Goal: Task Accomplishment & Management: Use online tool/utility

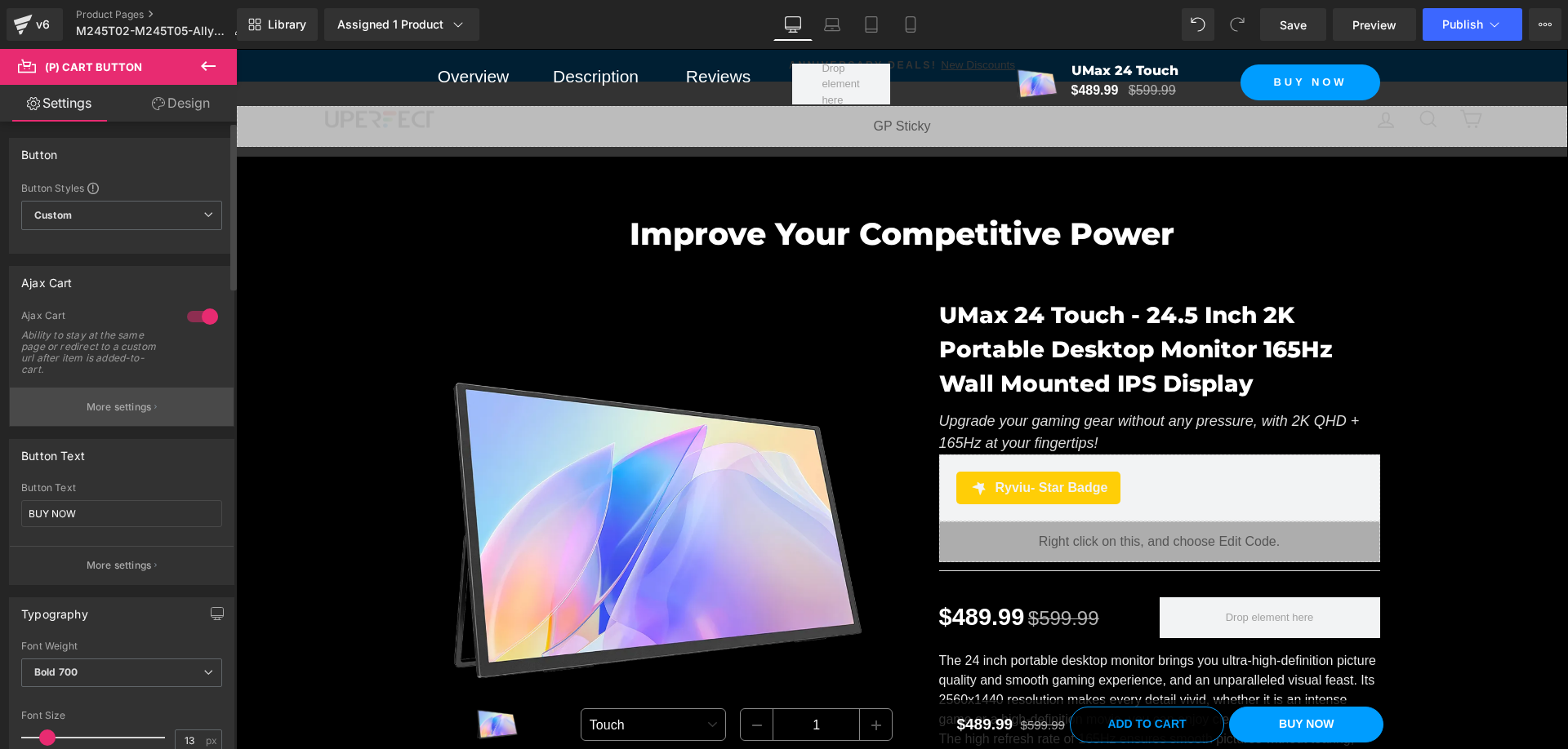
click at [151, 405] on button "More settings" at bounding box center [122, 406] width 224 height 38
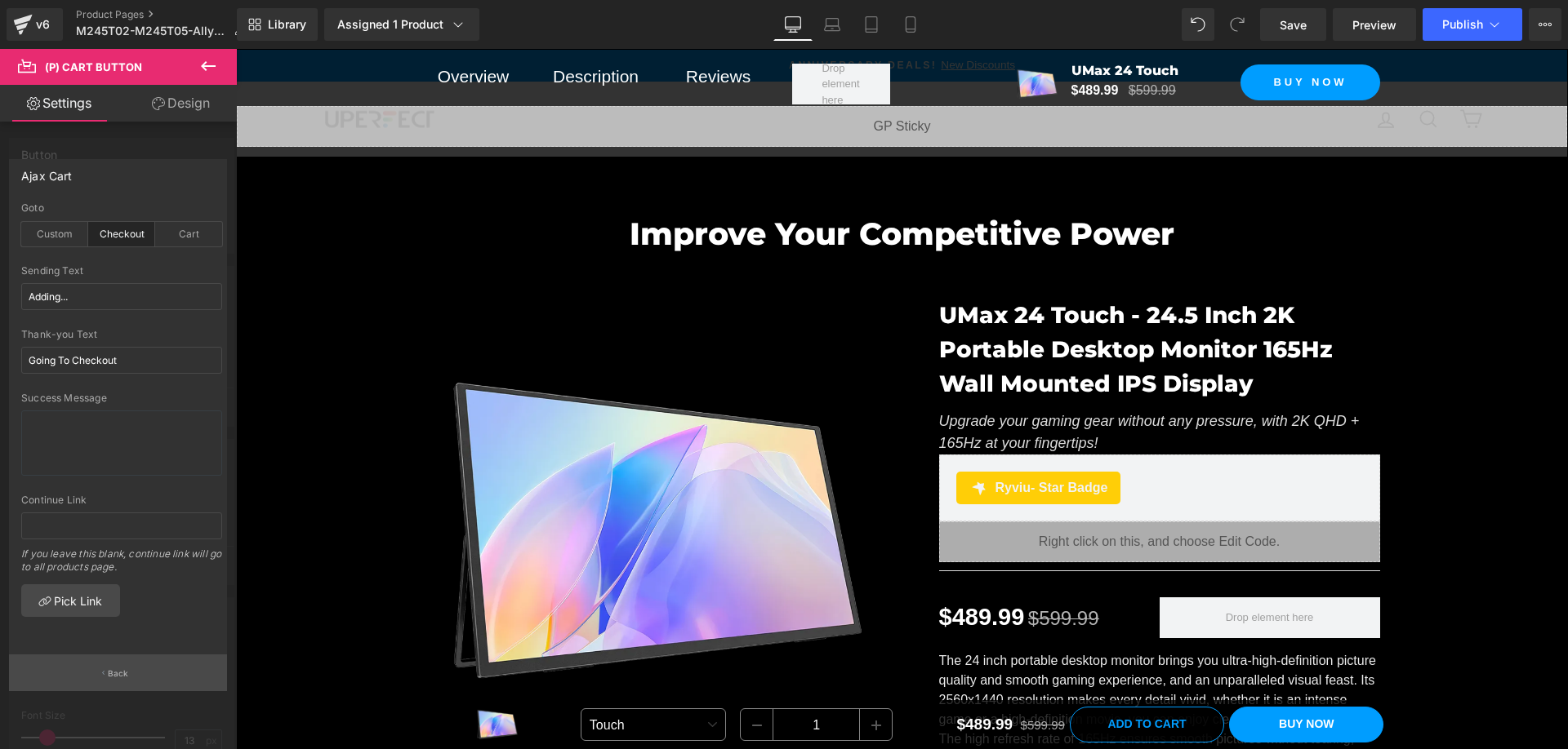
click at [144, 669] on button "Back" at bounding box center [119, 673] width 218 height 36
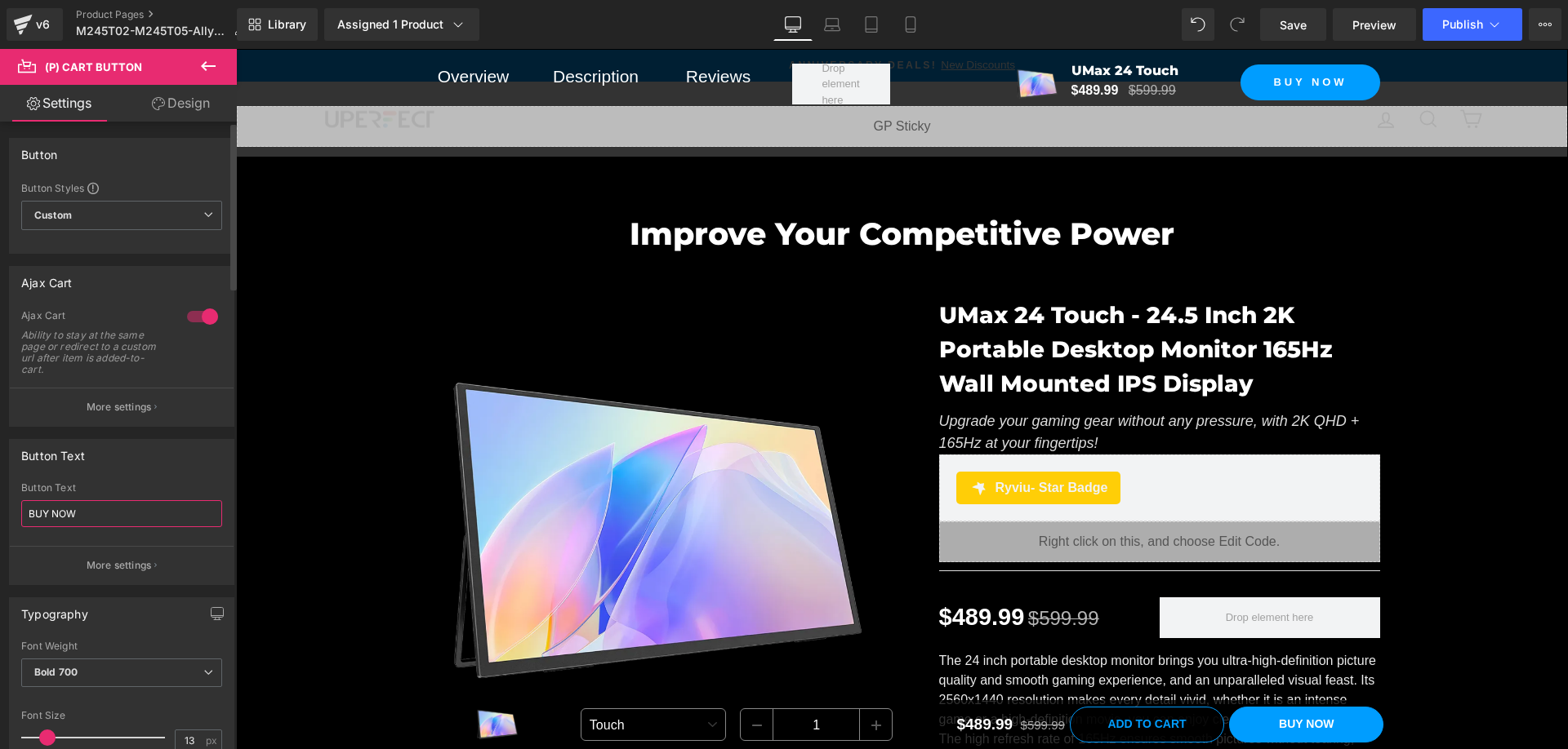
click at [138, 509] on input "BUY NOW" at bounding box center [121, 514] width 201 height 27
drag, startPoint x: 118, startPoint y: 570, endPoint x: 150, endPoint y: 572, distance: 32.1
click at [118, 570] on p "More settings" at bounding box center [119, 565] width 65 height 14
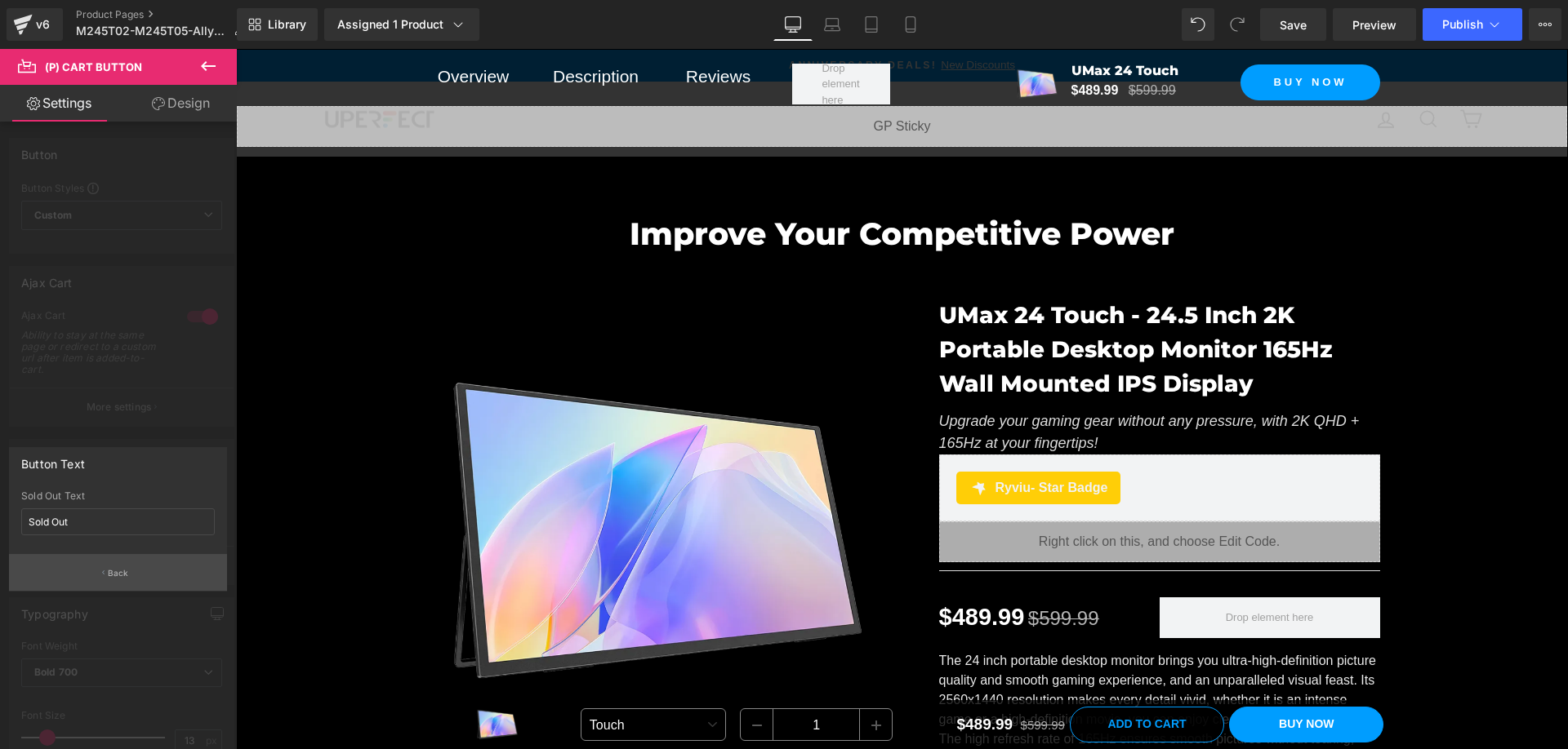
click at [105, 570] on button "Back" at bounding box center [119, 572] width 218 height 36
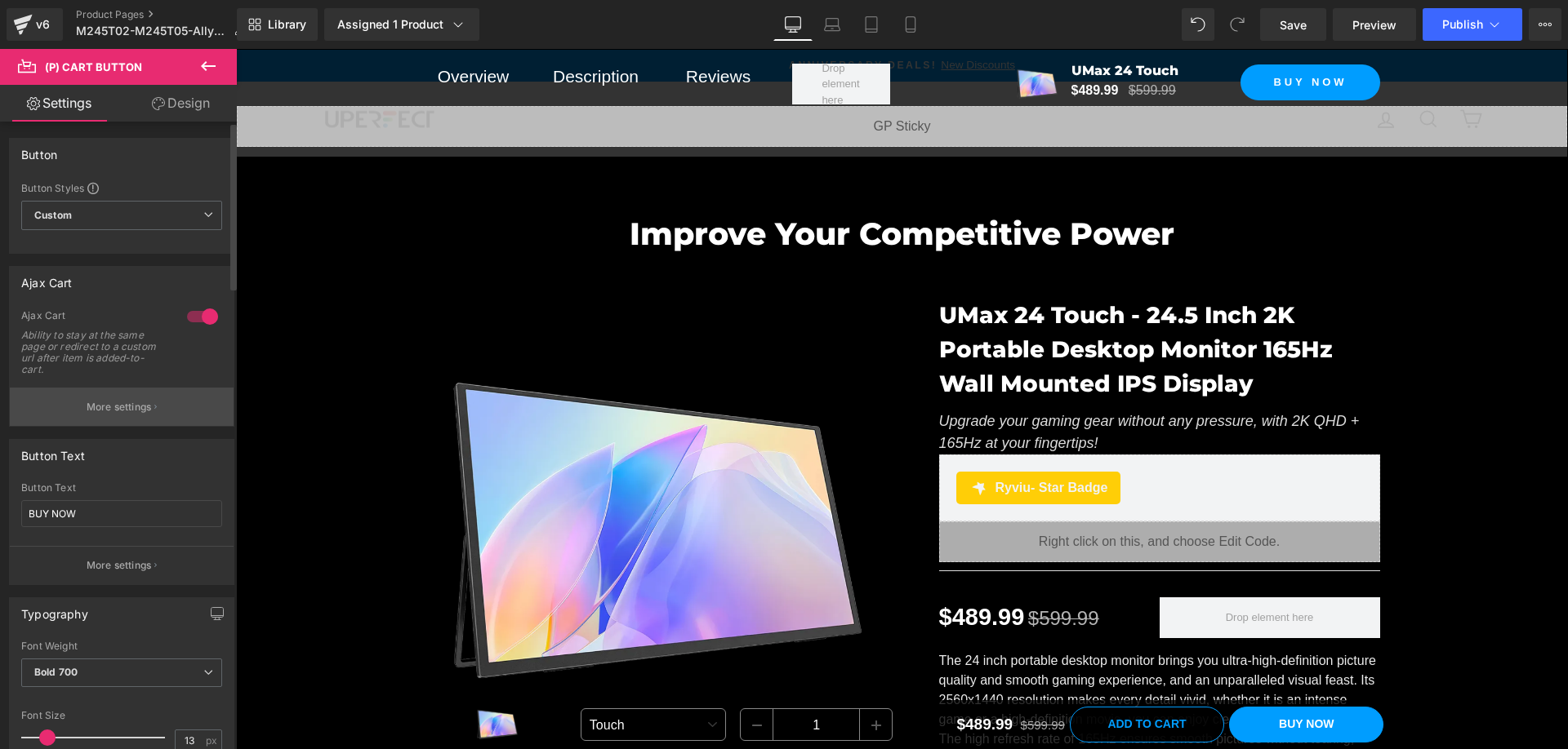
click at [141, 403] on p "More settings" at bounding box center [119, 407] width 65 height 14
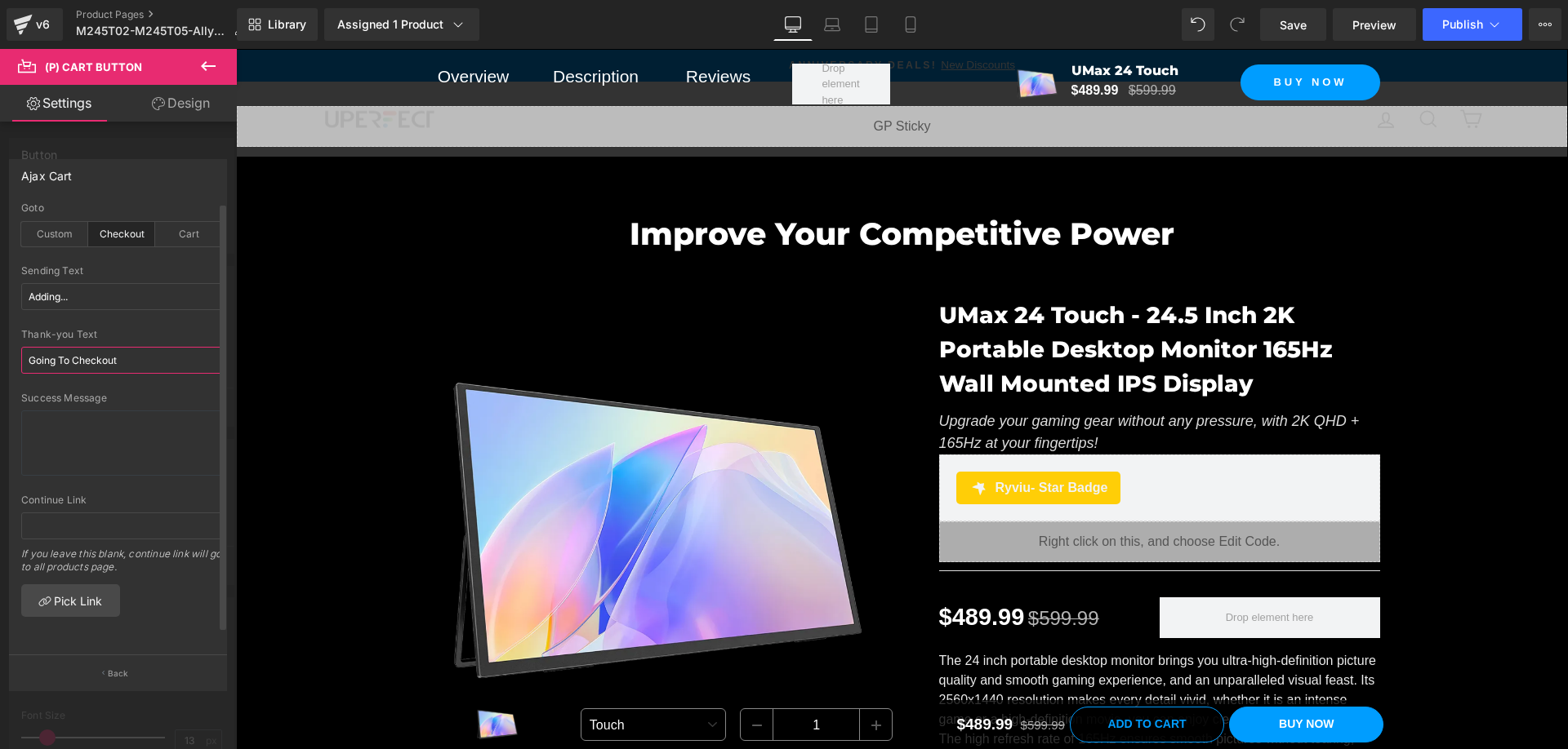
click at [148, 360] on input "Going To Checkout" at bounding box center [121, 361] width 201 height 27
paste input "BUY NOW"
type input "BUY NOW"
click at [134, 296] on input "Adding..." at bounding box center [121, 297] width 201 height 27
paste input "BUY NOW"
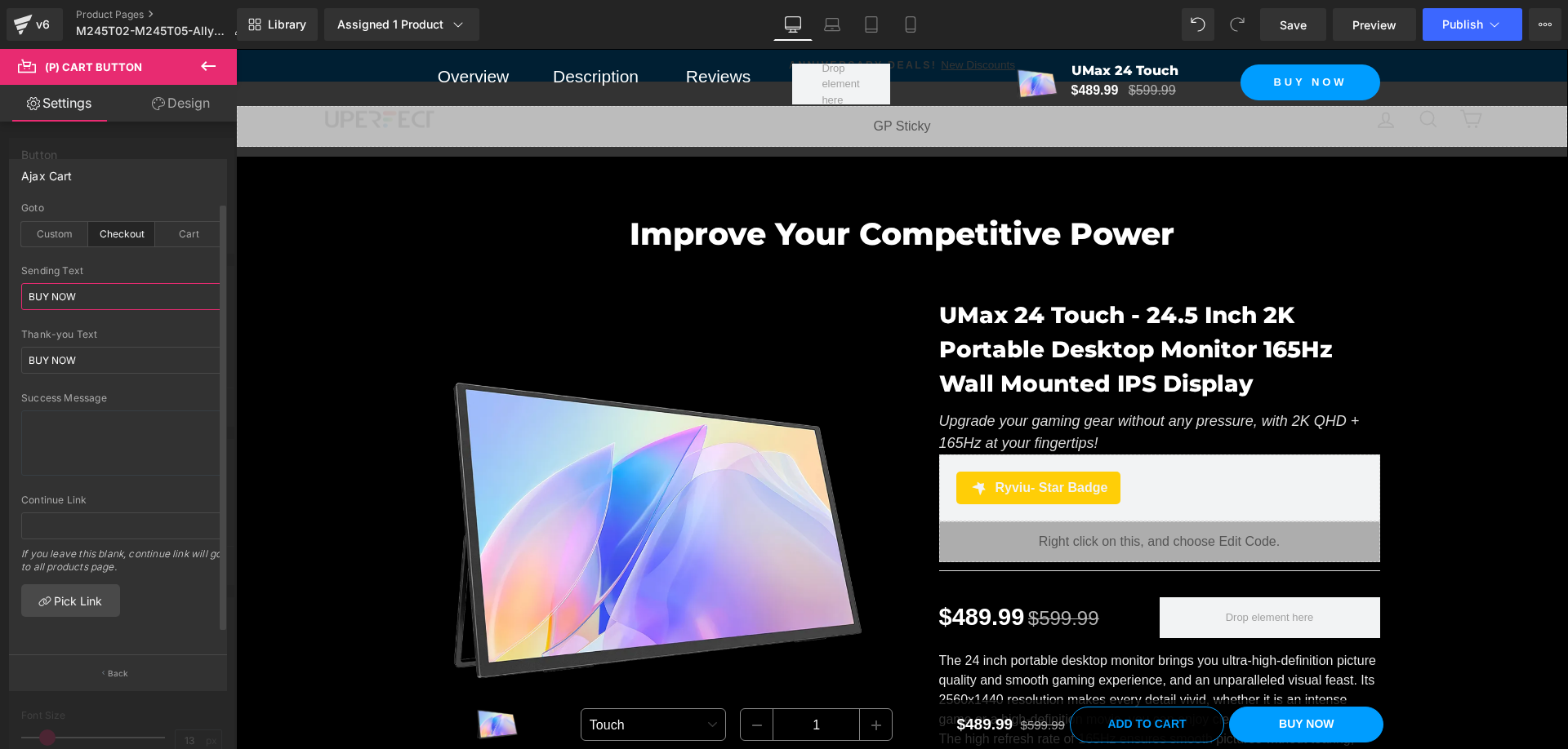
scroll to position [3, 0]
type input "BUY NOW"
click at [119, 668] on p "Back" at bounding box center [118, 674] width 21 height 12
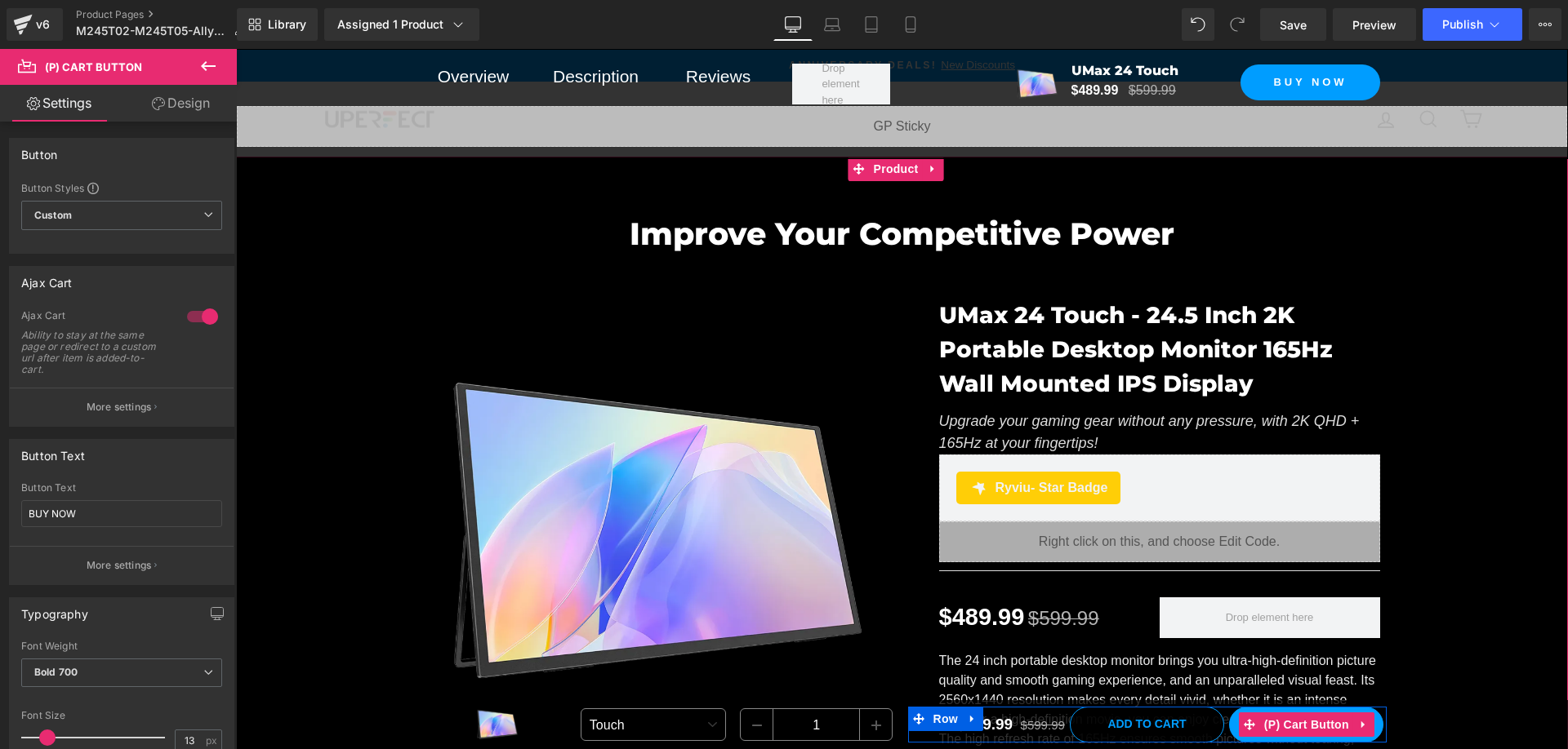
click at [1320, 731] on span "(P) Cart Button" at bounding box center [1306, 724] width 93 height 25
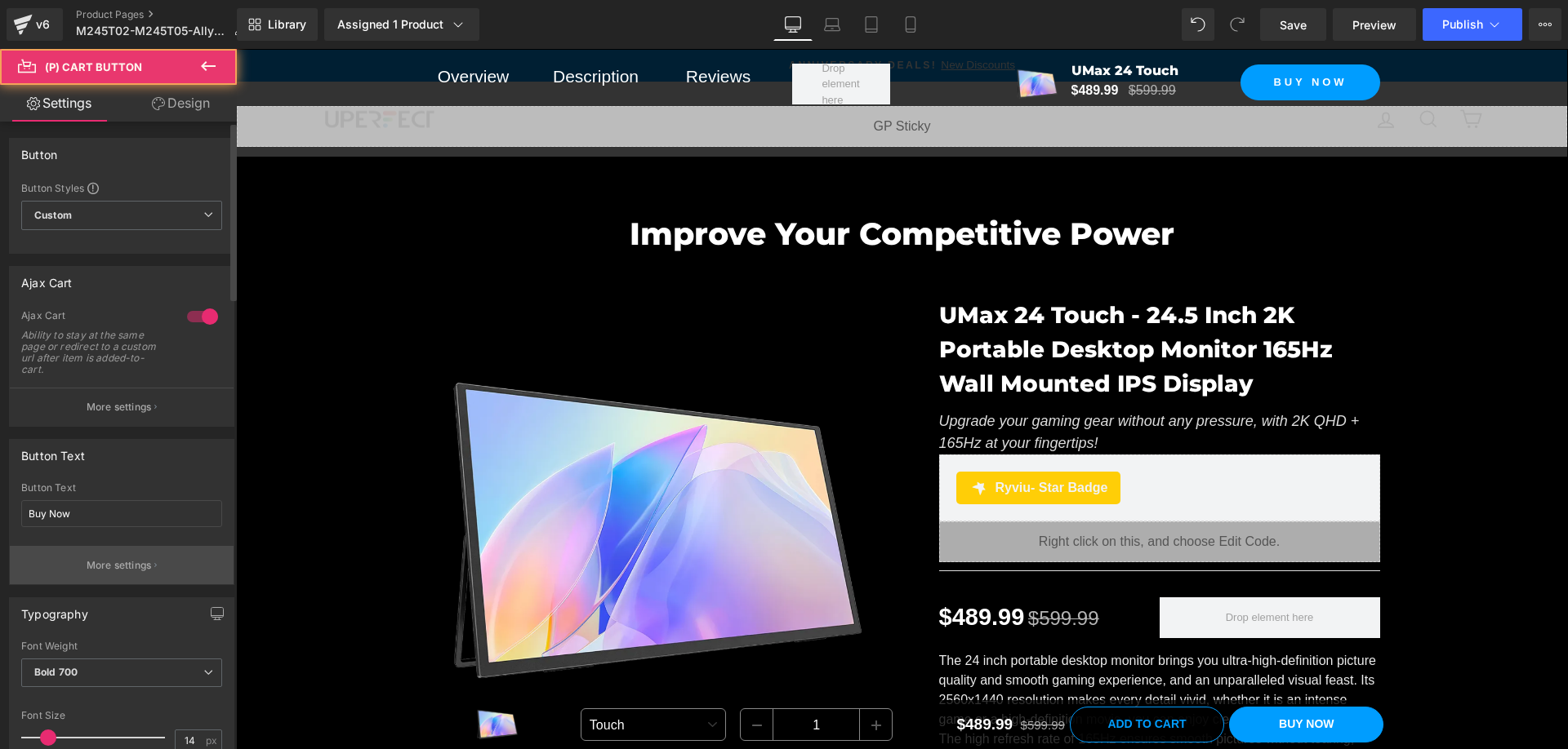
click at [109, 566] on p "More settings" at bounding box center [119, 565] width 65 height 14
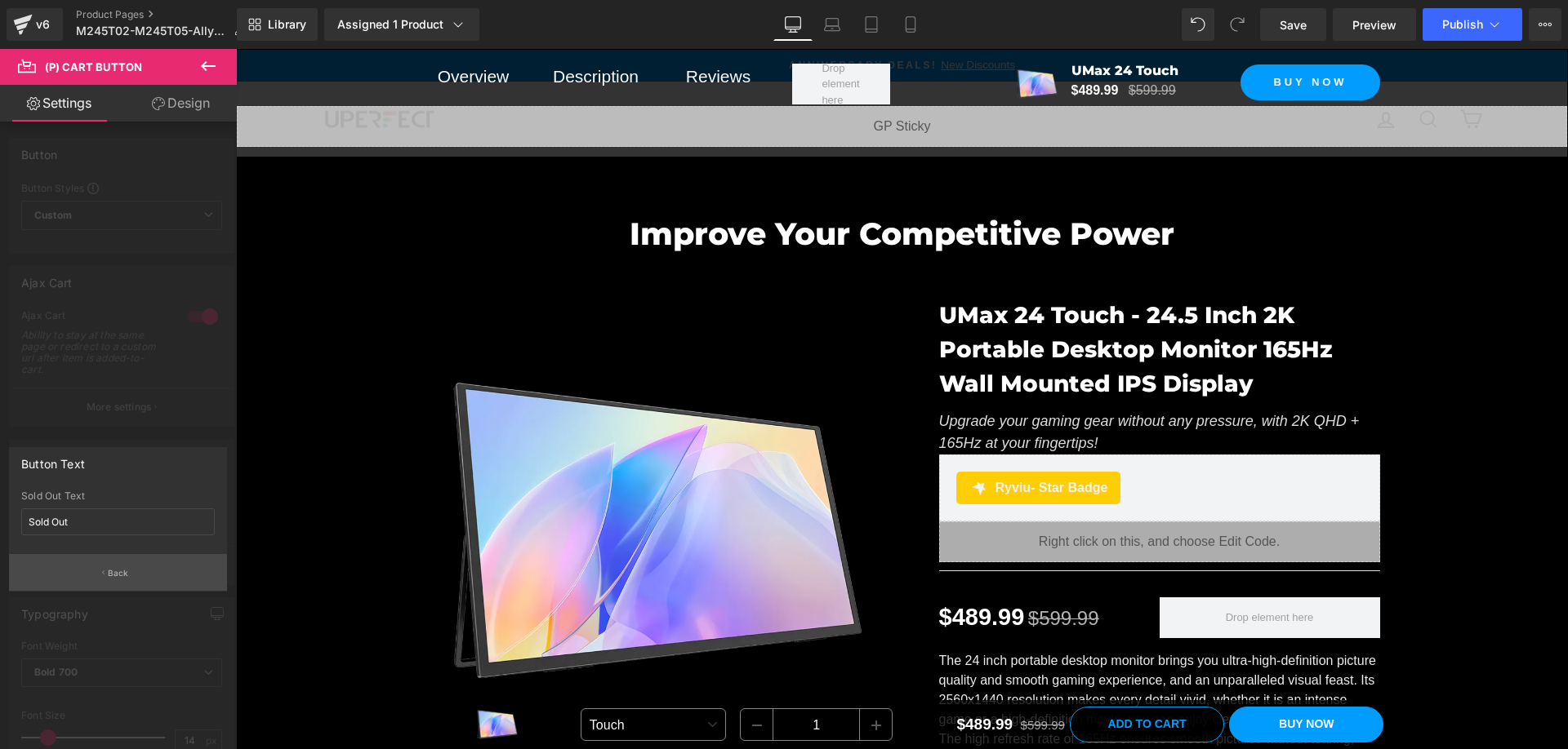
click at [109, 564] on button "Back" at bounding box center [119, 572] width 218 height 36
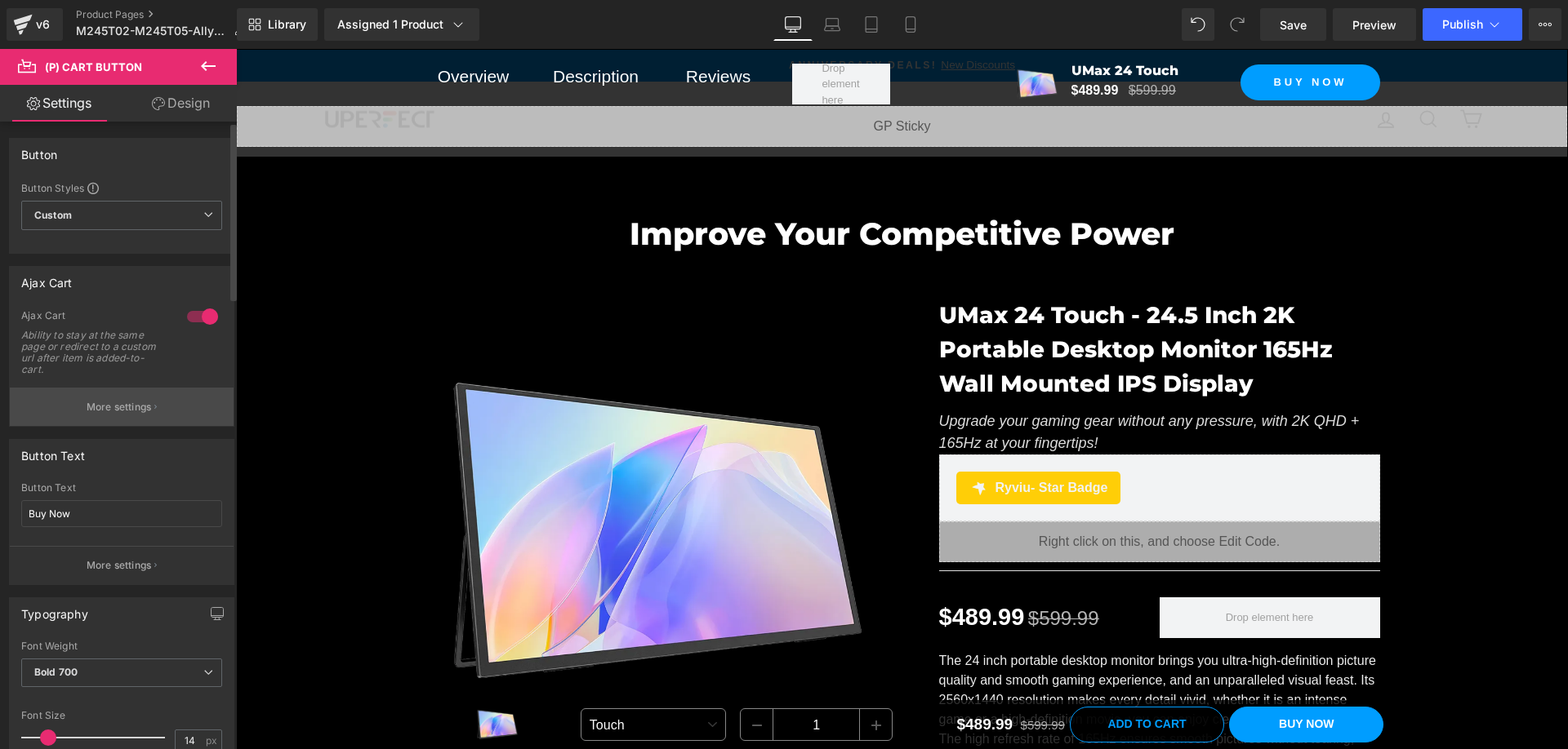
click at [124, 420] on button "More settings" at bounding box center [122, 406] width 224 height 38
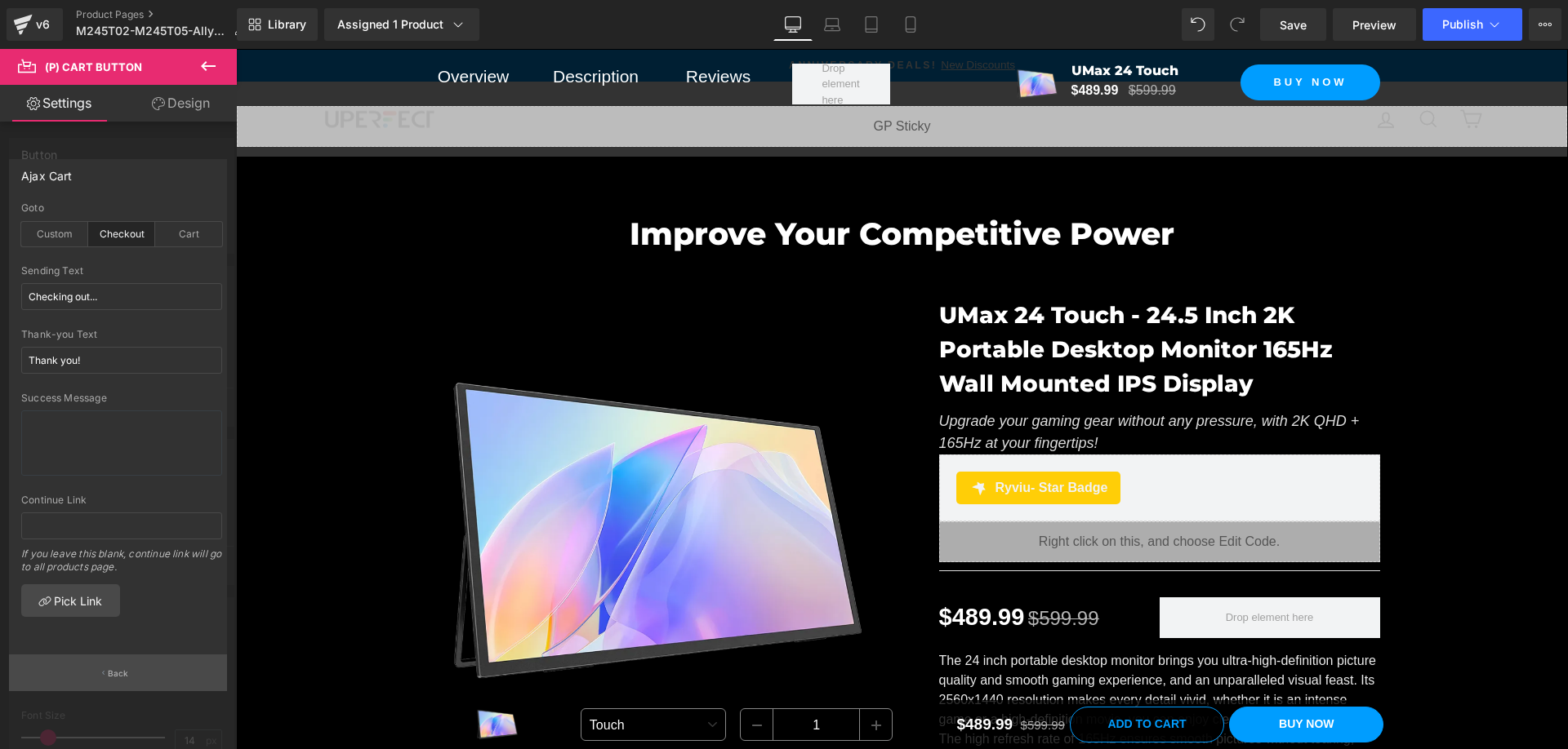
click at [111, 680] on button "Back" at bounding box center [119, 673] width 218 height 36
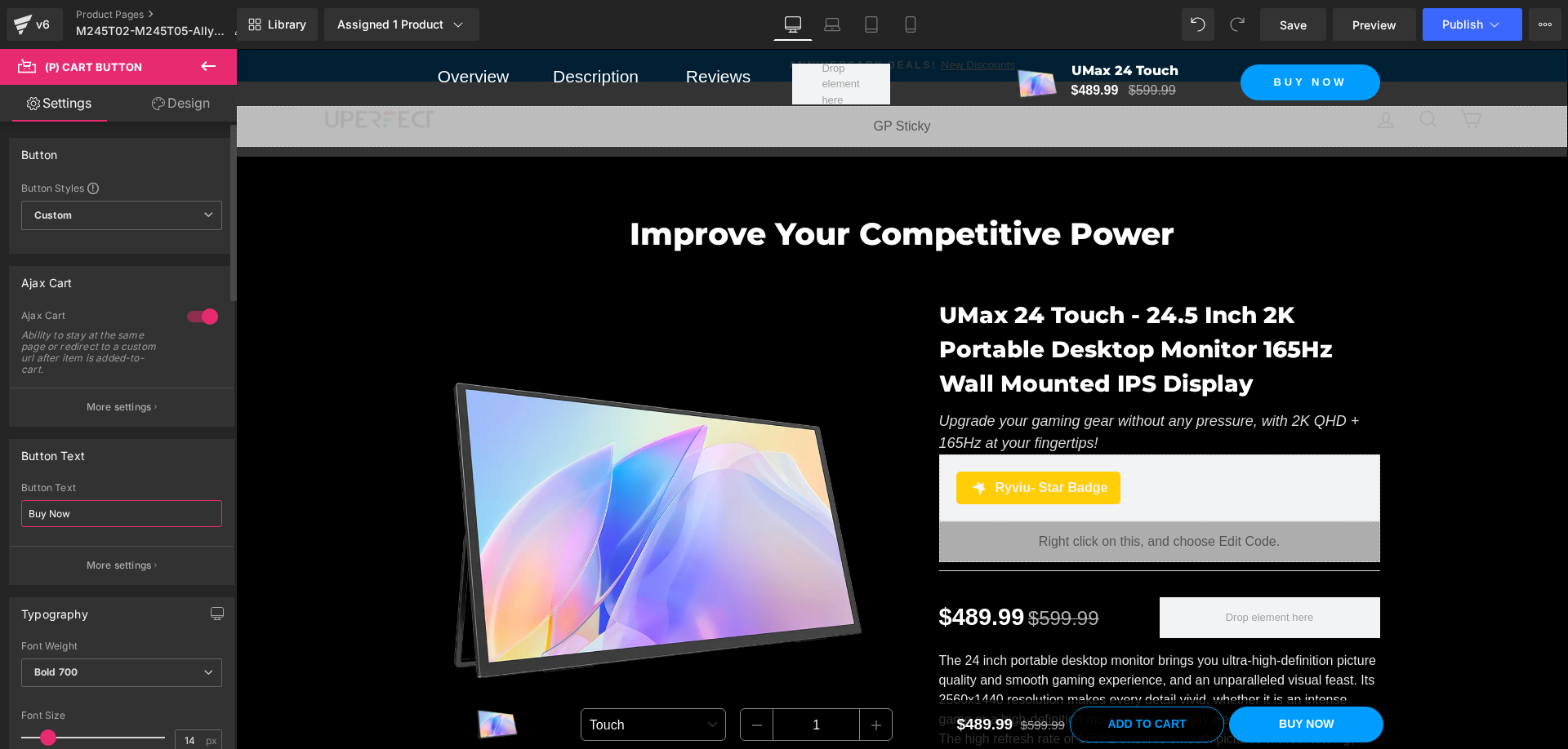
click at [119, 521] on input "Buy Now" at bounding box center [121, 514] width 201 height 27
click at [146, 403] on p "More settings" at bounding box center [119, 407] width 65 height 14
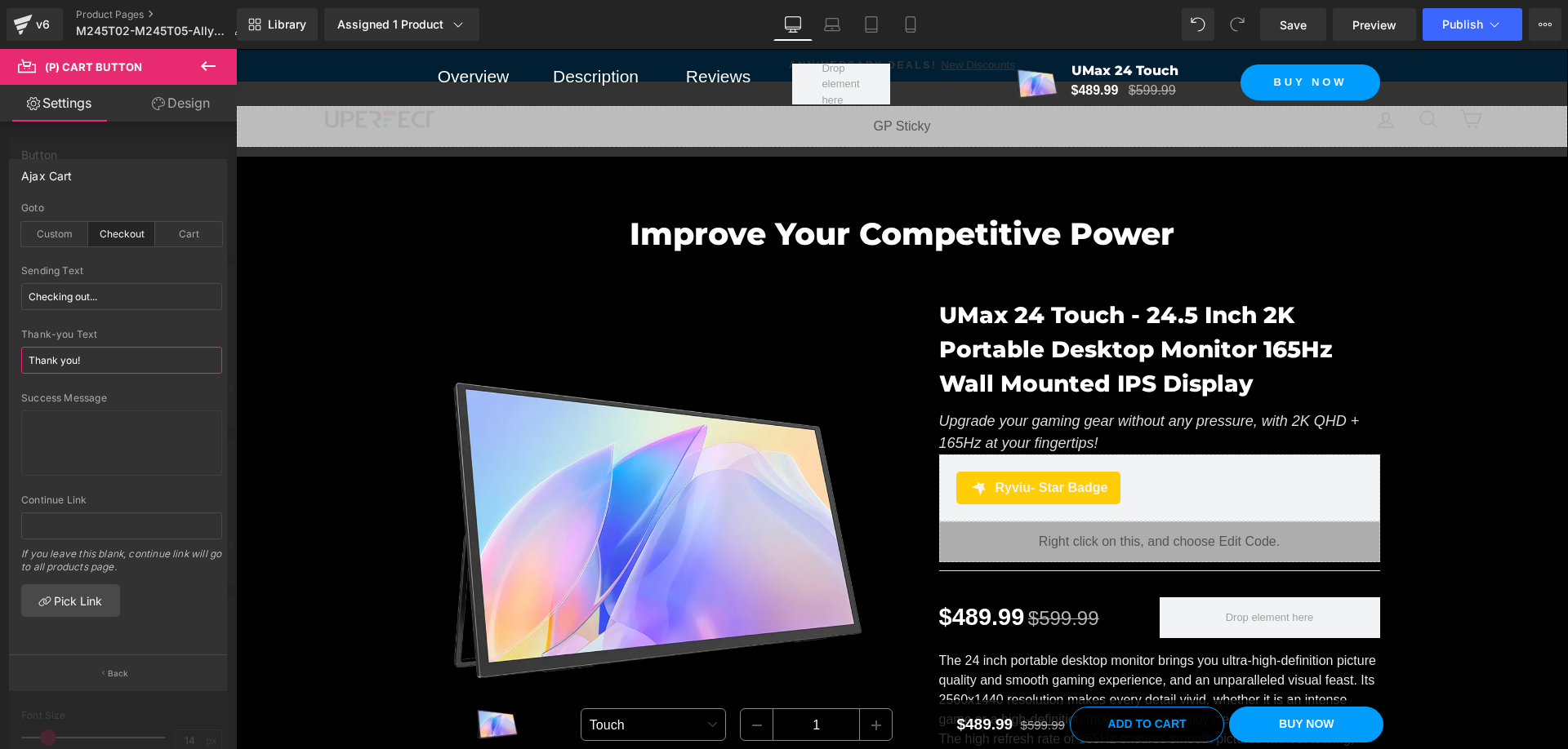
click at [129, 367] on input "Thank you!" at bounding box center [121, 361] width 201 height 27
paste input "Buy Now"
type input "Buy Now"
click at [133, 290] on input "Checking out..." at bounding box center [121, 297] width 201 height 27
paste input "Buy Now"
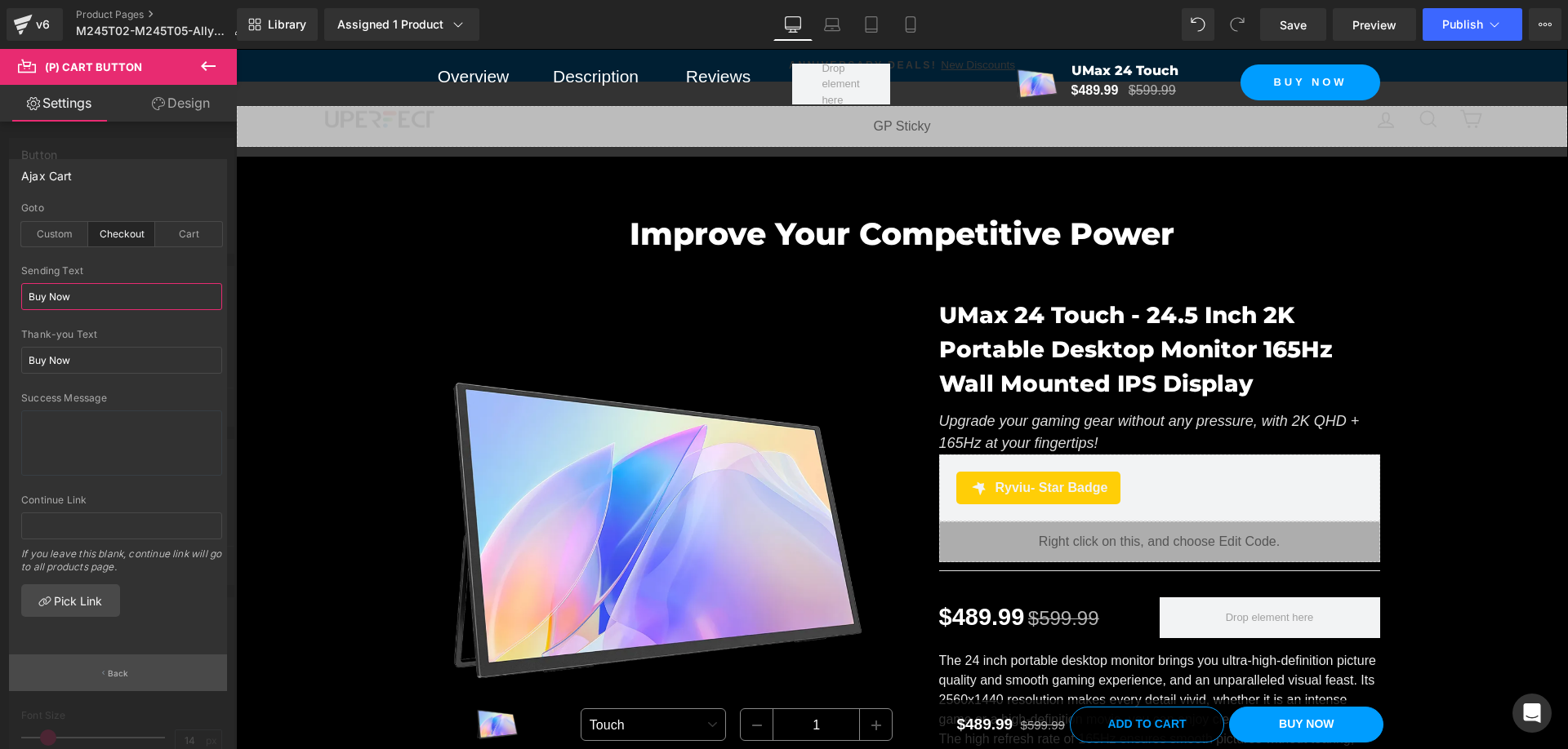
type input "Buy Now"
click at [126, 668] on p "Back" at bounding box center [118, 674] width 21 height 12
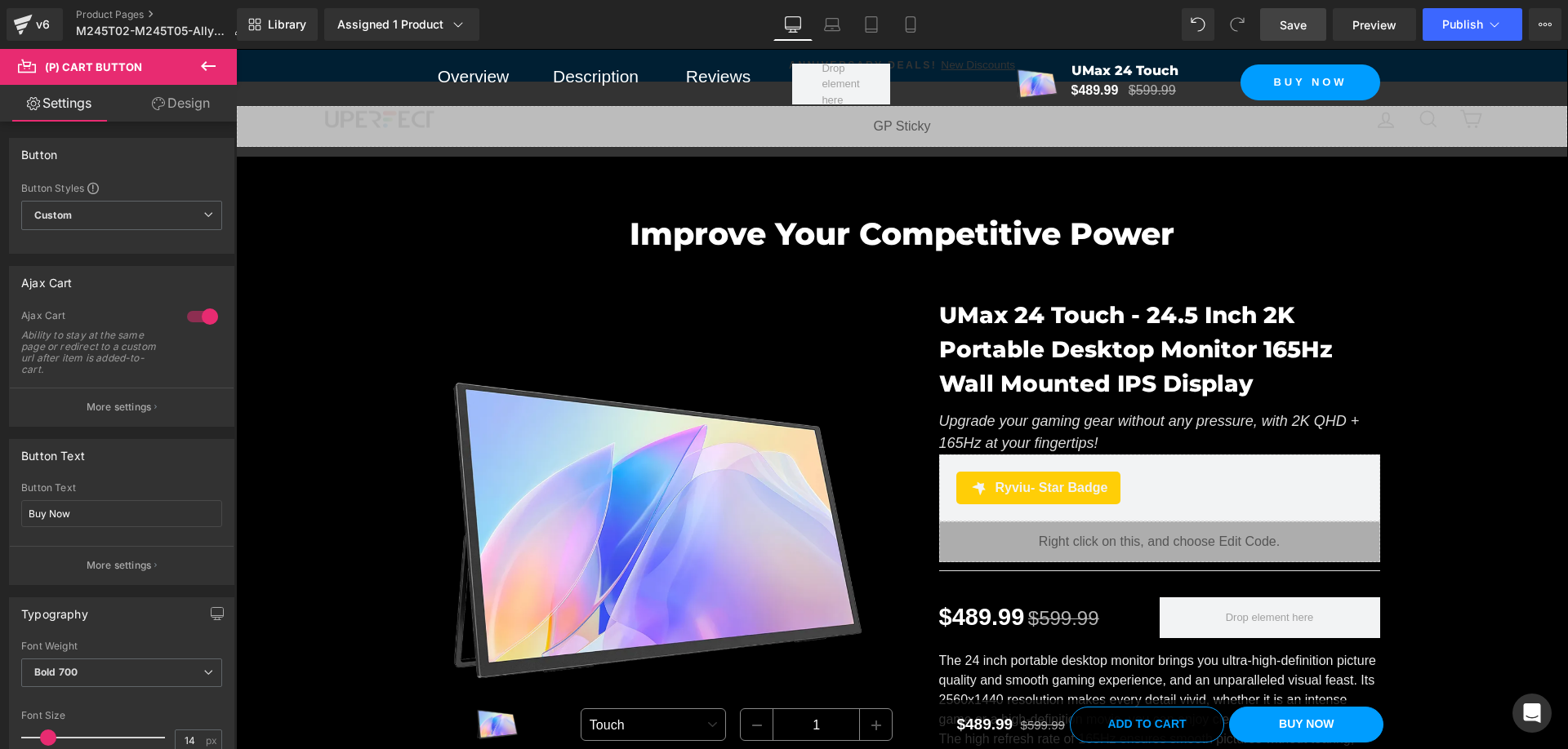
drag, startPoint x: 1310, startPoint y: 24, endPoint x: 973, endPoint y: 105, distance: 346.6
click at [1310, 24] on link "Save" at bounding box center [1293, 25] width 66 height 33
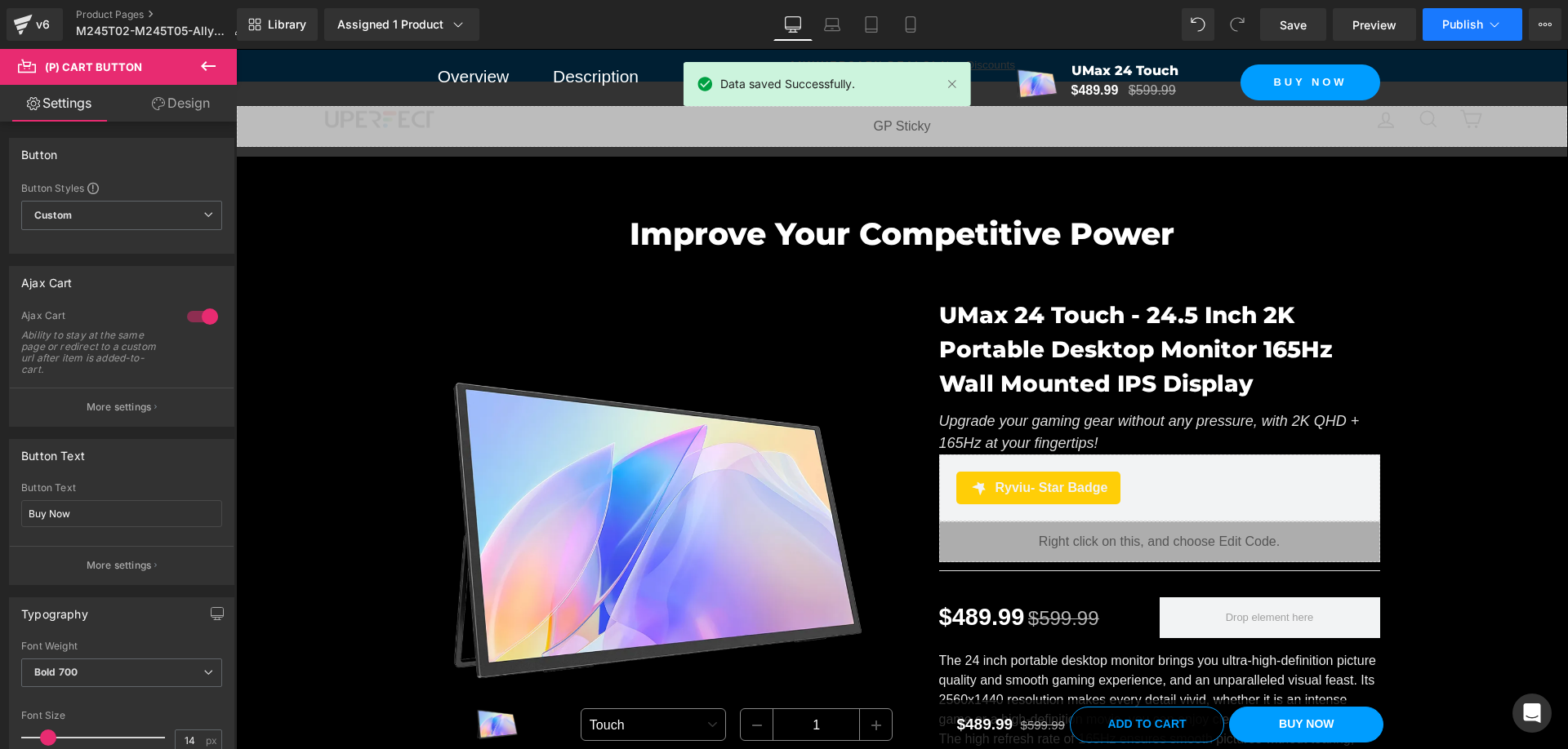
click at [1457, 18] on span "Publish" at bounding box center [1462, 24] width 41 height 13
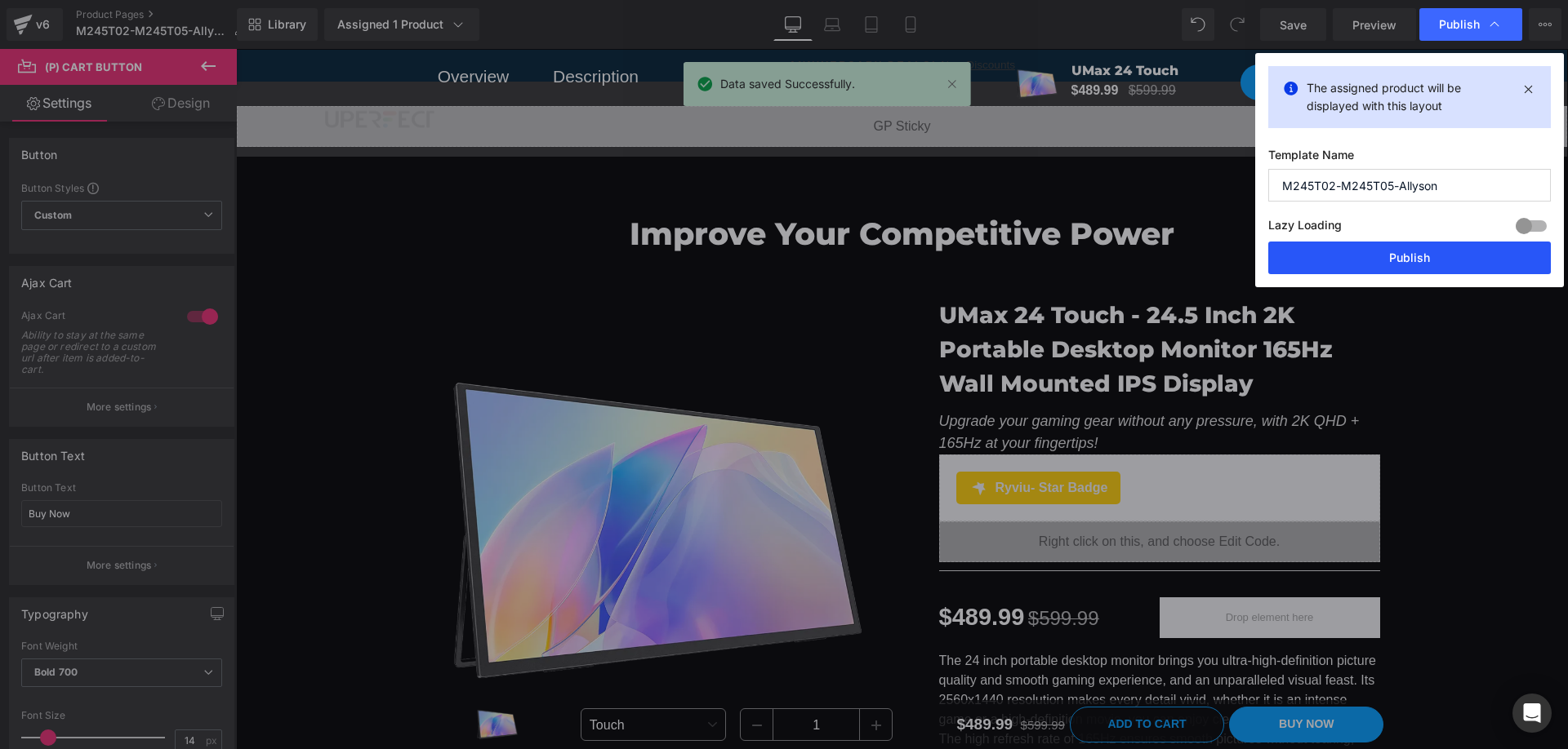
drag, startPoint x: 1429, startPoint y: 252, endPoint x: 1190, endPoint y: 201, distance: 244.4
click at [1429, 252] on button "Publish" at bounding box center [1410, 257] width 283 height 33
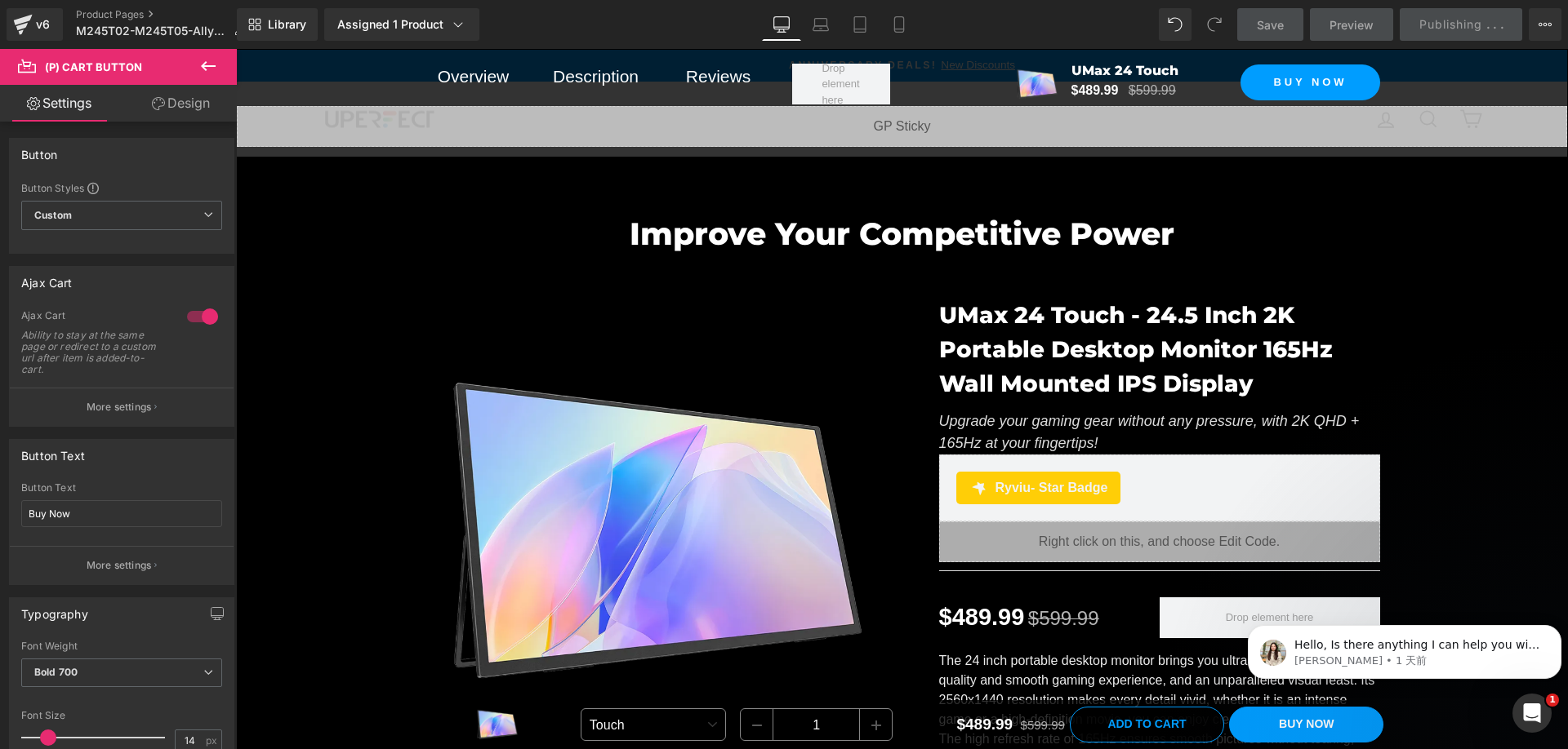
scroll to position [0, 0]
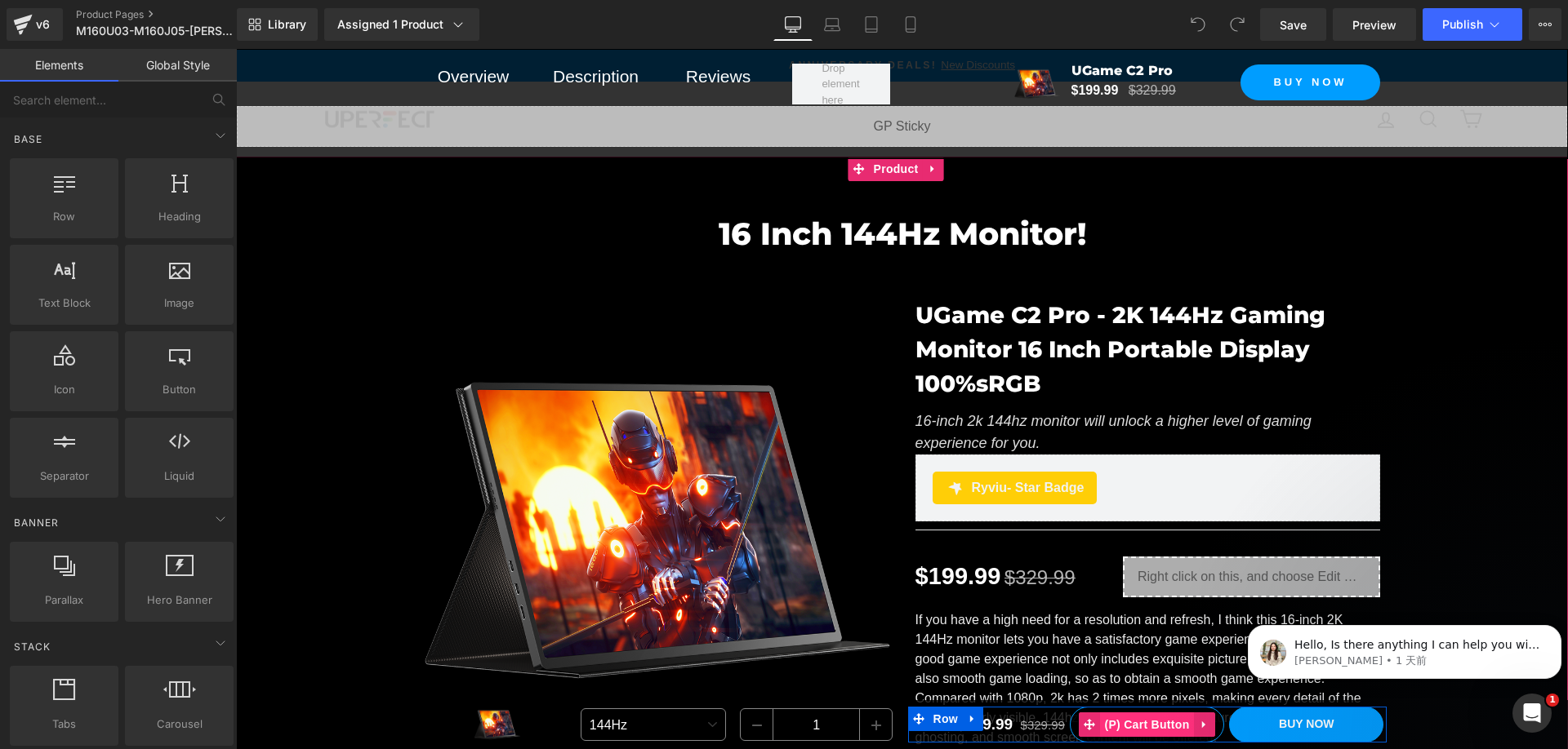
click at [1145, 728] on span "(P) Cart Button" at bounding box center [1146, 724] width 93 height 25
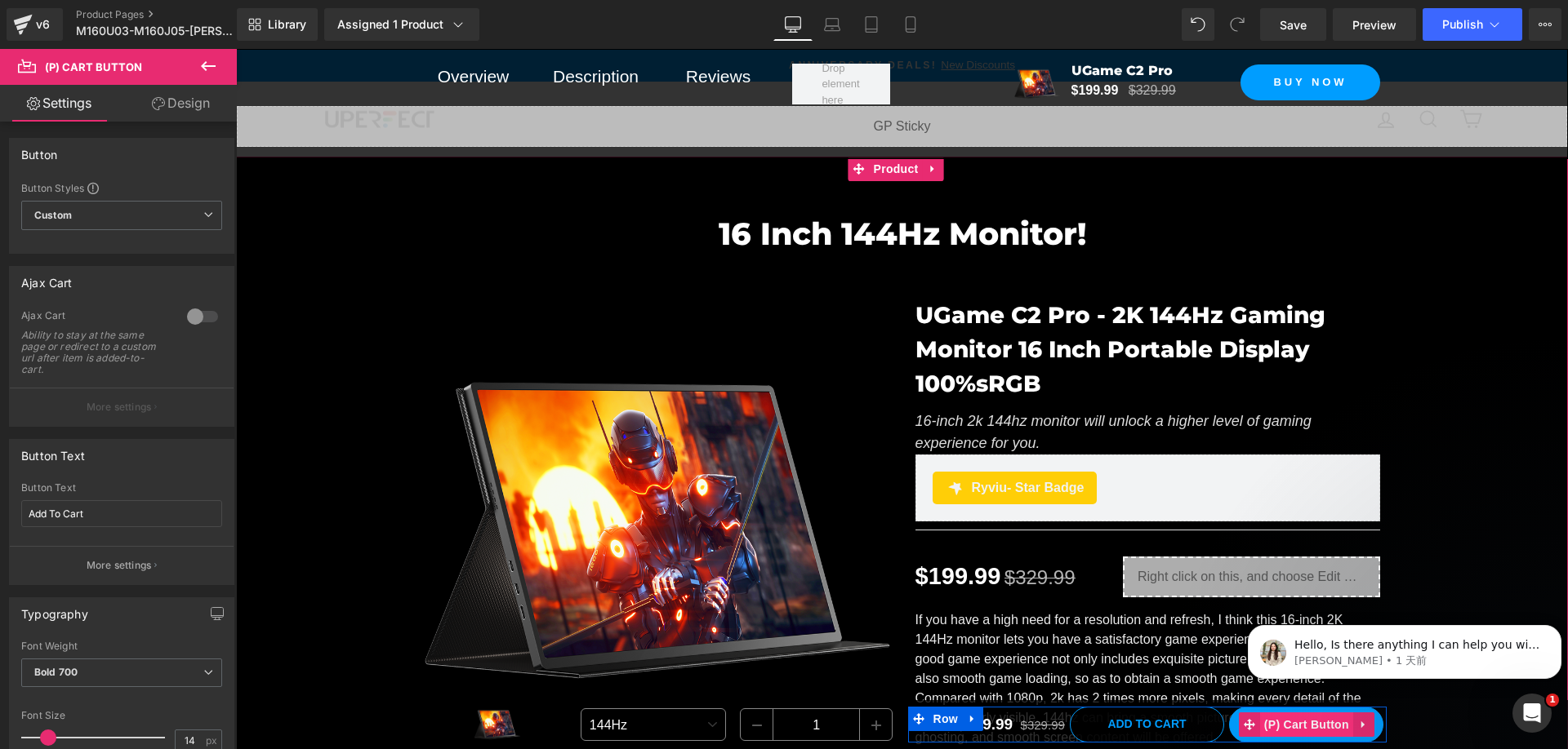
click at [1284, 722] on span "(P) Cart Button" at bounding box center [1306, 724] width 93 height 25
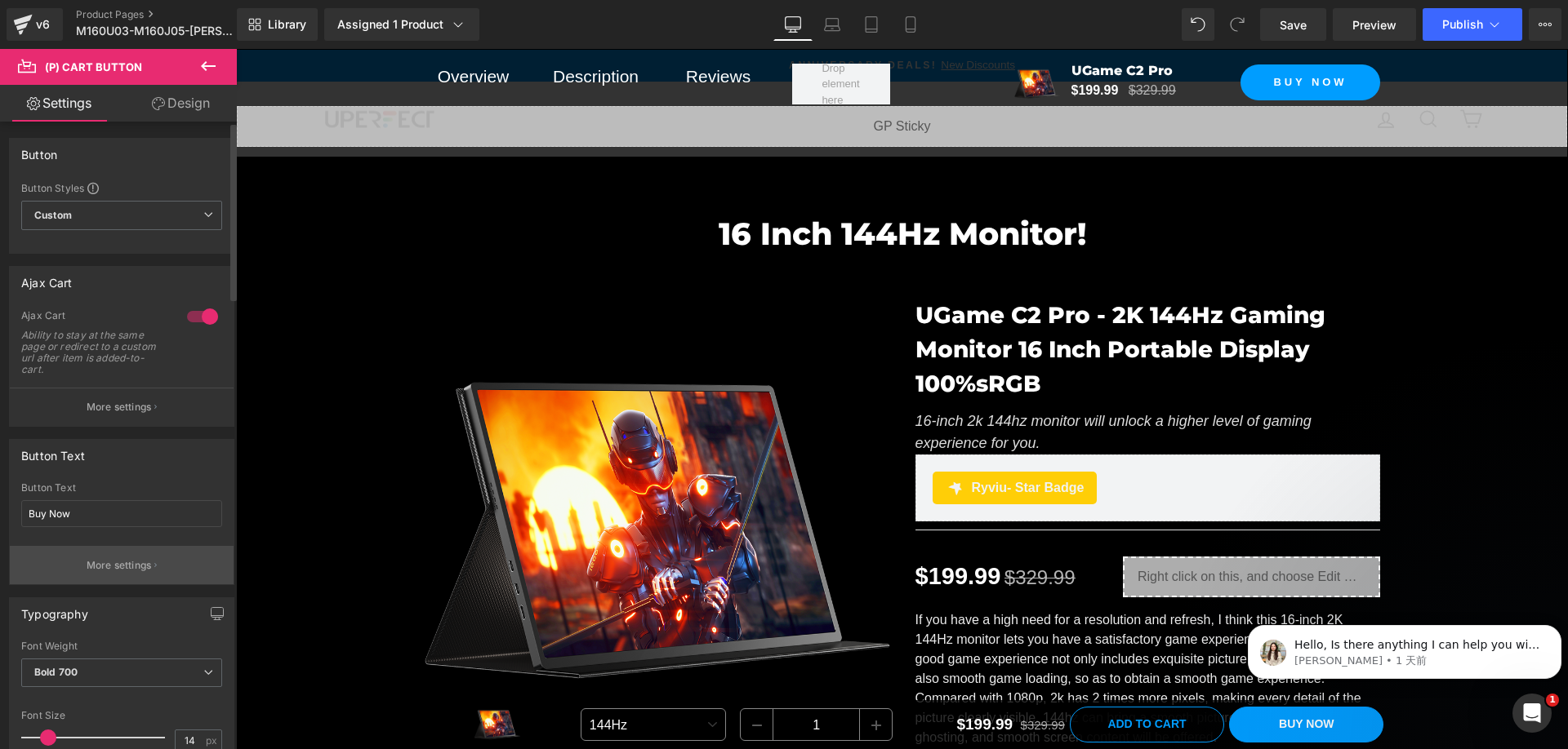
click at [103, 564] on p "More settings" at bounding box center [119, 565] width 65 height 14
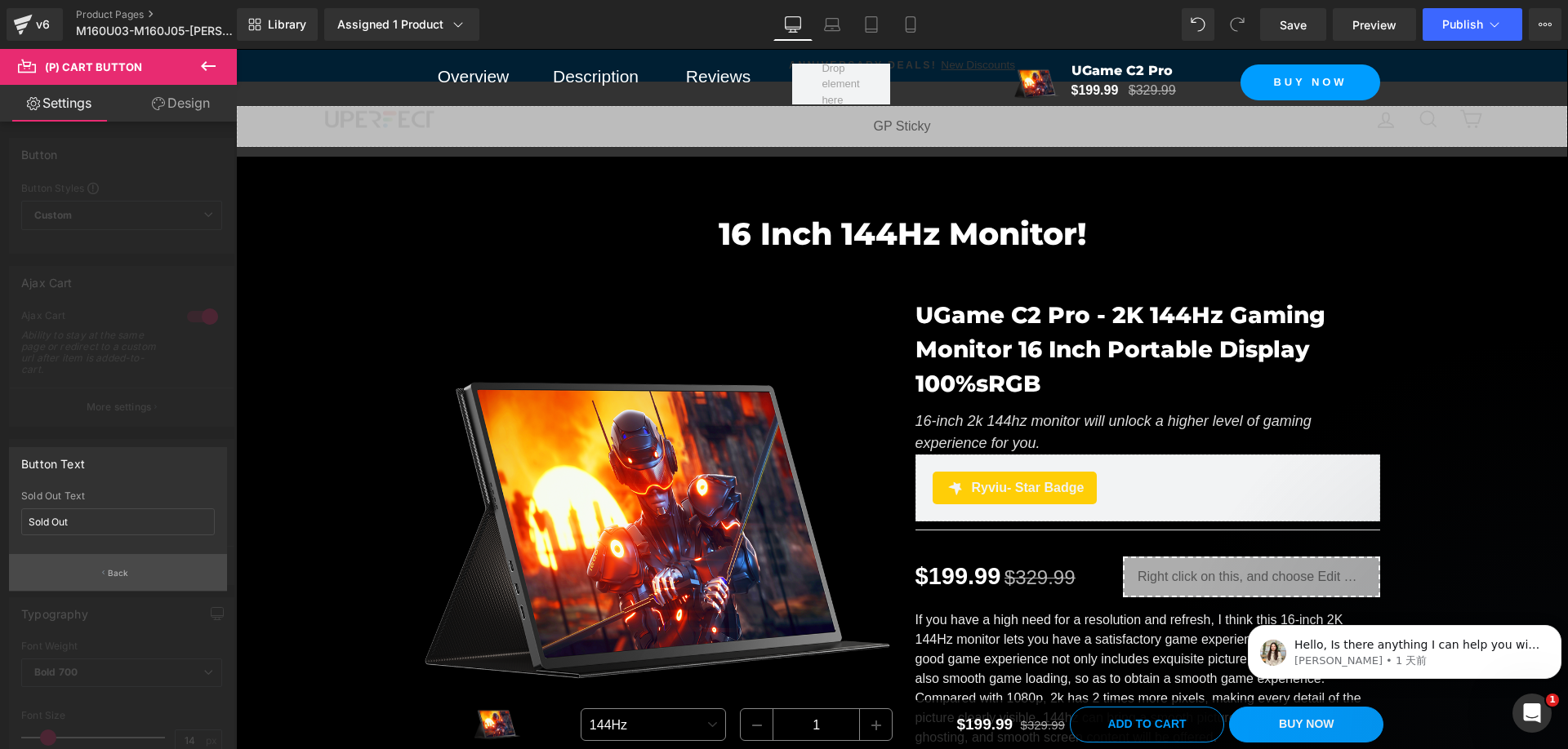
click at [107, 569] on button "Back" at bounding box center [119, 572] width 218 height 36
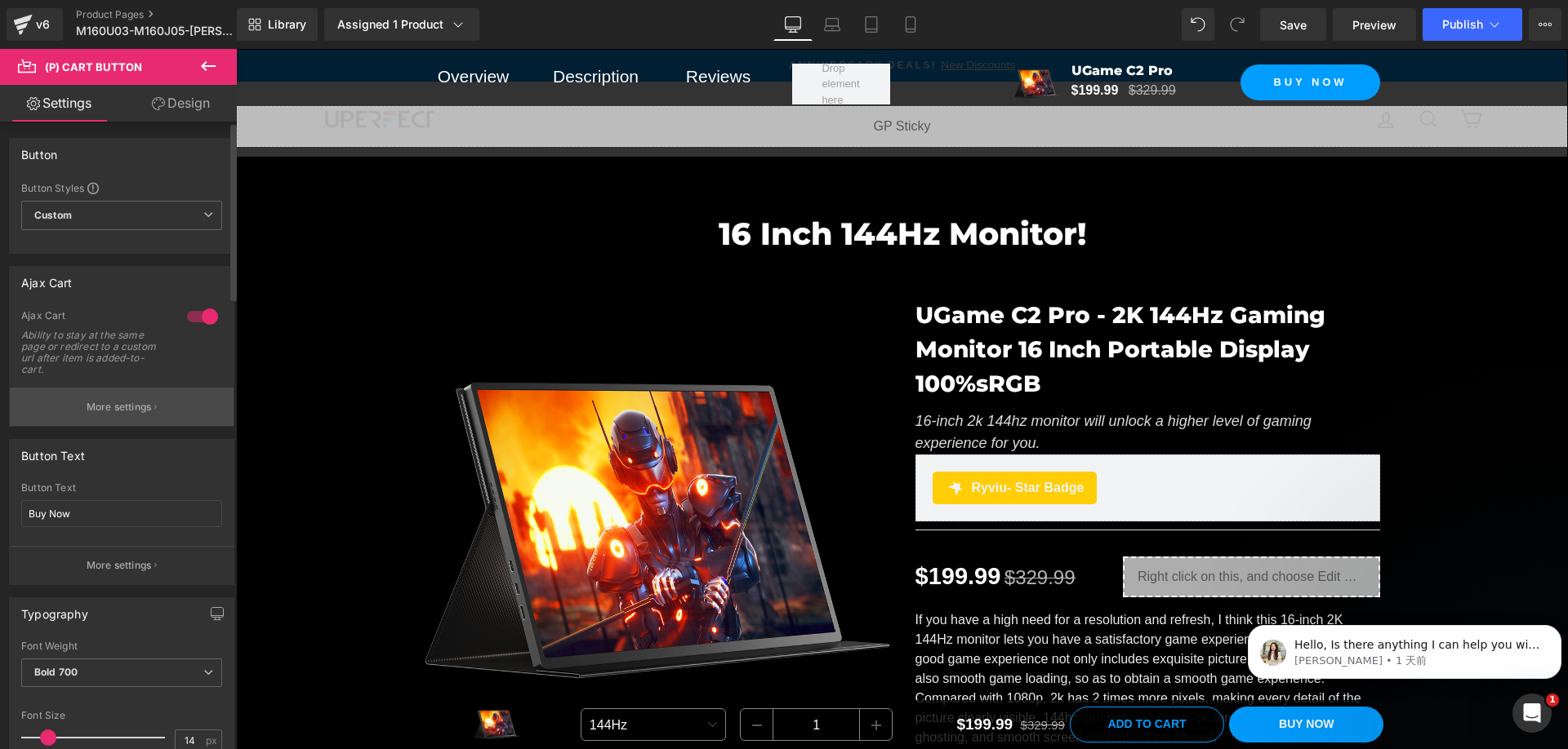
click at [111, 409] on p "More settings" at bounding box center [119, 407] width 65 height 14
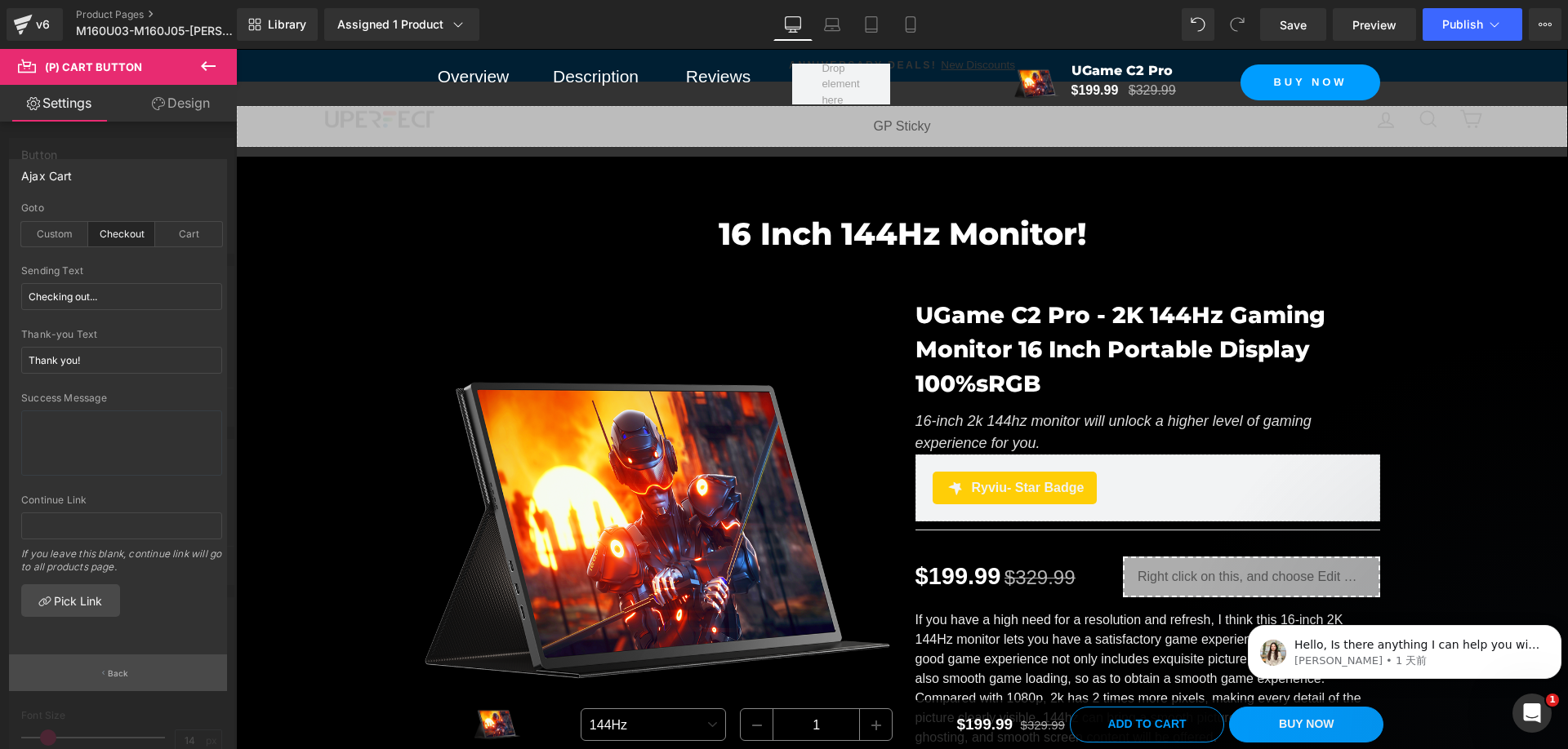
click at [115, 674] on p "Back" at bounding box center [118, 674] width 21 height 12
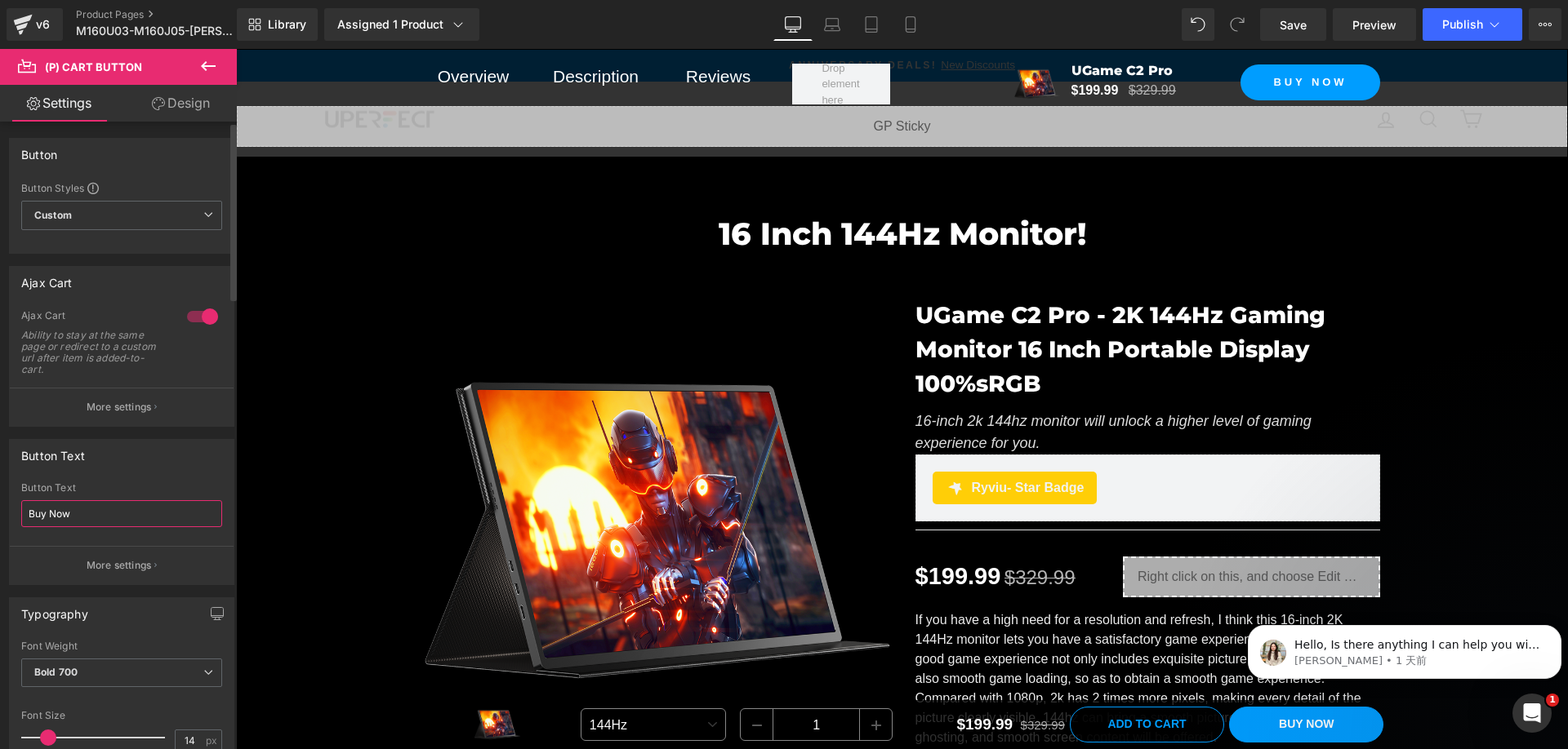
click at [96, 519] on input "Buy Now" at bounding box center [121, 514] width 201 height 27
click at [120, 403] on p "More settings" at bounding box center [119, 407] width 65 height 14
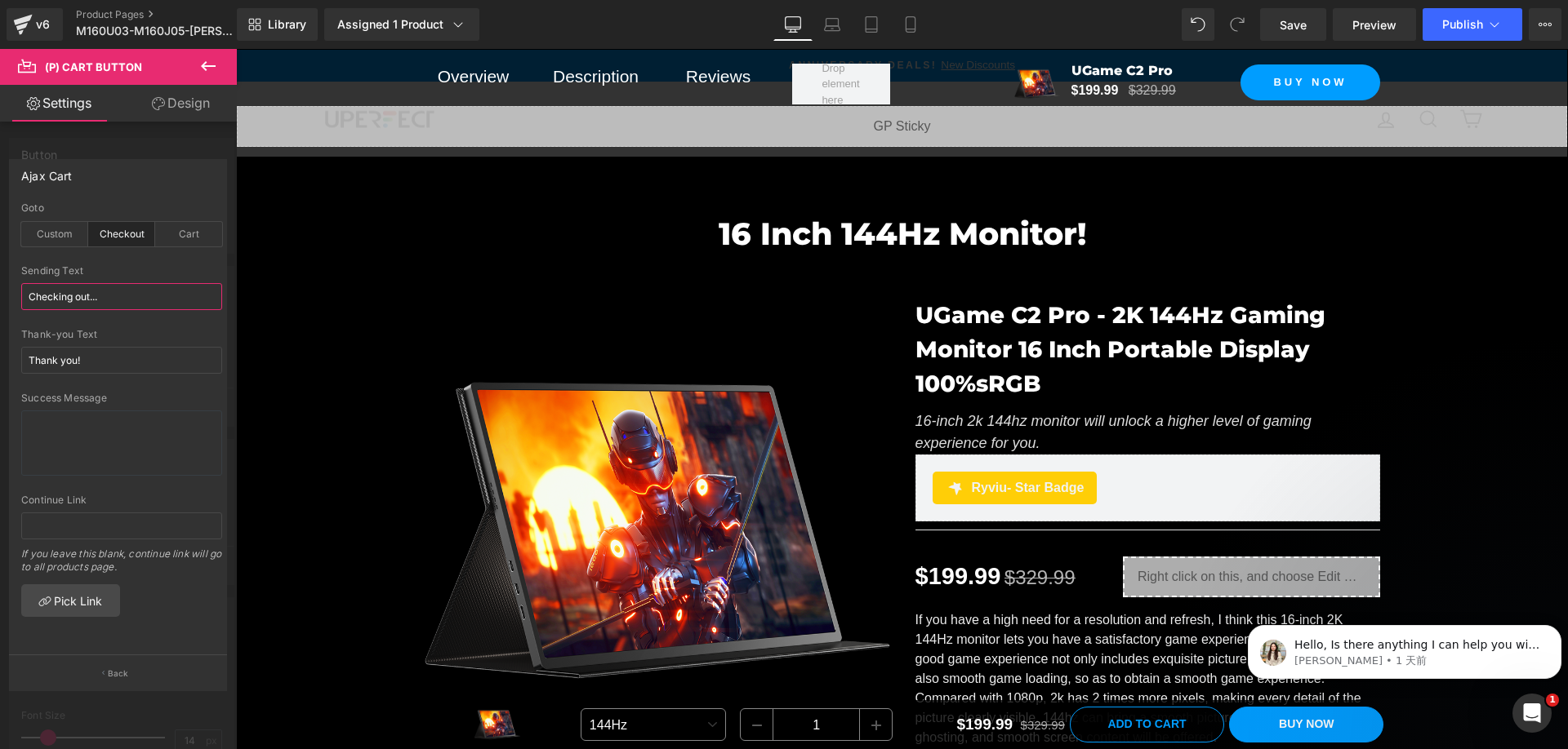
click at [103, 299] on input "Checking out..." at bounding box center [121, 297] width 201 height 27
paste input "Buy Now"
type input "Buy Now"
drag, startPoint x: 102, startPoint y: 363, endPoint x: 102, endPoint y: 372, distance: 9.0
click at [102, 363] on input "Thank you!" at bounding box center [121, 361] width 201 height 27
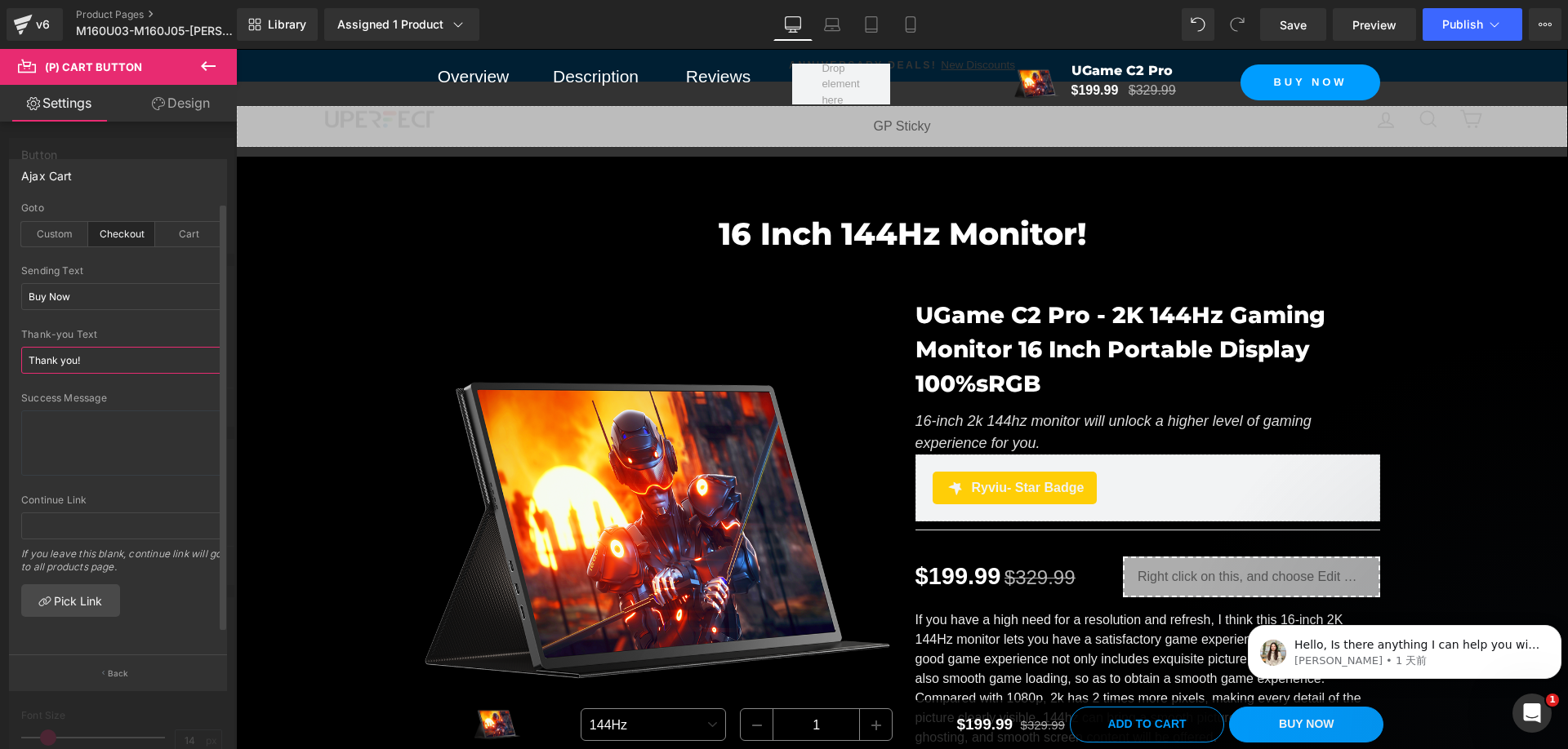
paste input "Buy Now"
type input "Buy Now"
click at [125, 677] on p "Back" at bounding box center [118, 674] width 21 height 12
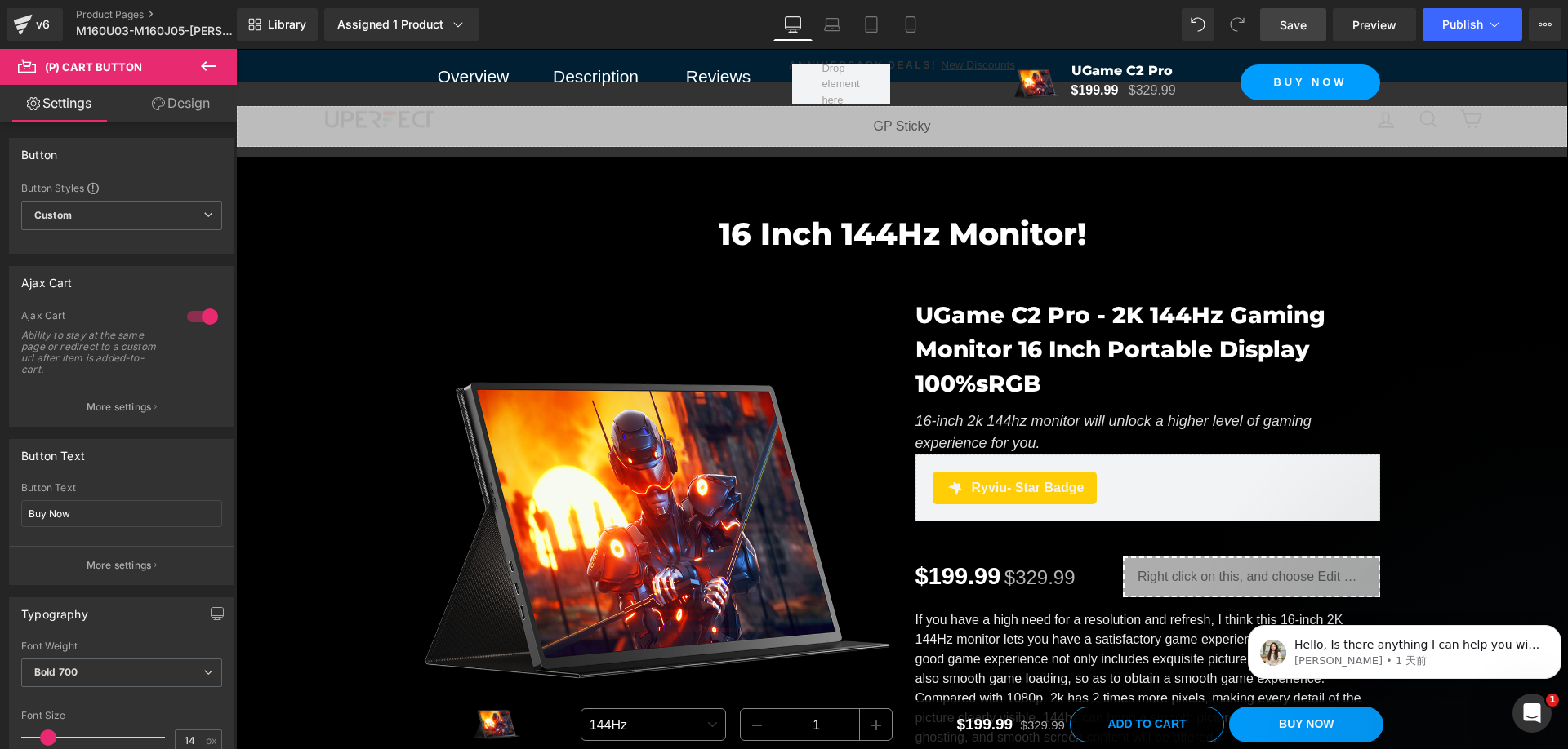
click at [1305, 25] on span "Save" at bounding box center [1293, 25] width 27 height 17
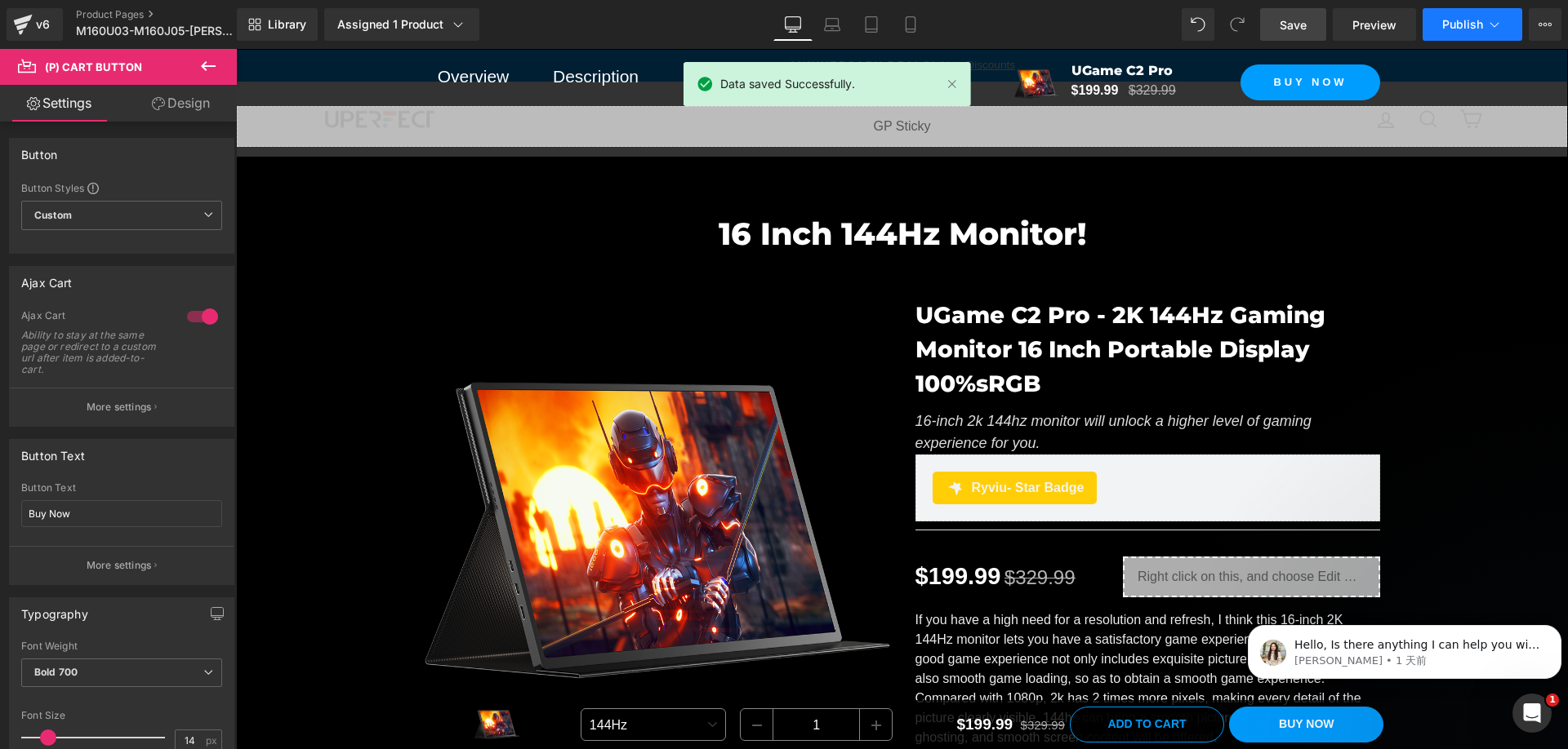
click at [1440, 21] on button "Publish" at bounding box center [1472, 25] width 100 height 33
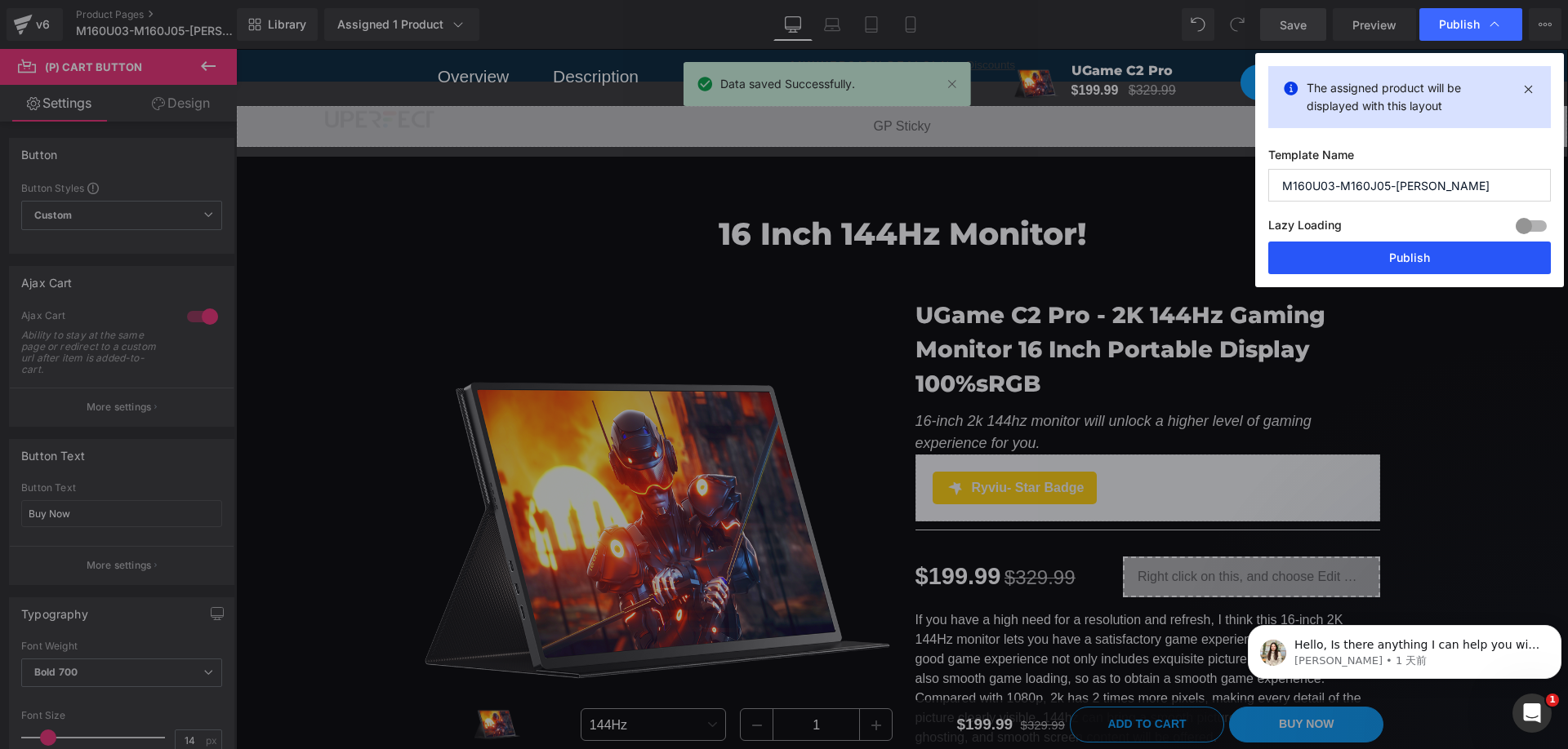
click at [1449, 255] on button "Publish" at bounding box center [1410, 257] width 283 height 33
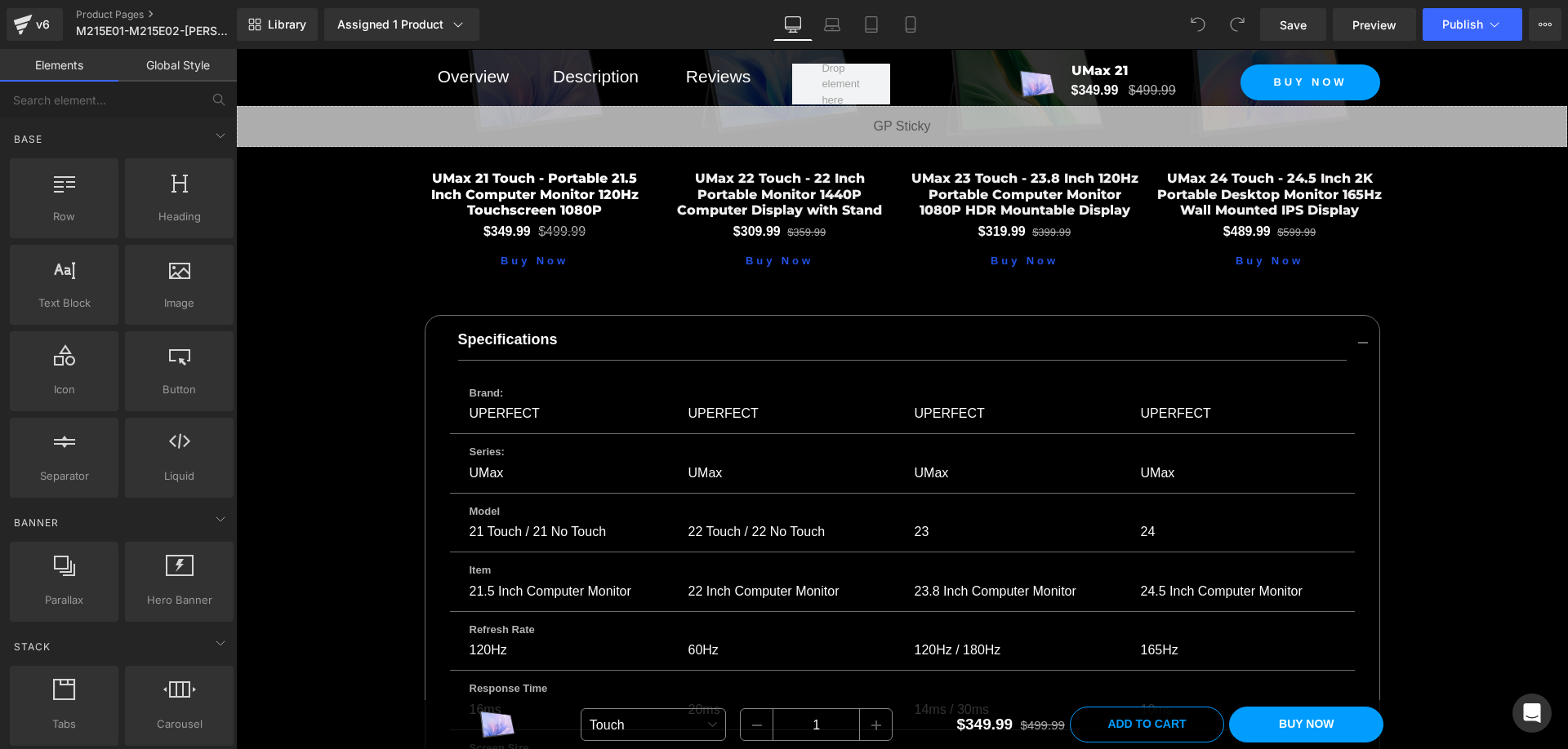
scroll to position [11673, 0]
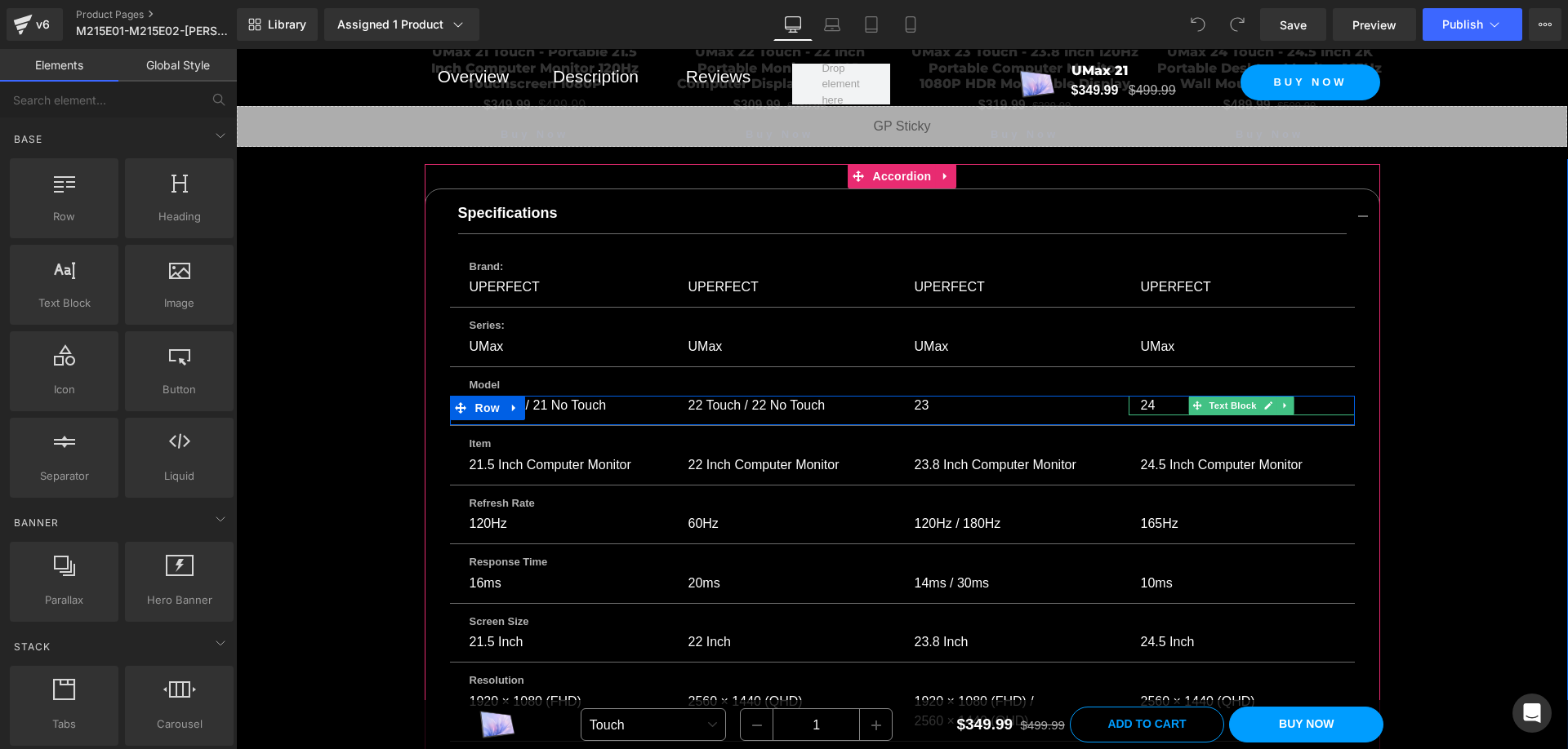
click at [1151, 396] on div "24" at bounding box center [1241, 405] width 226 height 19
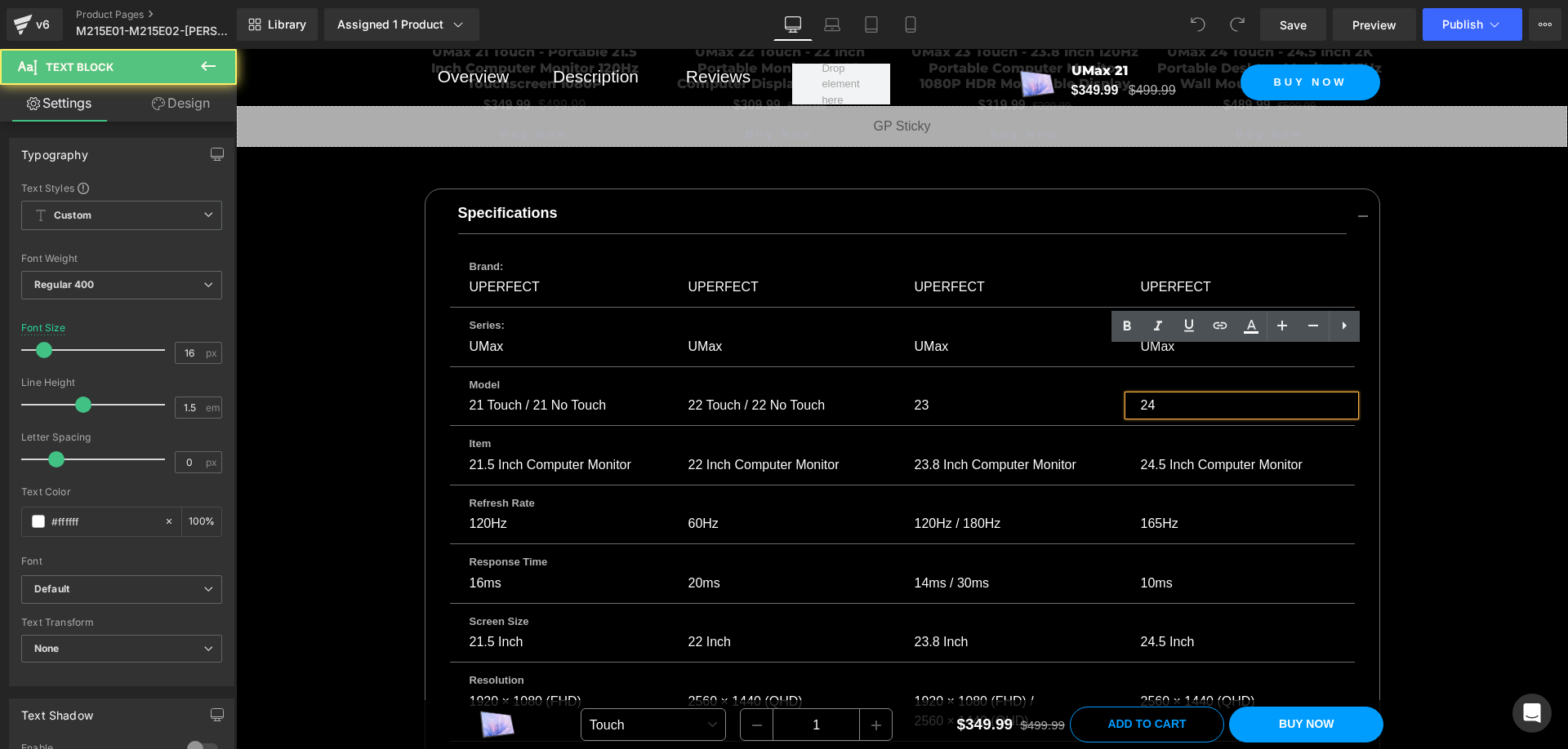
drag, startPoint x: 1153, startPoint y: 357, endPoint x: 1183, endPoint y: 366, distance: 31.3
click at [1153, 396] on div "24" at bounding box center [1241, 405] width 226 height 19
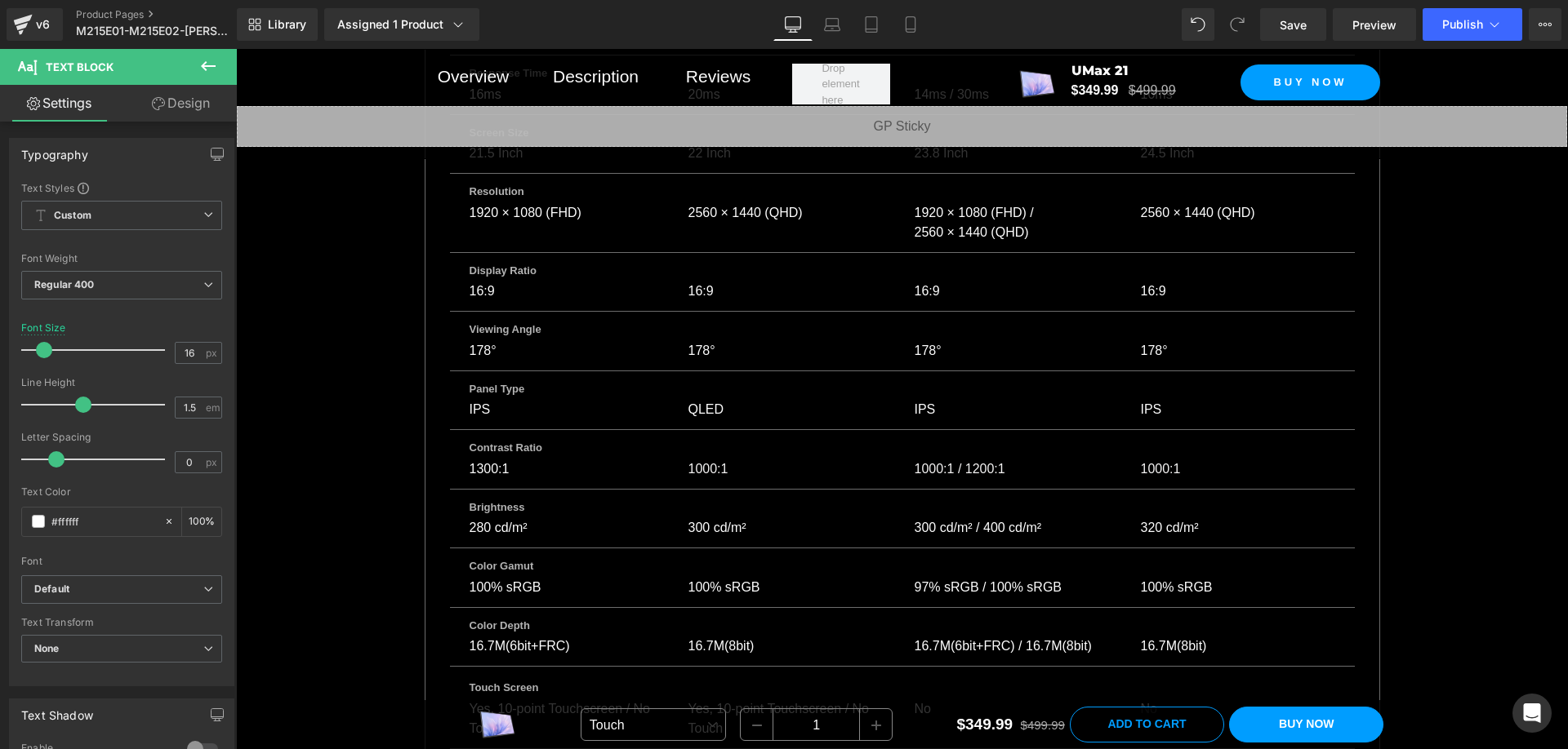
scroll to position [12163, 0]
click at [1173, 518] on p "320 cd/m²" at bounding box center [1238, 527] width 195 height 19
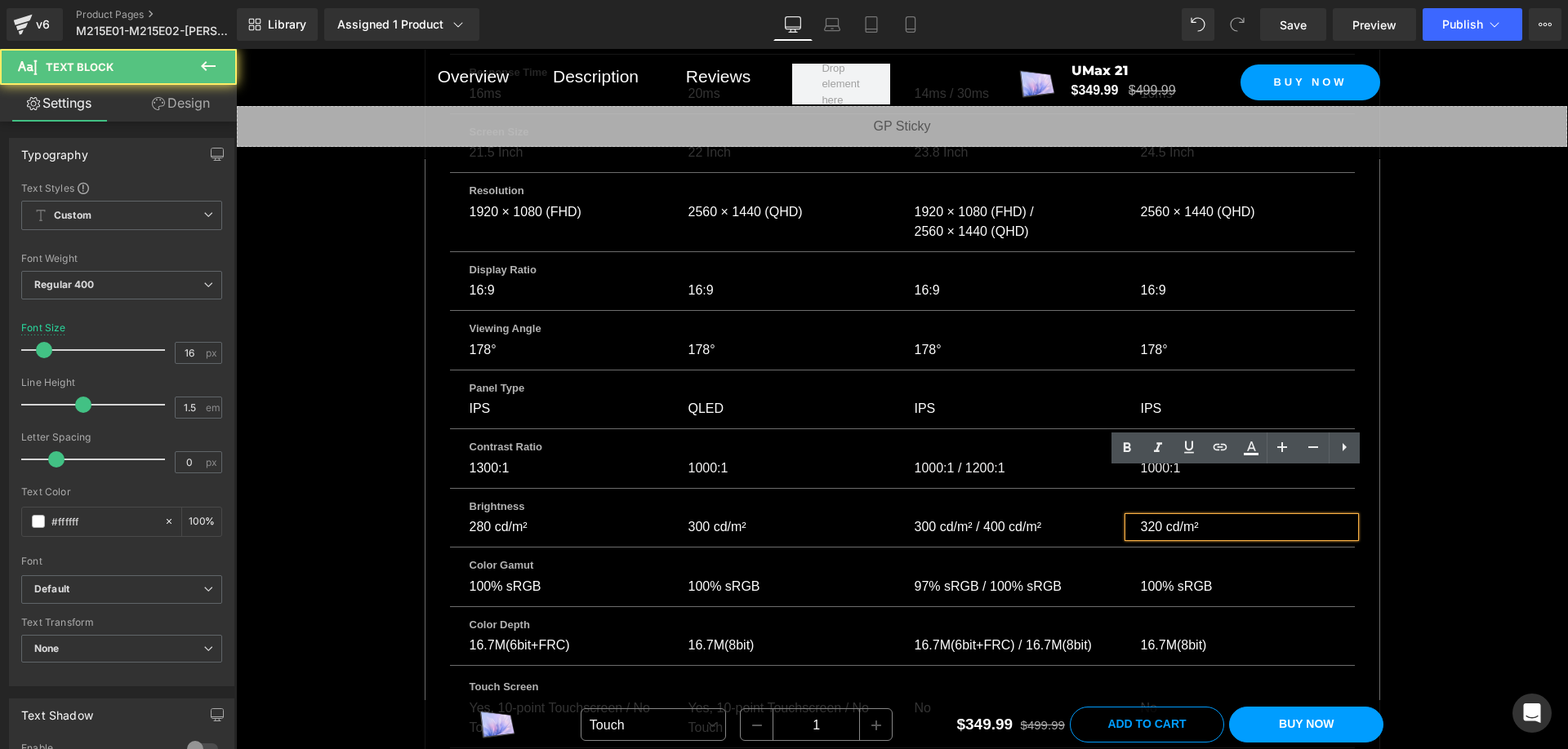
click at [1200, 518] on p "320 cd/m²" at bounding box center [1238, 527] width 195 height 19
drag, startPoint x: 1193, startPoint y: 481, endPoint x: 1136, endPoint y: 486, distance: 57.2
click at [1140, 518] on p "320 cd/m² /" at bounding box center [1238, 527] width 195 height 19
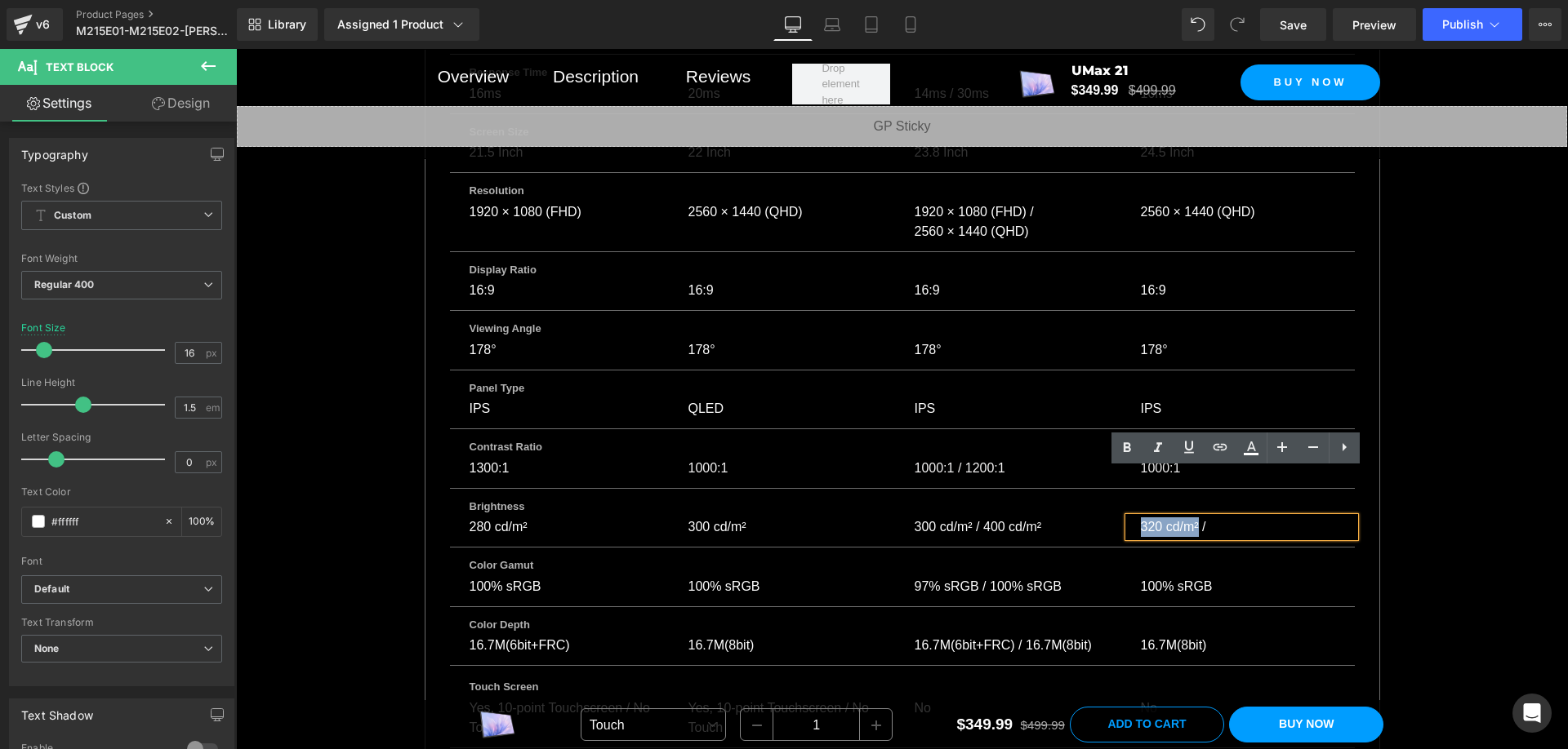
copy p "320 cd/m²"
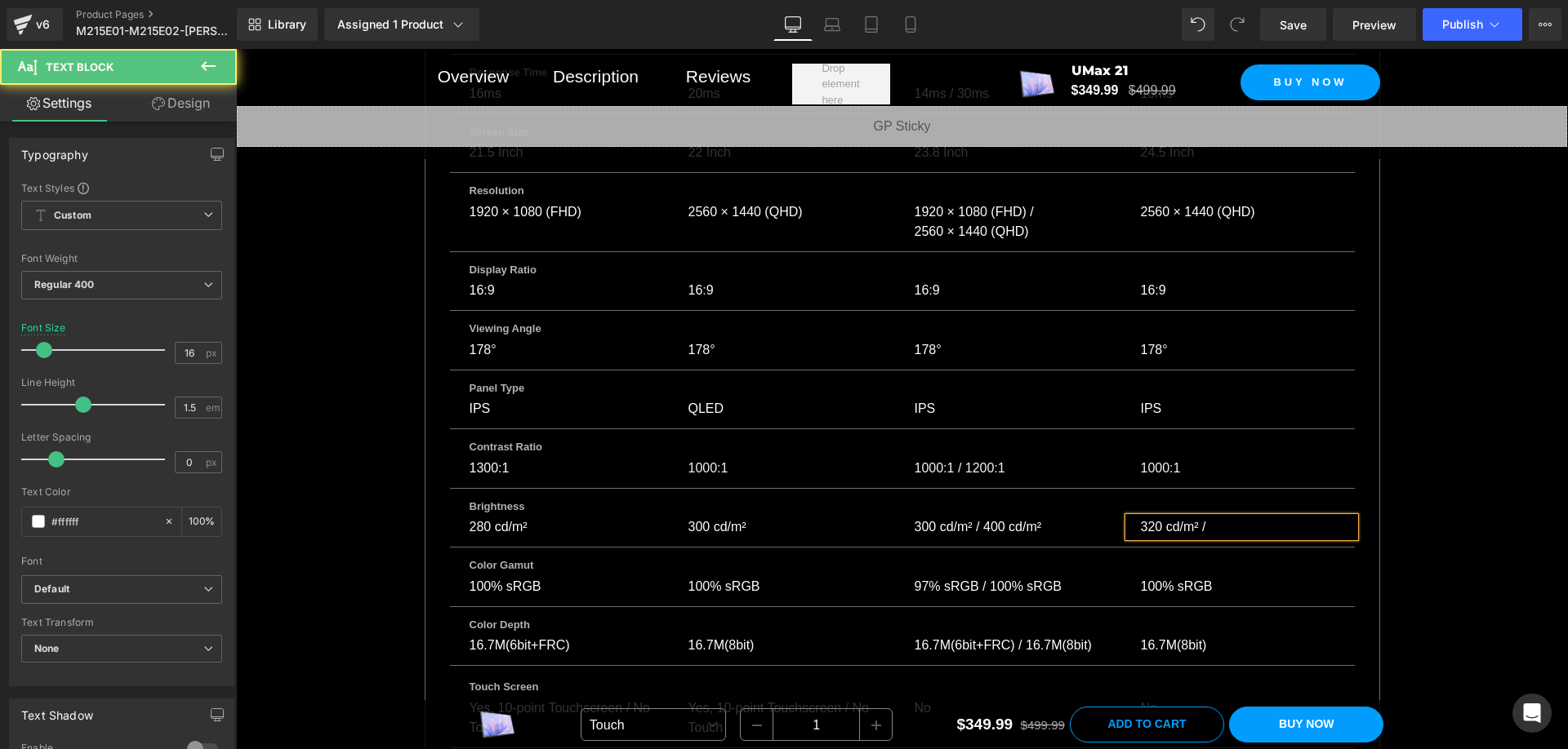
click at [1274, 518] on p "320 cd/m² /" at bounding box center [1238, 527] width 195 height 19
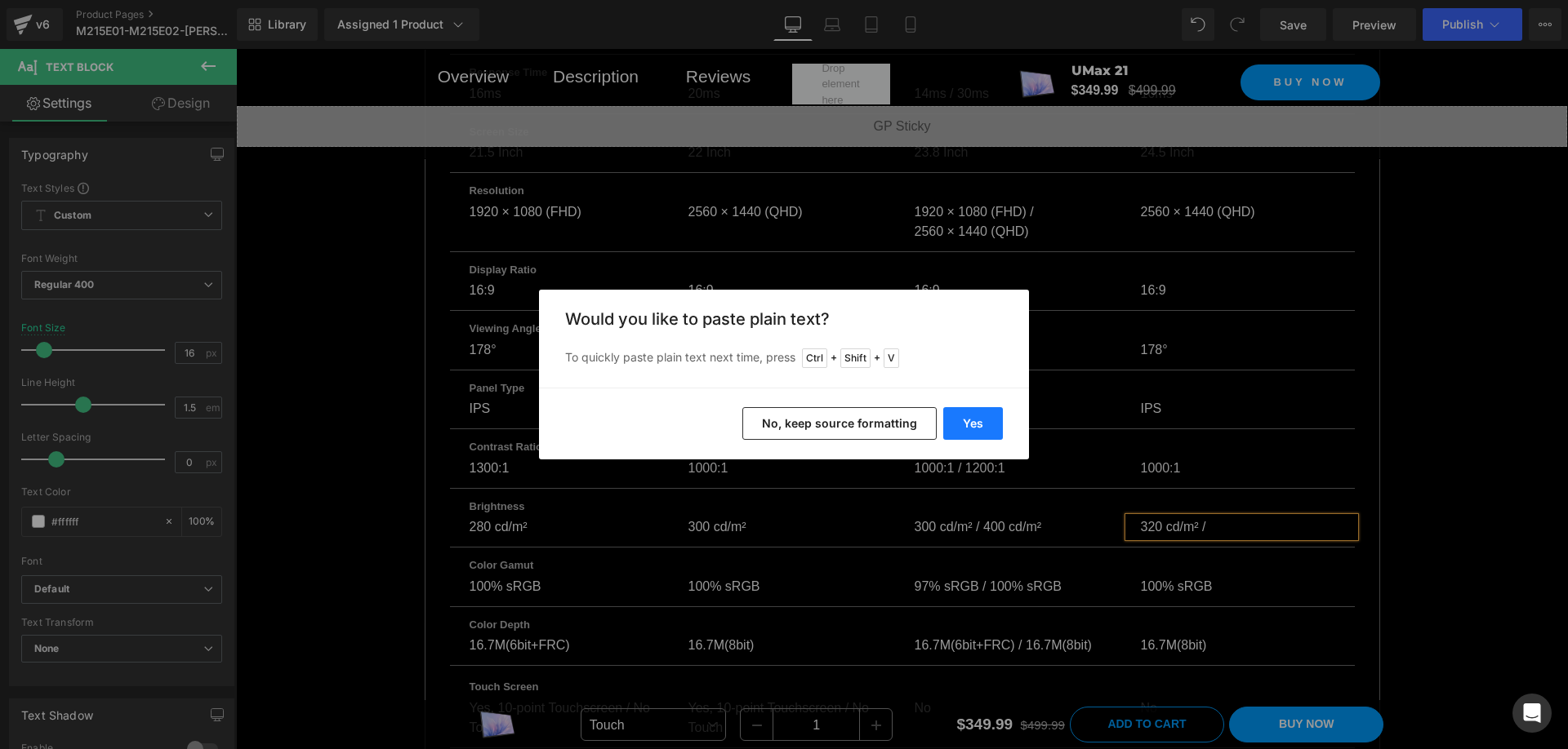
click at [970, 423] on button "Yes" at bounding box center [973, 423] width 59 height 33
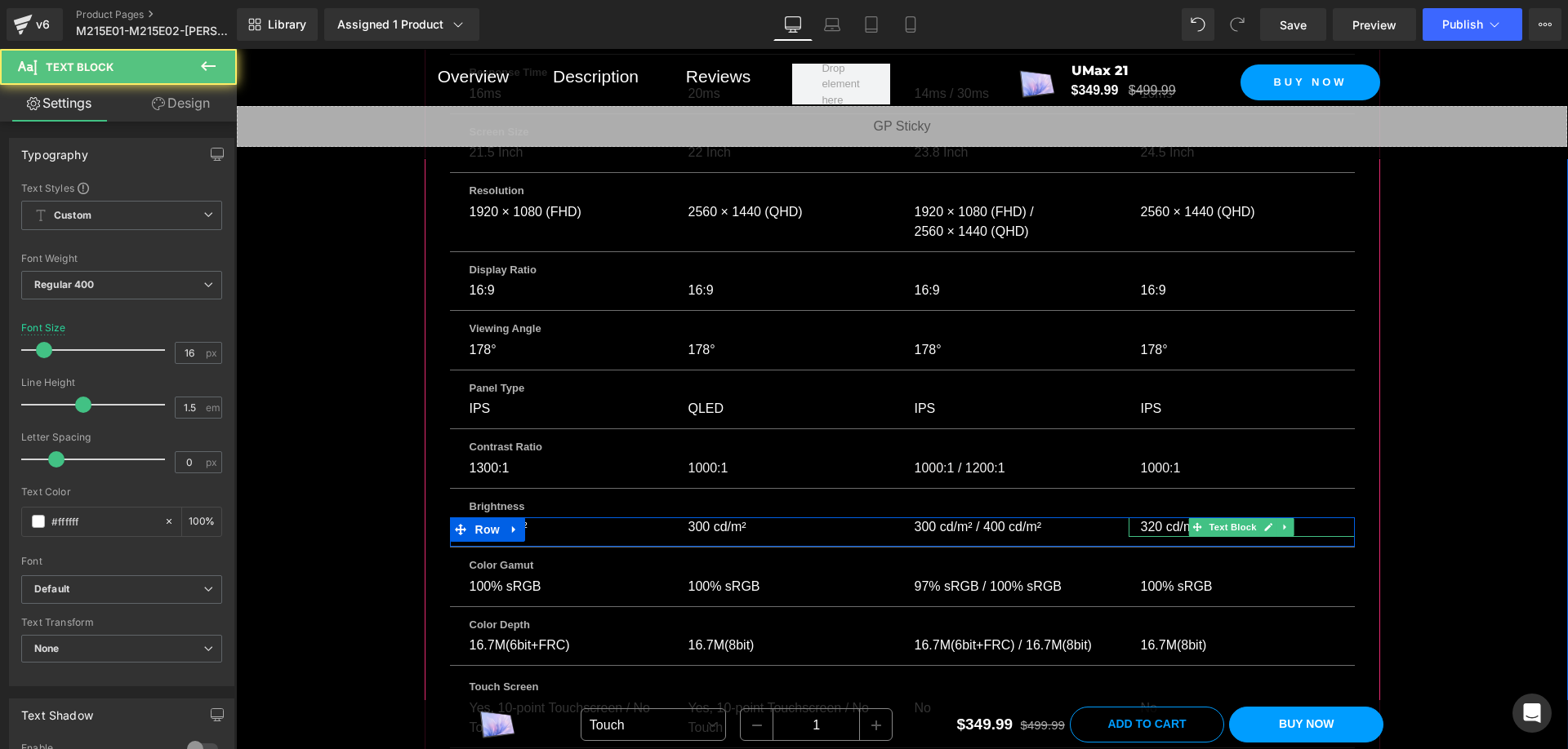
click at [1267, 518] on link at bounding box center [1268, 527] width 17 height 19
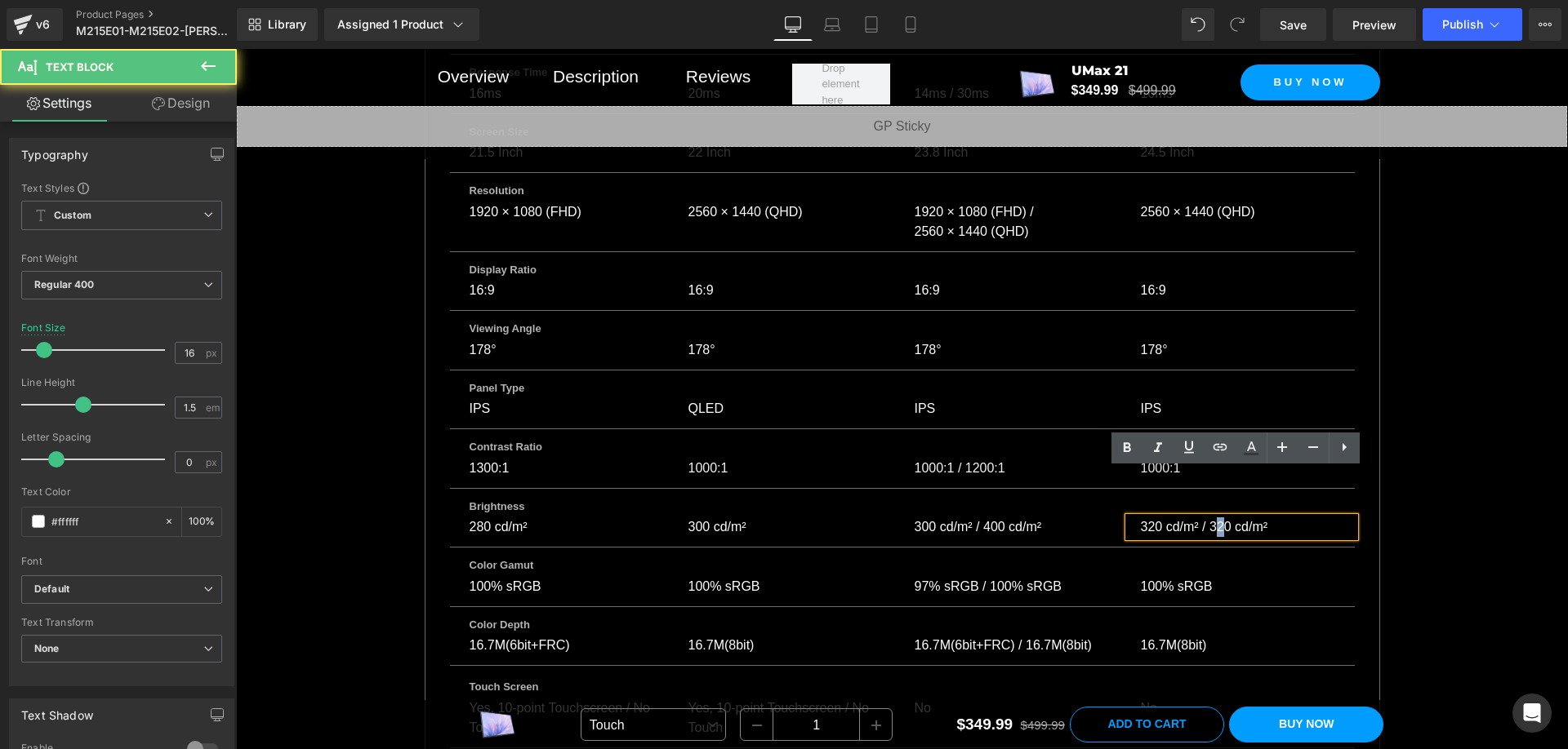
click at [1214, 518] on p "320 cd/m² / 320 cd/m²" at bounding box center [1238, 527] width 195 height 19
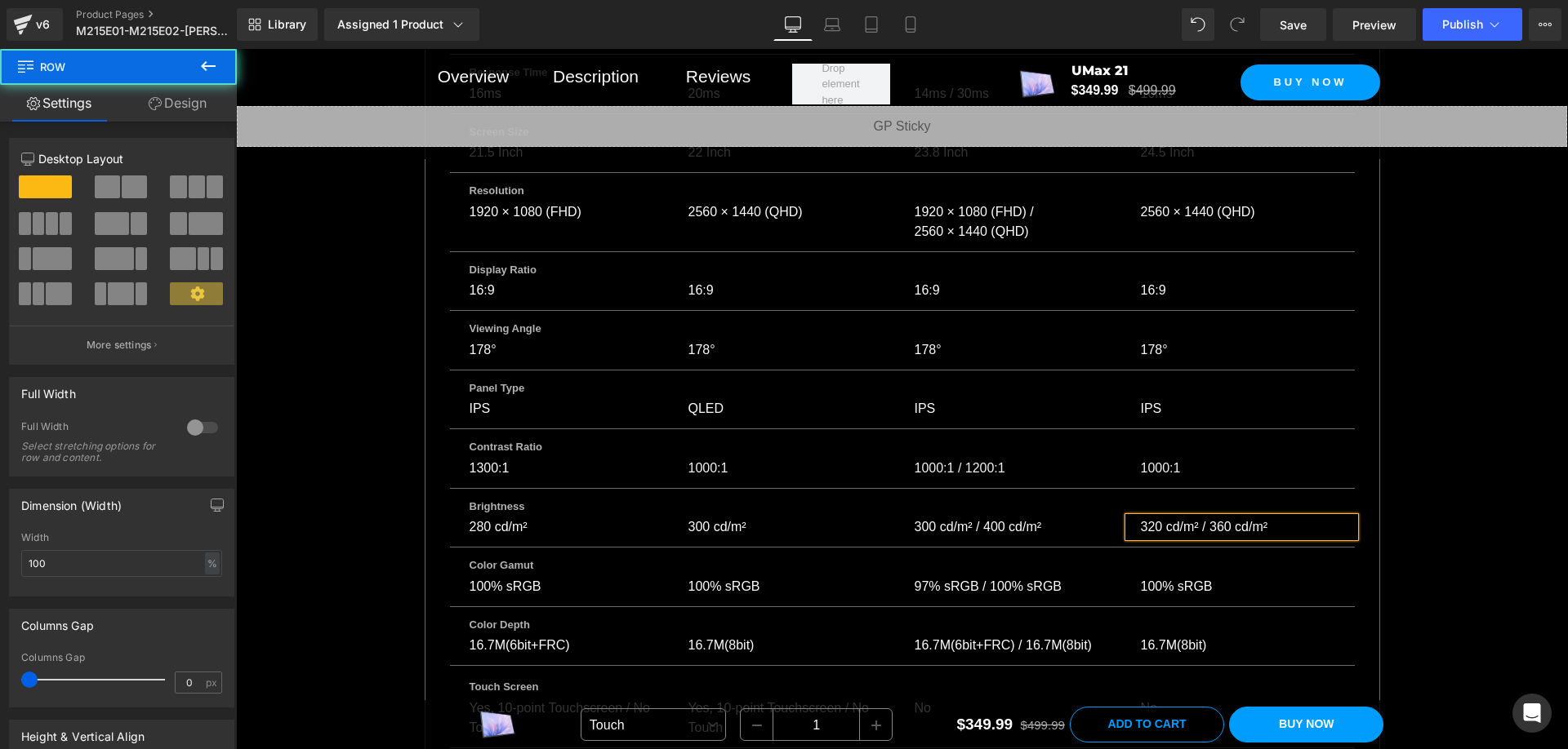
click at [1477, 421] on div "Parameter Comparison Heading Compare up to 4 monitors before you make your purc…" at bounding box center [902, 601] width 1332 height 2676
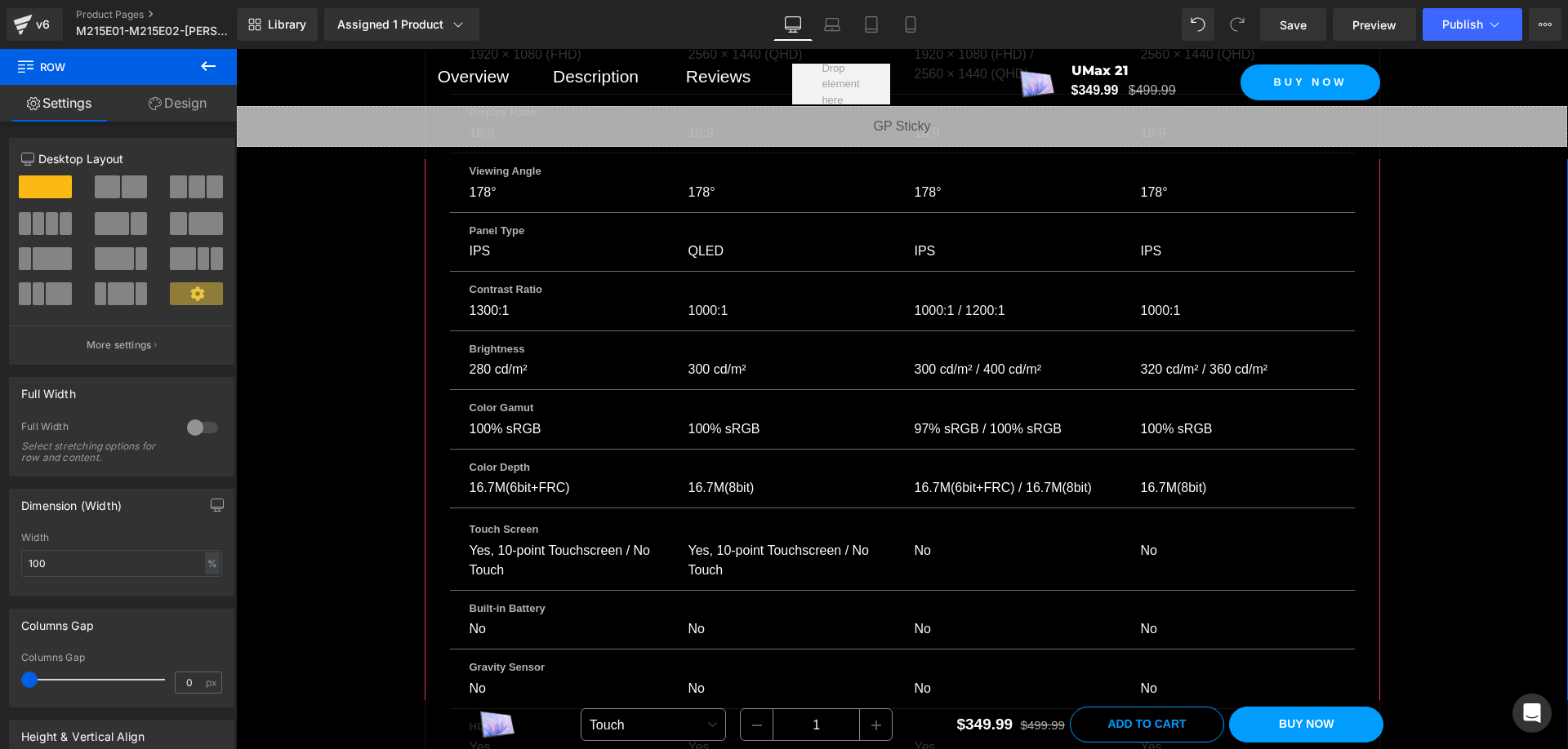
scroll to position [12326, 0]
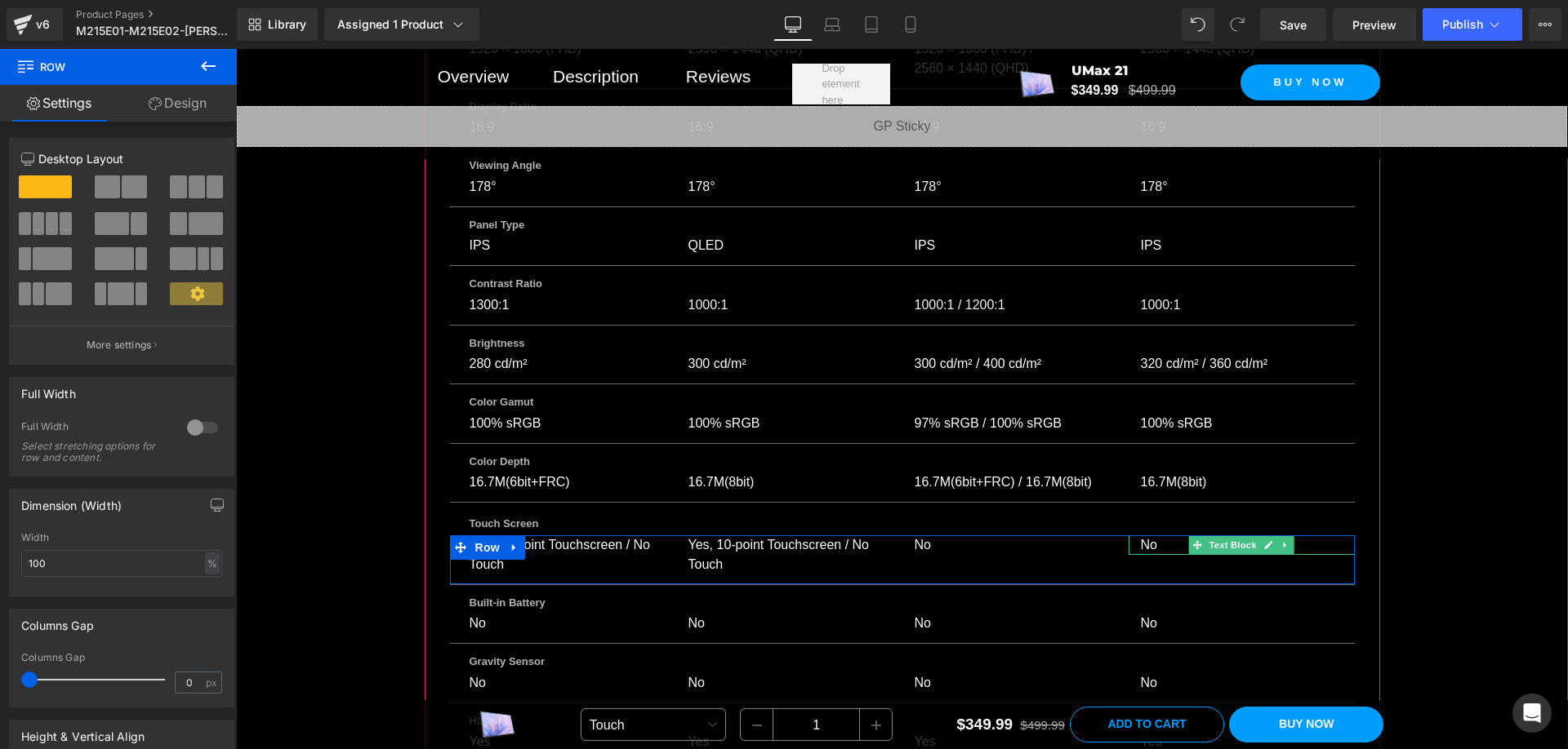
click at [1149, 536] on div "No" at bounding box center [1241, 545] width 226 height 19
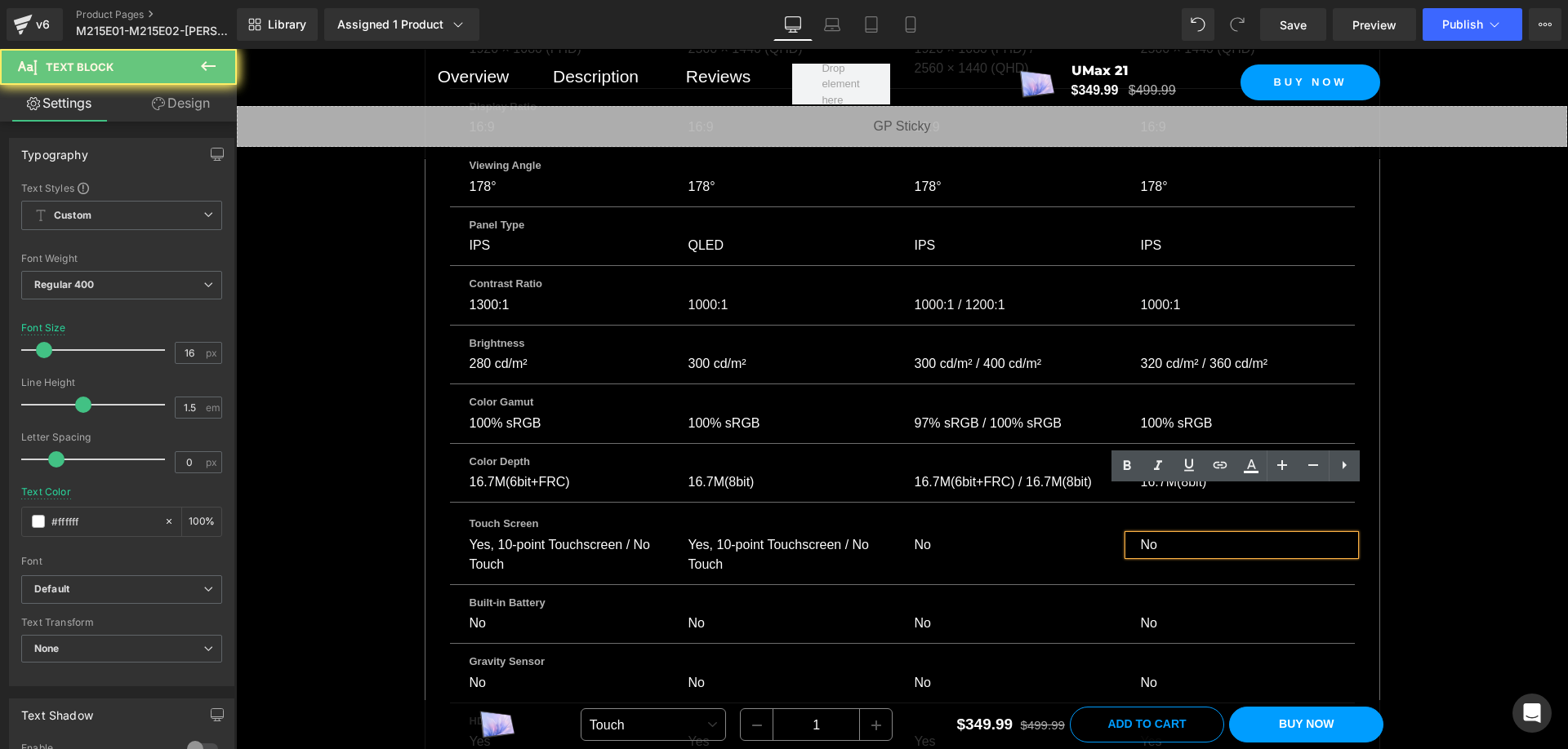
click at [1149, 536] on div "No" at bounding box center [1241, 545] width 226 height 19
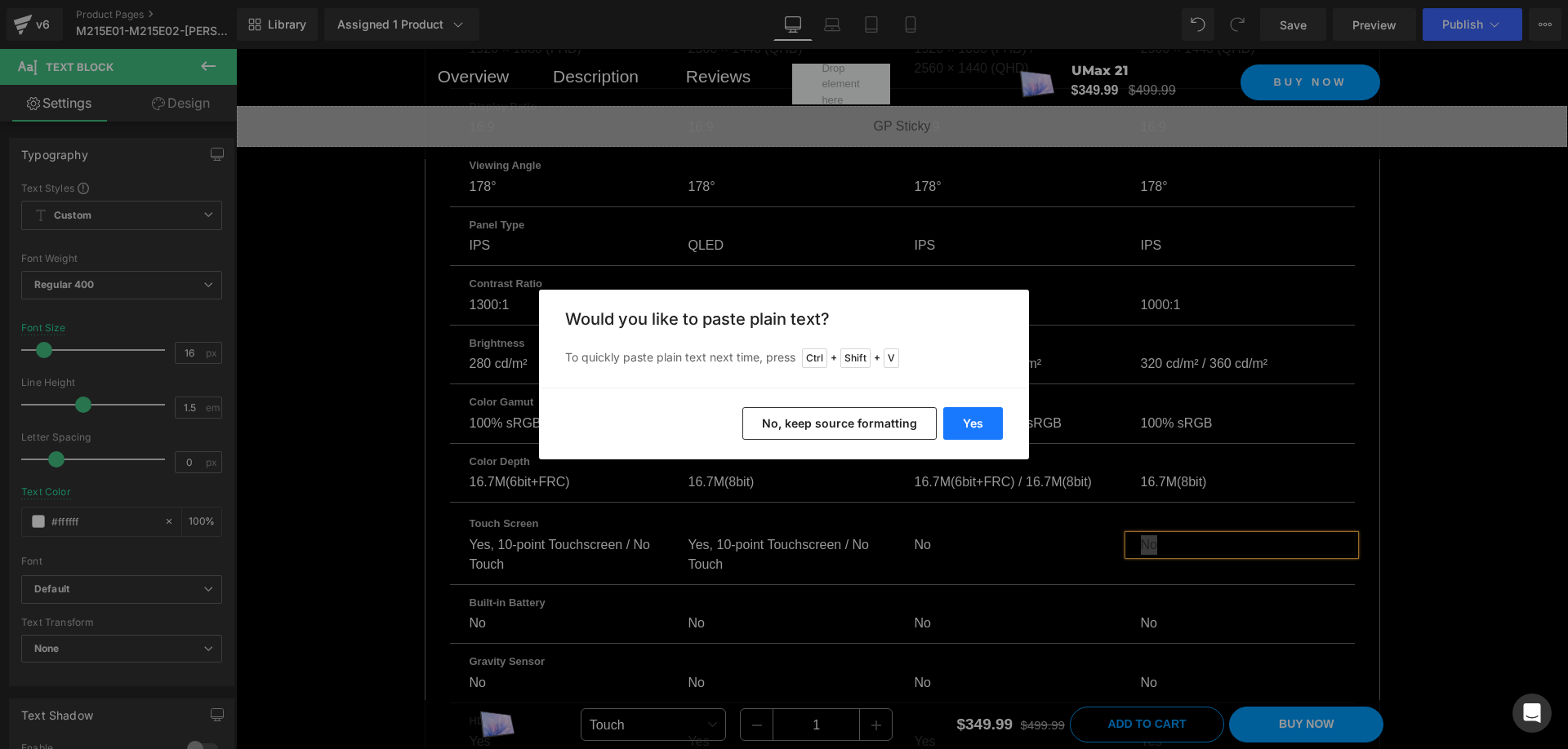
click at [985, 426] on button "Yes" at bounding box center [973, 423] width 59 height 33
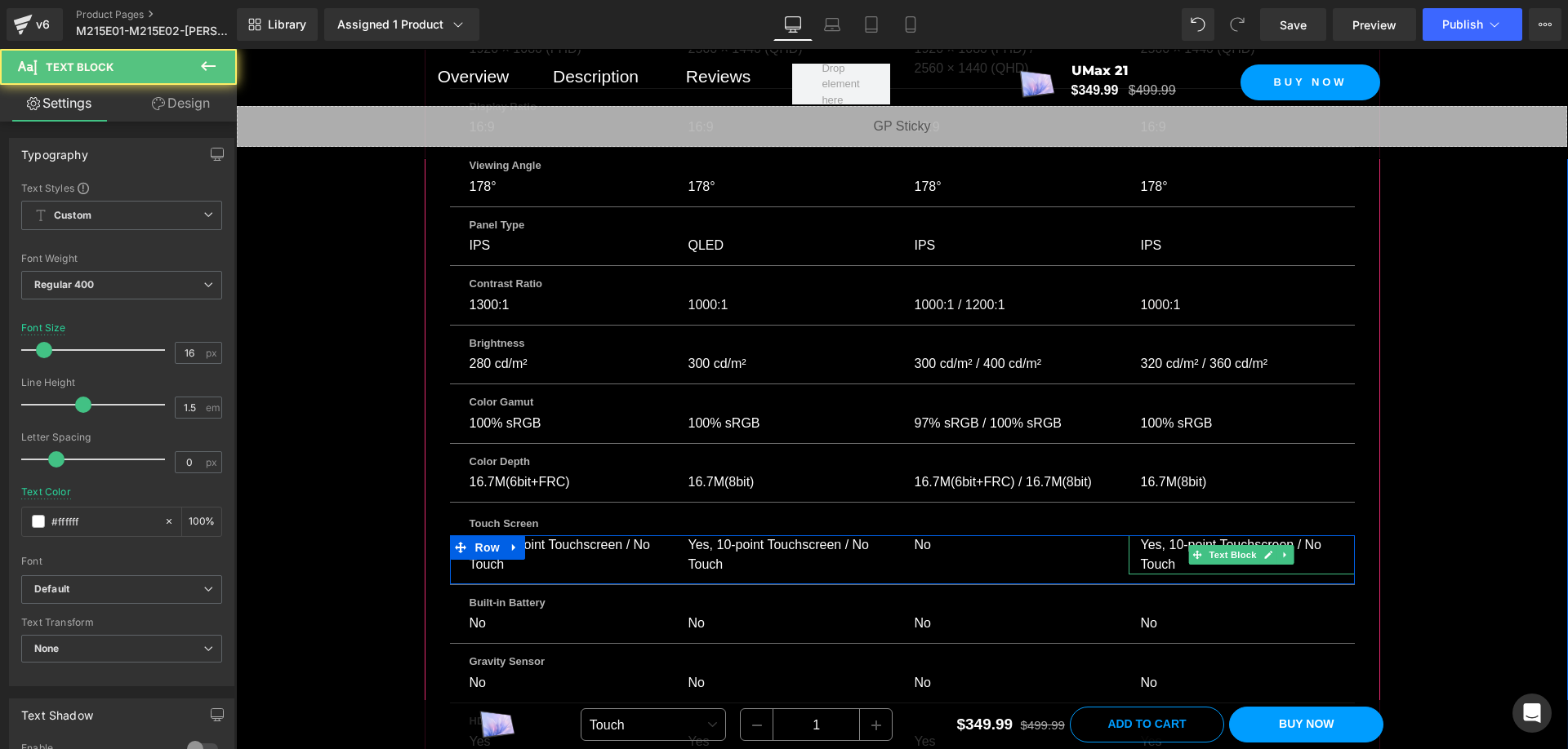
click at [1158, 536] on div "Yes, 10-point Touchscreen / No Touch" at bounding box center [1241, 555] width 226 height 39
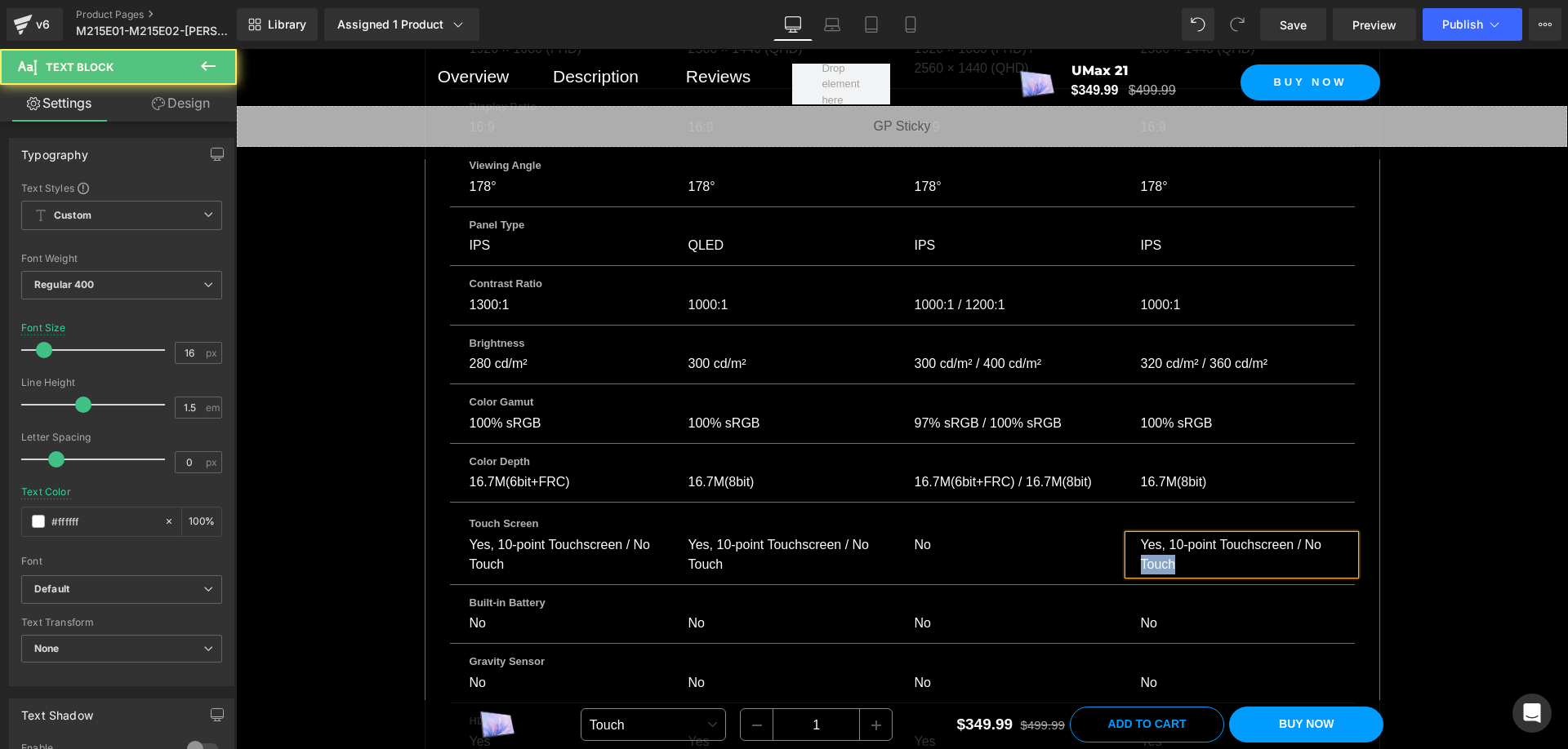
click at [1158, 536] on div "Yes, 10-point Touchscreen / No Touch" at bounding box center [1241, 555] width 226 height 39
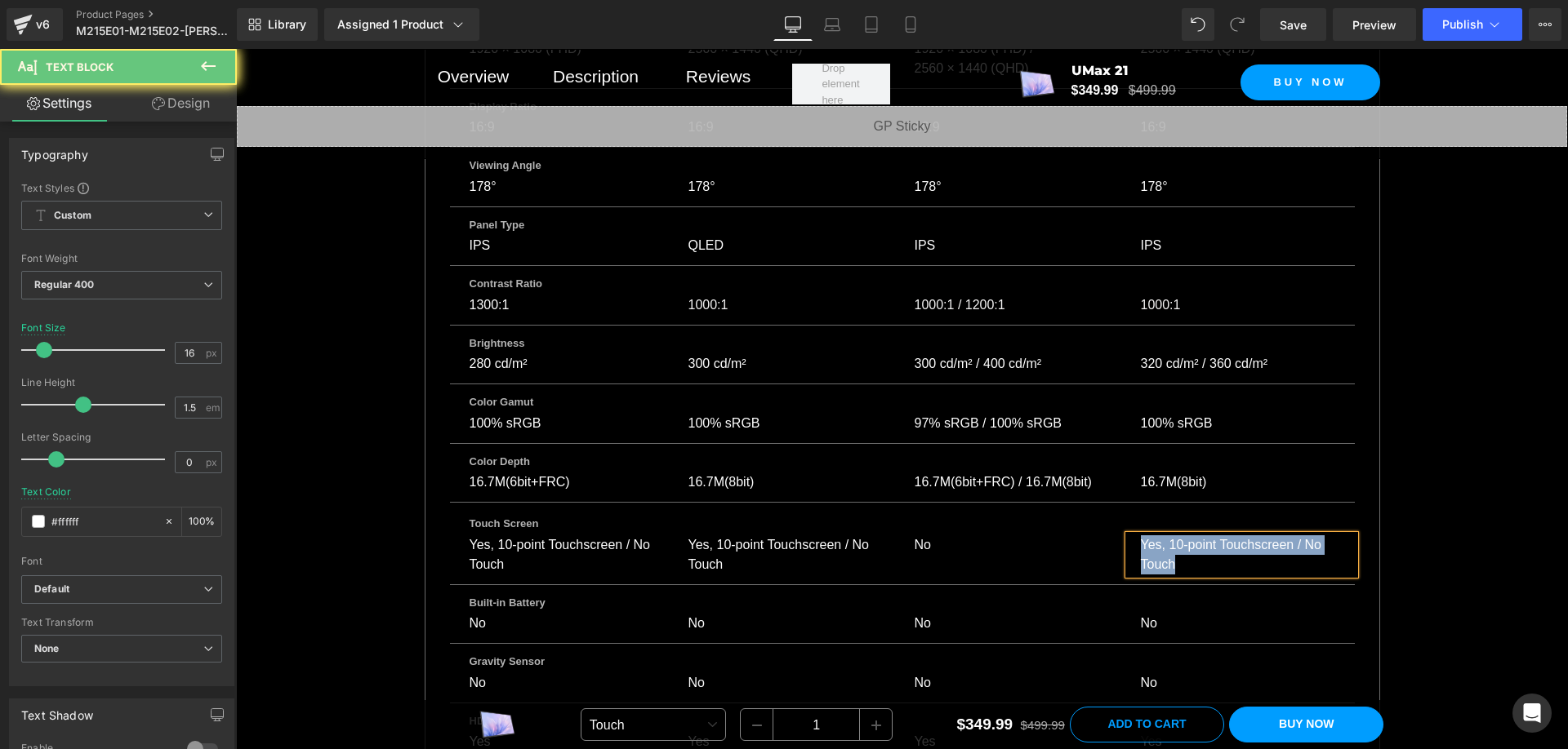
copy div "Yes, 10-point Touchscreen / No Touch"
click at [1155, 536] on div "Yes, 10-point Touchscreen / No Touch" at bounding box center [1241, 555] width 226 height 39
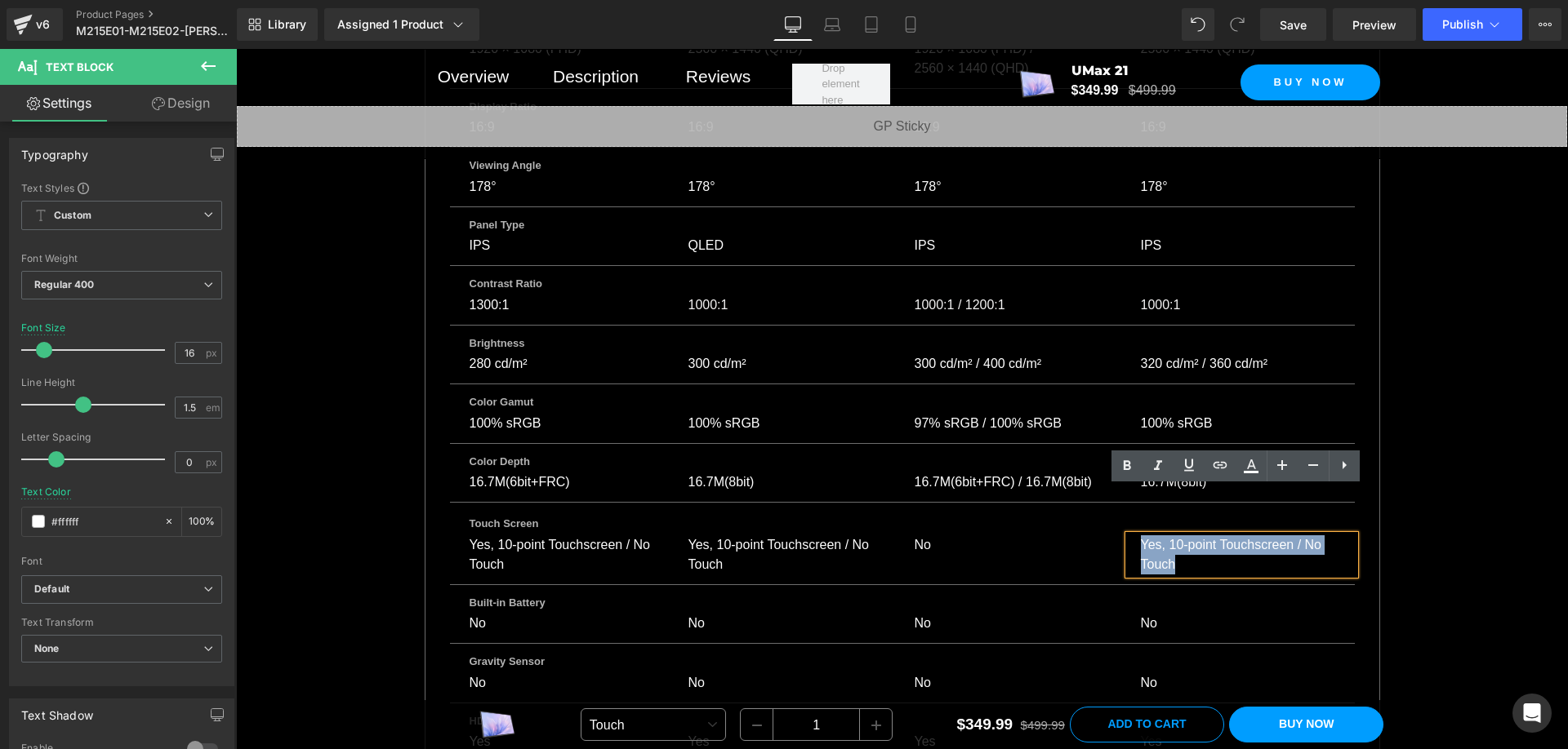
drag, startPoint x: 1168, startPoint y: 515, endPoint x: 1129, endPoint y: 498, distance: 42.5
click at [1129, 536] on div "Yes, 10-point Touchscreen / No Touch" at bounding box center [1241, 555] width 226 height 39
copy div "Yes, 10-point Touchscreen / No Touch"
click at [1145, 536] on div "Yes, 10-point Touchscreen / No Touch" at bounding box center [1241, 555] width 226 height 39
drag, startPoint x: 1135, startPoint y: 497, endPoint x: 1201, endPoint y: 524, distance: 71.3
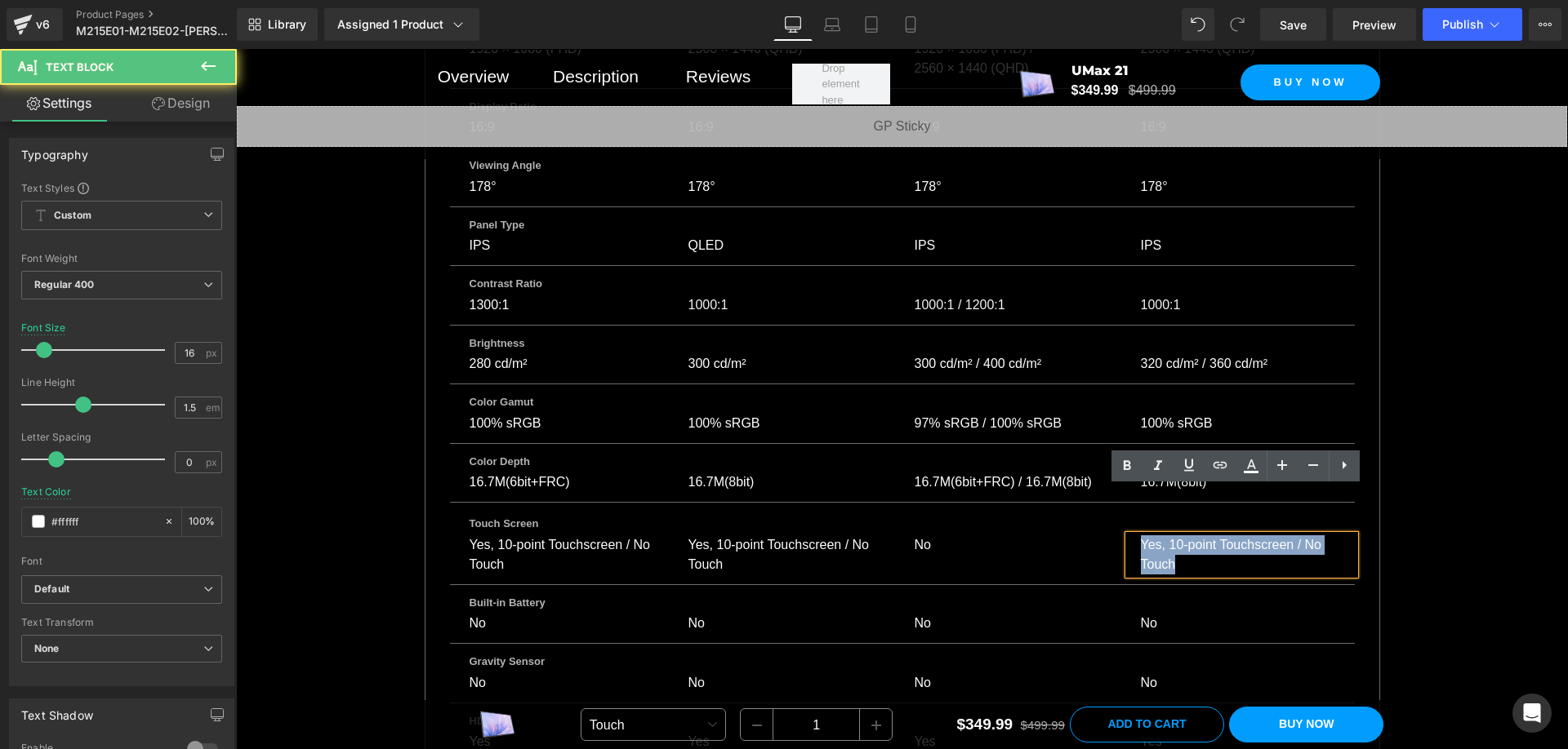
click at [1201, 536] on div "Yes, 10-point Touchscreen / No Touch" at bounding box center [1241, 555] width 226 height 39
click at [1190, 536] on div "Yes, 10-point Touchscreen / No Touch" at bounding box center [1241, 555] width 226 height 39
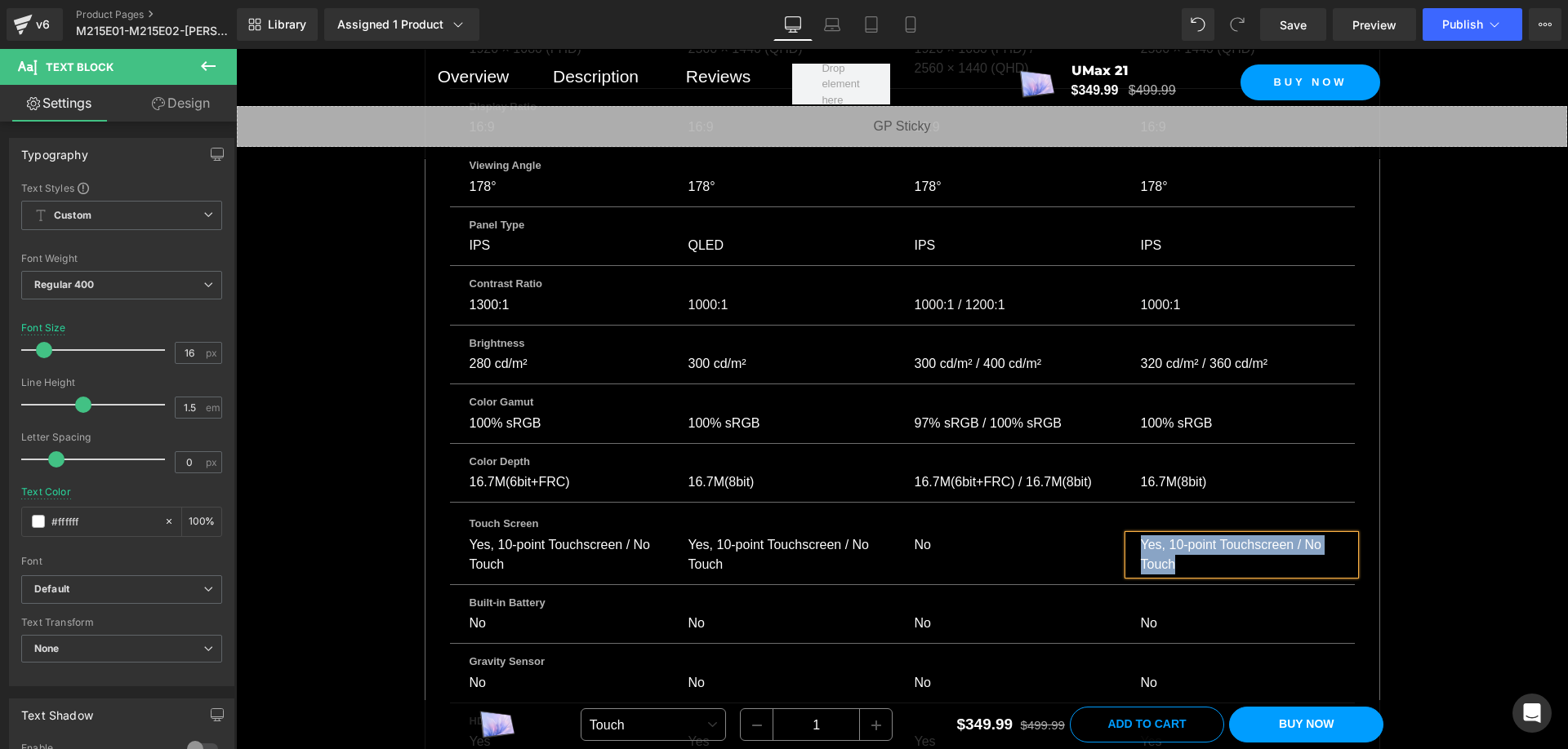
copy div "Yes, 10-point Touchscreen / No Touch"
click at [1186, 536] on div "Yes, 10-point Touchscreen / No Touch" at bounding box center [1241, 555] width 226 height 39
copy div "Yes, 10-point Touchscreen / No Touch"
click at [1442, 517] on div "Parameter Comparison Heading Compare up to 4 monitors before you make your purc…" at bounding box center [902, 438] width 1332 height 2676
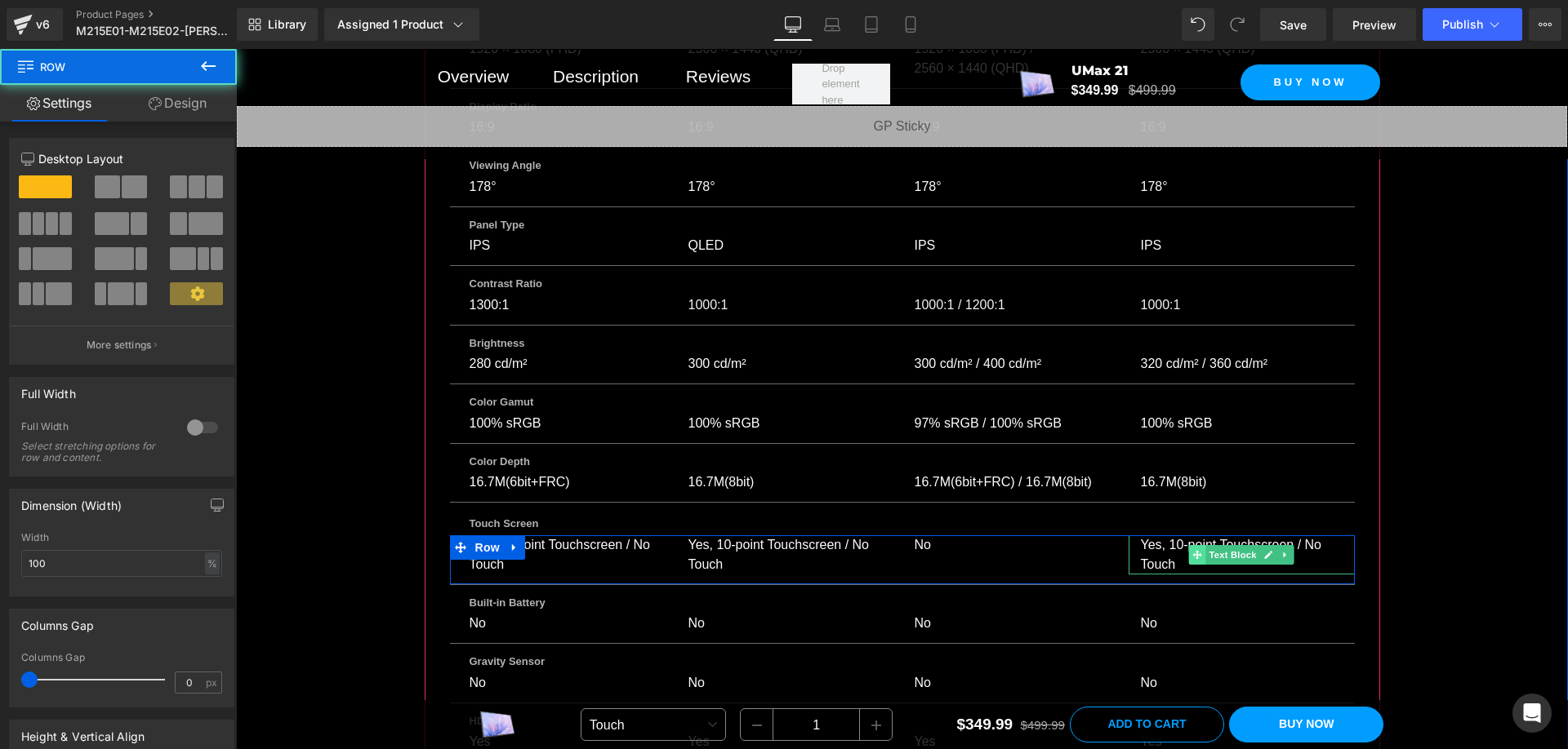
click at [1193, 550] on icon at bounding box center [1196, 554] width 9 height 9
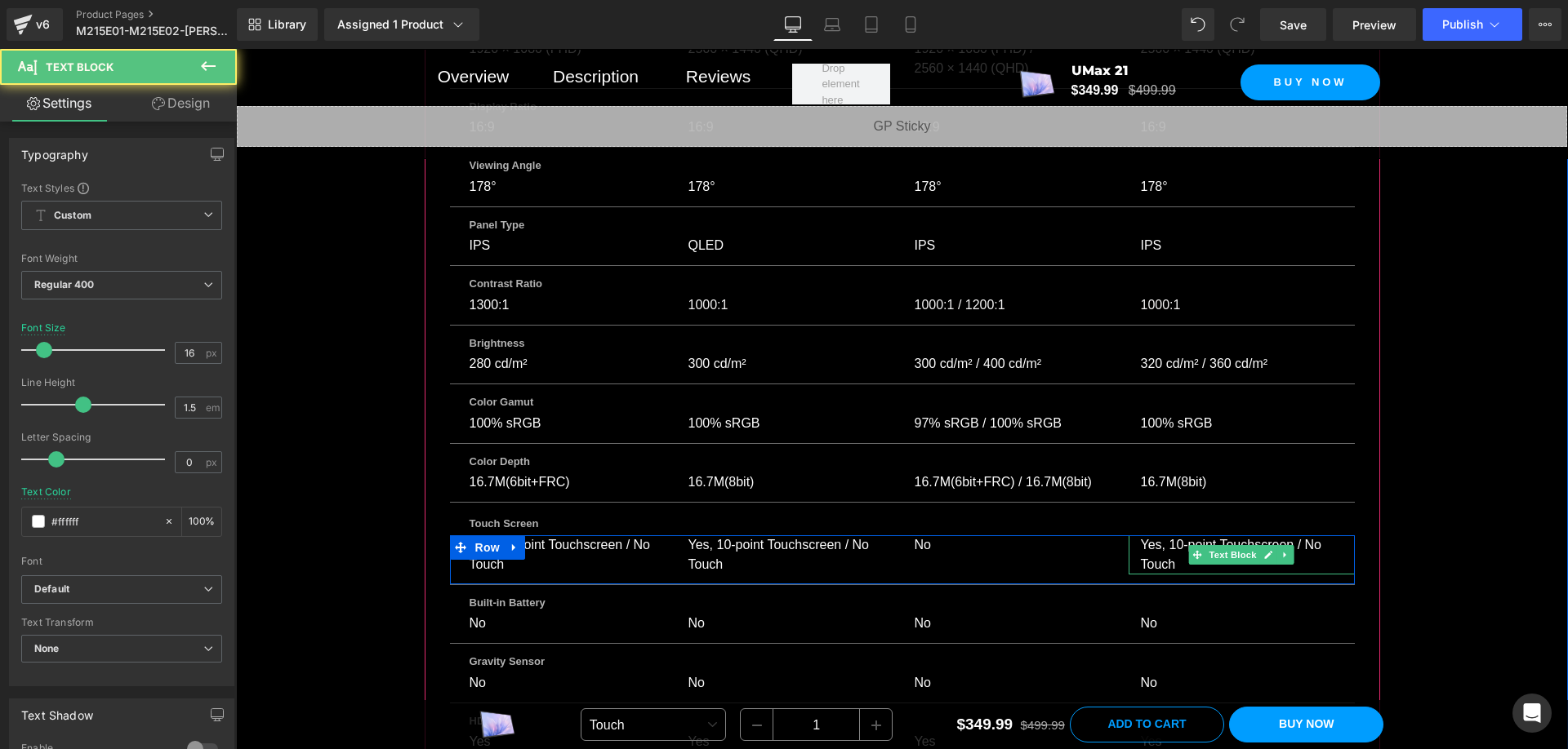
click at [1163, 536] on div "Yes, 10-point Touchscreen / No Touch" at bounding box center [1241, 555] width 226 height 39
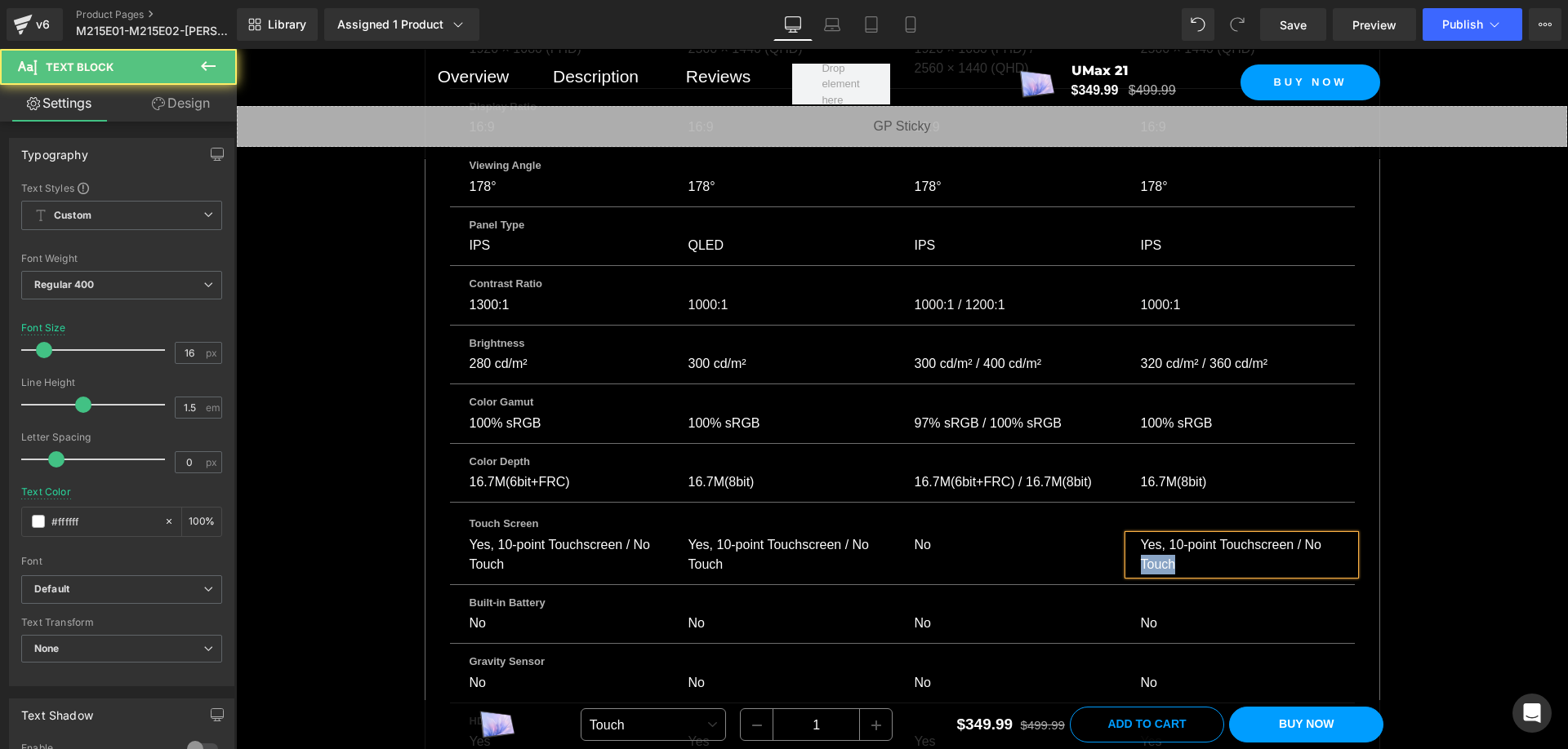
click at [1163, 536] on div "Yes, 10-point Touchscreen / No Touch" at bounding box center [1241, 555] width 226 height 39
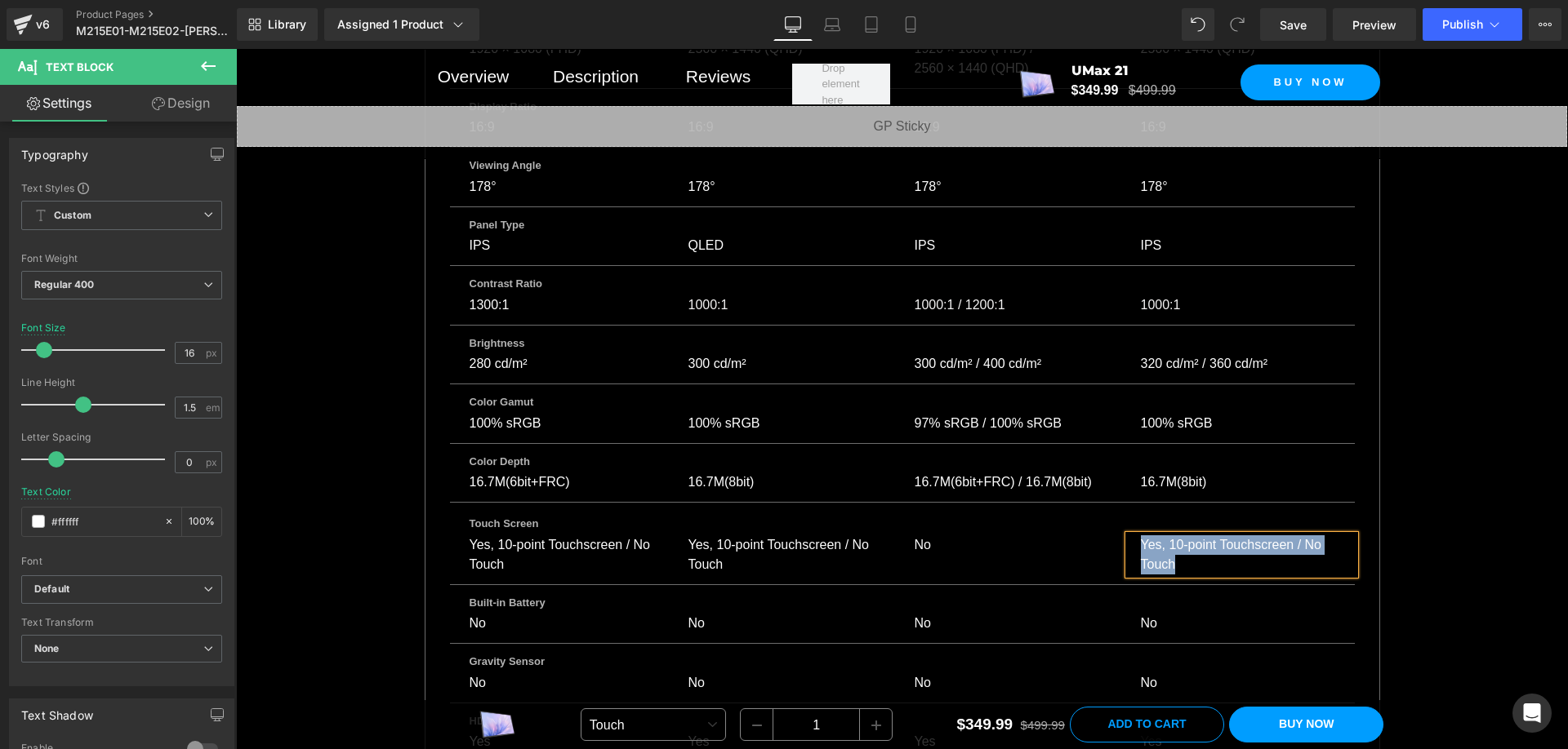
copy div "Yes, 10-point Touchscreen / No Touch"
click at [1443, 513] on div "Parameter Comparison Heading Compare up to 4 monitors before you make your purc…" at bounding box center [902, 438] width 1332 height 2676
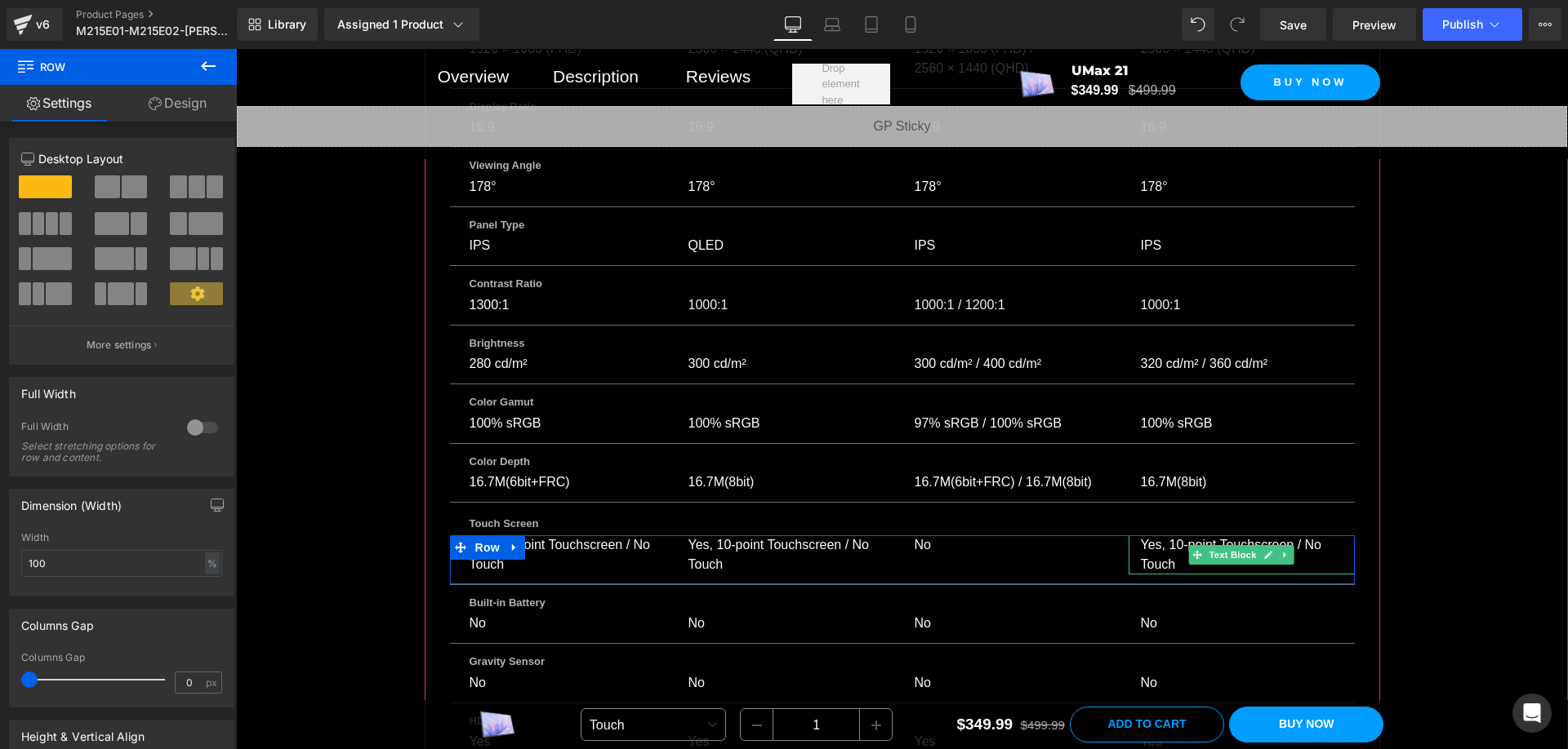
click at [1146, 536] on div "Yes, 10-point Touchscreen / No Touch" at bounding box center [1241, 555] width 226 height 39
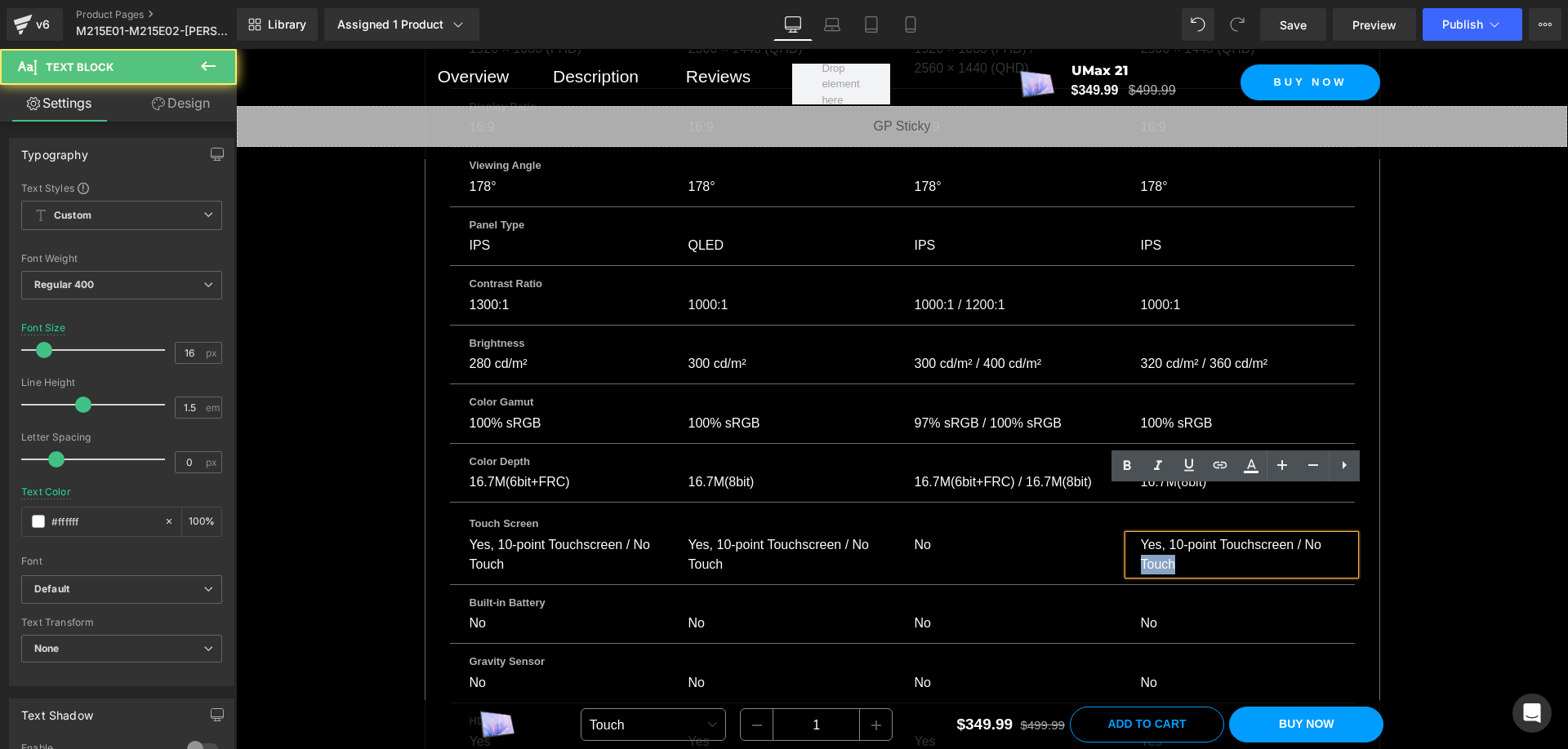
click at [1146, 536] on div "Yes, 10-point Touchscreen / No Touch" at bounding box center [1241, 555] width 226 height 39
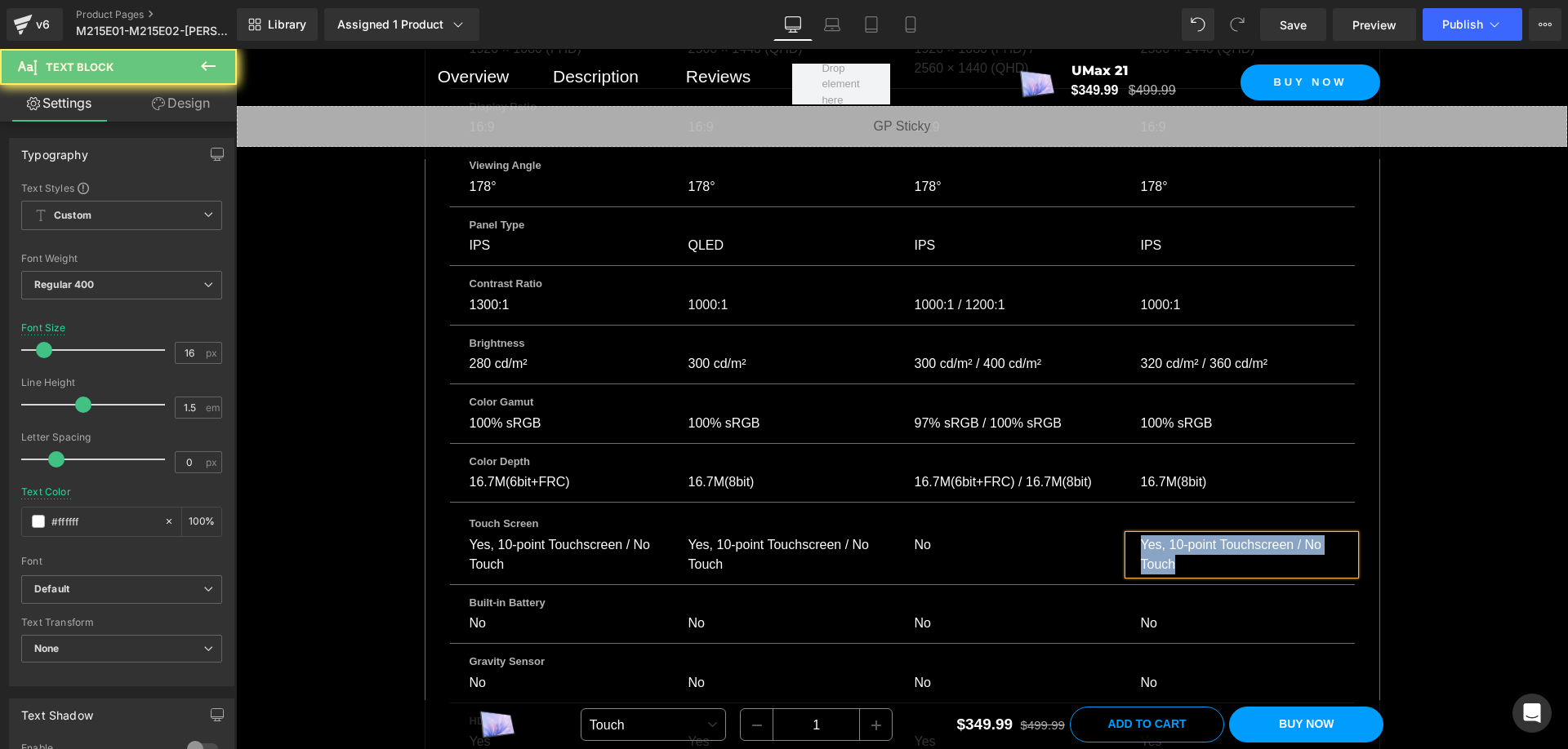
copy div "Yes, 10-point Touchscreen / No Touch"
click at [1431, 469] on div "Parameter Comparison Heading Compare up to 4 monitors before you make your purc…" at bounding box center [902, 438] width 1332 height 2676
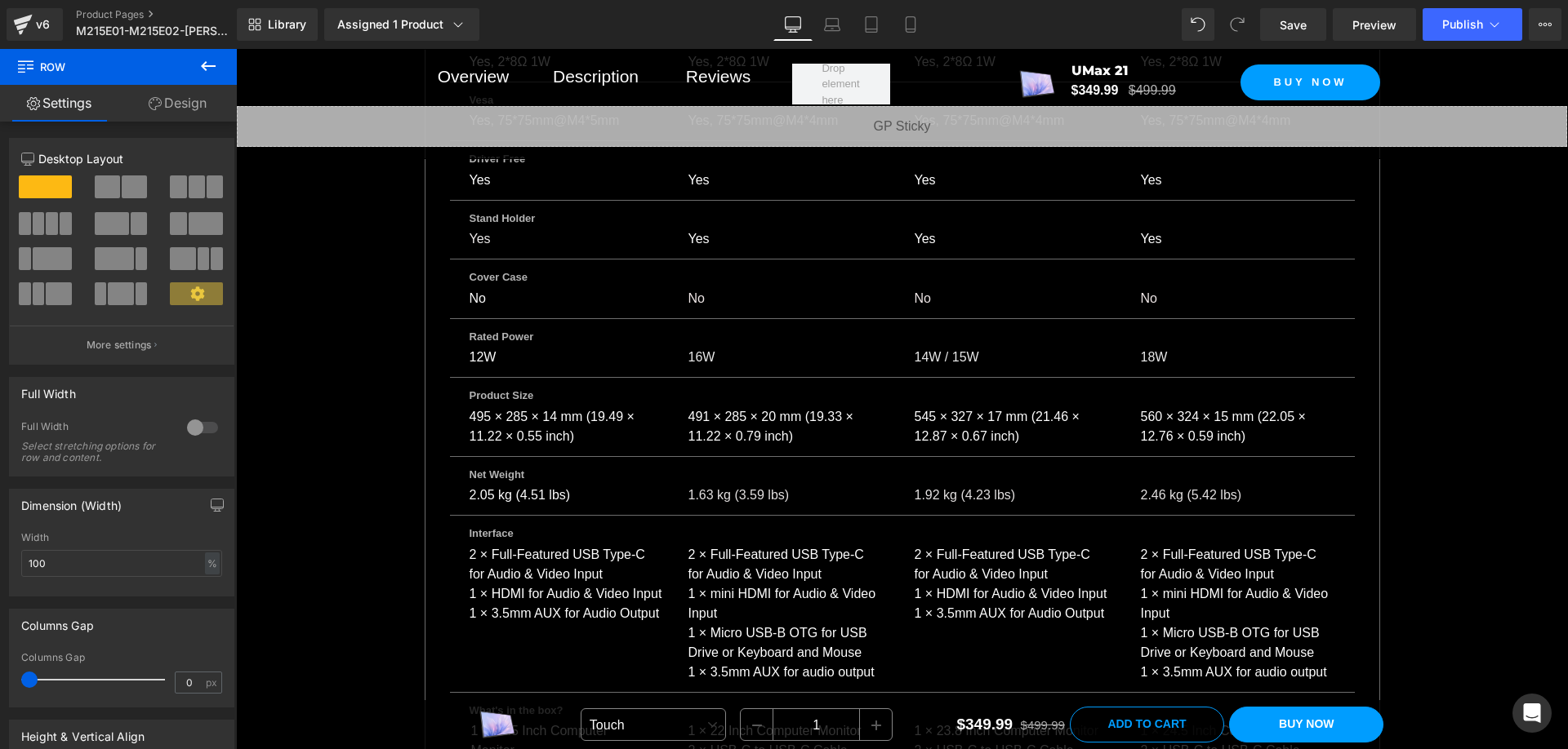
scroll to position [13224, 0]
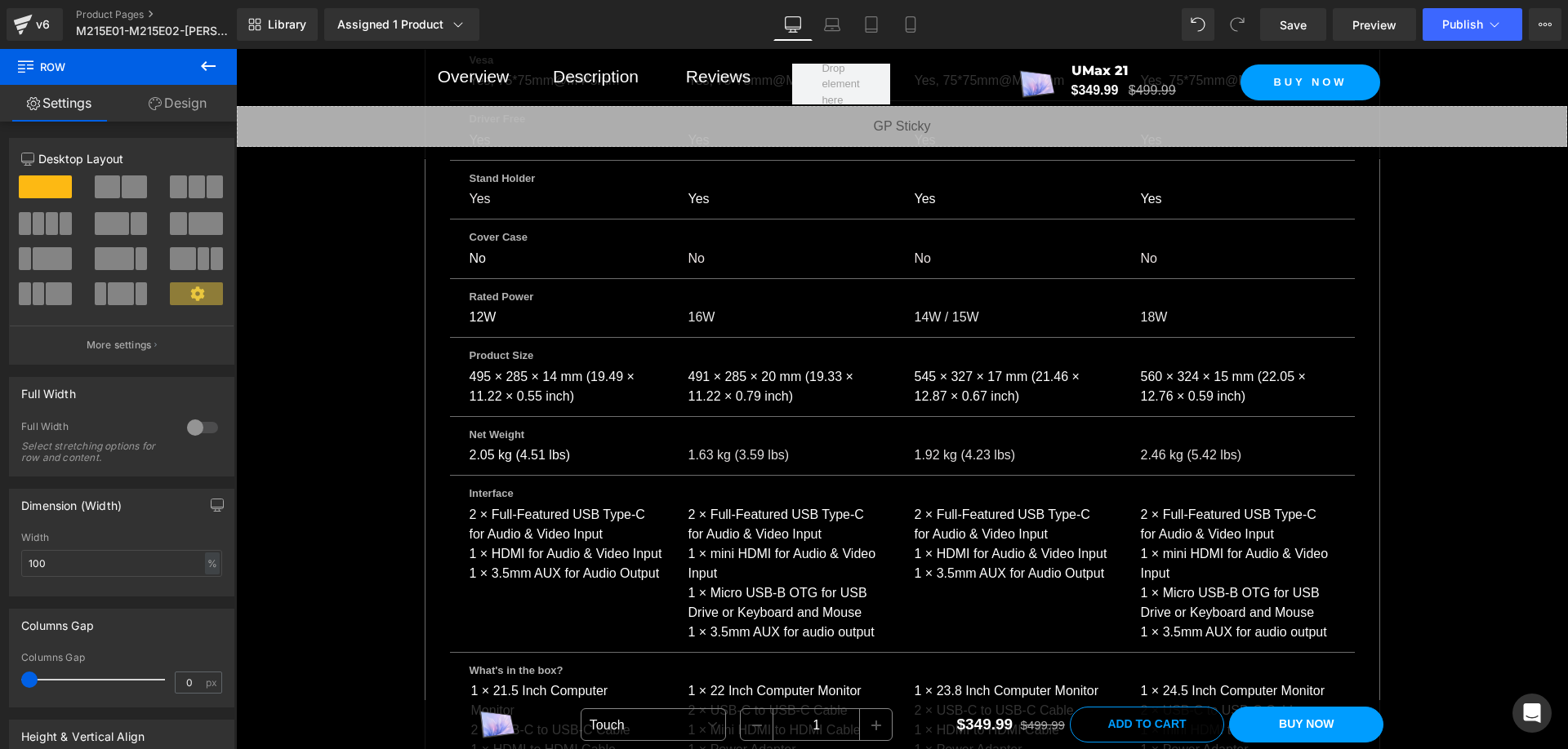
click at [1187, 526] on div "2 × Full-Featured USB Type-C for Audio & Video Input 1 × mini HDMI for Audio & …" at bounding box center [1241, 574] width 226 height 137
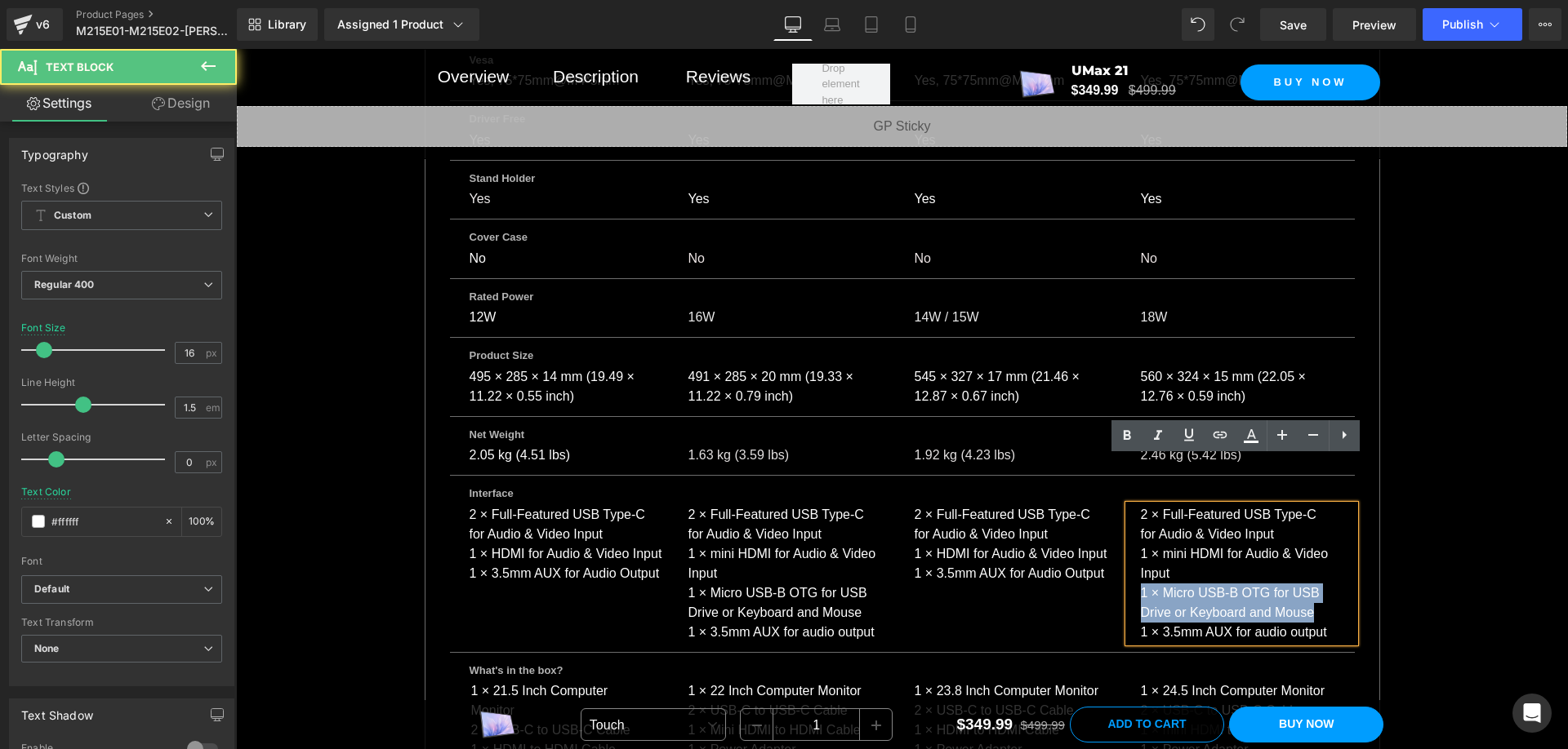
drag, startPoint x: 1311, startPoint y: 563, endPoint x: 1137, endPoint y: 539, distance: 175.6
click at [1140, 584] on p "1 × Micro USB-B OTG for USB Drive or Keyboard and Mouse" at bounding box center [1238, 603] width 195 height 39
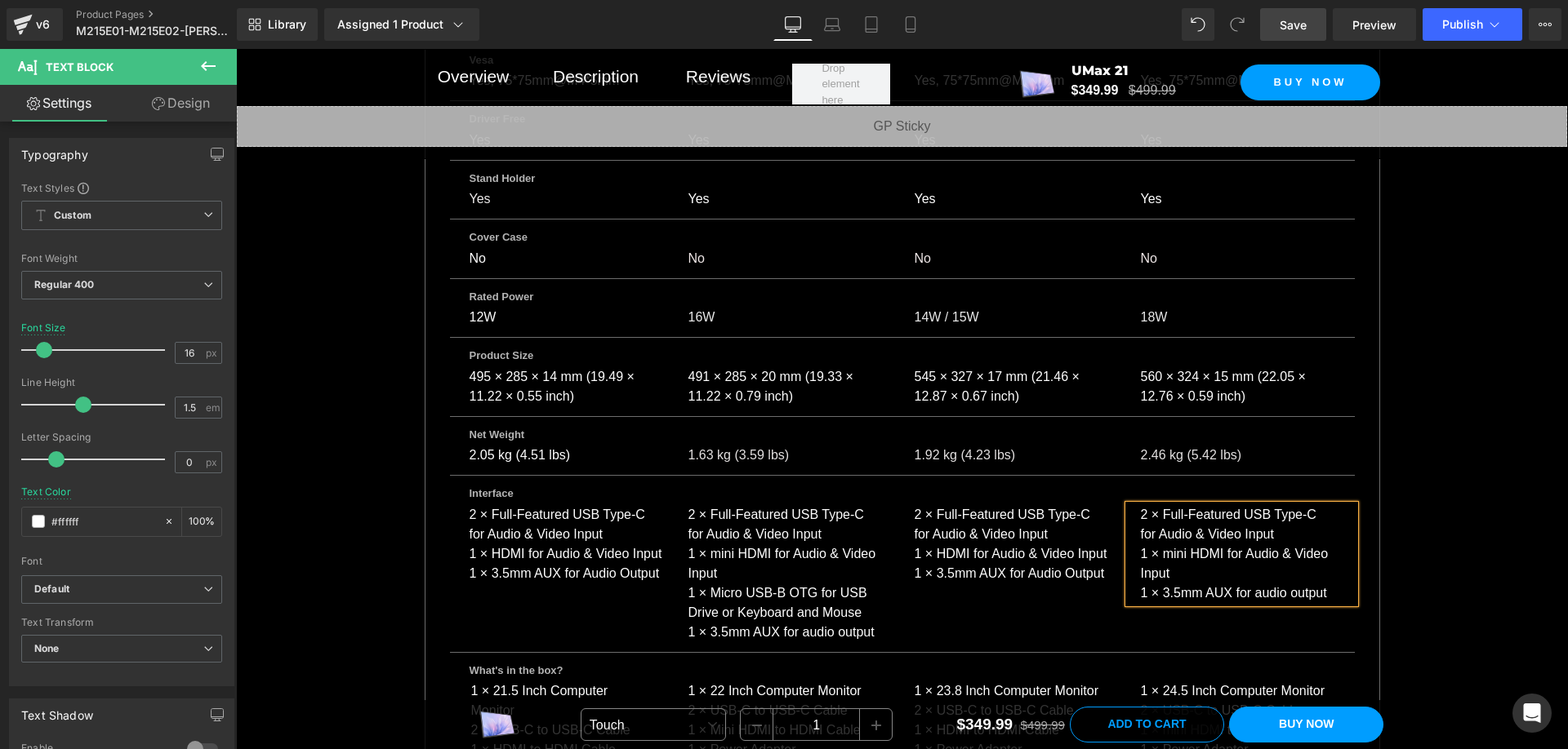
click at [1266, 19] on link "Save" at bounding box center [1293, 25] width 66 height 33
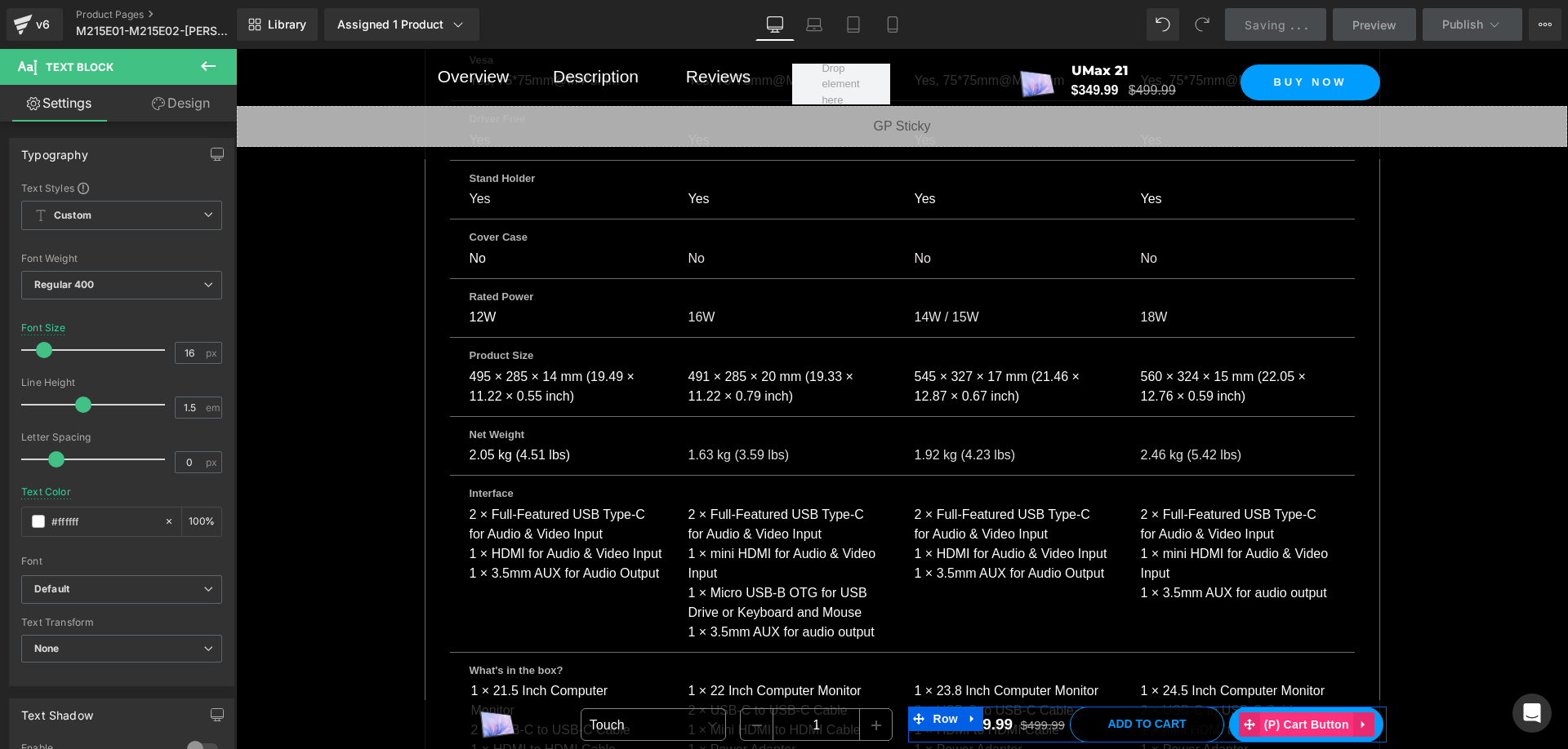
click at [1311, 724] on span "(P) Cart Button" at bounding box center [1306, 724] width 93 height 25
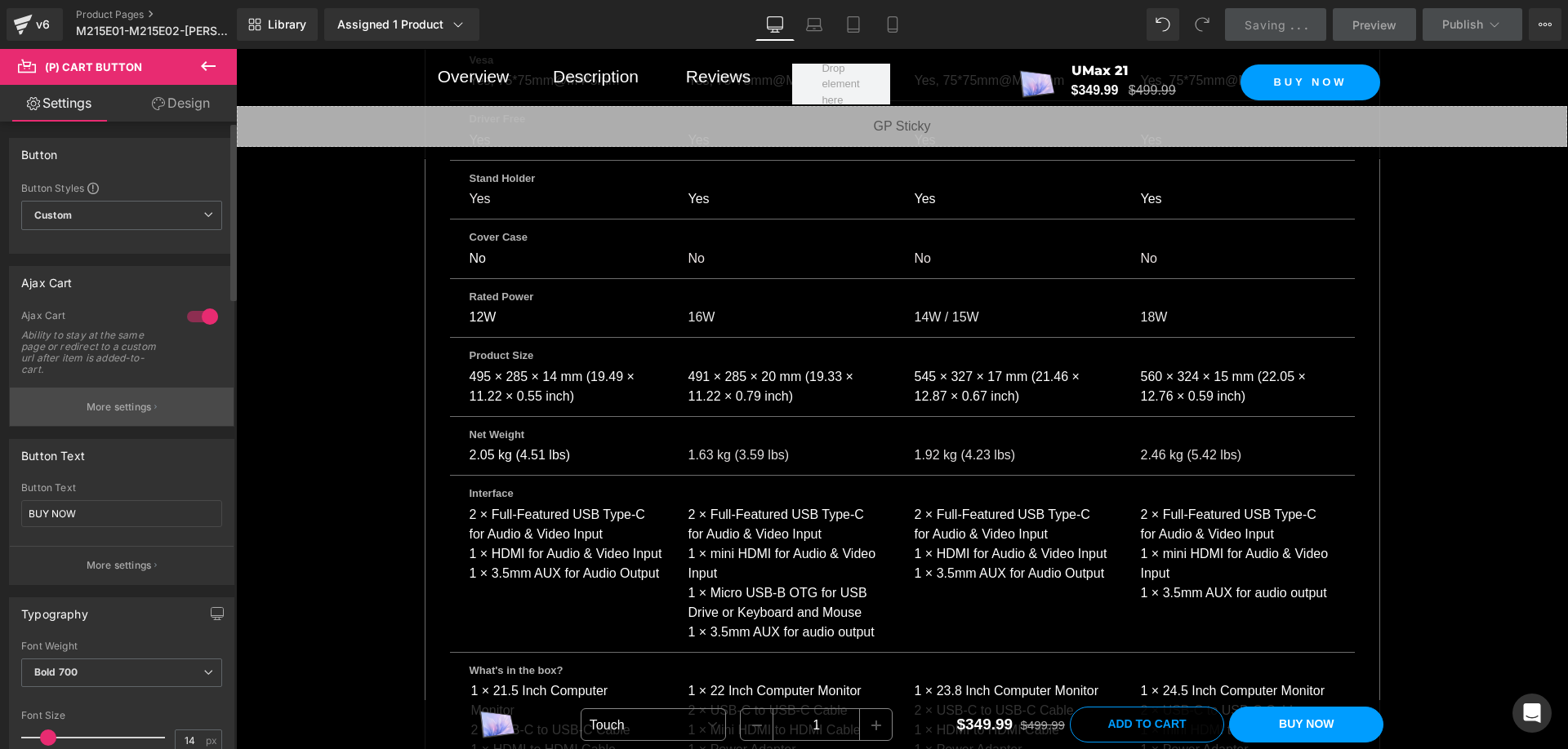
click at [128, 403] on p "More settings" at bounding box center [119, 407] width 65 height 14
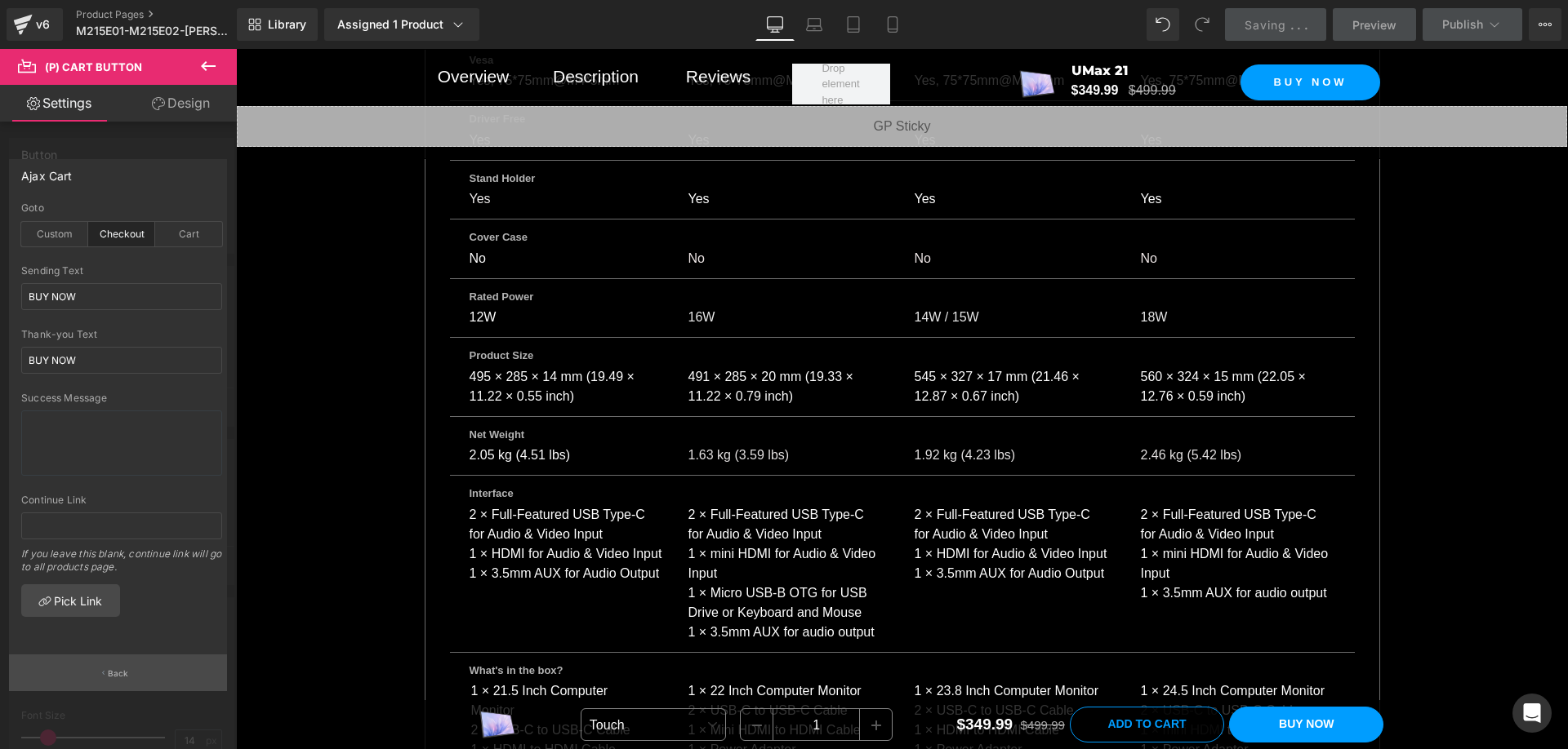
click at [130, 677] on button "Back" at bounding box center [119, 673] width 218 height 36
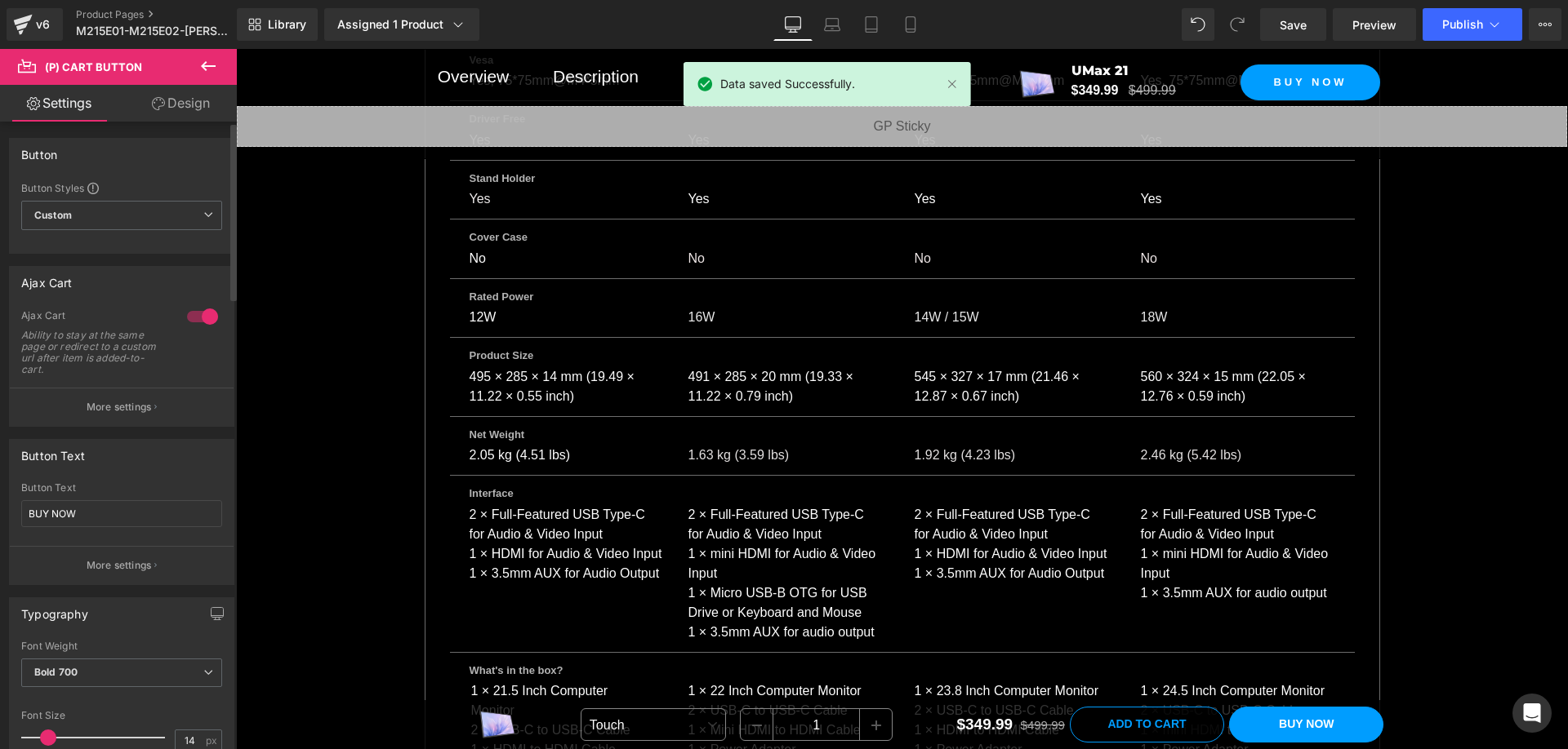
click at [123, 566] on p "More settings" at bounding box center [119, 565] width 65 height 14
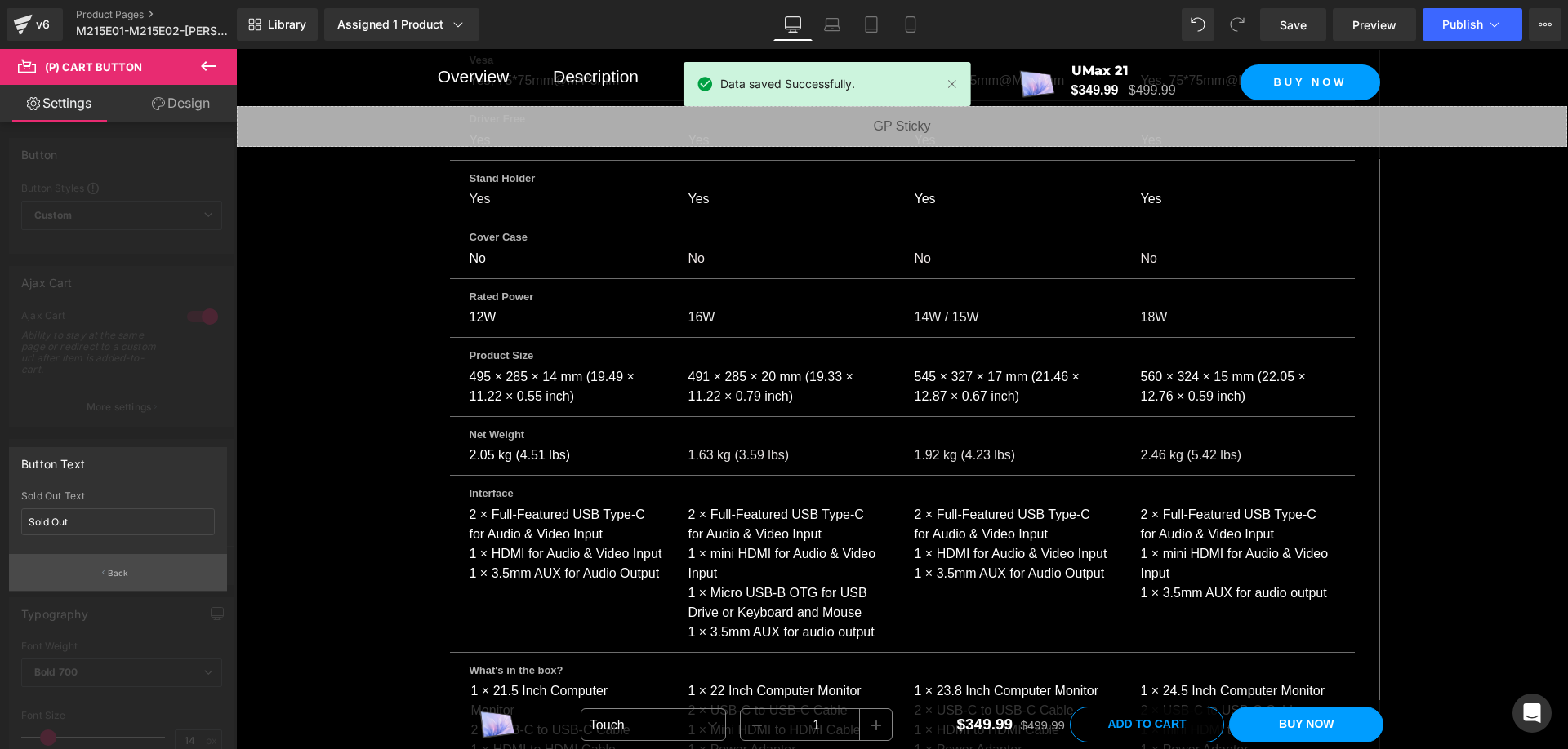
click at [103, 565] on button "Back" at bounding box center [119, 572] width 218 height 36
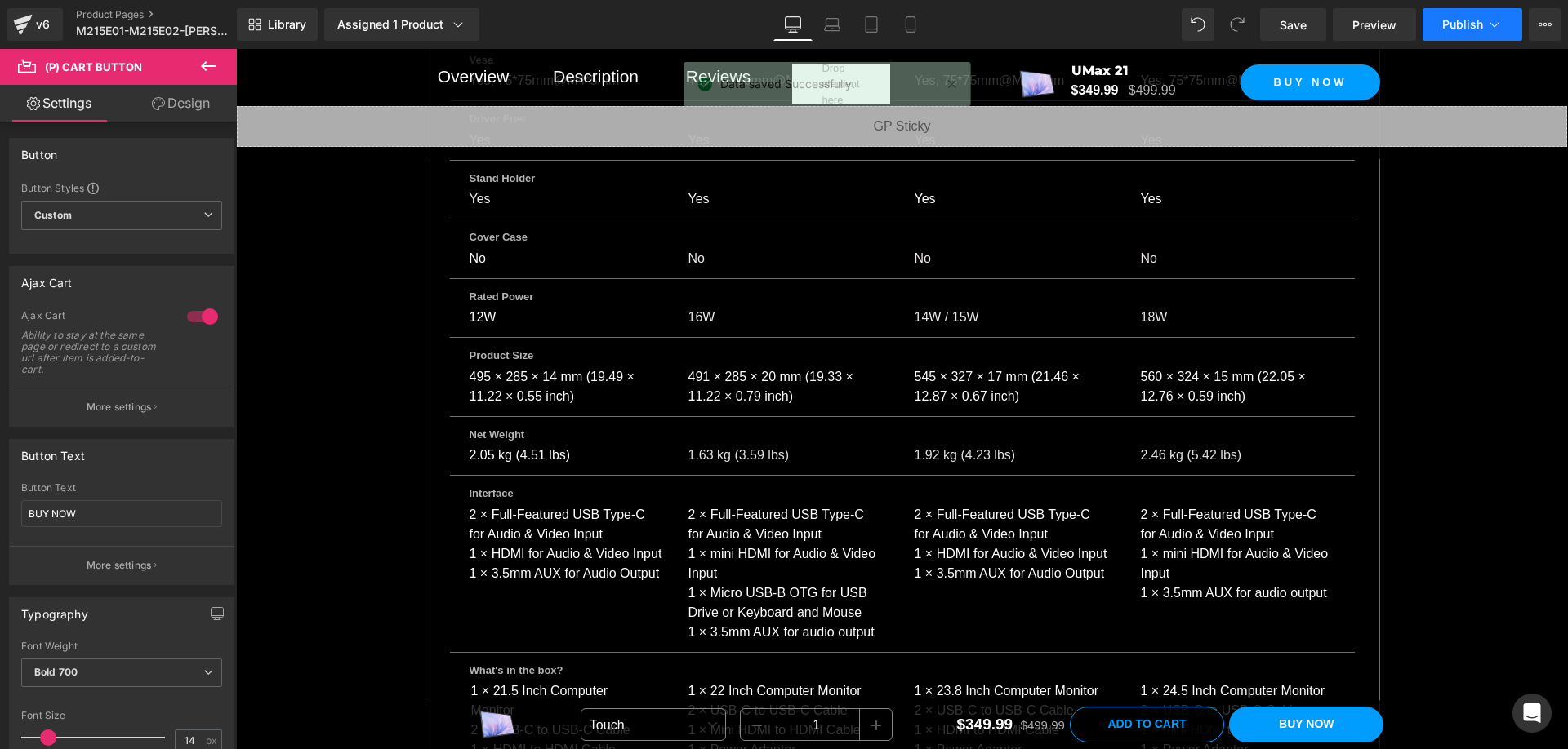
click at [1490, 20] on icon at bounding box center [1493, 24] width 16 height 16
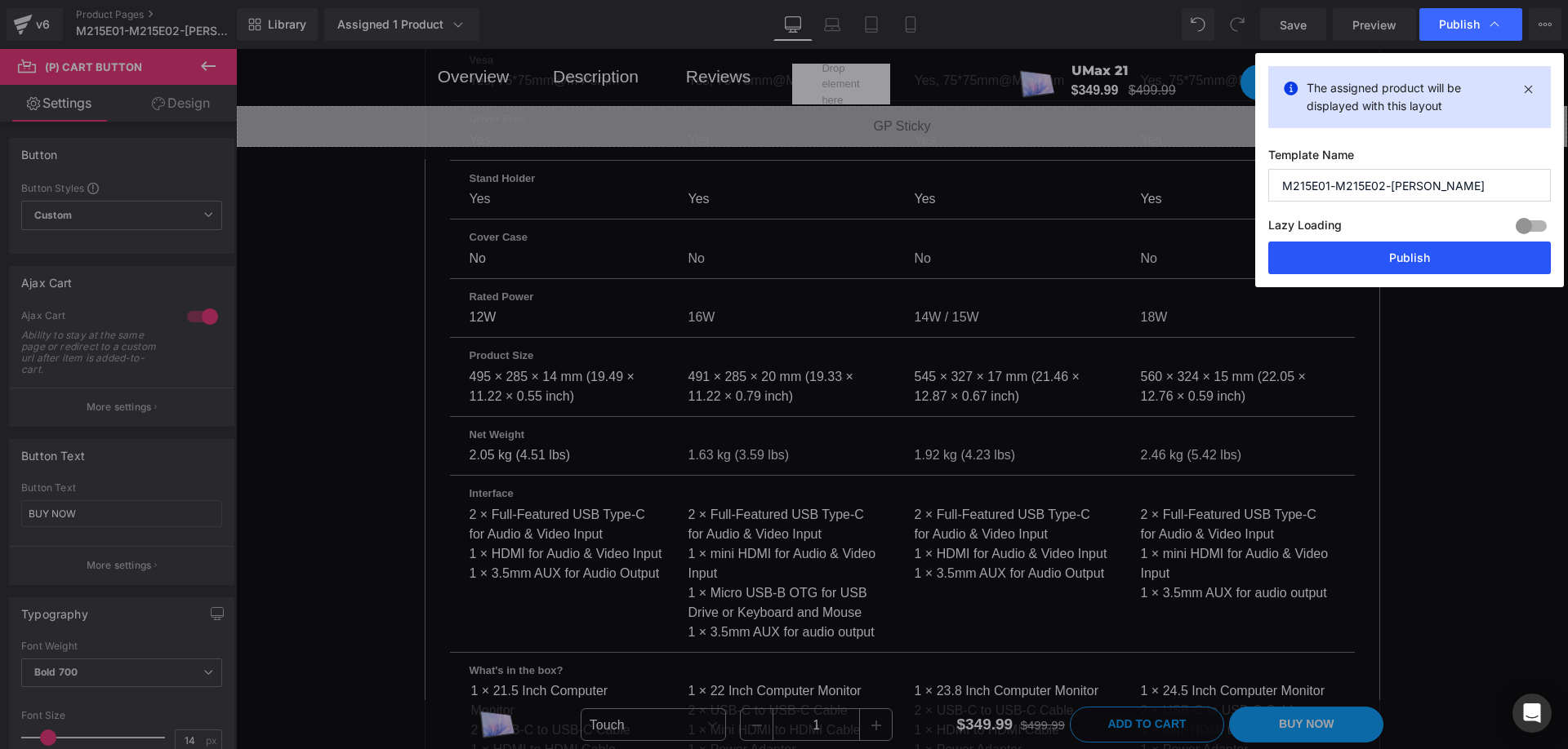
click at [1411, 246] on button "Publish" at bounding box center [1410, 257] width 283 height 33
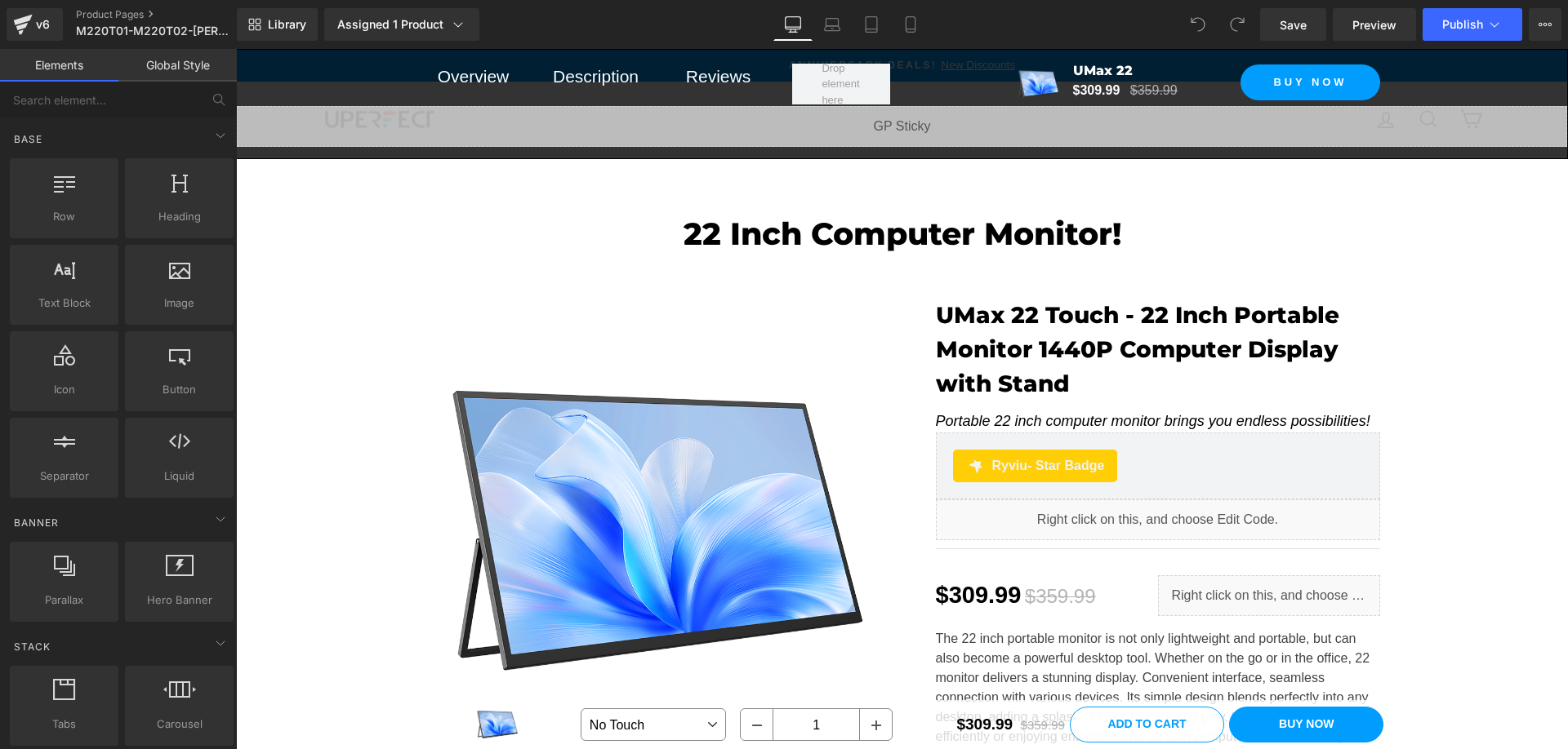
scroll to position [10367, 0]
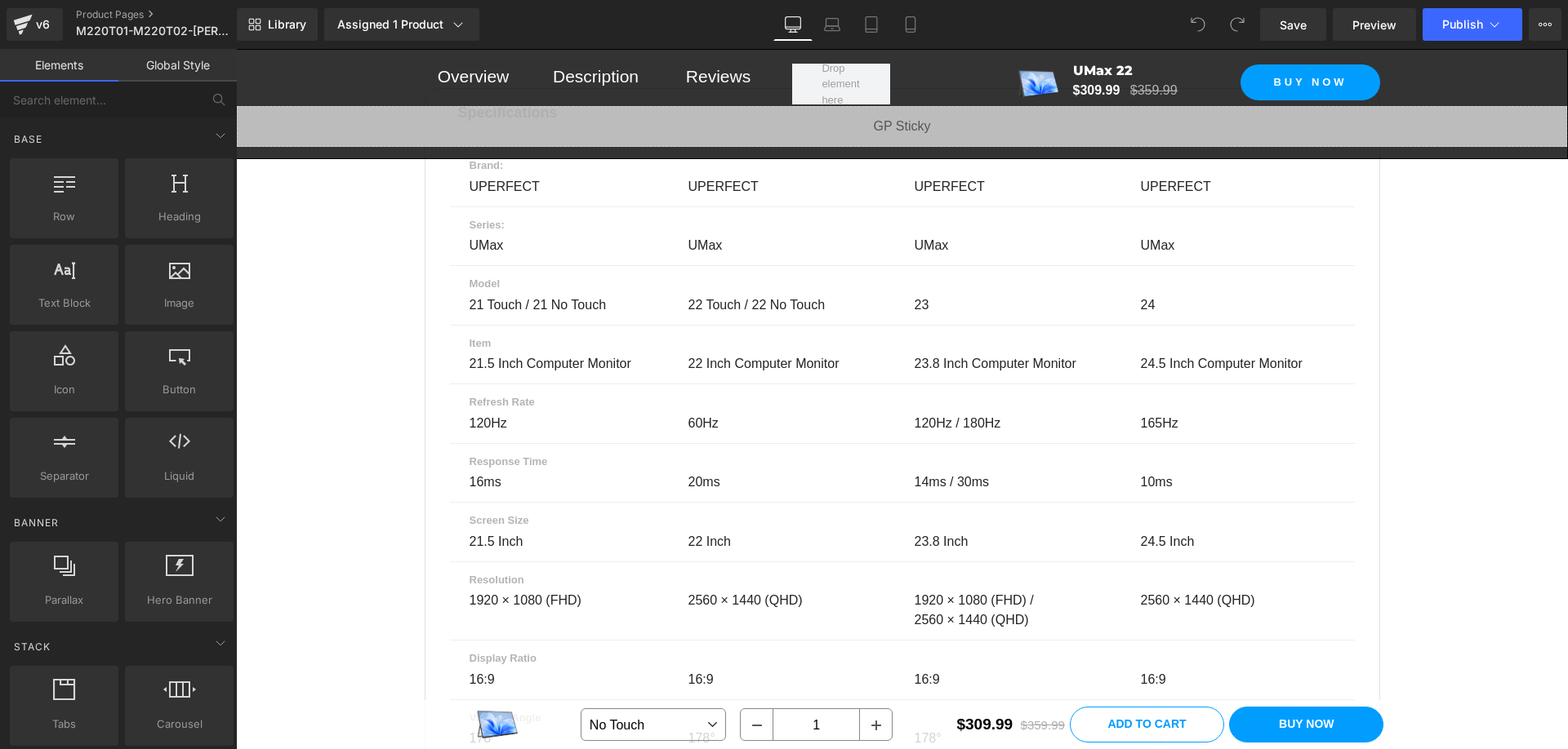
click at [1158, 298] on div "24" at bounding box center [1241, 305] width 226 height 19
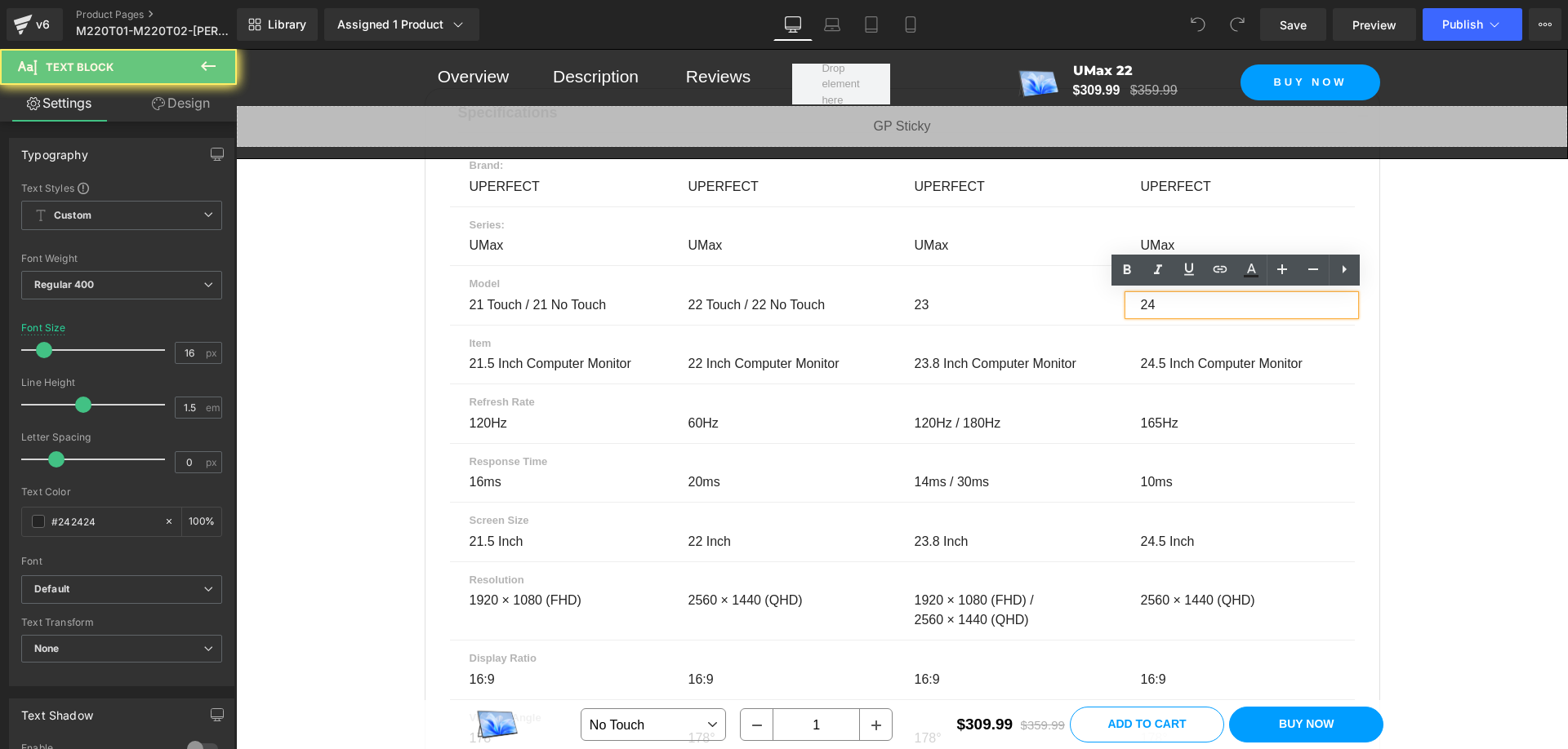
click at [1158, 300] on div "24" at bounding box center [1241, 305] width 226 height 19
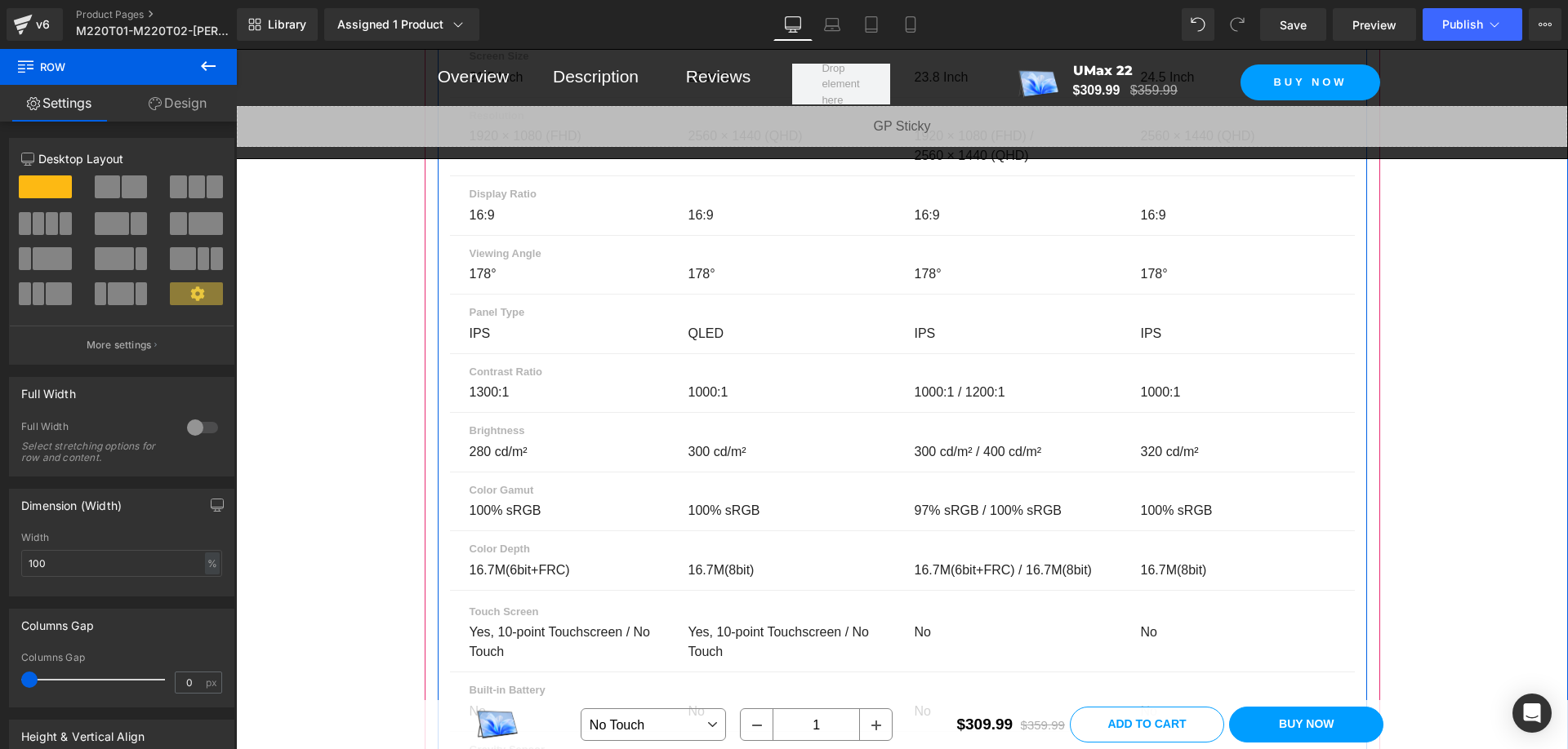
scroll to position [10857, 0]
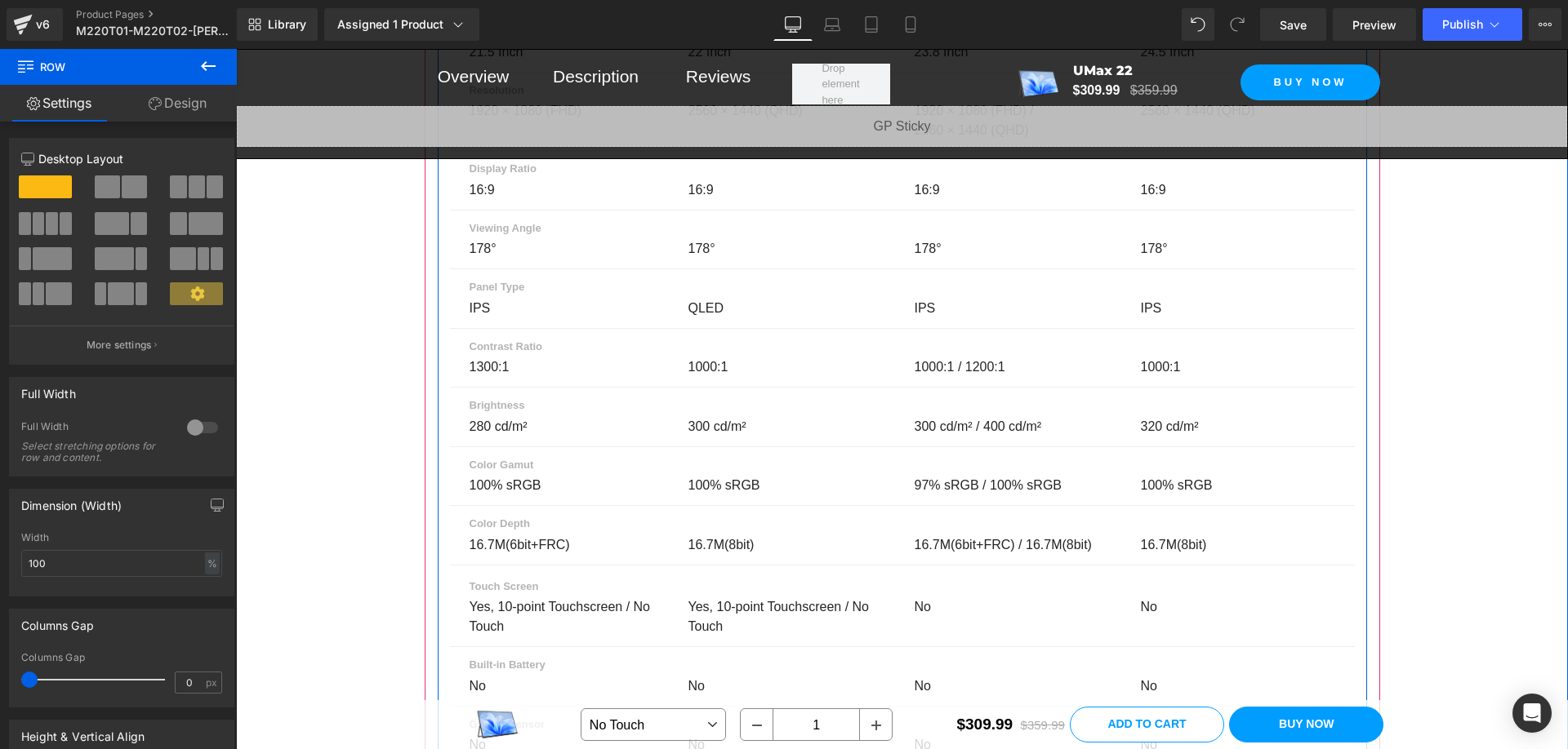
click at [1194, 422] on icon at bounding box center [1196, 427] width 9 height 9
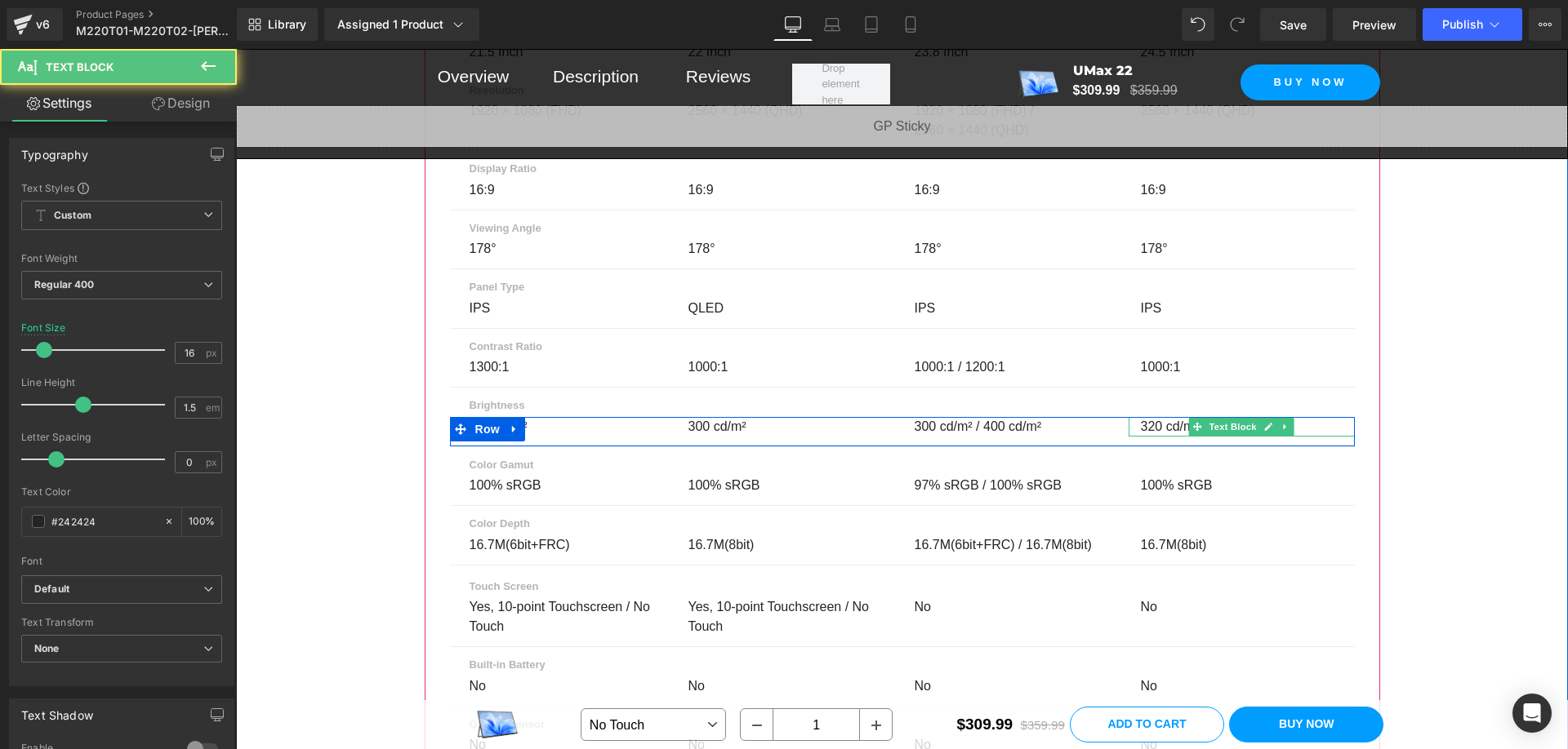
click at [1160, 423] on span "320 cd/m²" at bounding box center [1169, 427] width 58 height 14
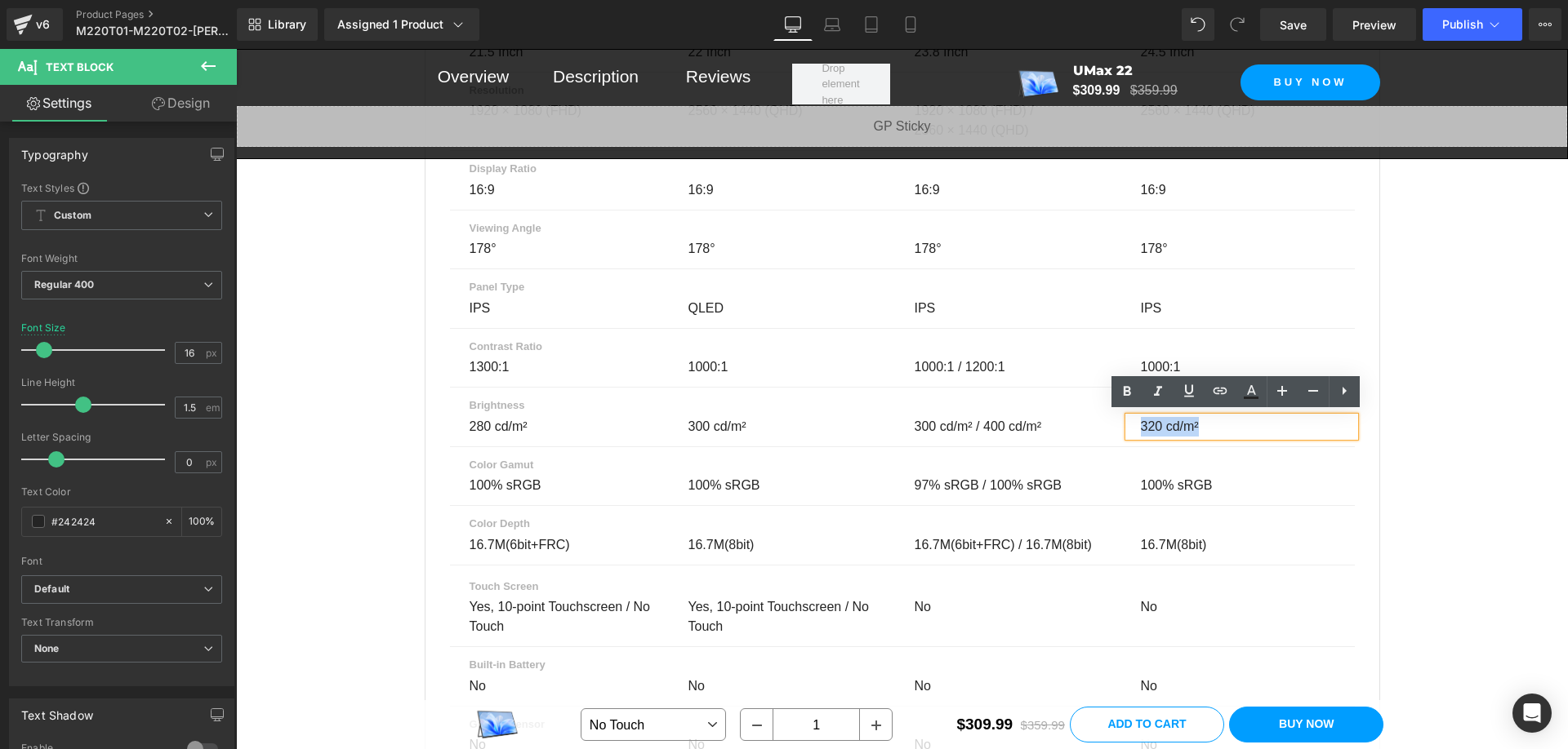
drag, startPoint x: 1194, startPoint y: 424, endPoint x: 1134, endPoint y: 424, distance: 60.0
click at [1134, 424] on div "320 cd/m²" at bounding box center [1241, 427] width 226 height 19
copy span "320 cd/m²"
click at [1218, 424] on p "320 cd/m²" at bounding box center [1238, 427] width 195 height 19
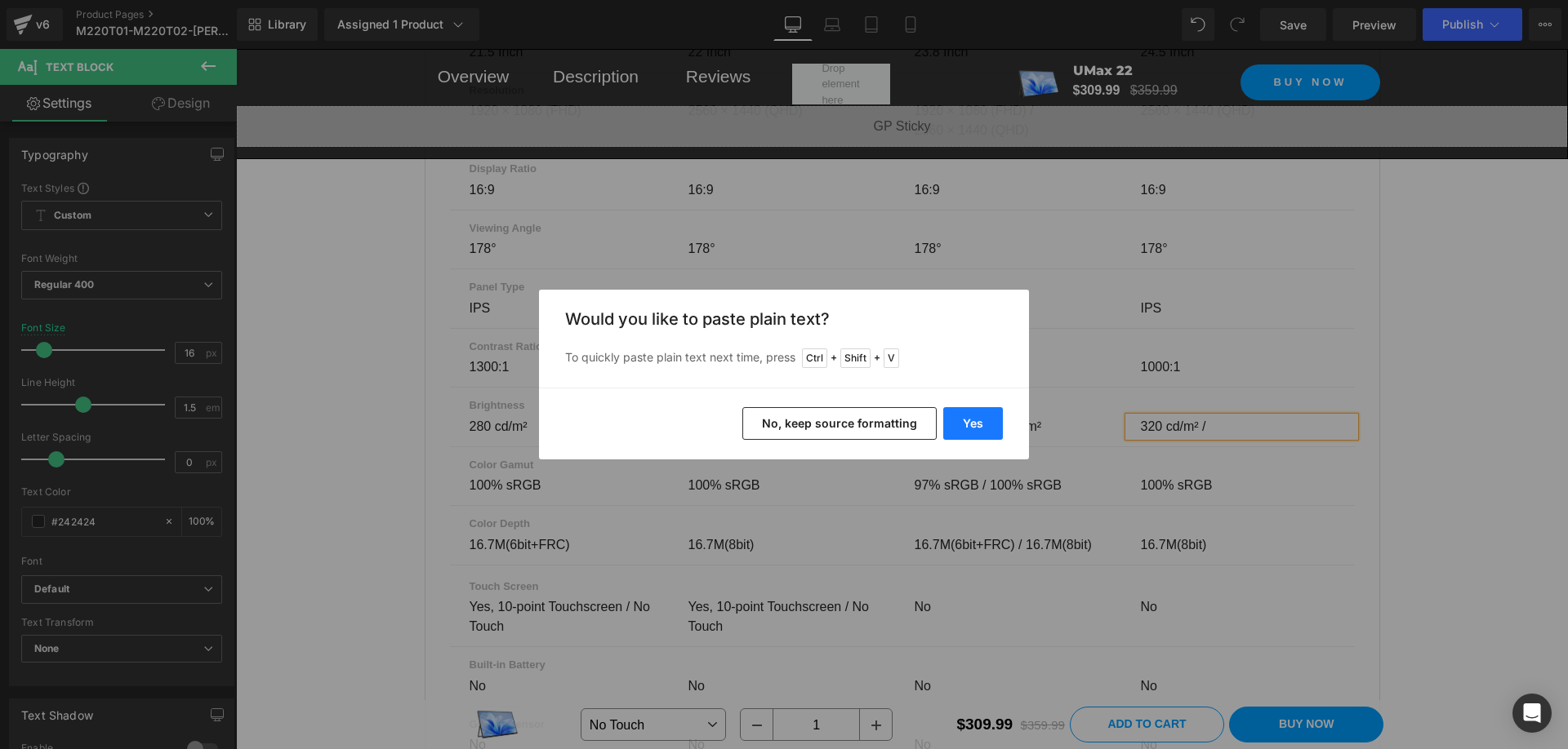
drag, startPoint x: 987, startPoint y: 421, endPoint x: 913, endPoint y: 388, distance: 81.0
click at [987, 421] on button "Yes" at bounding box center [973, 423] width 59 height 33
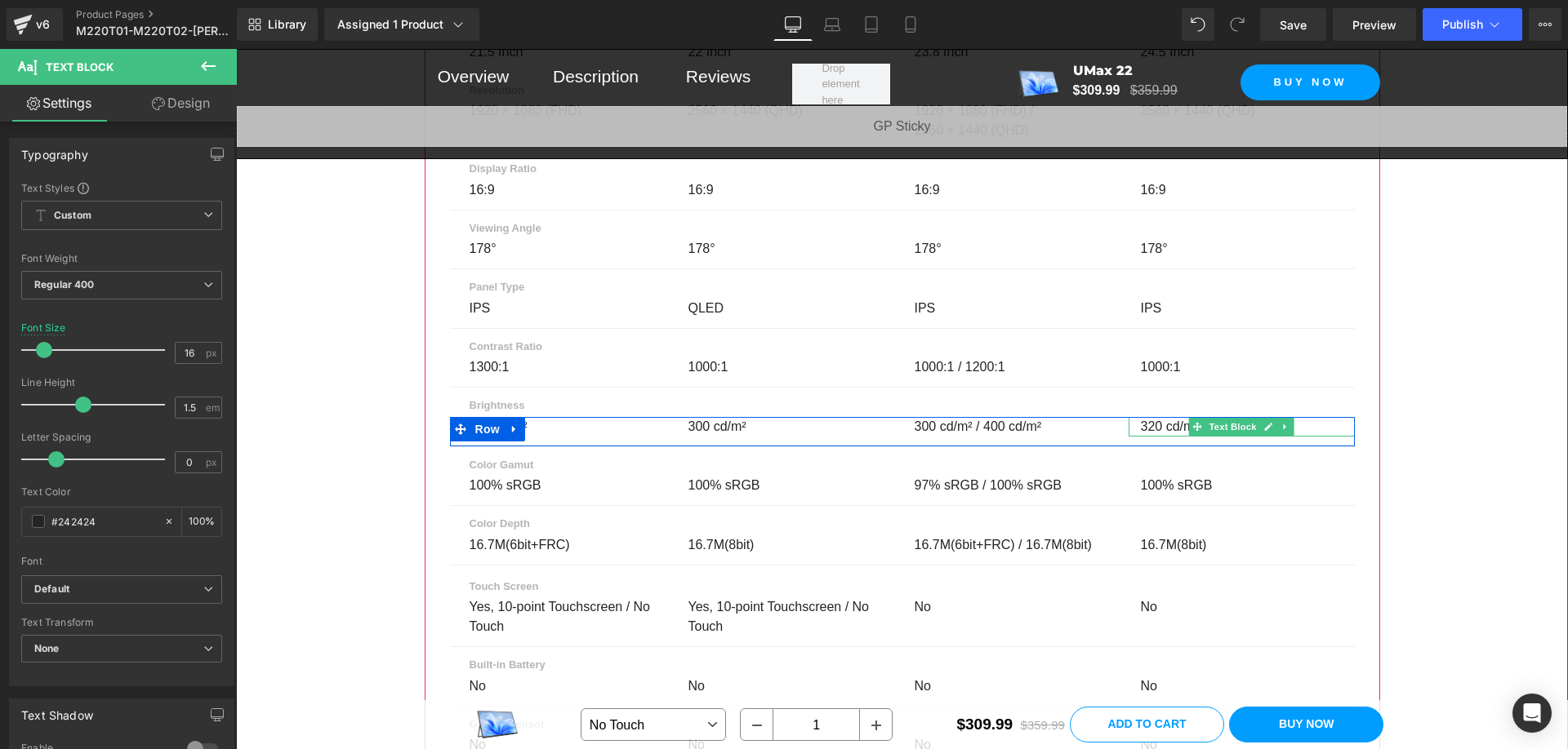
drag, startPoint x: 1260, startPoint y: 423, endPoint x: 1238, endPoint y: 422, distance: 22.0
click at [1264, 423] on icon at bounding box center [1268, 427] width 9 height 10
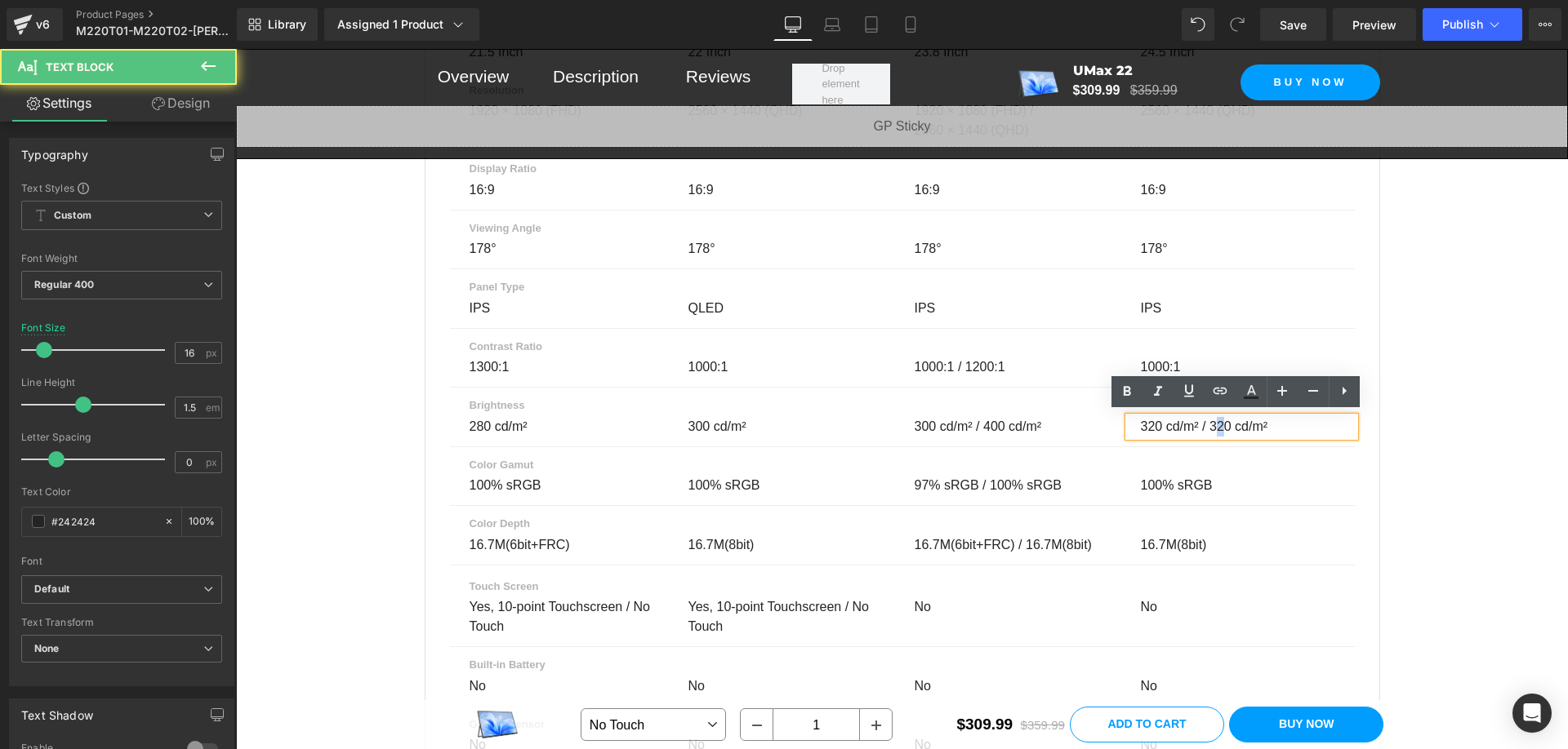
click at [1213, 424] on span "320 cd/m² / 320 cd/m²" at bounding box center [1204, 427] width 127 height 14
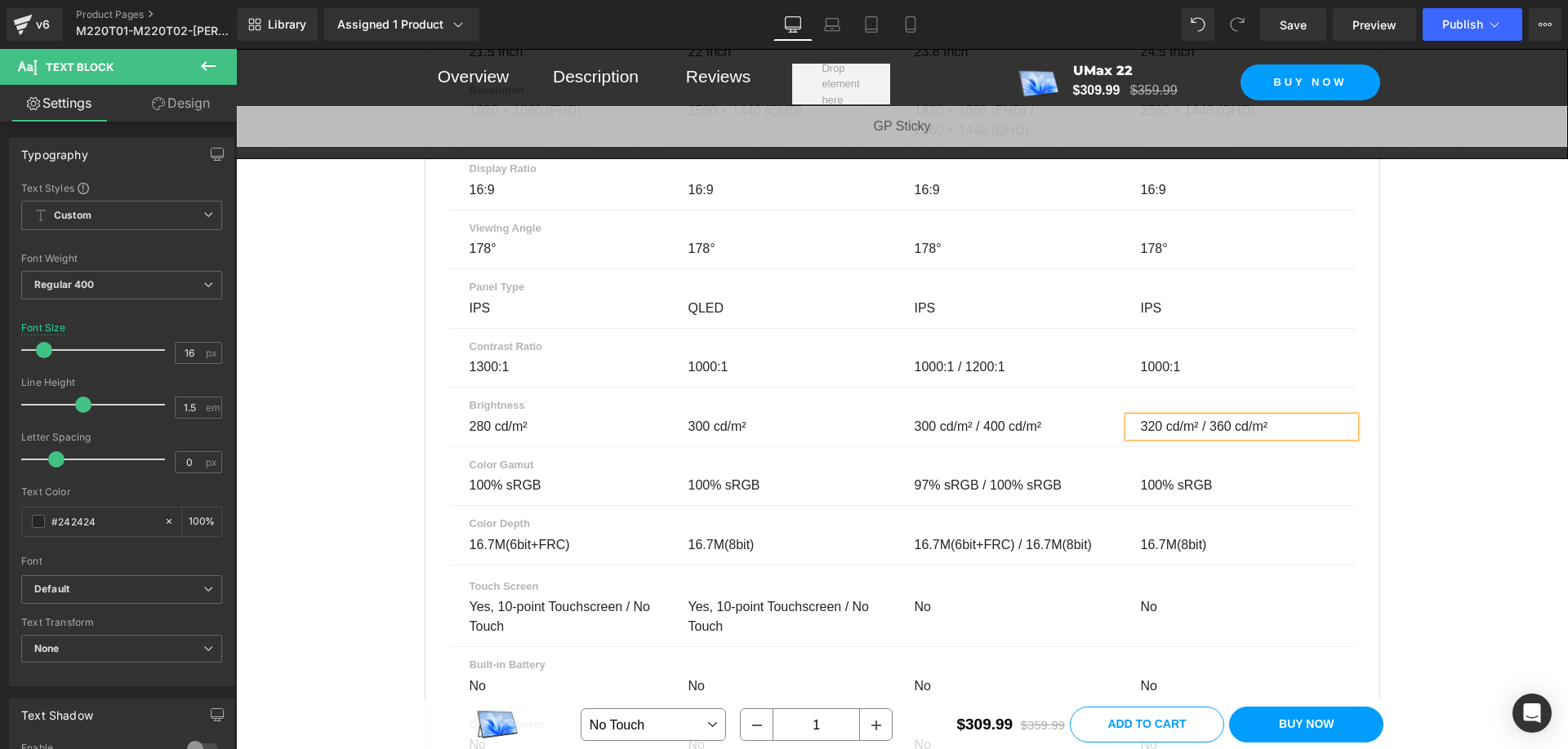
click at [1506, 425] on div "Parameter Comparison Heading Compare up to 4 monitors before you make your purc…" at bounding box center [902, 511] width 1332 height 2660
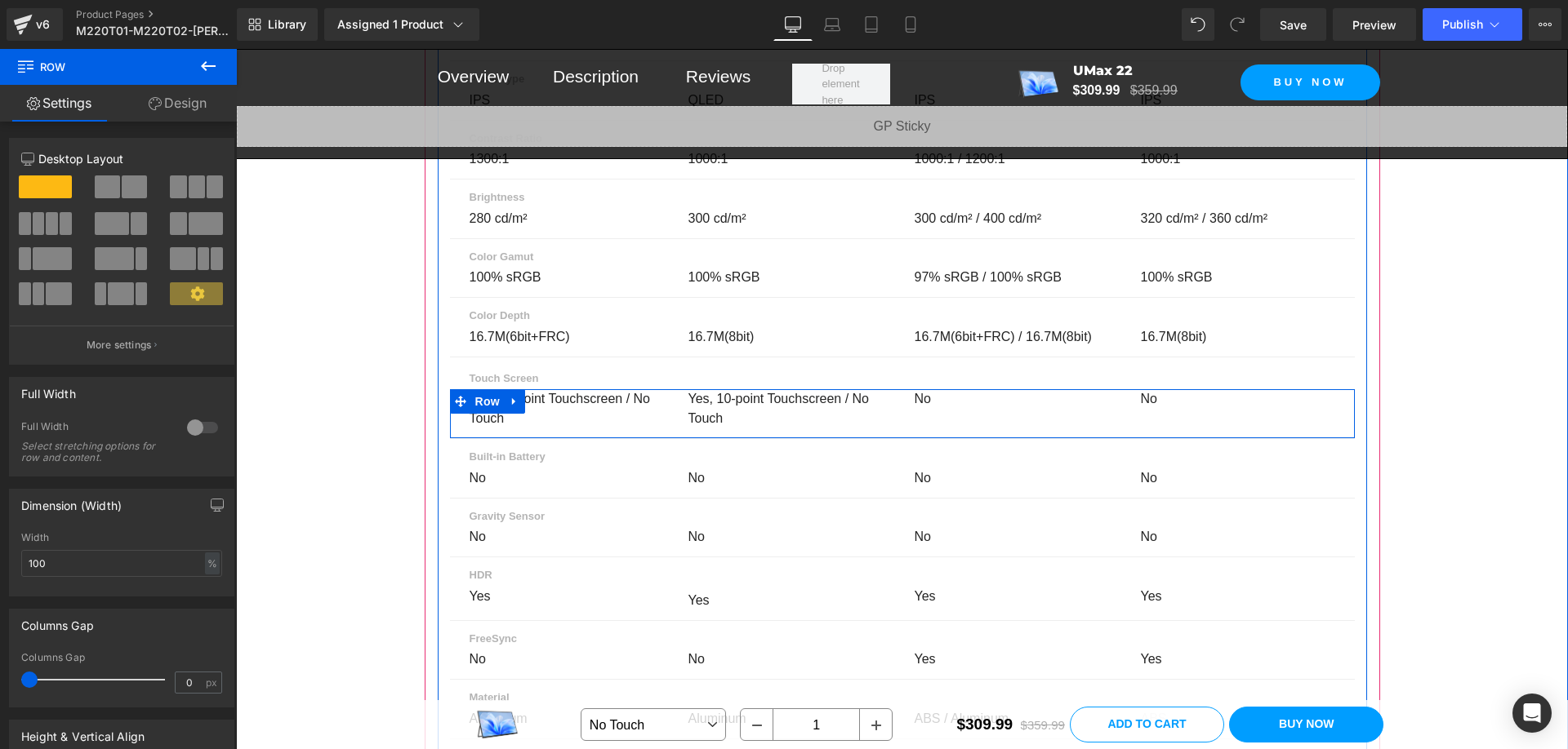
scroll to position [11102, 0]
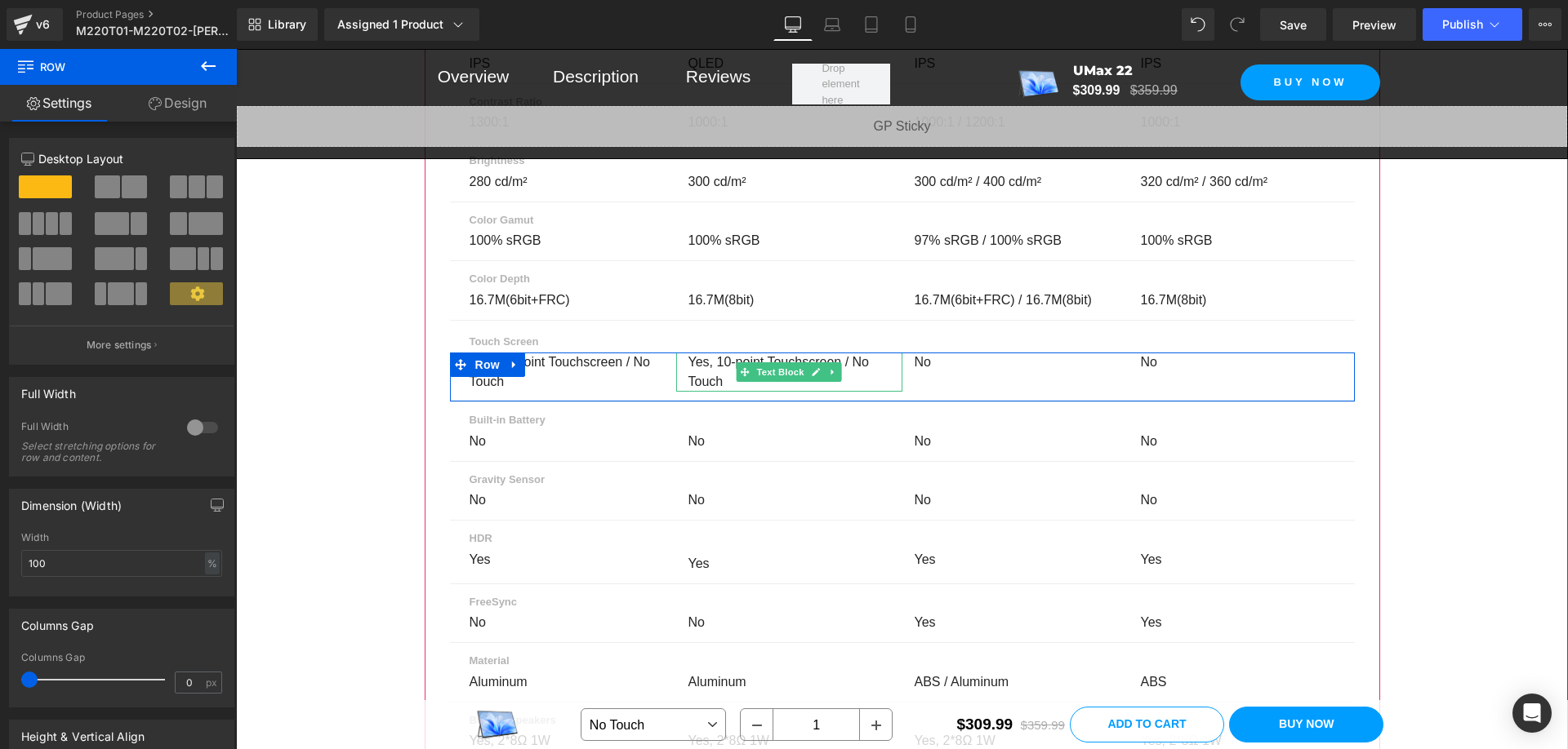
click at [866, 375] on div "Yes, 10-point Touchscreen / No Touch" at bounding box center [789, 372] width 226 height 39
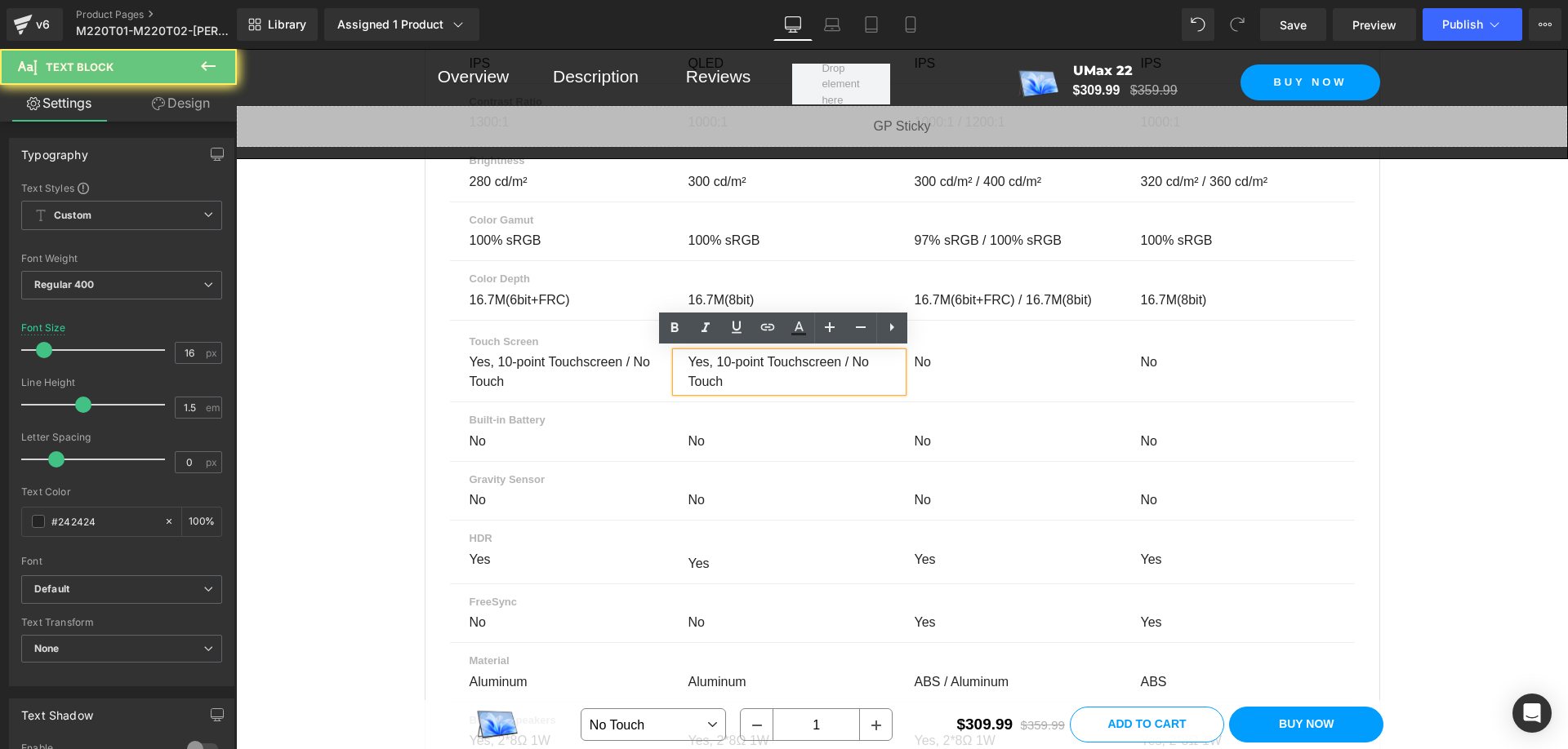
click at [867, 375] on div "Yes, 10-point Touchscreen / No Touch" at bounding box center [789, 372] width 226 height 39
copy div "Yes, 10-point Touchscreen / No Touch"
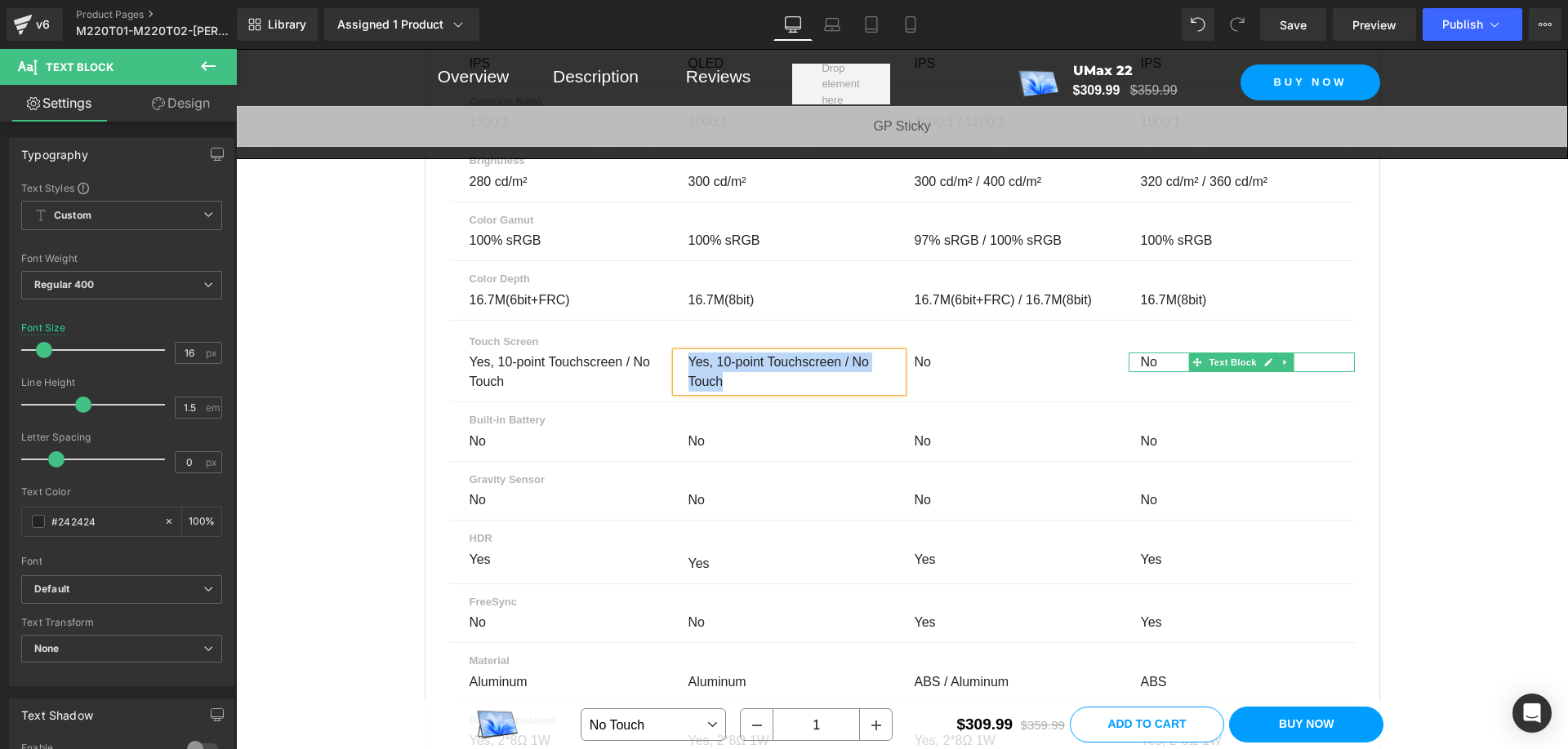
click at [1151, 361] on div "No" at bounding box center [1241, 362] width 226 height 19
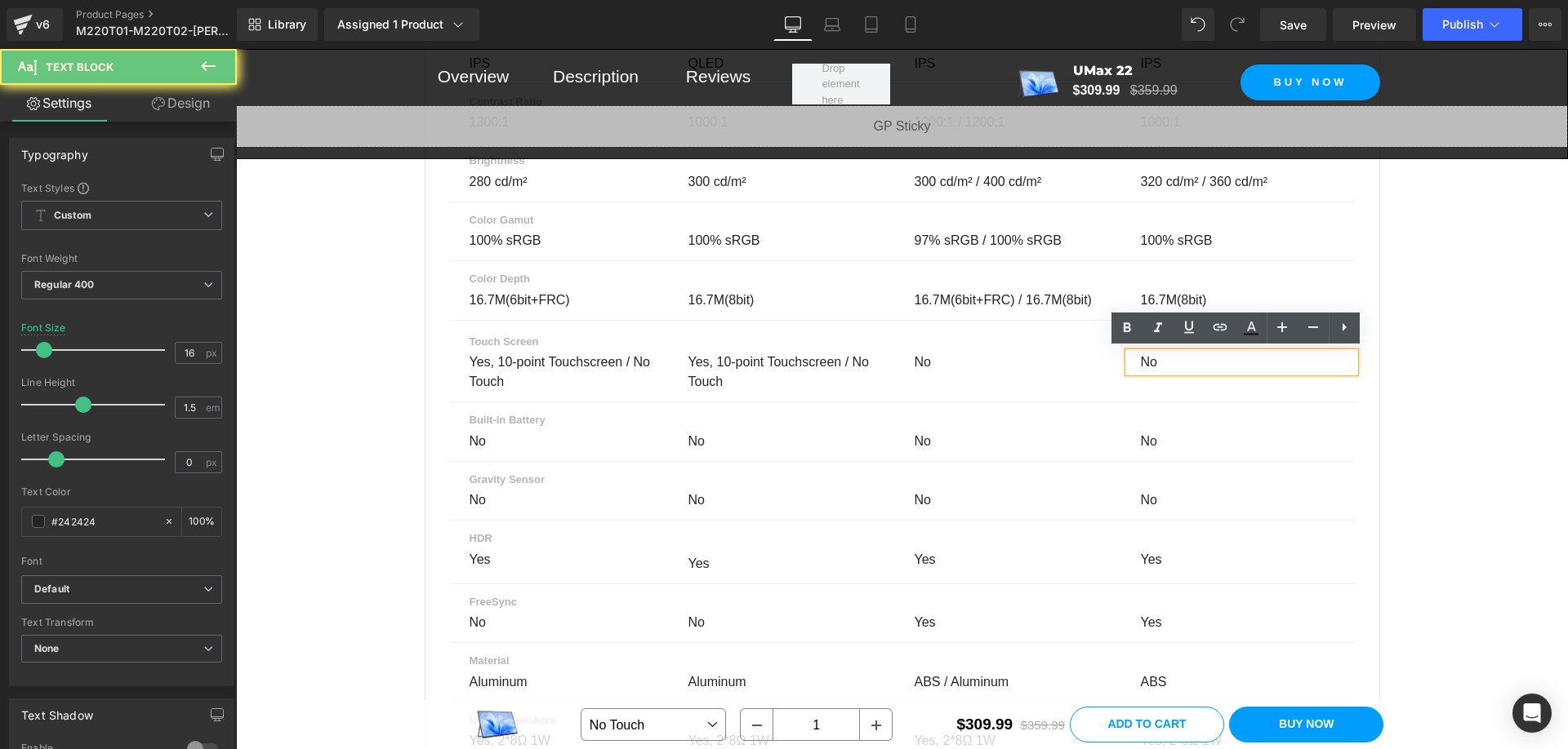
click at [1151, 360] on div "No" at bounding box center [1241, 362] width 226 height 19
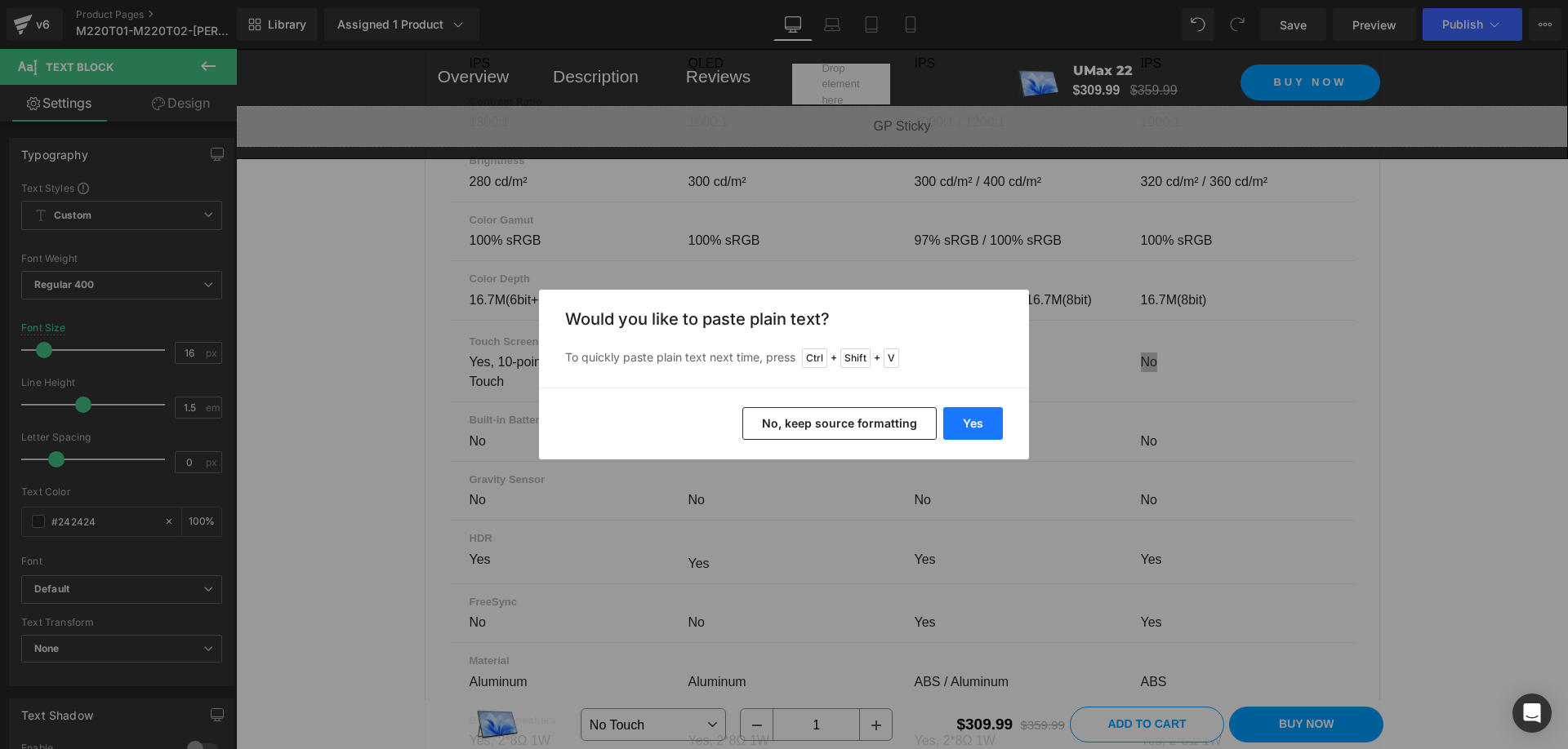
click at [976, 418] on button "Yes" at bounding box center [973, 423] width 59 height 33
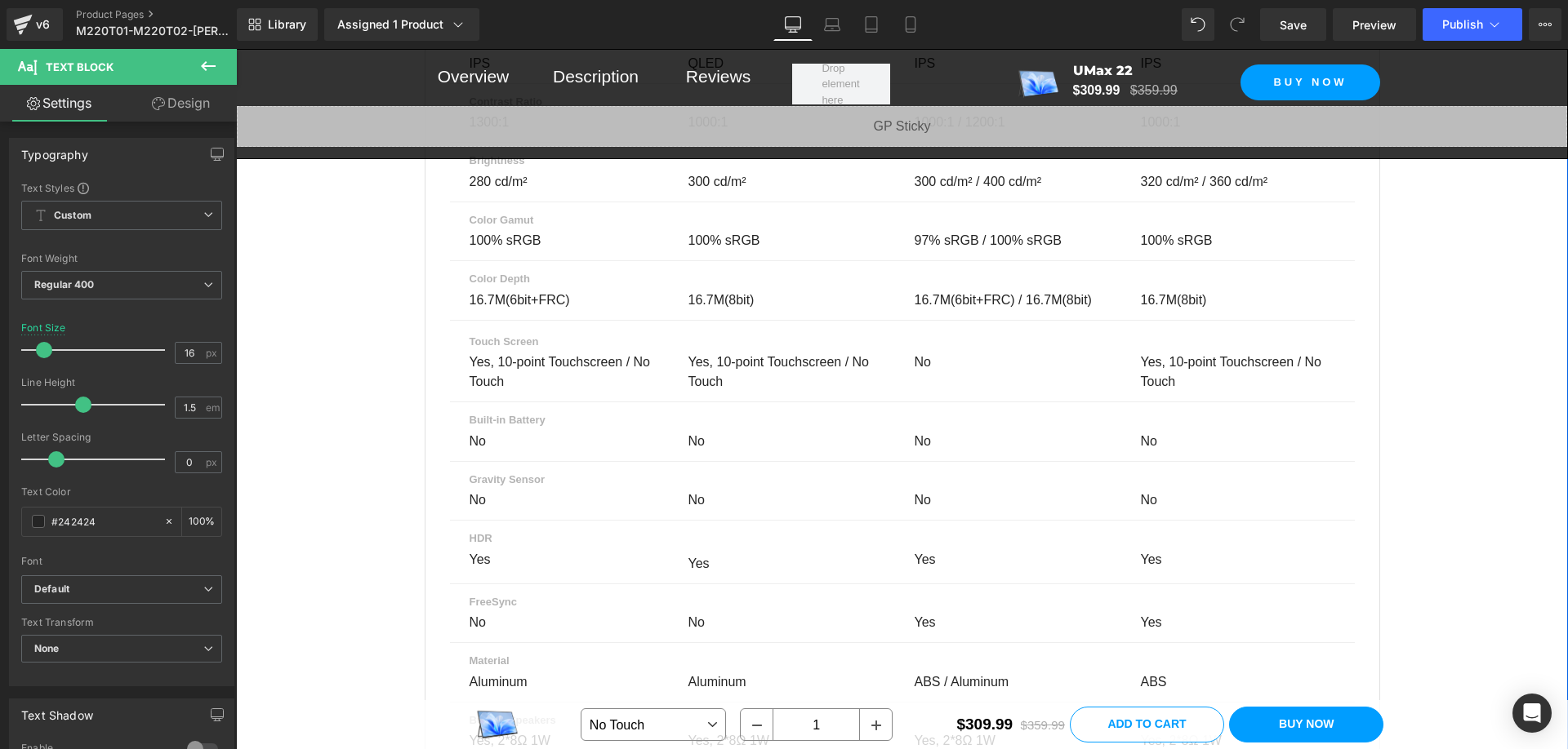
click at [1447, 338] on div "Parameter Comparison Heading Compare up to 4 monitors before you make your purc…" at bounding box center [902, 266] width 1332 height 2660
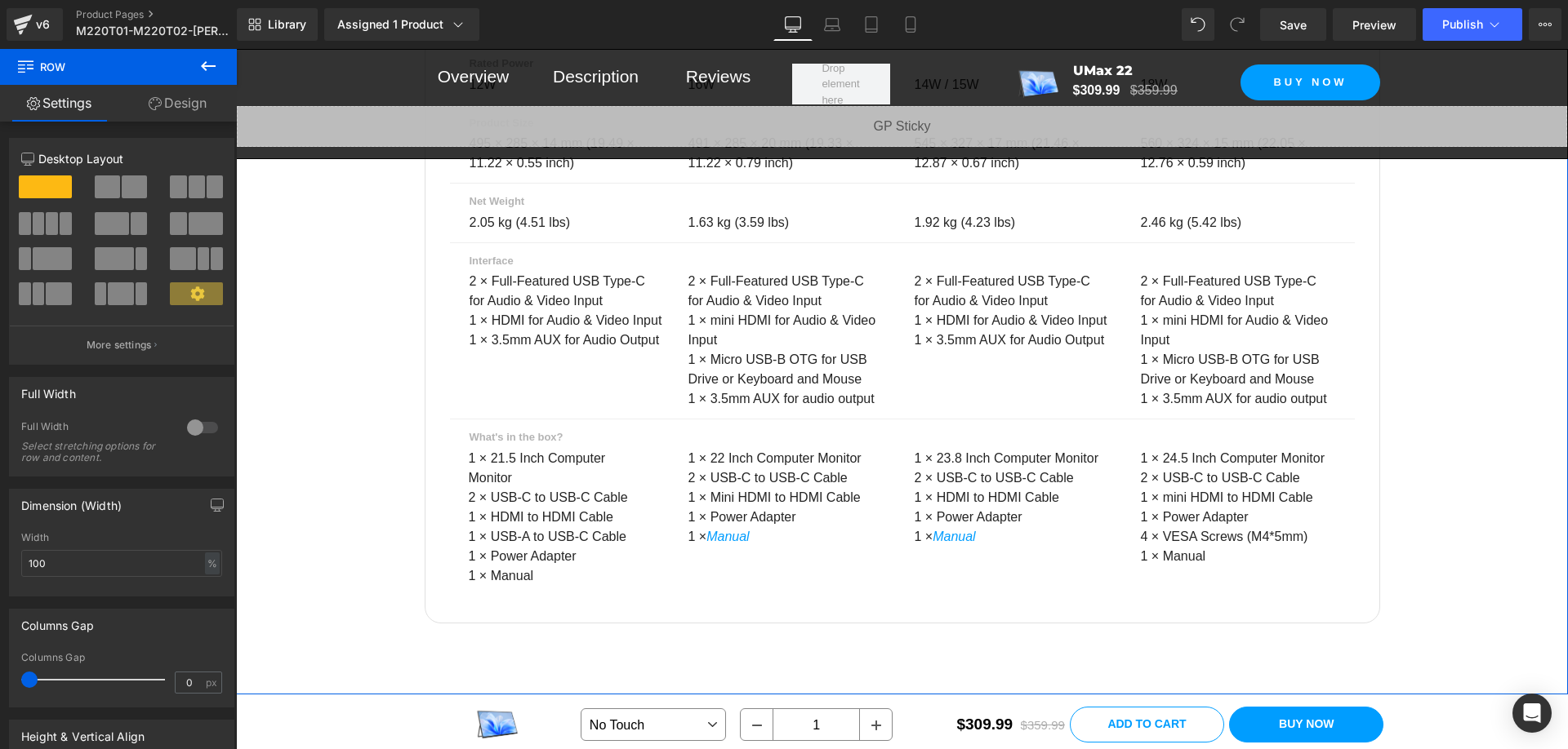
scroll to position [12081, 0]
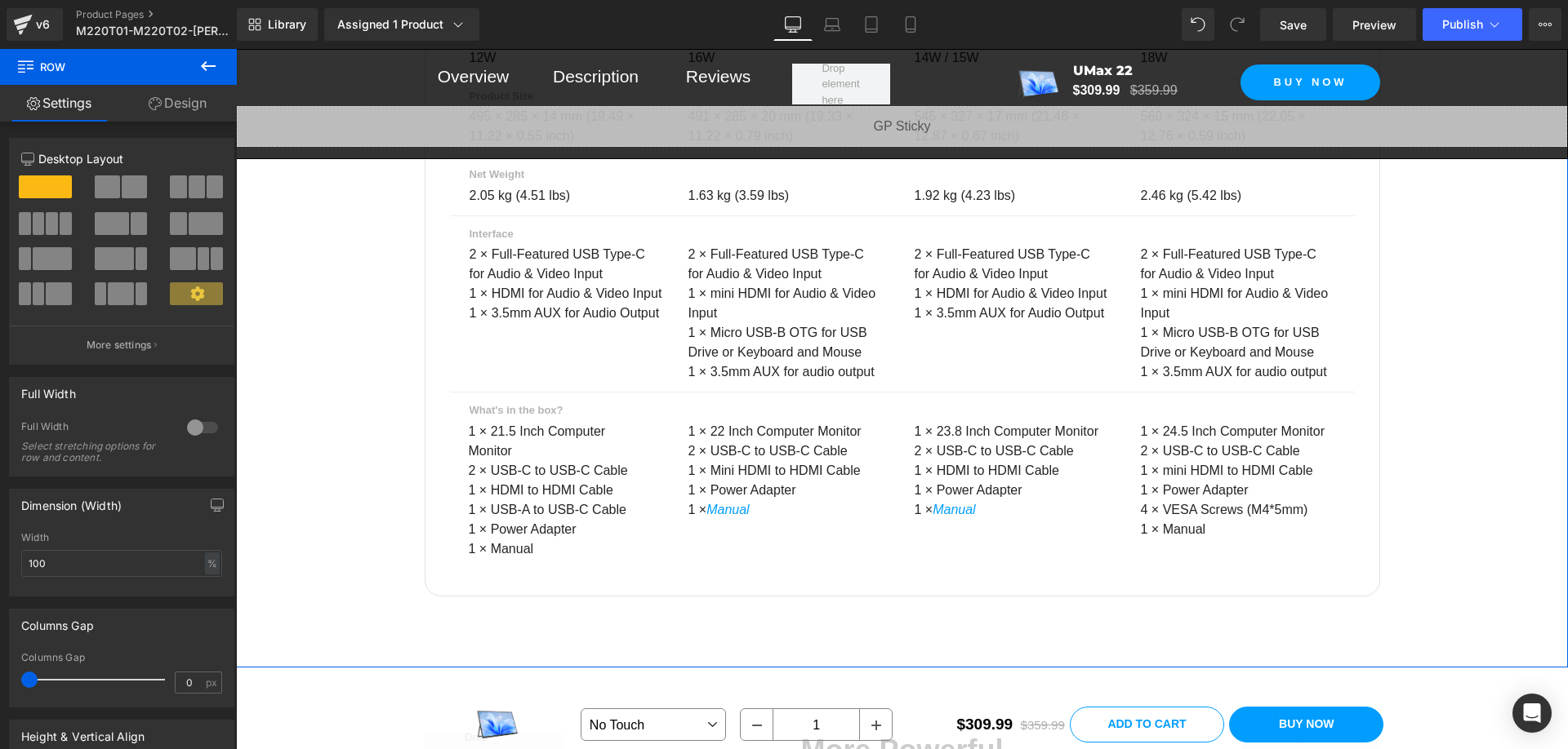
click at [1212, 355] on p "1 × Micro USB-B OTG for USB Drive or Keyboard and Mouse" at bounding box center [1238, 343] width 195 height 39
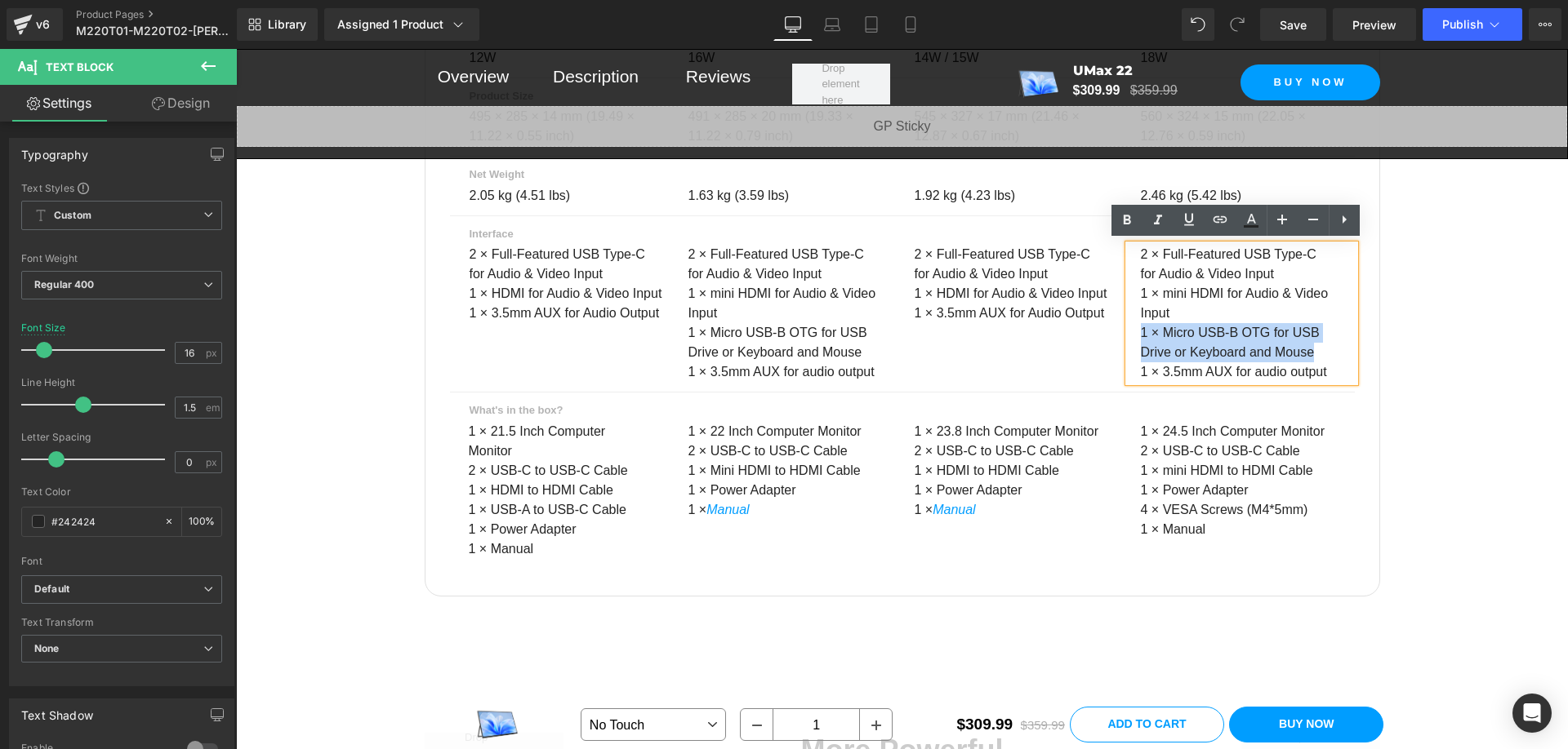
drag, startPoint x: 1312, startPoint y: 349, endPoint x: 1124, endPoint y: 333, distance: 188.7
click at [1129, 333] on div "2 × Full-Featured USB Type-C for Audio & Video Input 1 × mini HDMI for Audio & …" at bounding box center [1241, 313] width 226 height 137
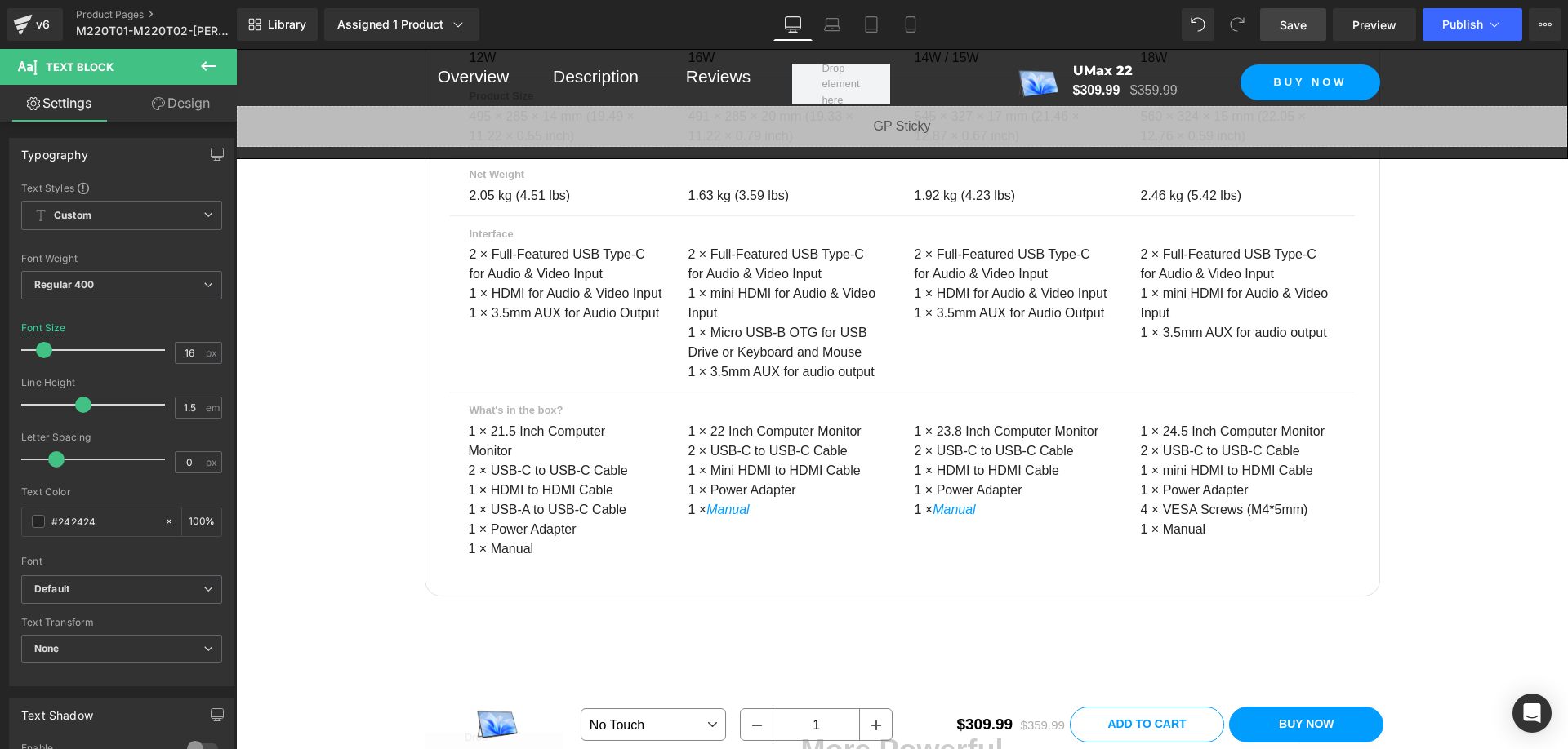
click at [1302, 20] on span "Save" at bounding box center [1293, 25] width 27 height 17
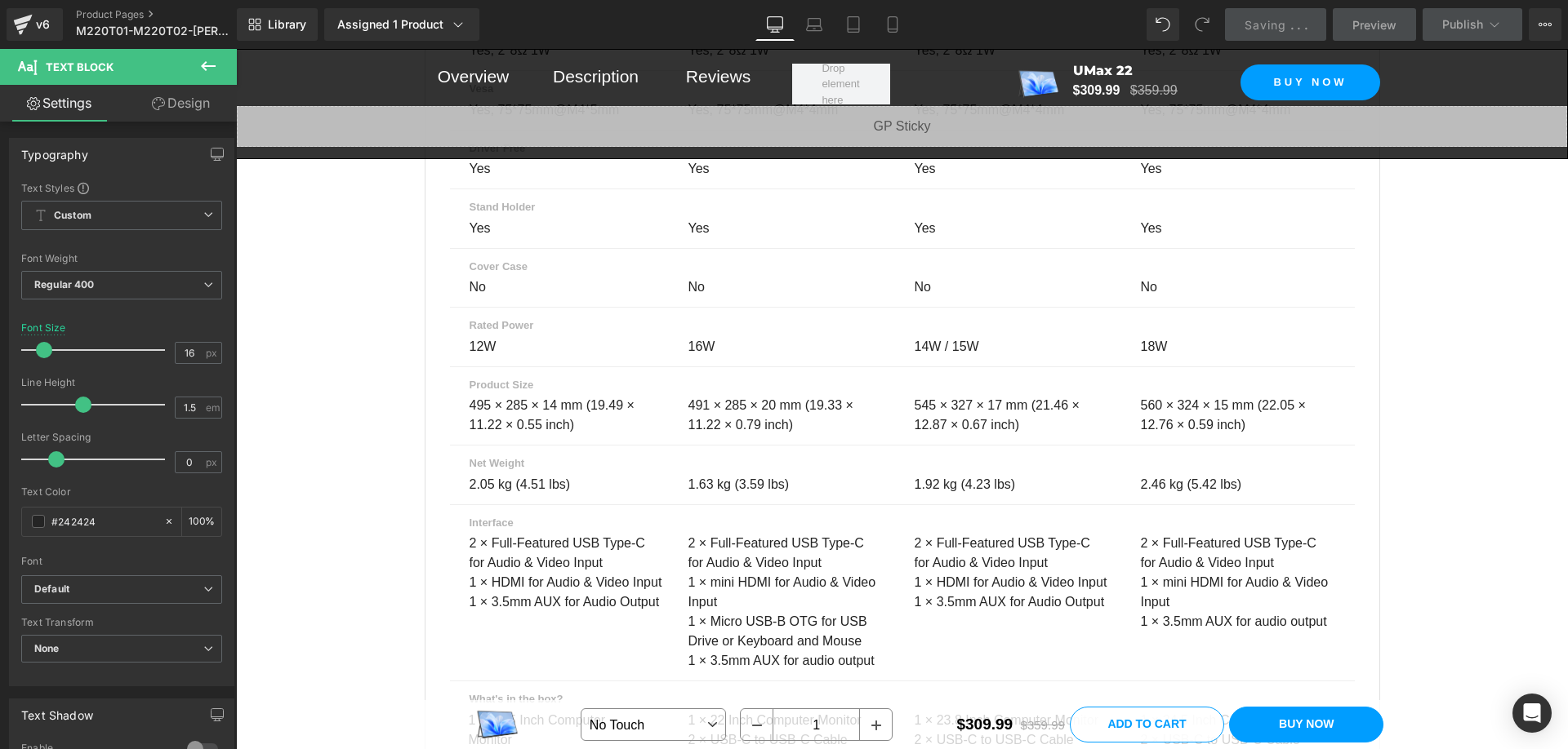
scroll to position [11755, 0]
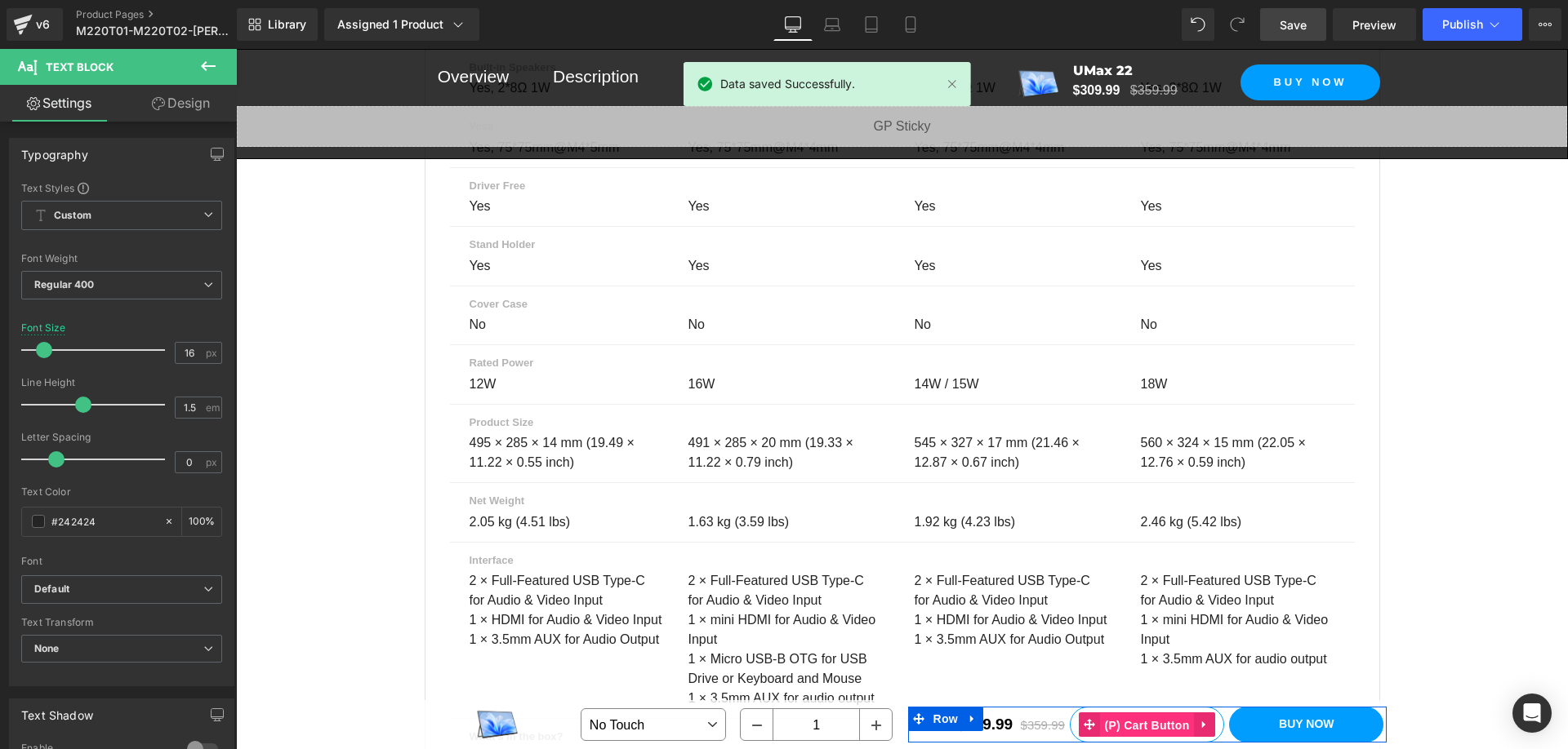
click at [1151, 724] on span "(P) Cart Button" at bounding box center [1146, 725] width 93 height 25
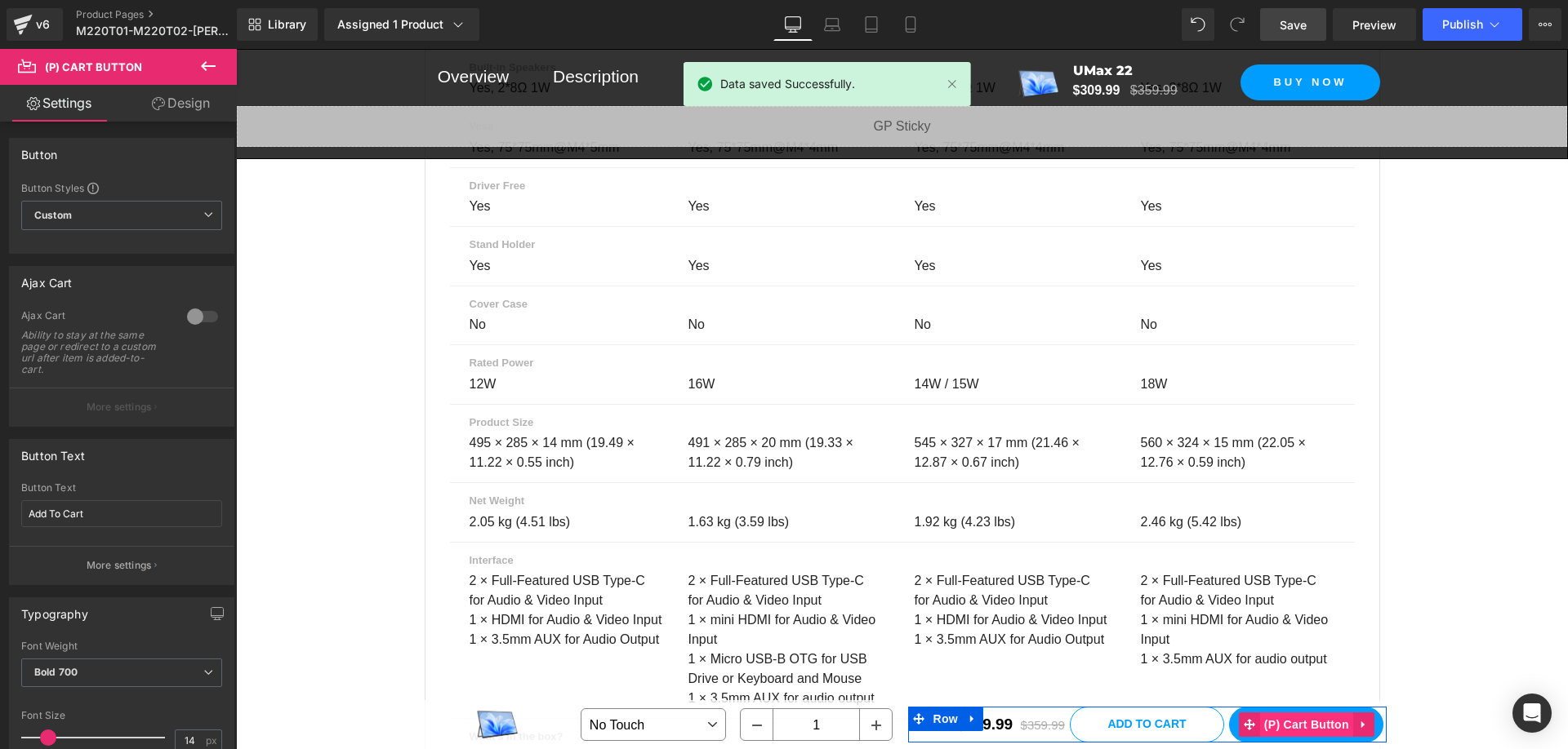
drag, startPoint x: 1306, startPoint y: 719, endPoint x: 1331, endPoint y: 715, distance: 25.3
click at [1306, 719] on span "(P) Cart Button" at bounding box center [1306, 724] width 93 height 25
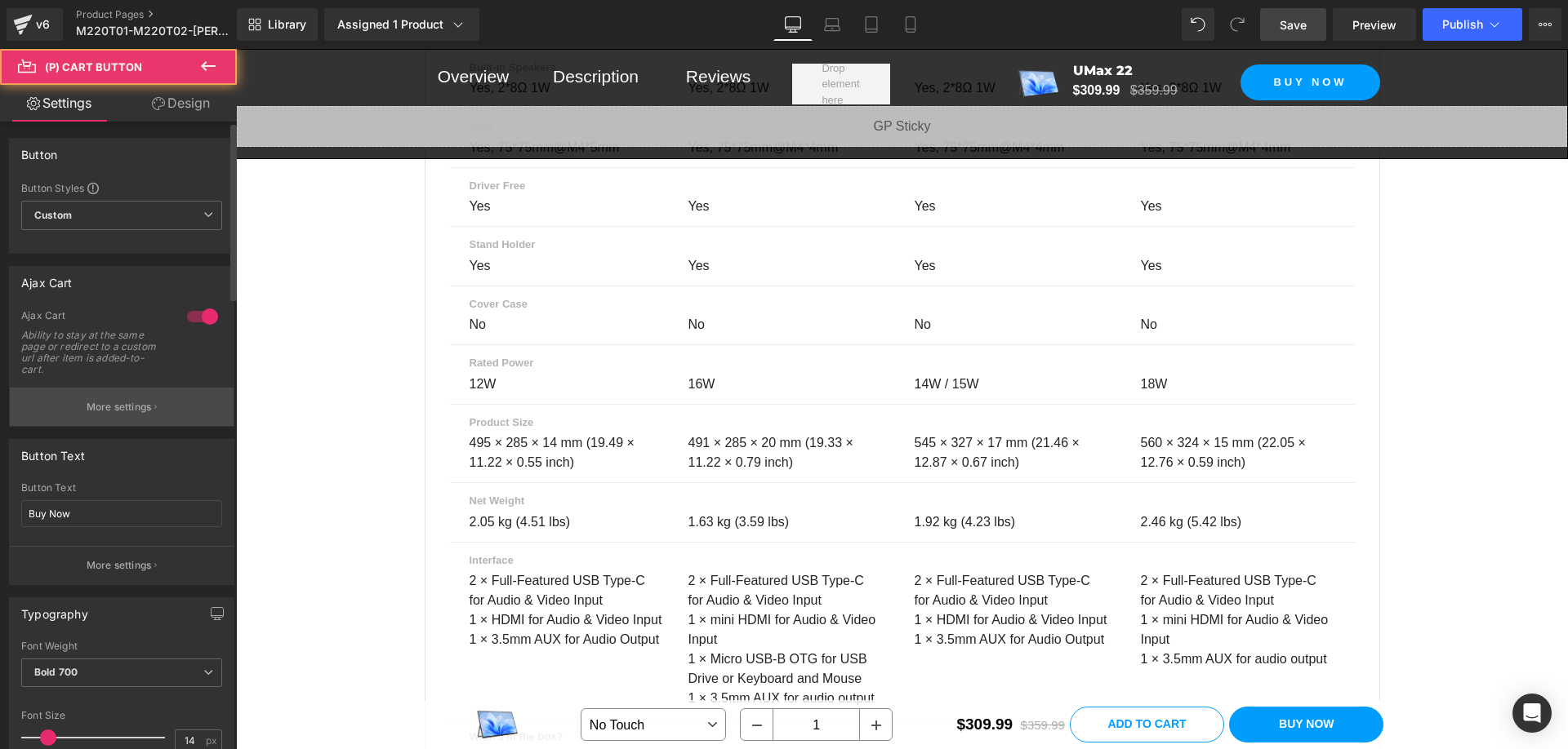
click at [160, 406] on button "More settings" at bounding box center [122, 406] width 224 height 38
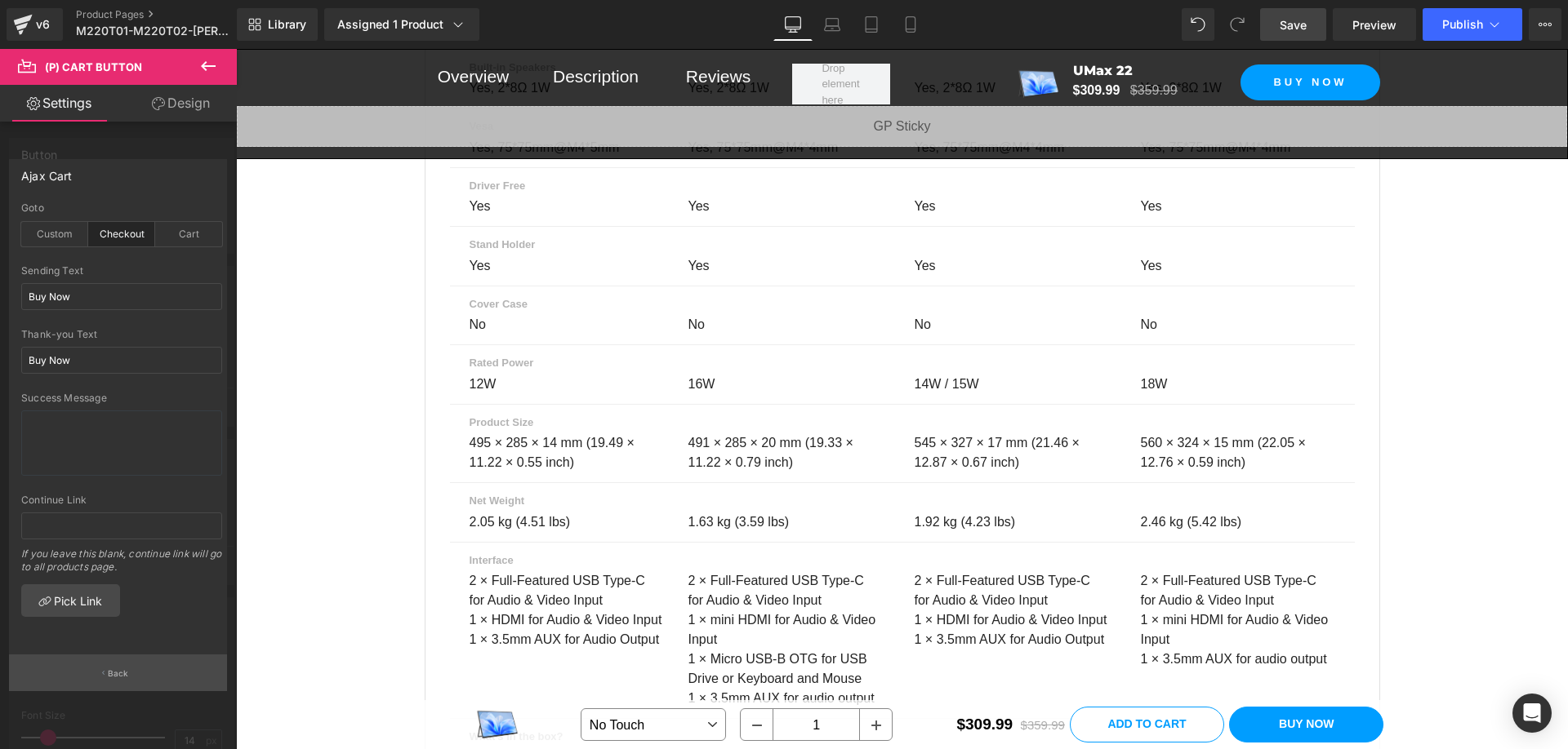
click at [169, 669] on button "Back" at bounding box center [119, 673] width 218 height 36
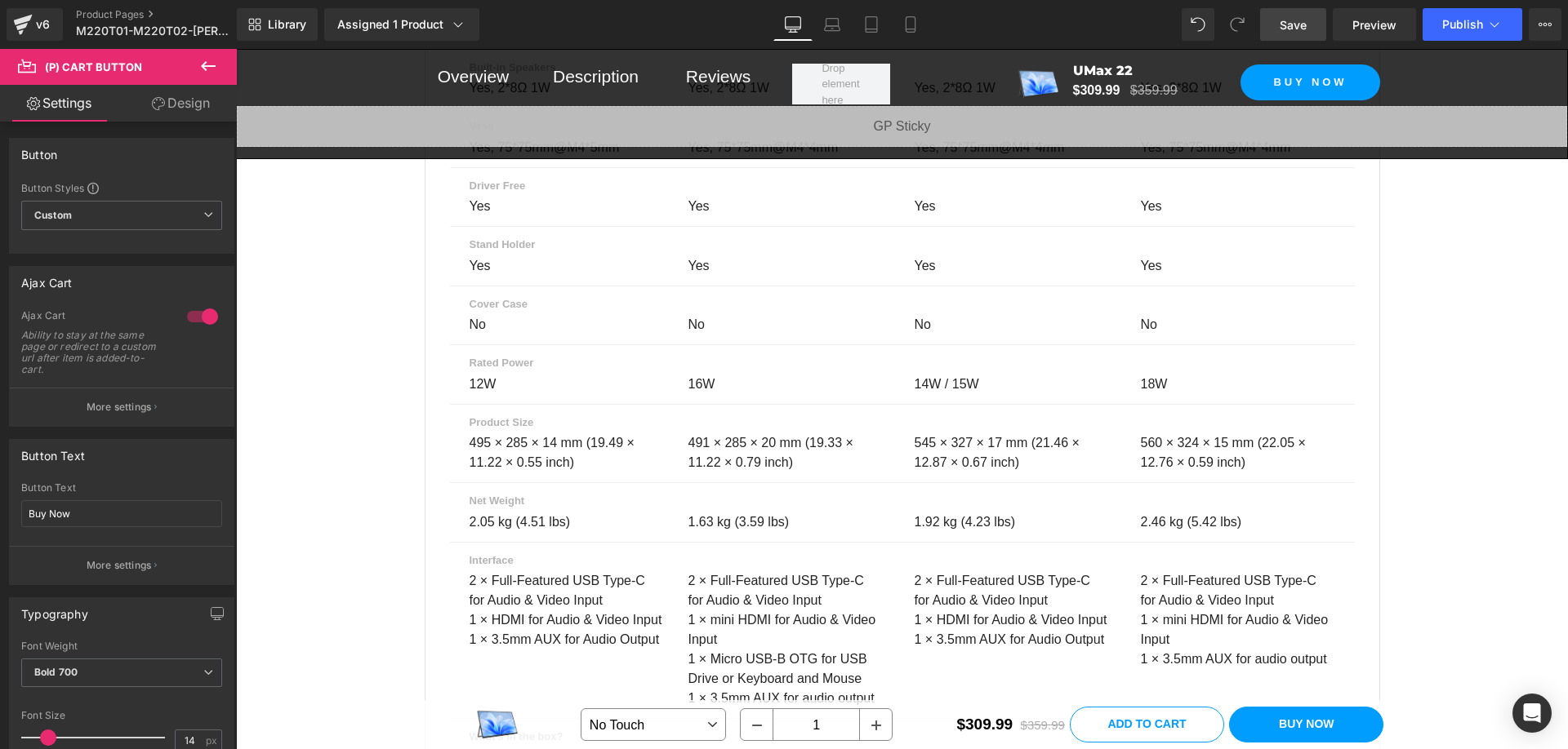
click at [1298, 23] on span "Save" at bounding box center [1293, 25] width 27 height 17
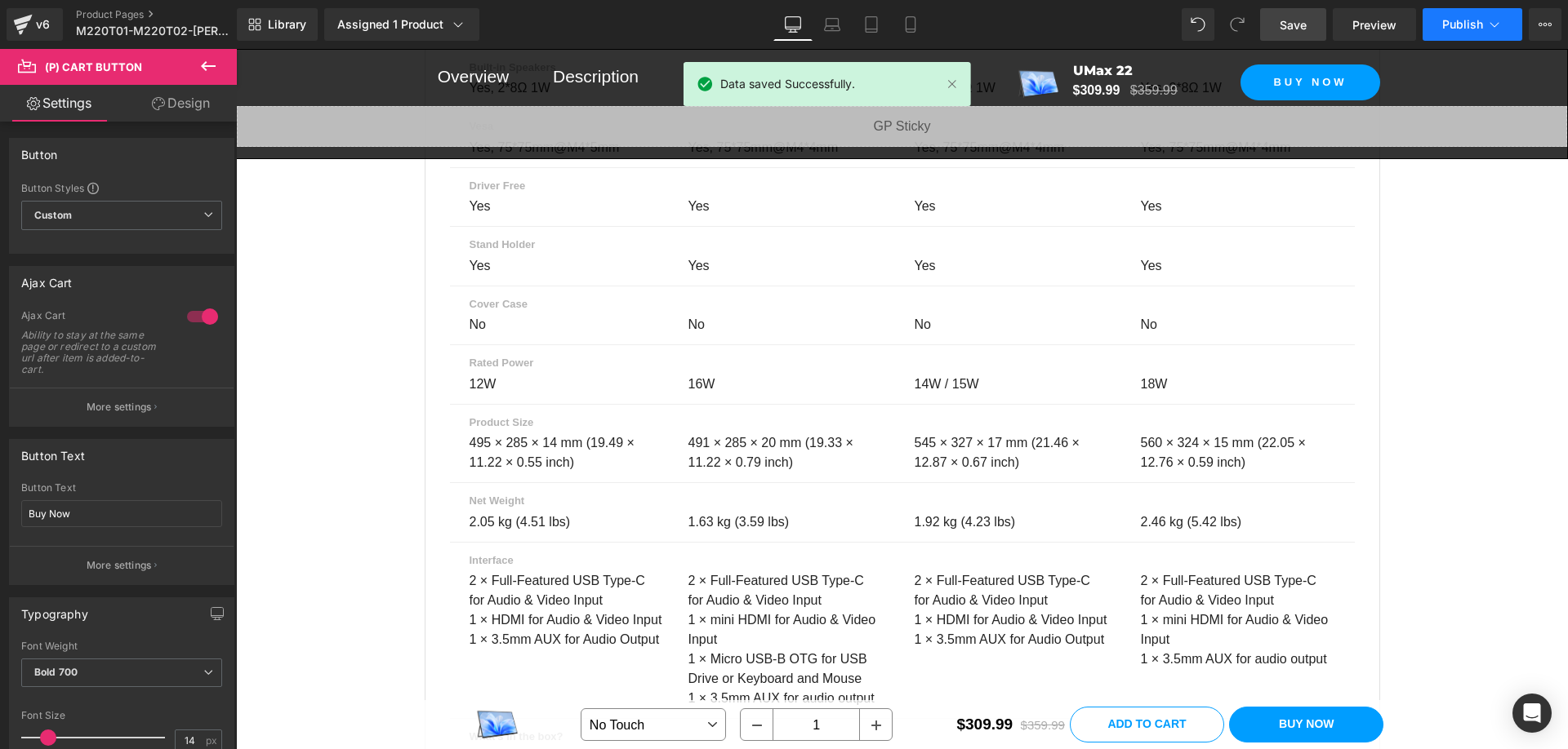
click at [1471, 30] on span "Publish" at bounding box center [1462, 24] width 41 height 13
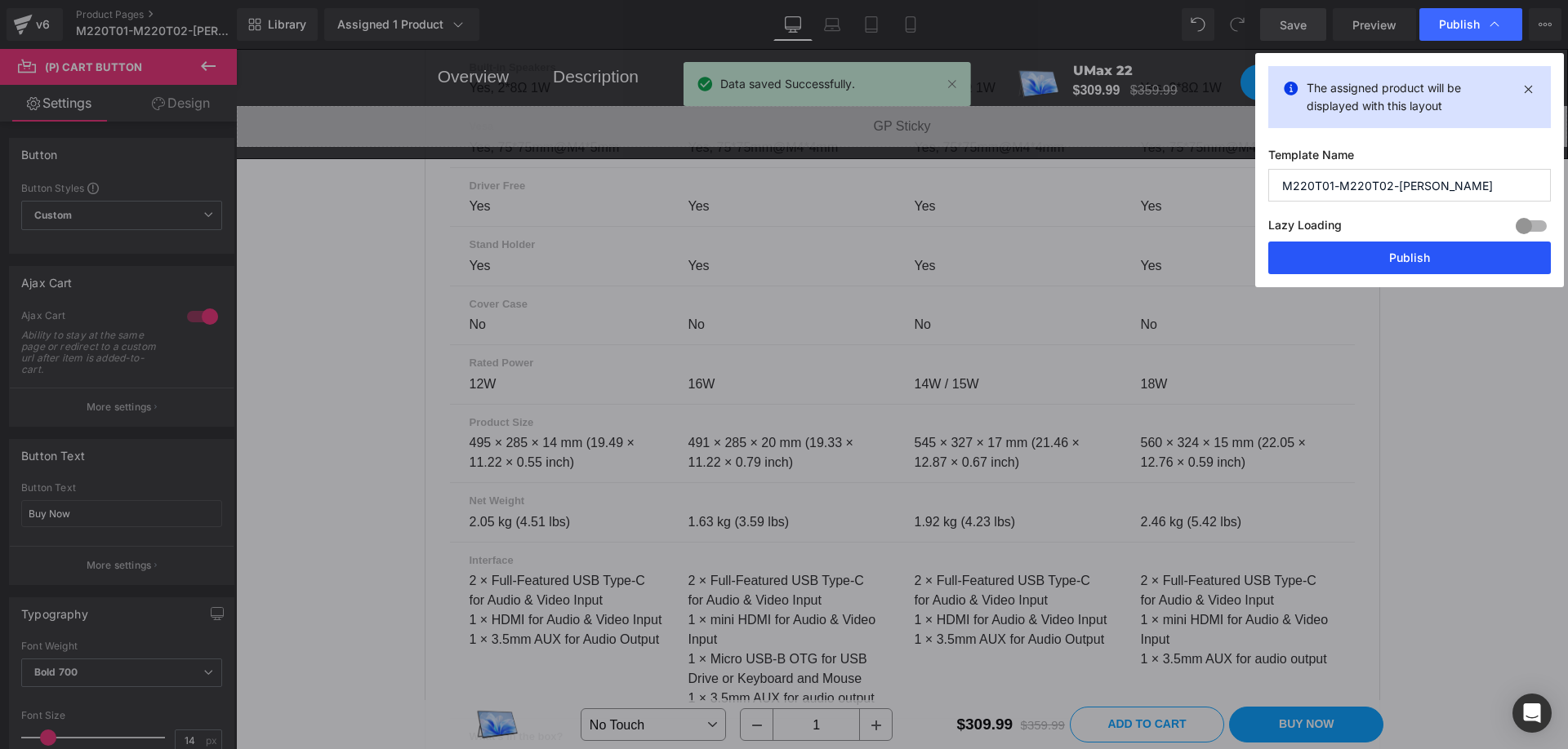
click at [1427, 260] on button "Publish" at bounding box center [1410, 257] width 283 height 33
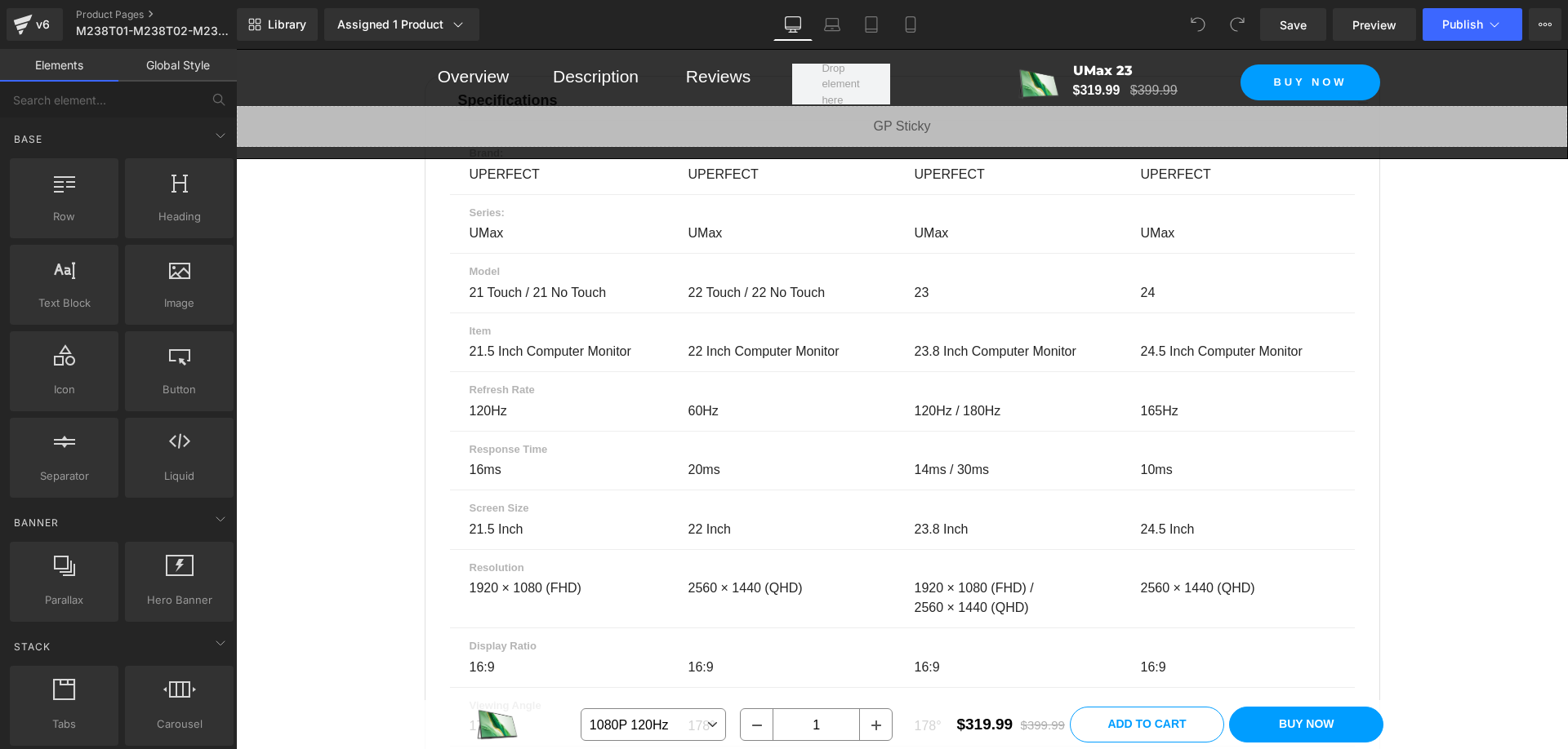
scroll to position [10939, 0]
click at [1144, 314] on div "21 Touch / 21 No Touch Text Block 22 Touch / 22 No Touch Text Block 23 Text Blo…" at bounding box center [902, 300] width 905 height 30
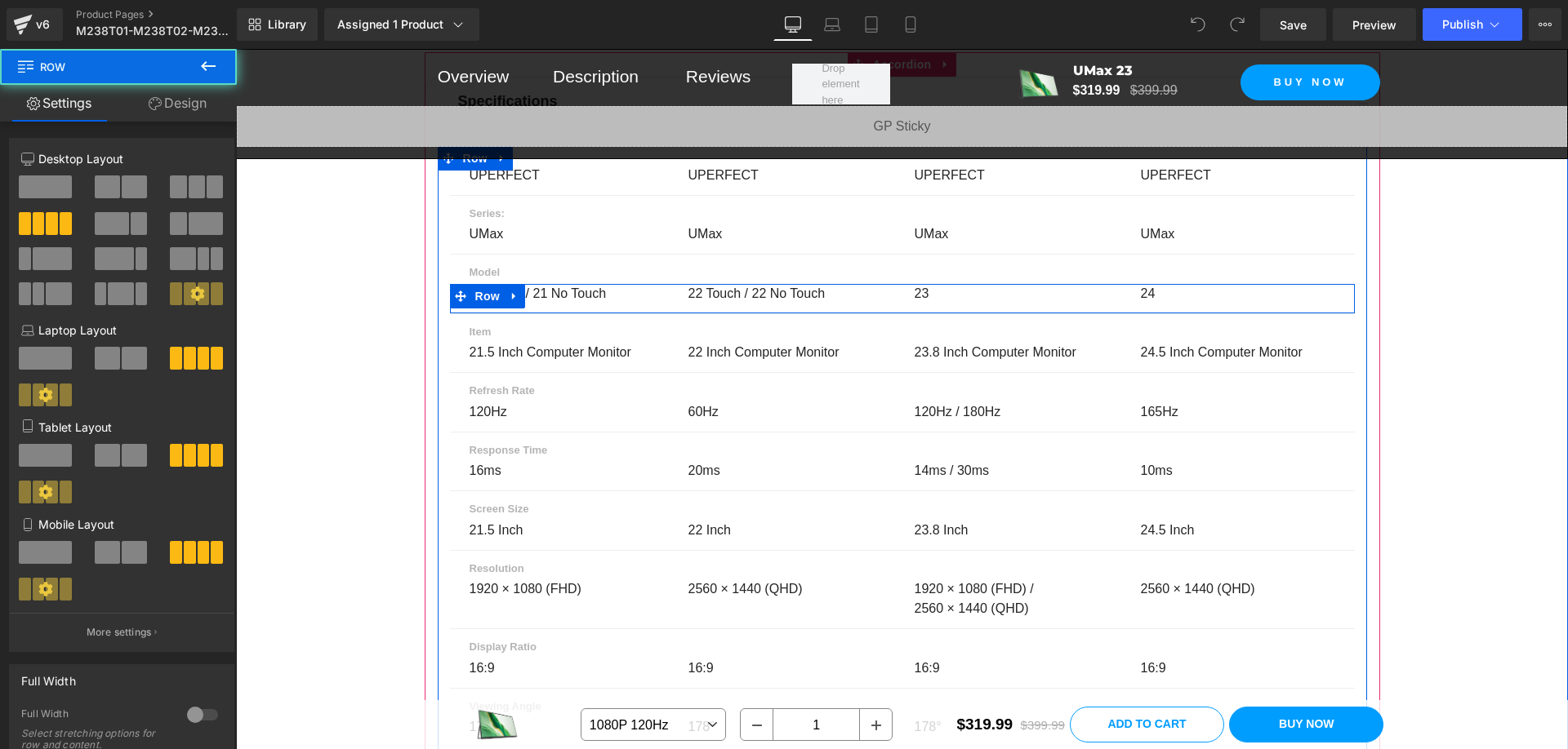
click at [236, 49] on div at bounding box center [236, 49] width 0 height 0
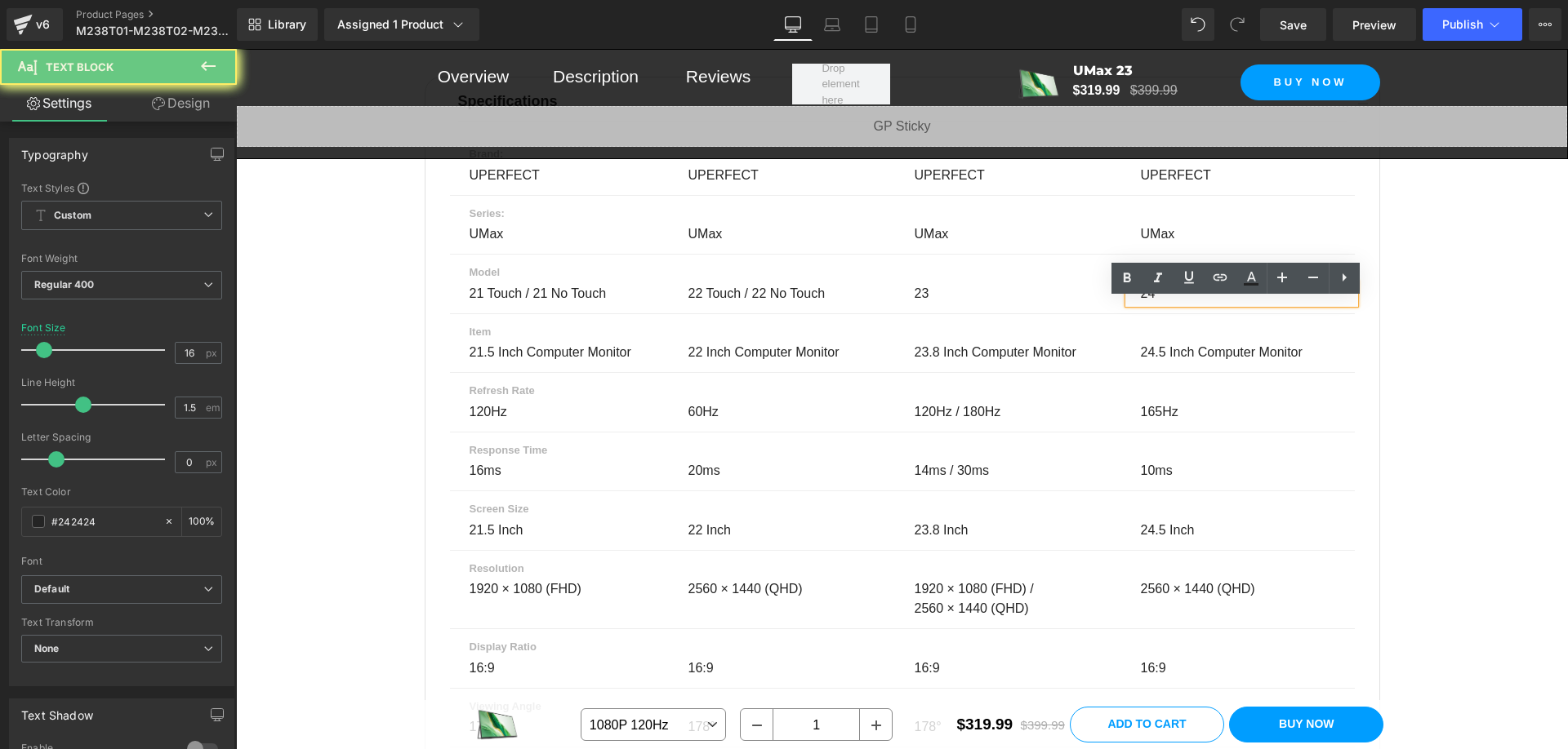
click at [1151, 304] on div "24" at bounding box center [1241, 294] width 226 height 19
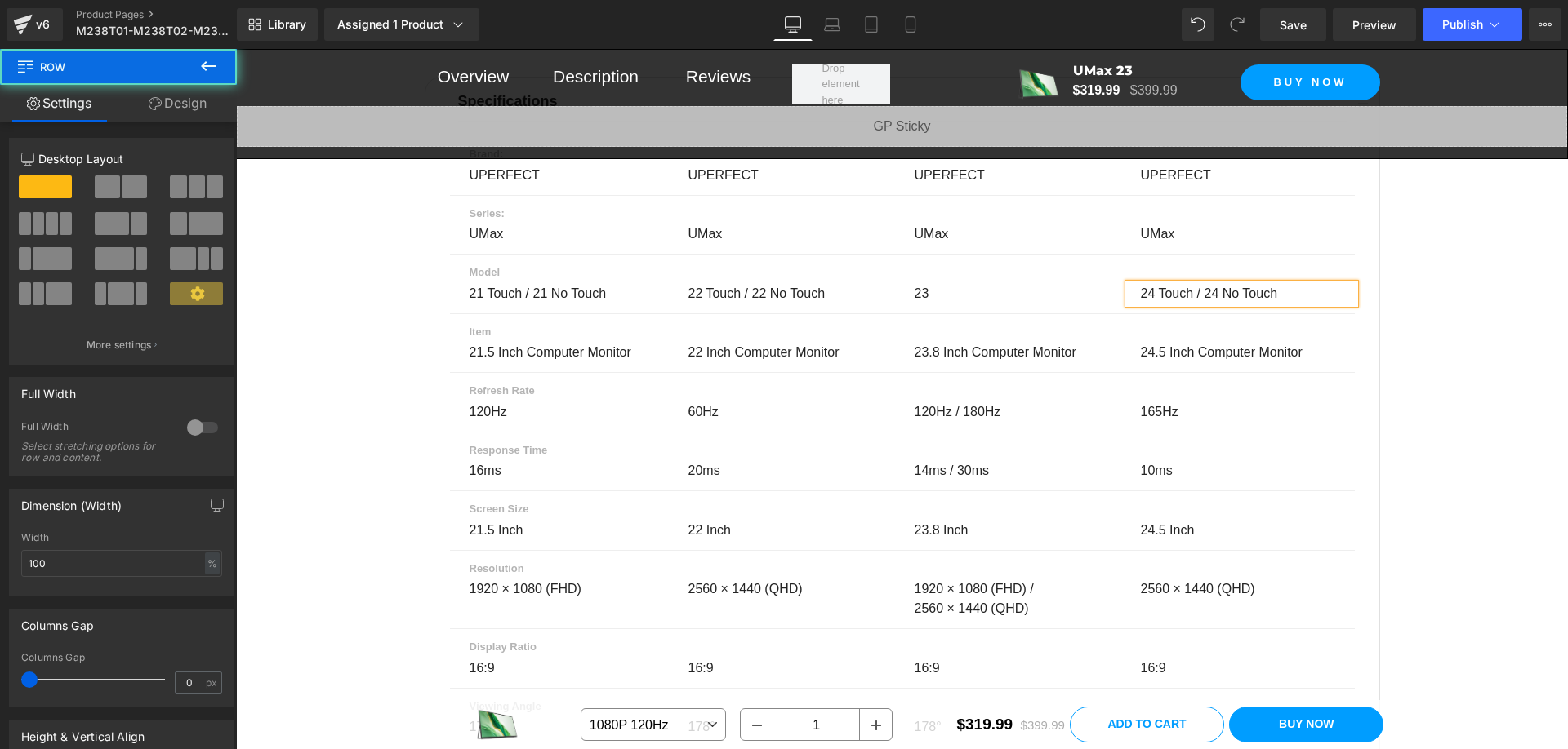
drag, startPoint x: 1475, startPoint y: 406, endPoint x: 1344, endPoint y: 406, distance: 131.0
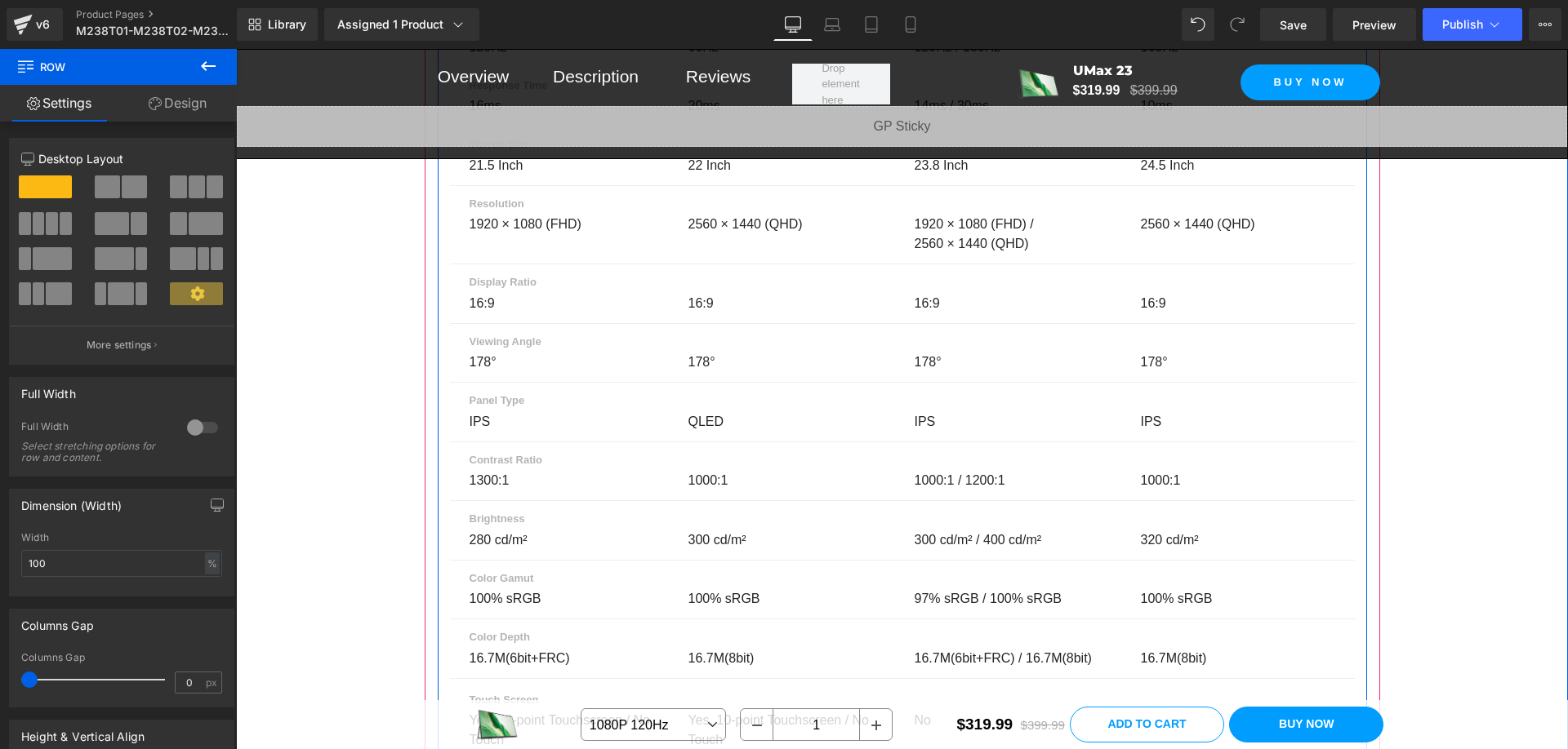
scroll to position [11347, 0]
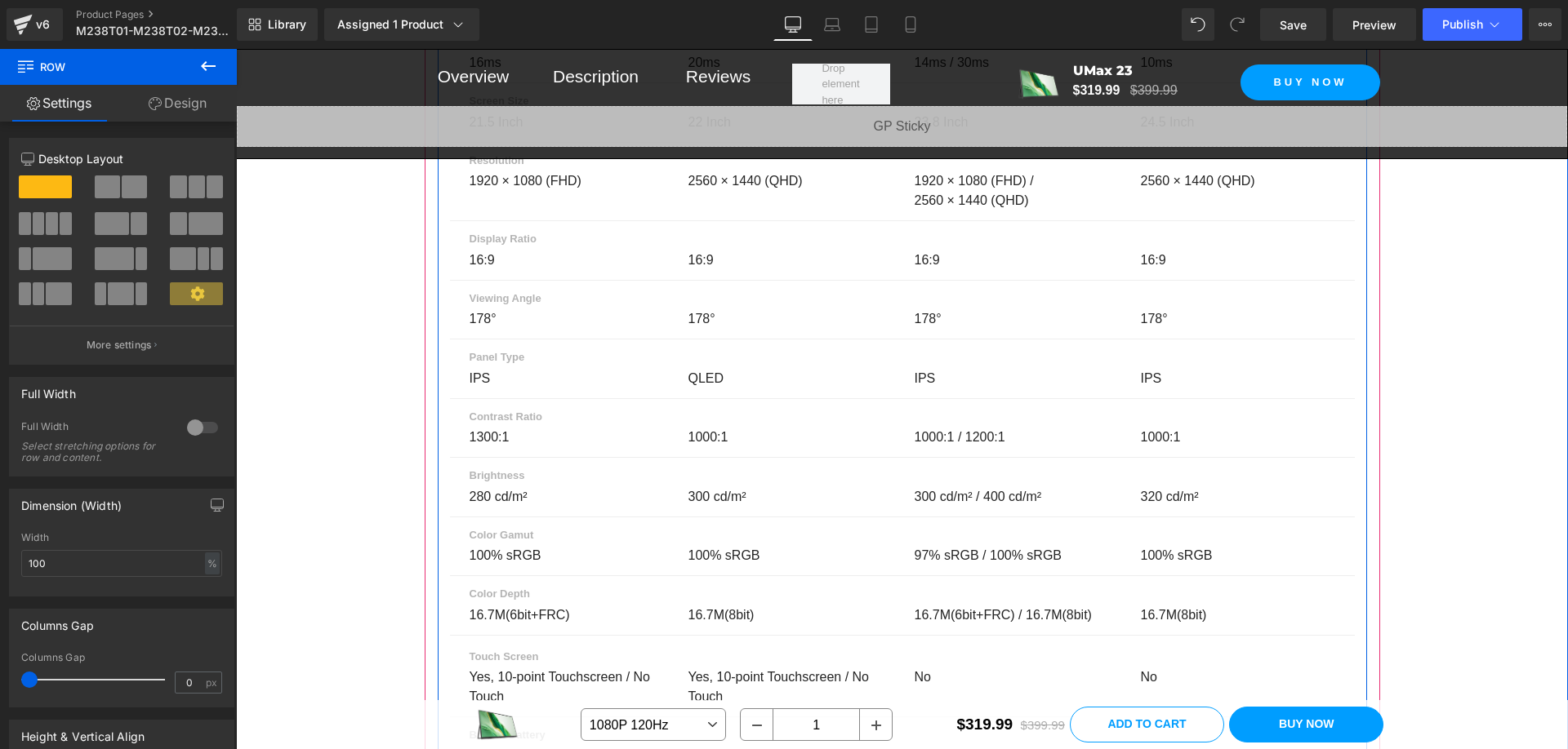
click at [1161, 507] on div "320 cd/m² Text Block" at bounding box center [1241, 497] width 226 height 19
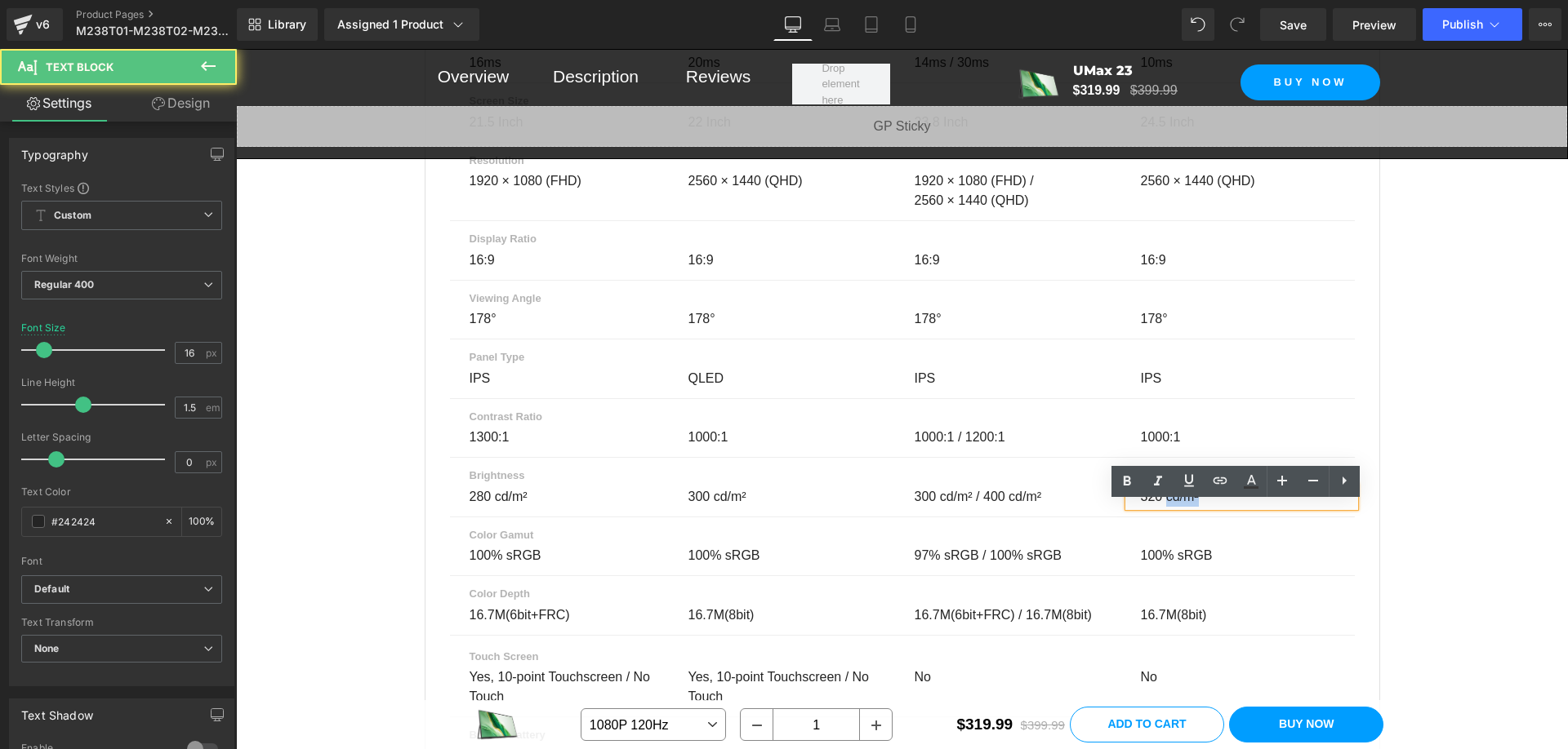
click at [1159, 504] on span "320 cd/m²" at bounding box center [1169, 497] width 58 height 14
copy span "320 cd/m²"
click at [1208, 507] on p "320 cd/m²" at bounding box center [1238, 497] width 195 height 19
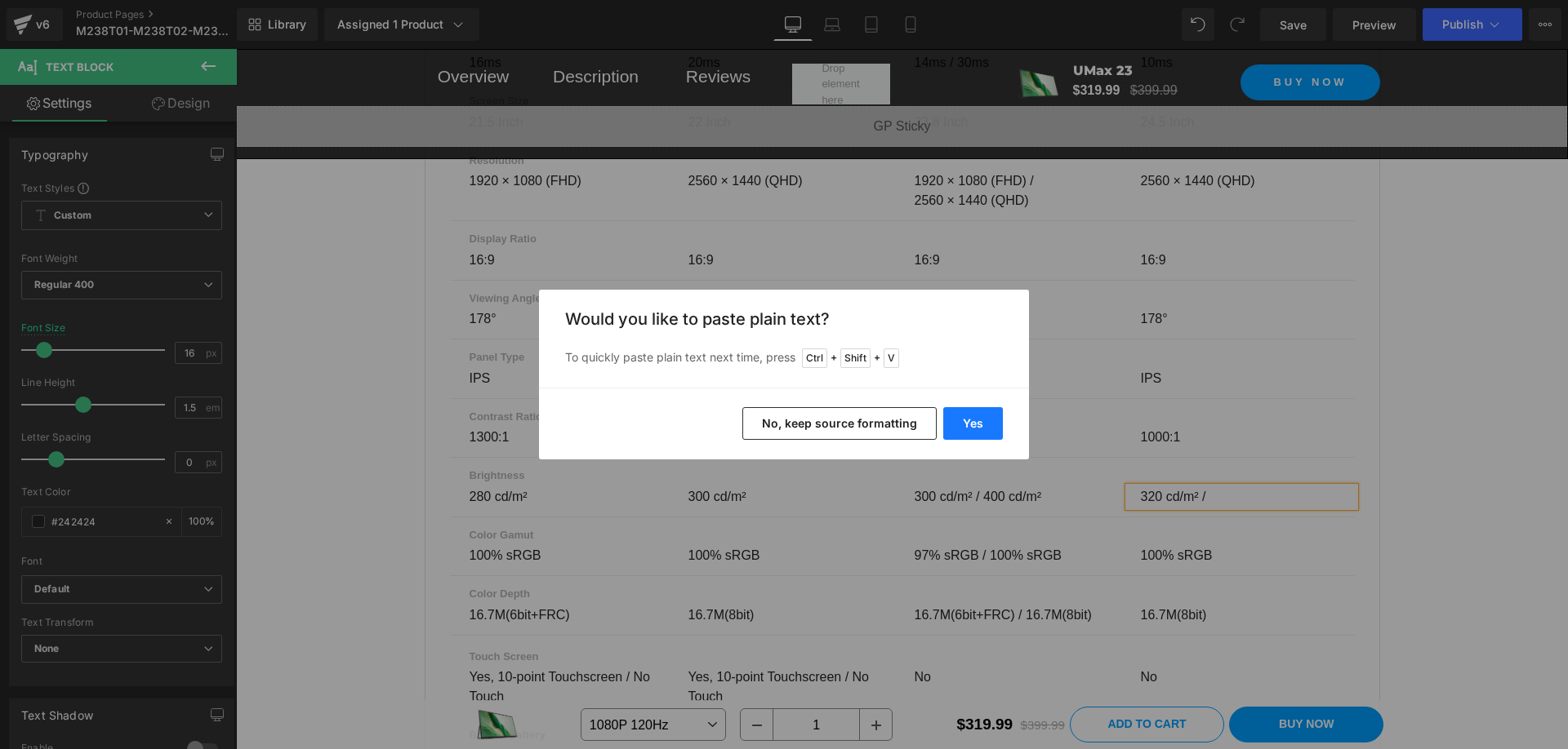
click at [997, 425] on button "Yes" at bounding box center [973, 423] width 59 height 33
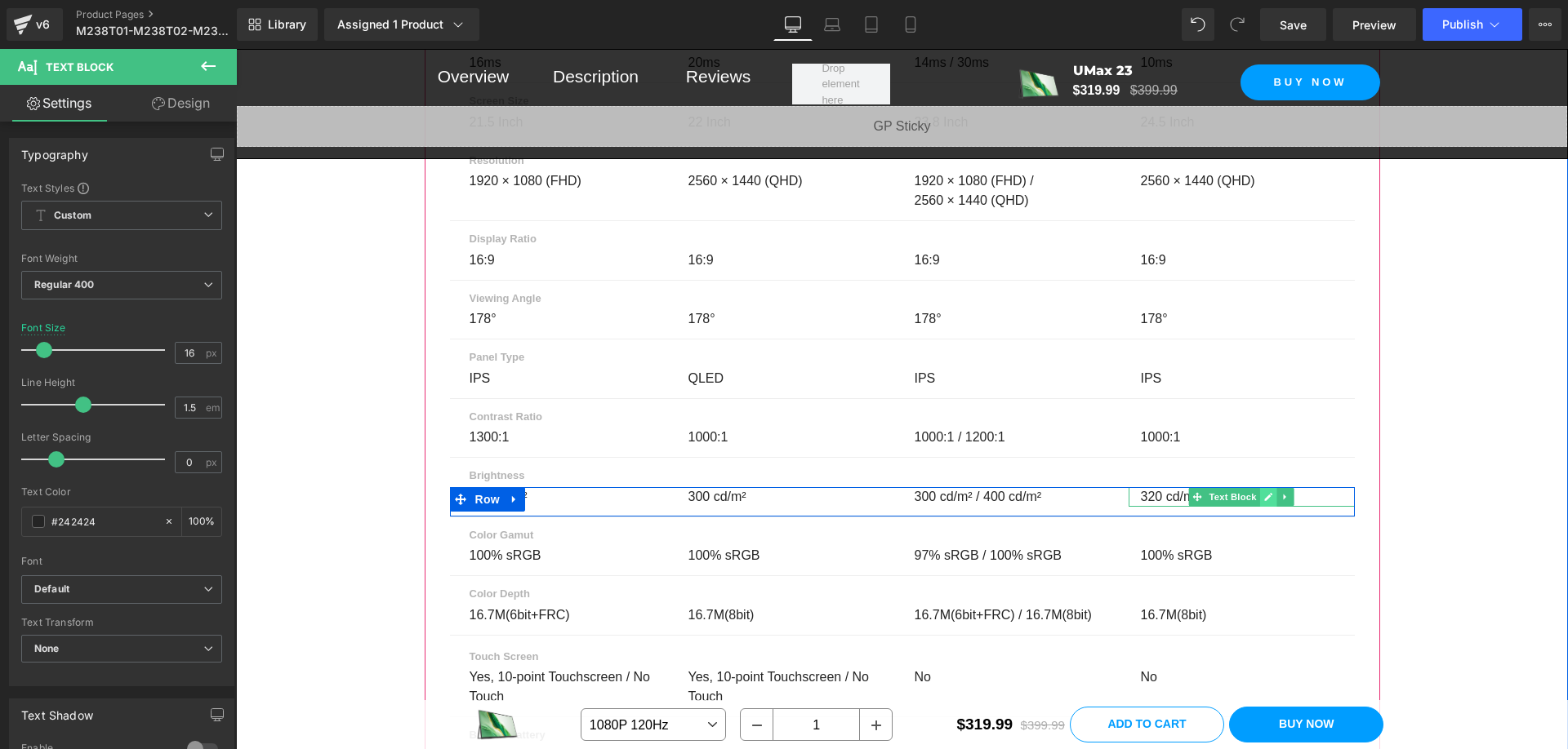
click at [1268, 507] on link at bounding box center [1268, 497] width 17 height 19
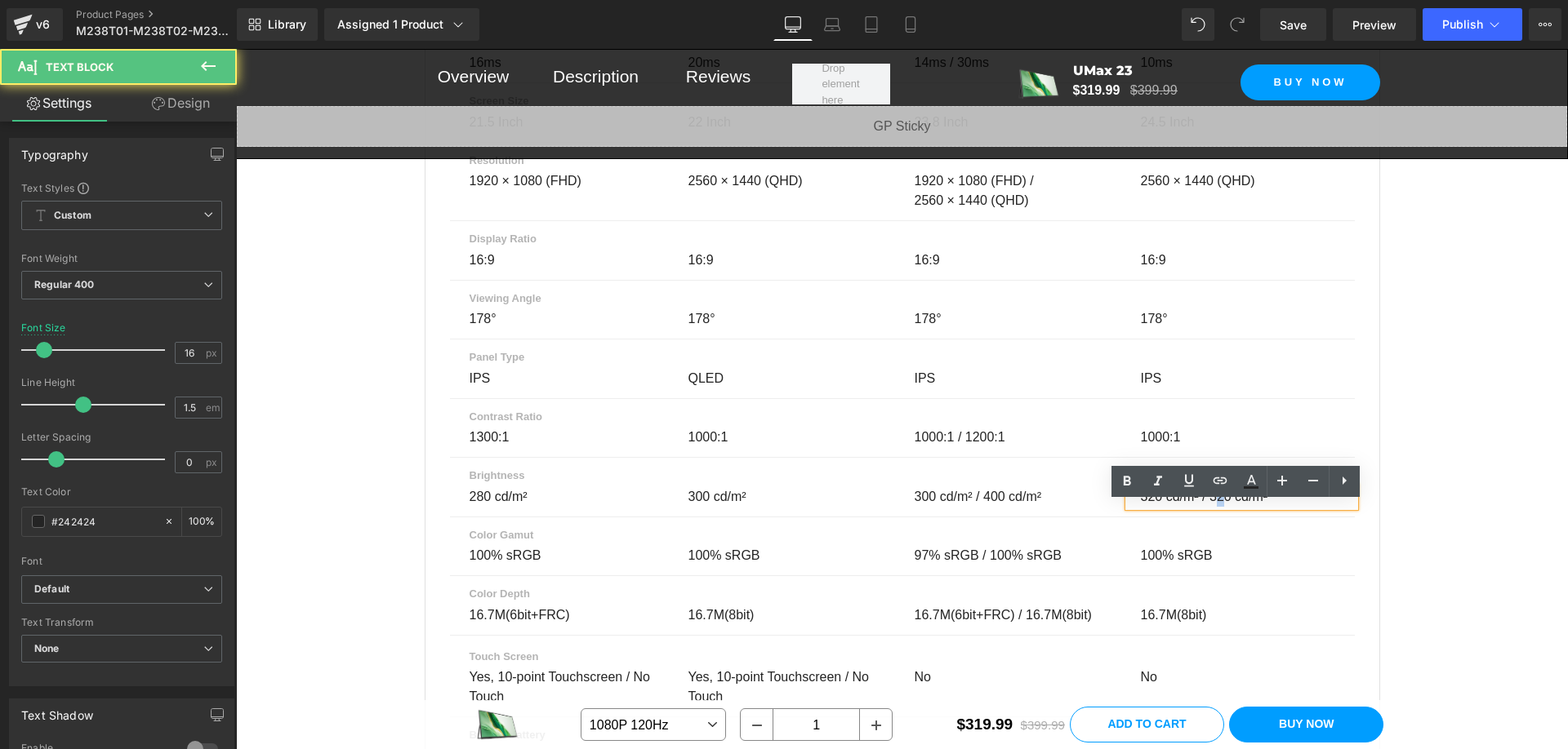
click at [1212, 504] on span "320 cd/m² / 320 cd/m²" at bounding box center [1204, 497] width 127 height 14
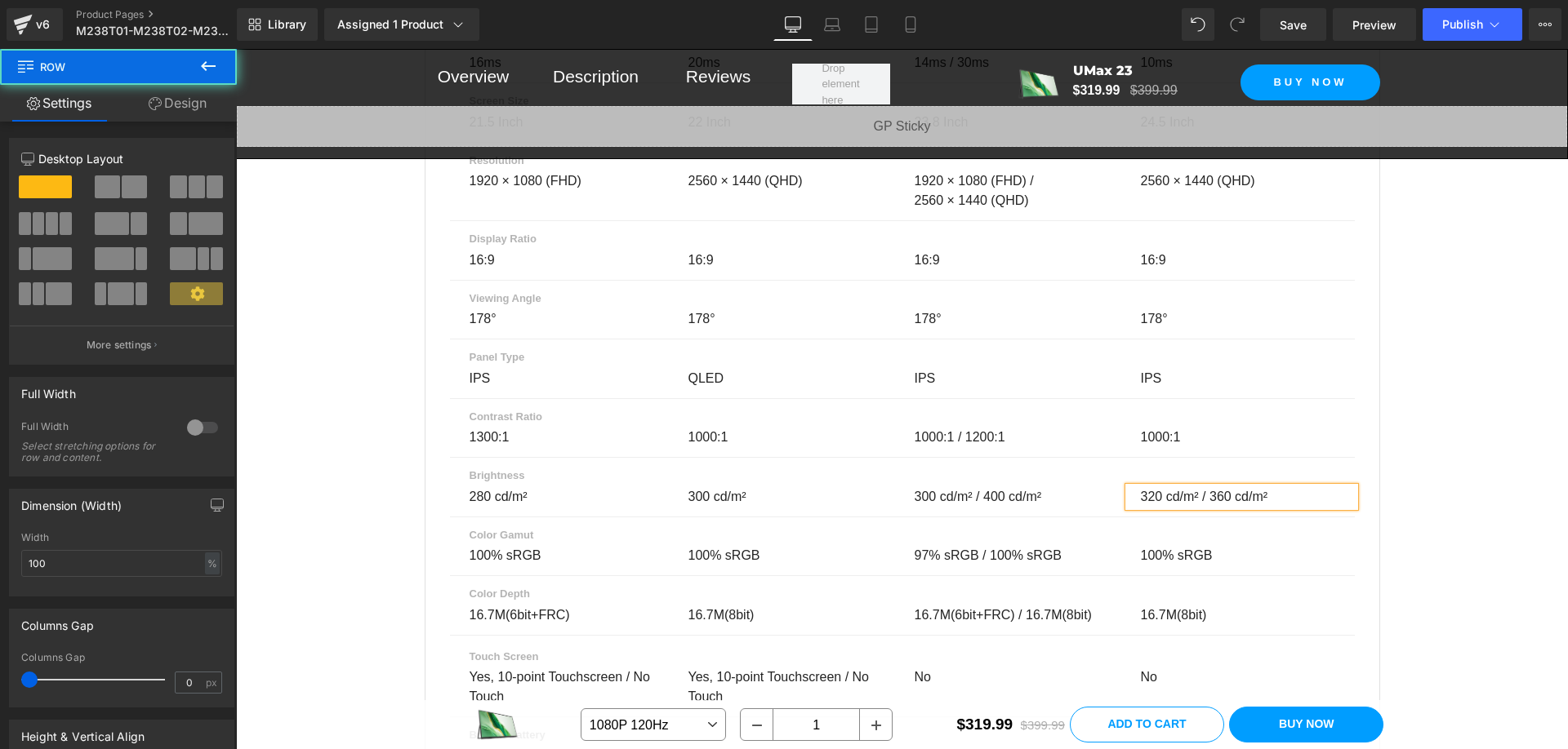
drag, startPoint x: 1472, startPoint y: 529, endPoint x: 1286, endPoint y: 506, distance: 187.4
click at [1472, 529] on div "Parameter Comparison Heading Compare up to 4 monitors before you make your purc…" at bounding box center [902, 581] width 1332 height 2660
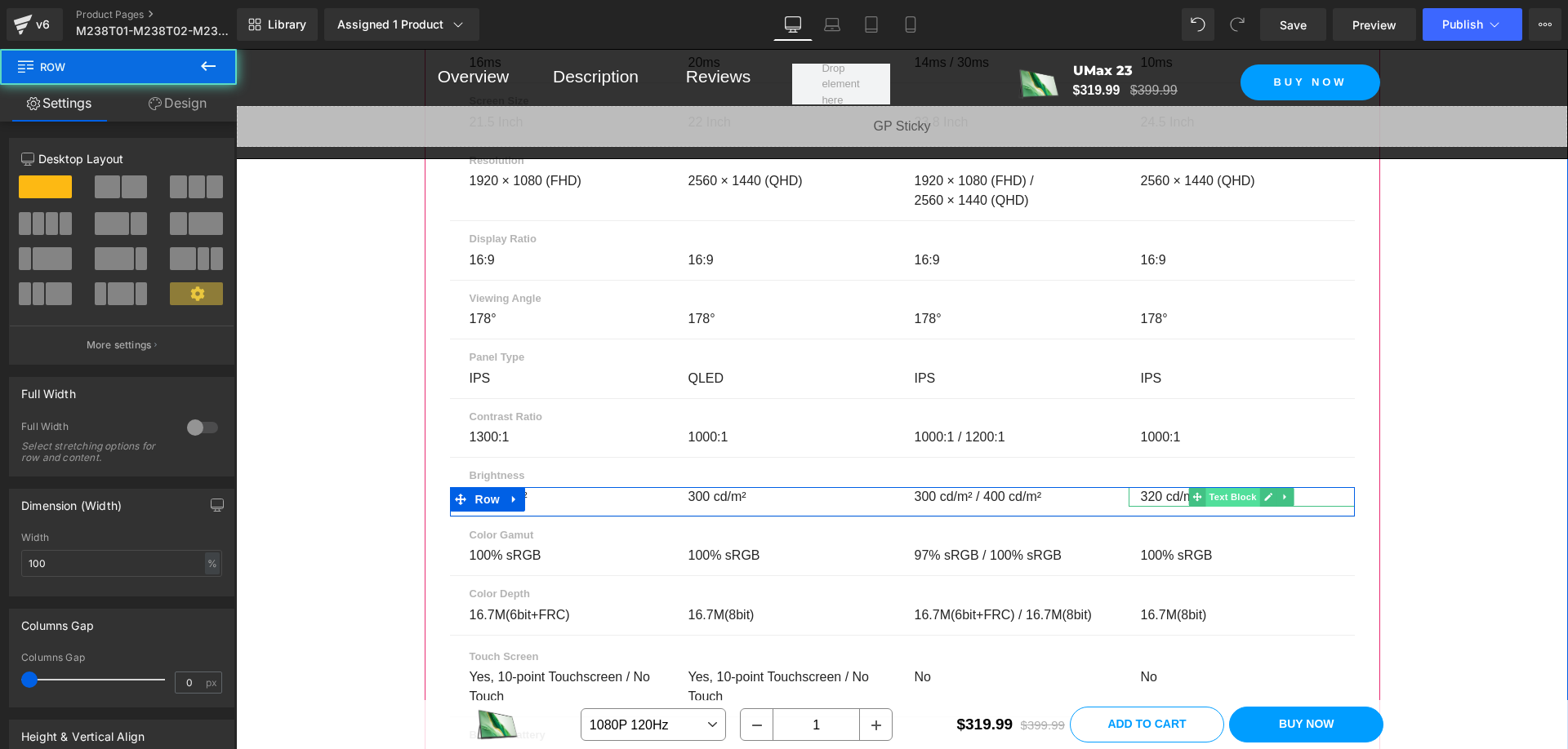
scroll to position [11591, 0]
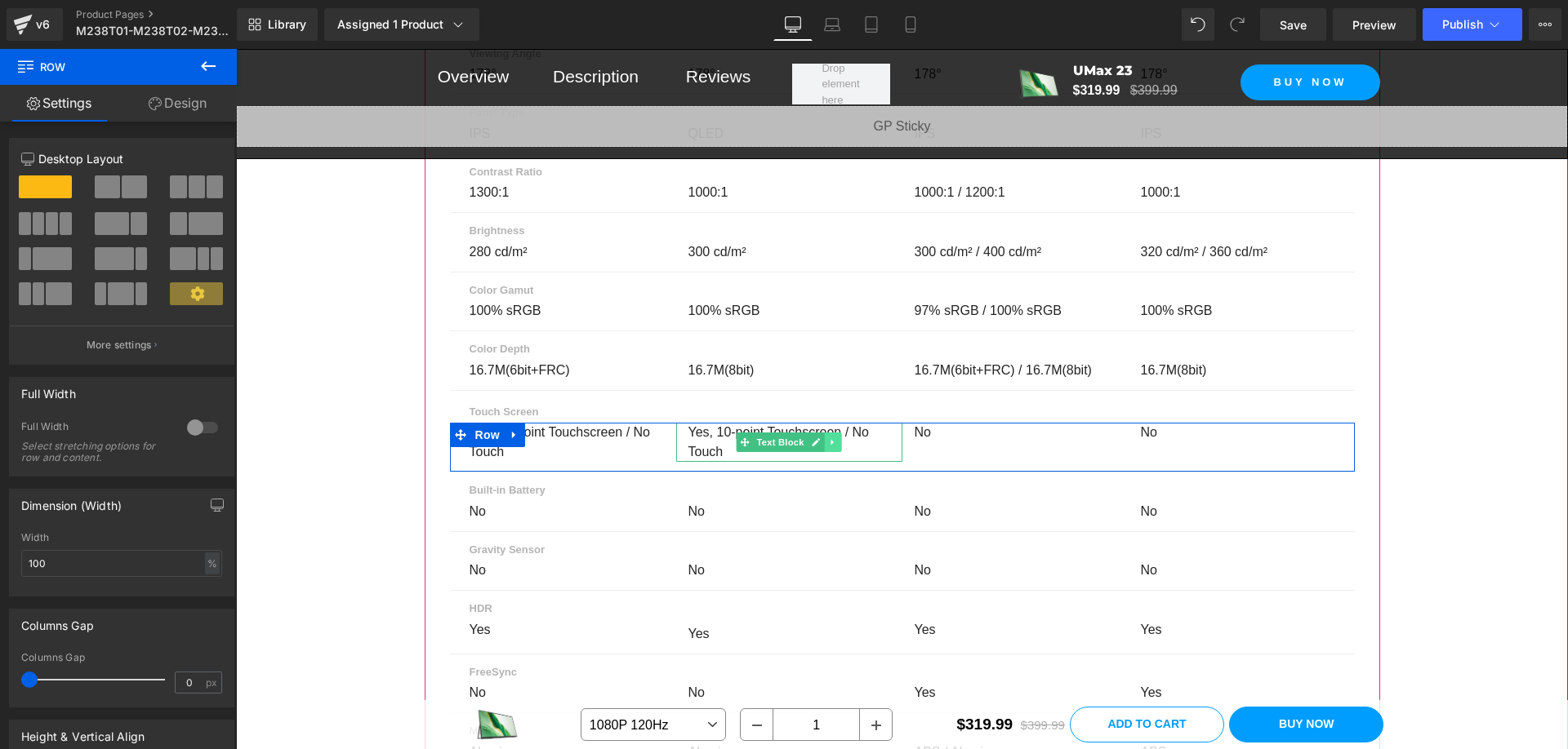
click at [825, 452] on link at bounding box center [833, 442] width 17 height 19
click at [875, 461] on div "Yes, 10-point Touchscreen / No Touch" at bounding box center [789, 443] width 226 height 39
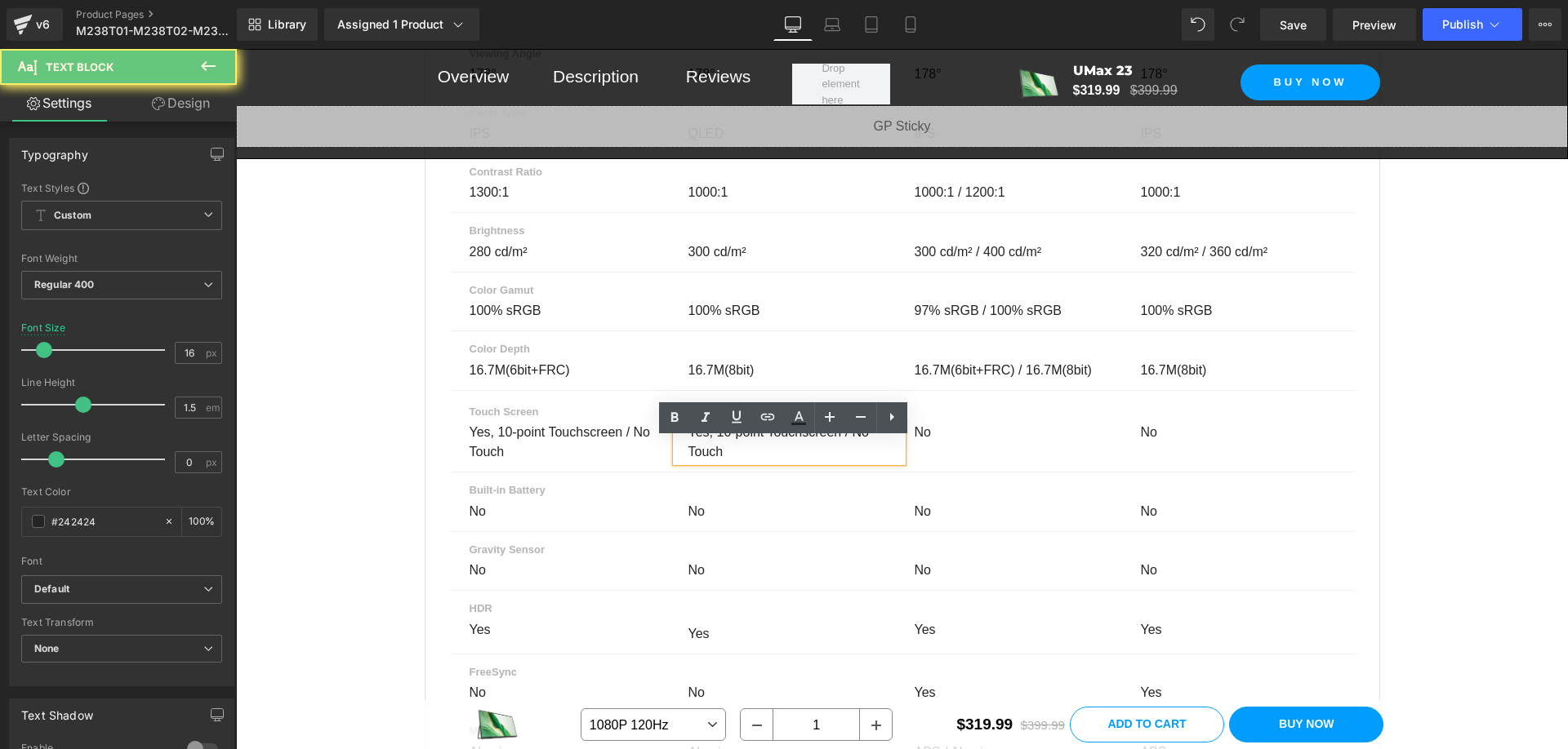
click at [875, 461] on div "Yes, 10-point Touchscreen / No Touch" at bounding box center [789, 443] width 226 height 39
copy div "Yes, 10-point Touchscreen / No Touch"
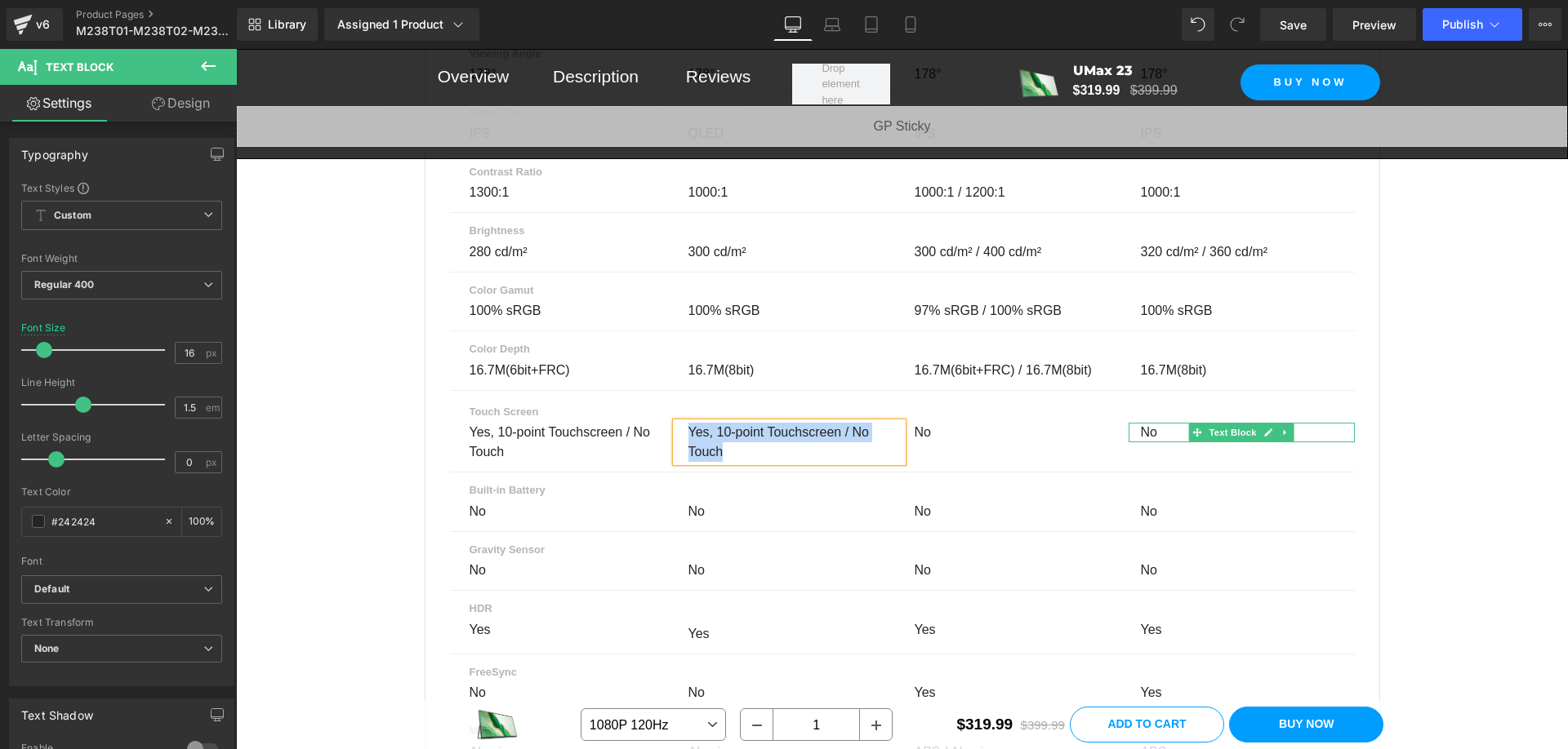
click at [1148, 443] on div "No" at bounding box center [1241, 432] width 226 height 19
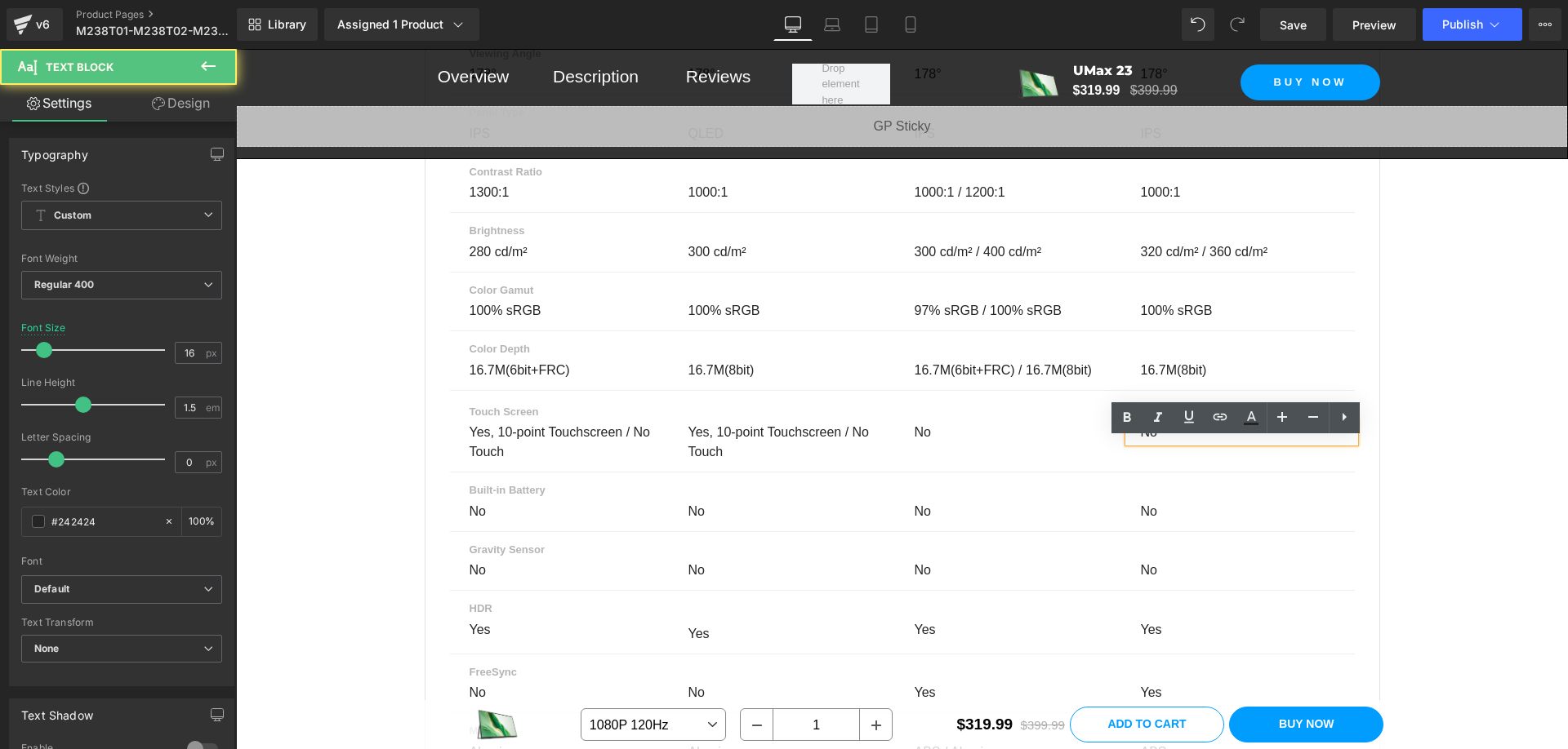
click at [1148, 443] on div "No" at bounding box center [1241, 432] width 226 height 19
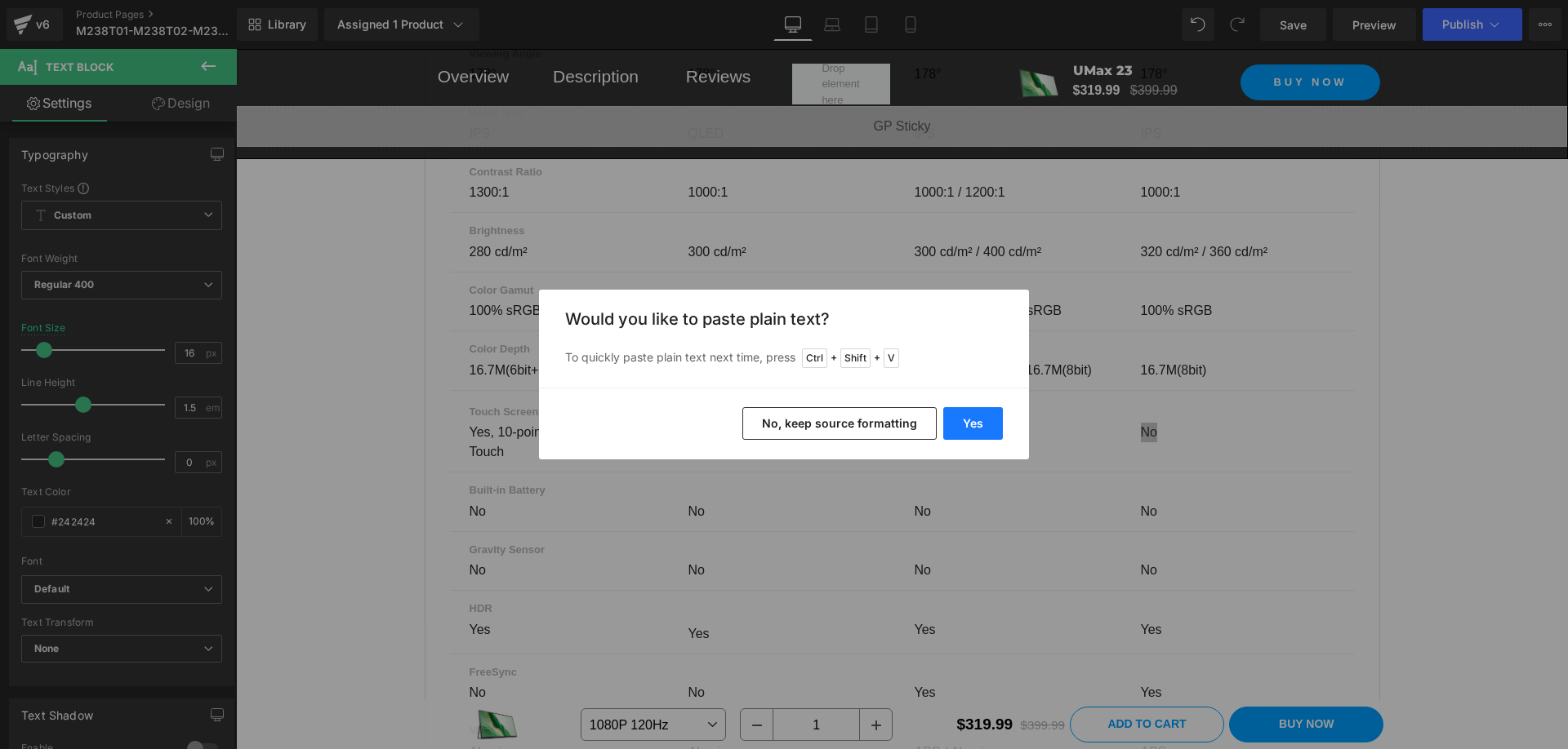
click at [974, 419] on button "Yes" at bounding box center [973, 423] width 59 height 33
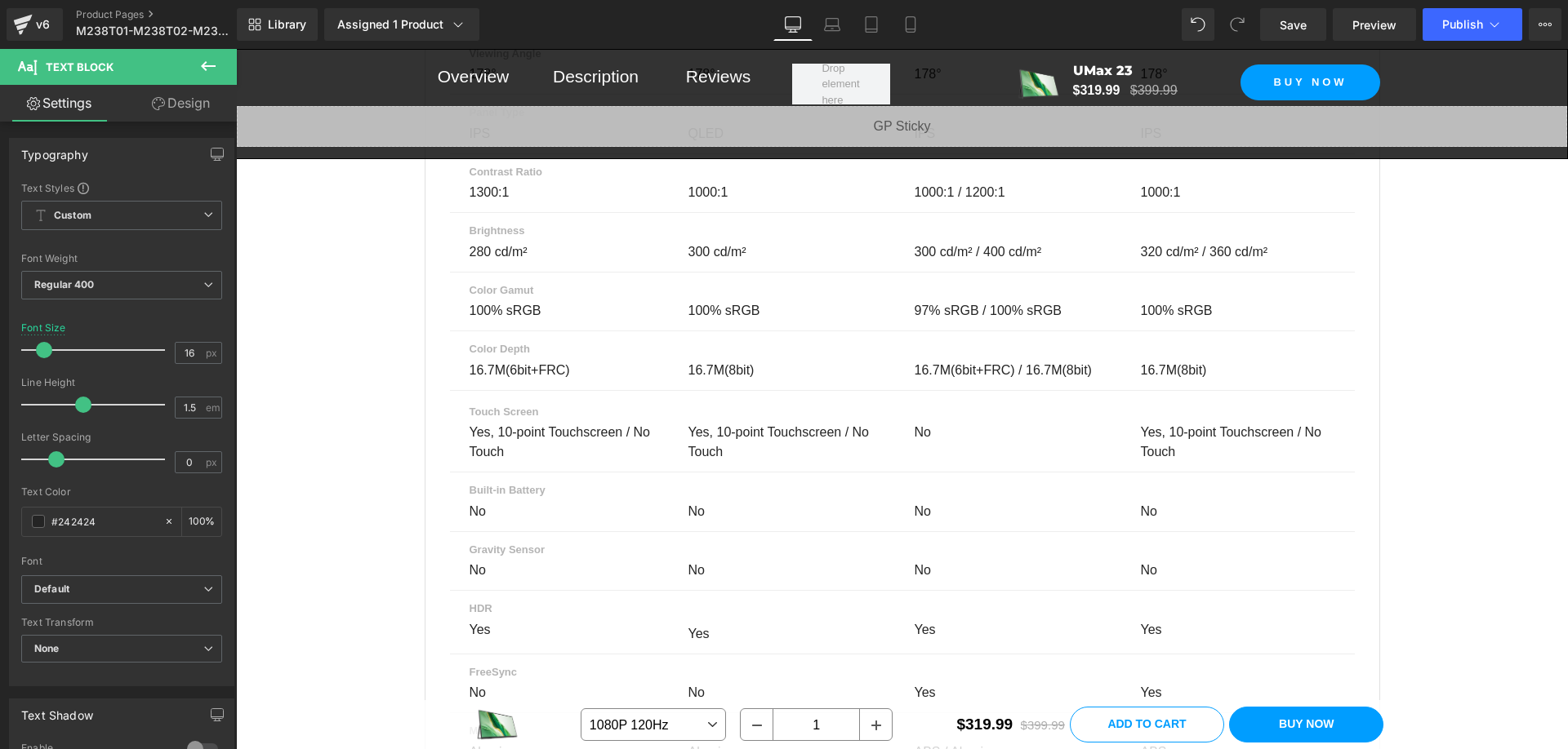
click at [1534, 546] on div "Parameter Comparison Heading Compare up to 4 monitors before you make your purc…" at bounding box center [902, 336] width 1332 height 2660
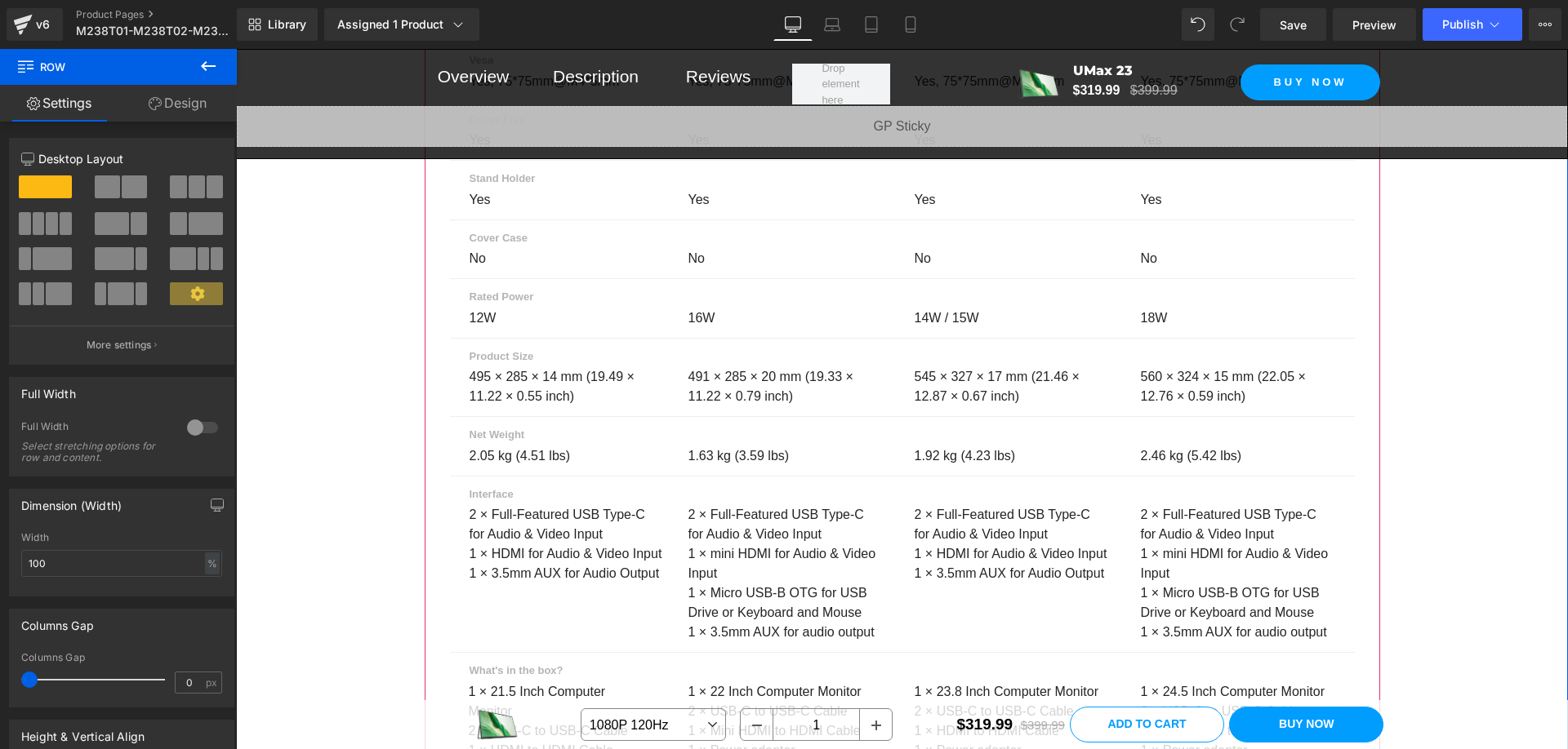
scroll to position [12489, 0]
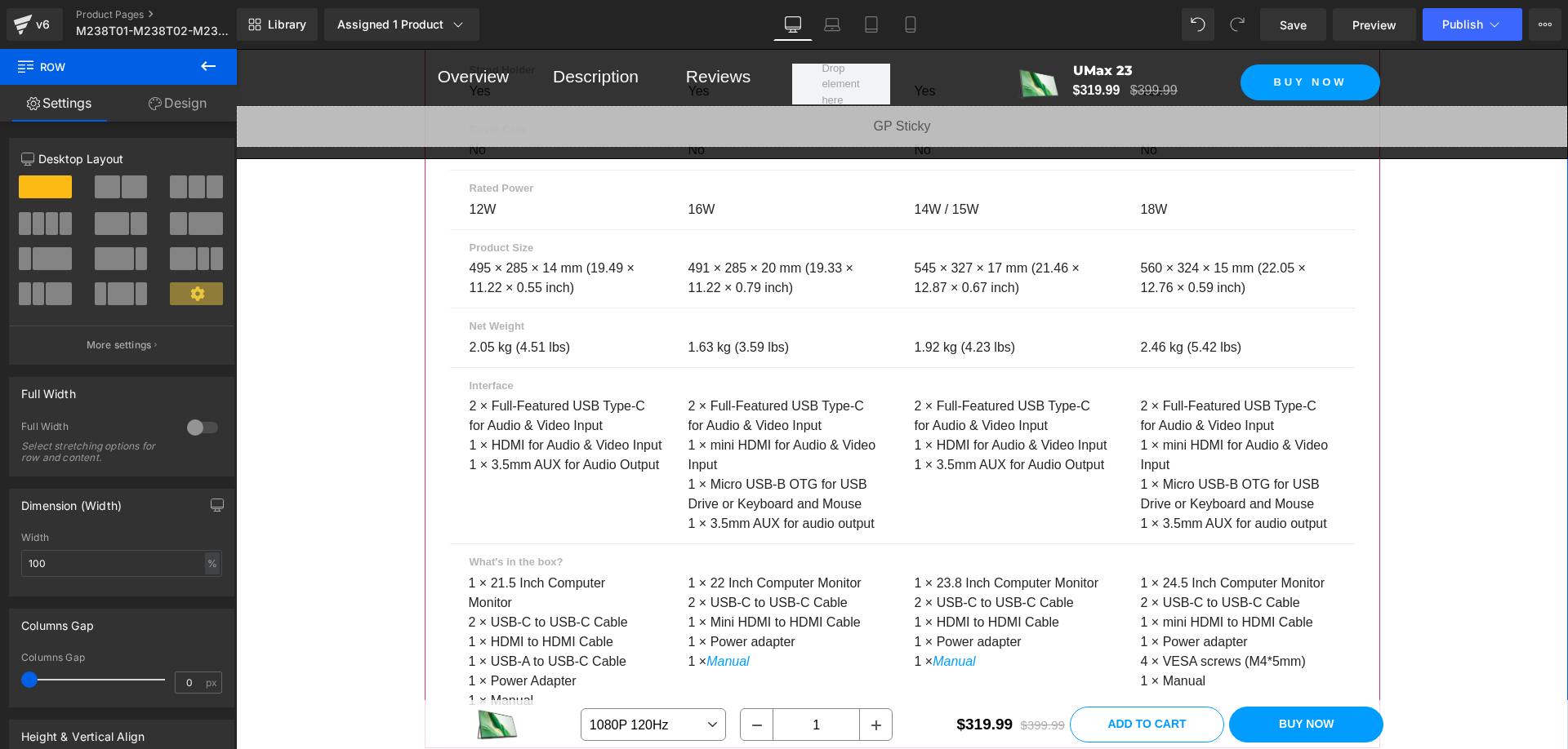
click at [1176, 515] on p "1 × Micro USB-B OTG for USB Drive or Keyboard and Mouse" at bounding box center [1238, 494] width 195 height 39
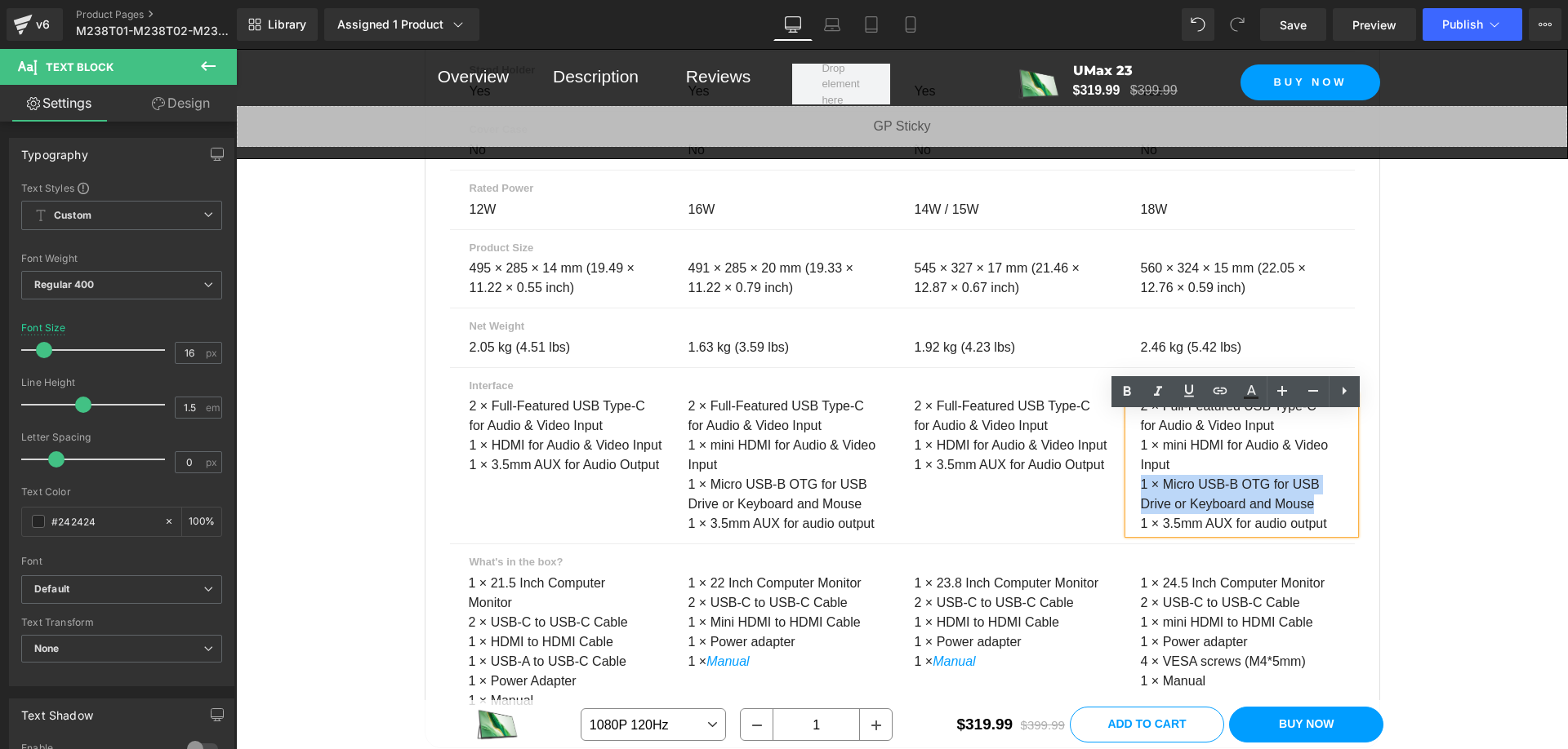
drag, startPoint x: 1135, startPoint y: 503, endPoint x: 1305, endPoint y: 518, distance: 170.7
click at [1305, 515] on p "1 × Micro USB-B OTG for USB Drive or Keyboard and Mouse" at bounding box center [1238, 494] width 195 height 39
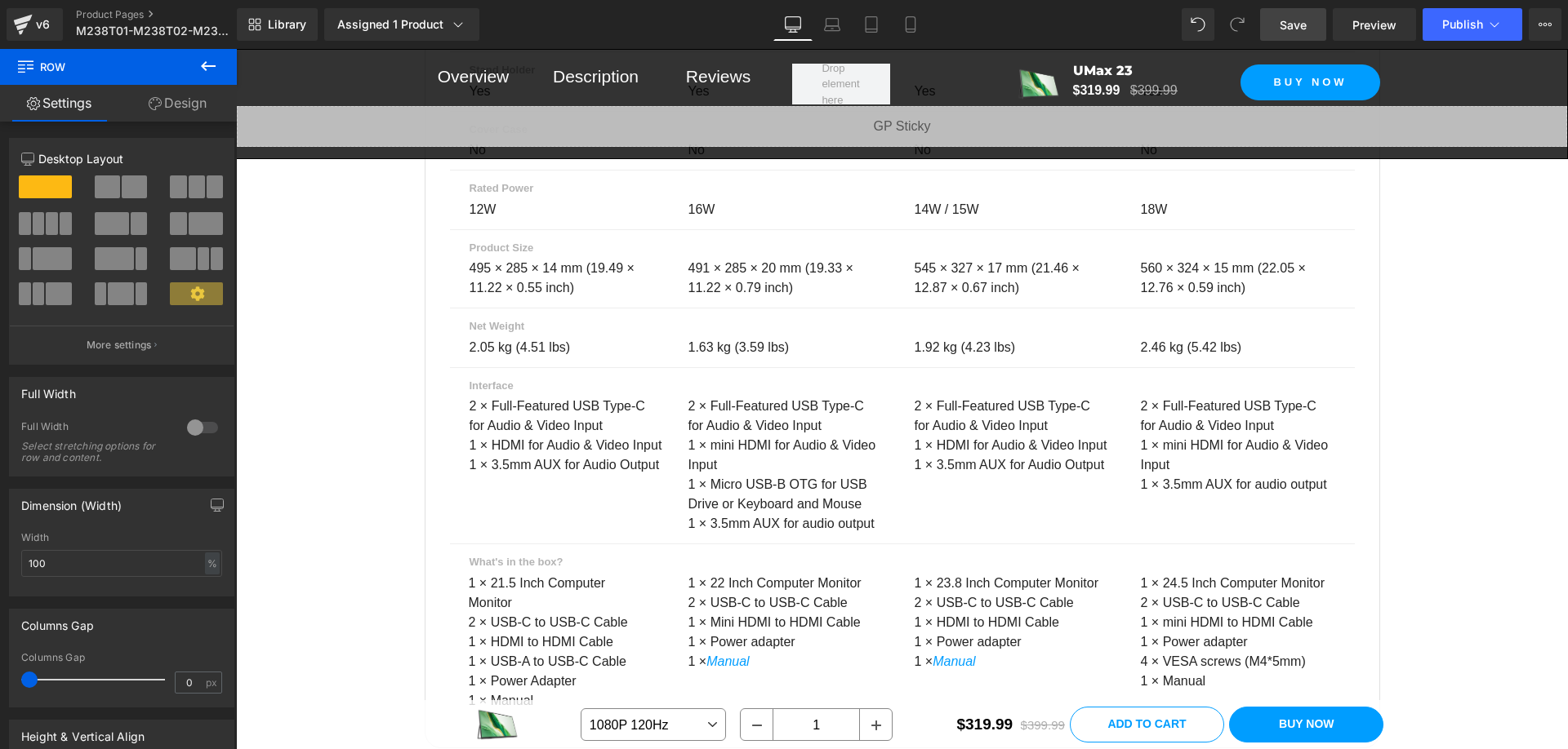
click at [1305, 29] on span "Save" at bounding box center [1293, 25] width 27 height 17
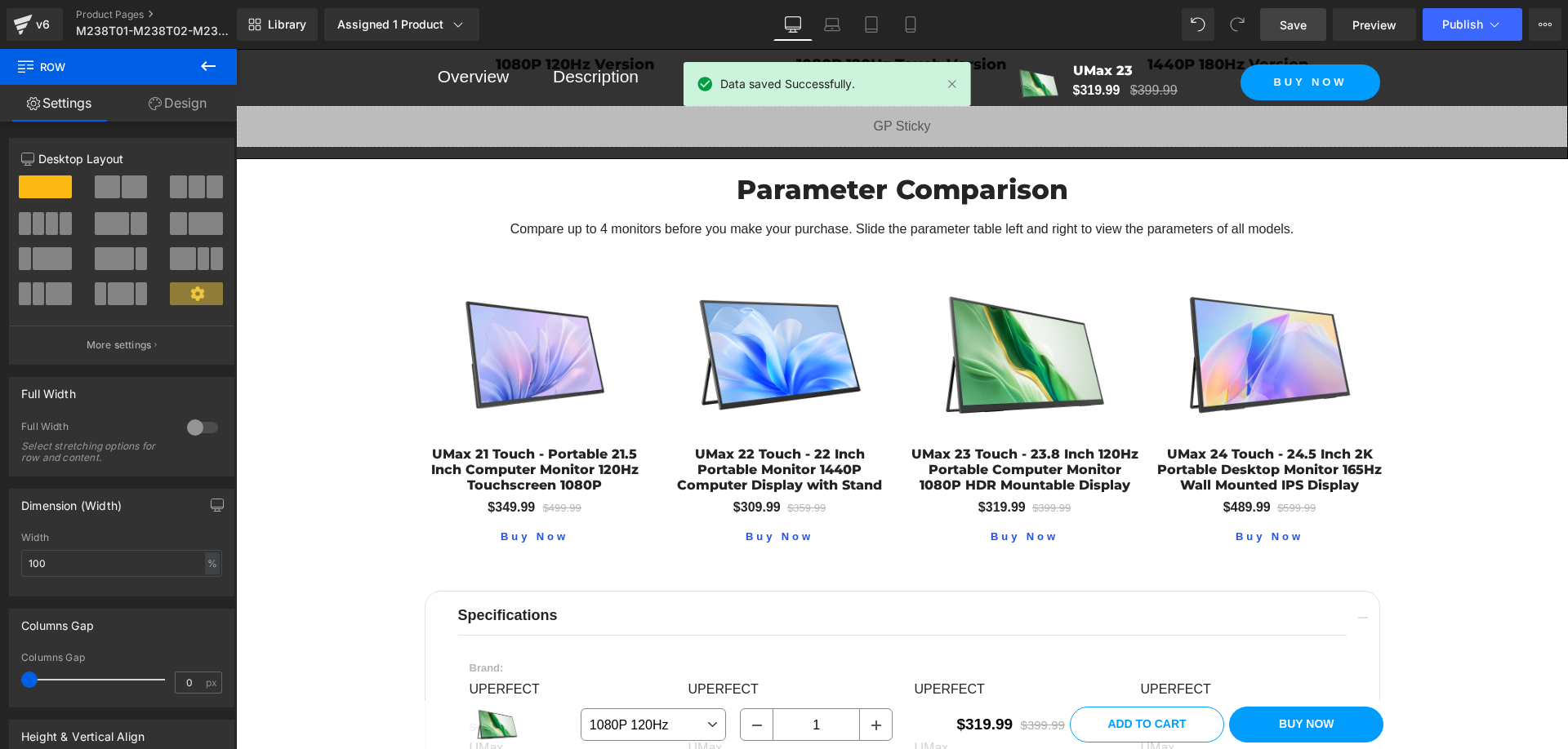
scroll to position [10204, 0]
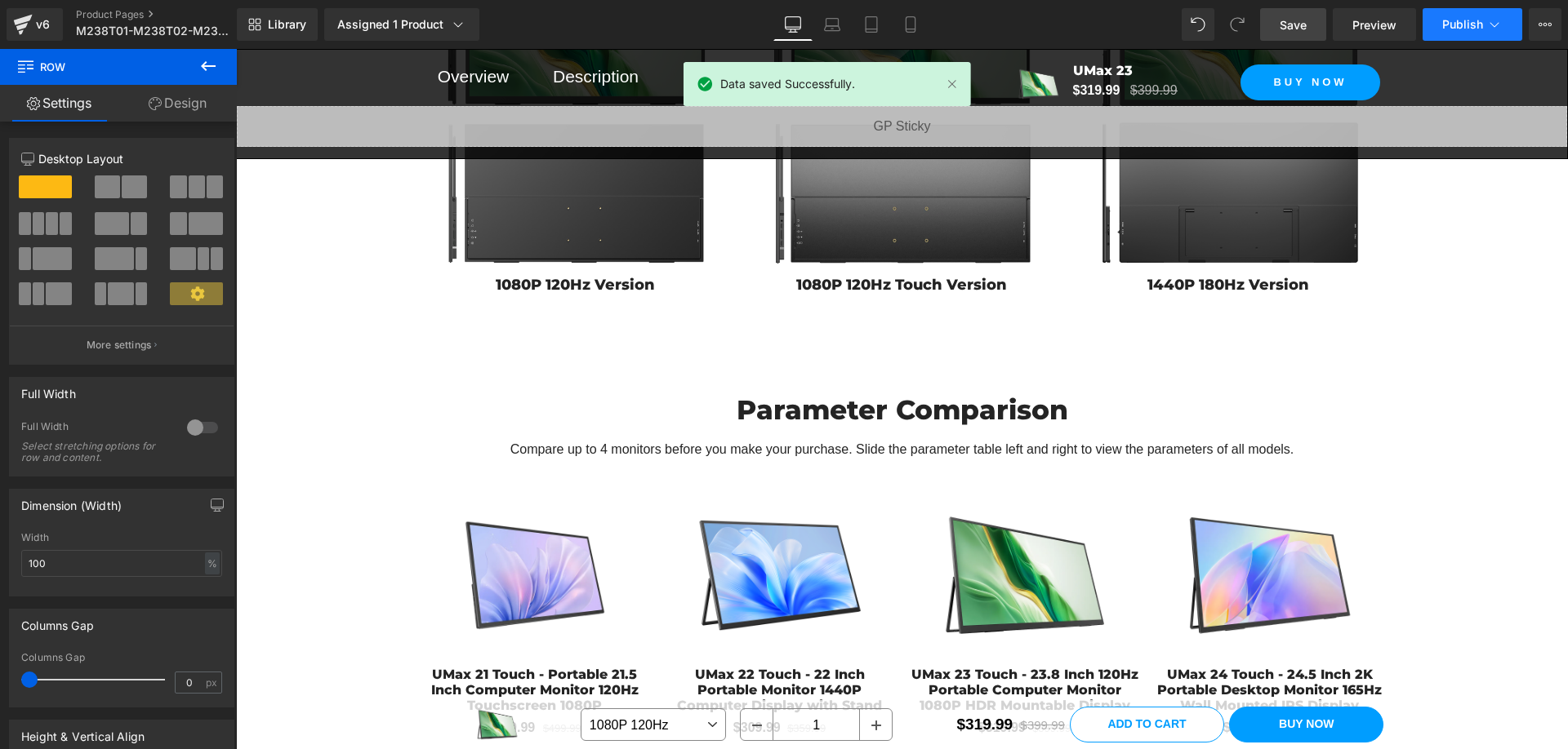
click at [1453, 19] on span "Publish" at bounding box center [1462, 24] width 41 height 13
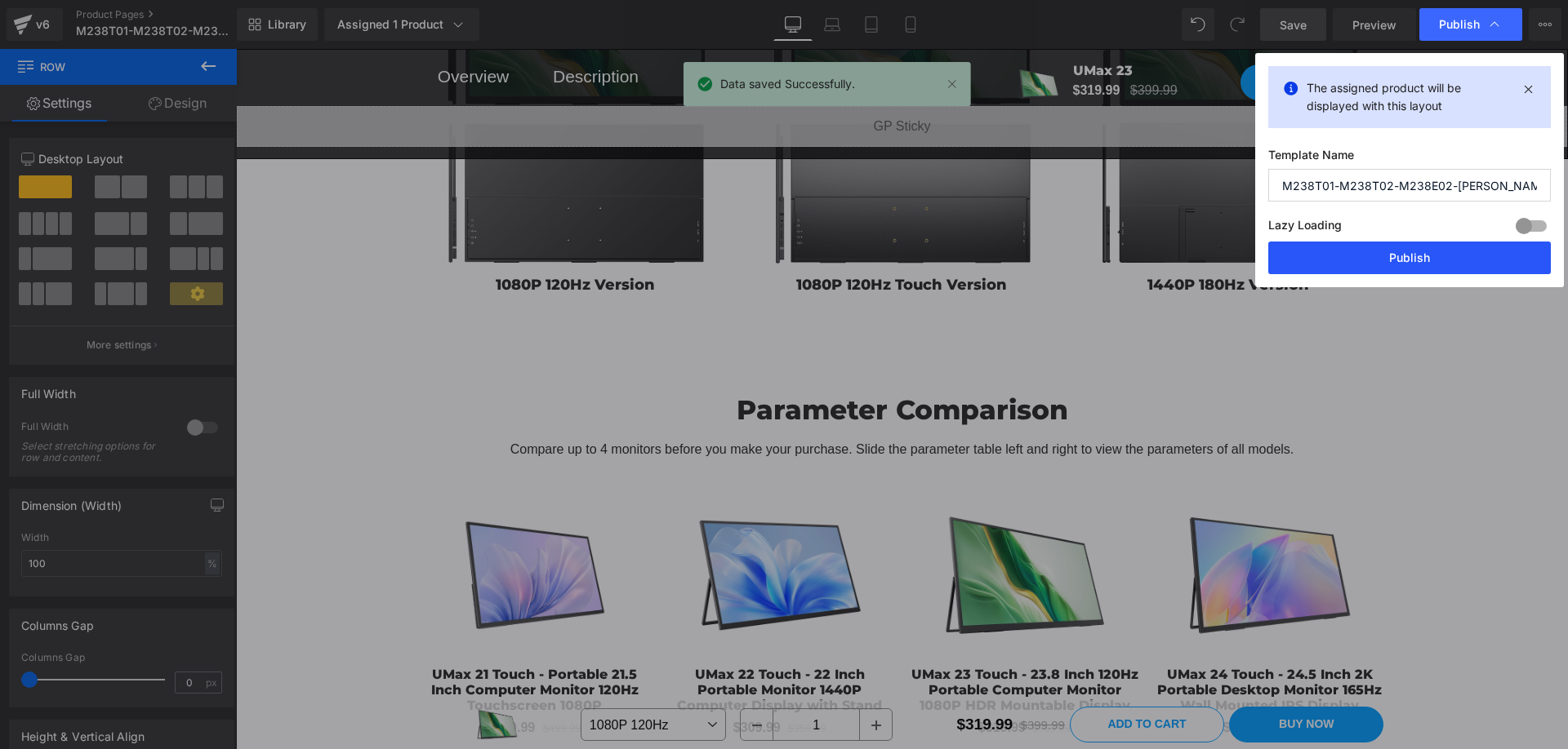
click at [1446, 254] on button "Publish" at bounding box center [1410, 257] width 283 height 33
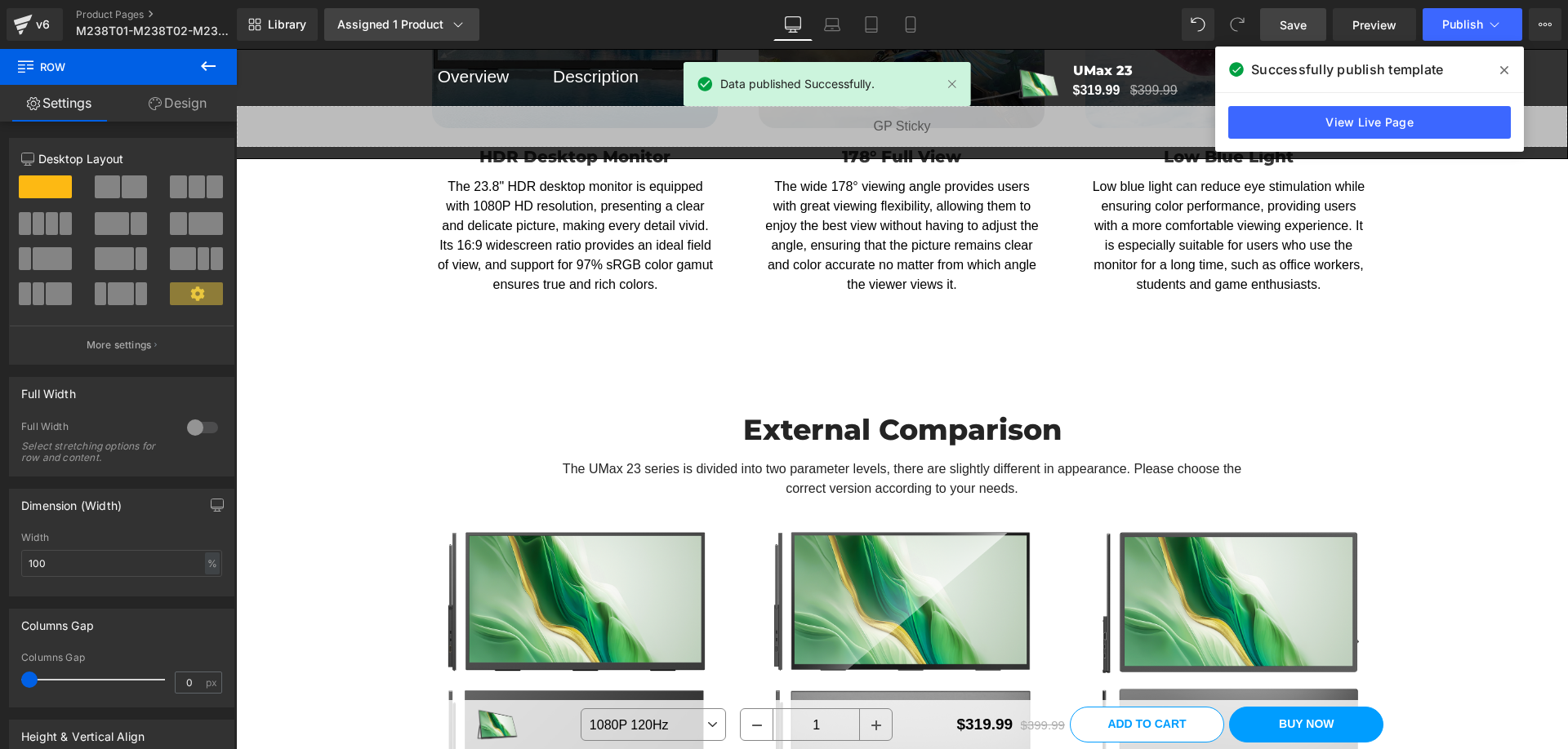
scroll to position [9470, 0]
